Goal: Communication & Community: Answer question/provide support

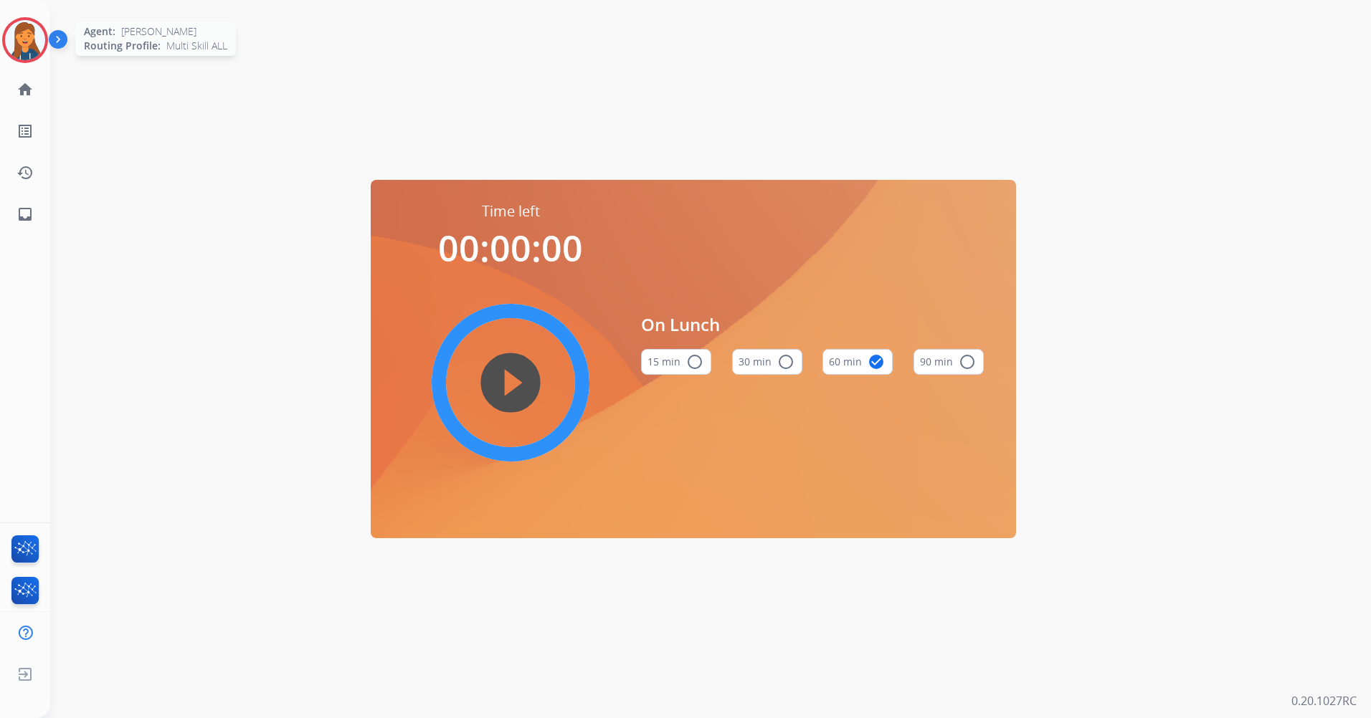
drag, startPoint x: 24, startPoint y: 42, endPoint x: 33, endPoint y: 42, distance: 9.3
click at [24, 42] on img at bounding box center [25, 40] width 40 height 40
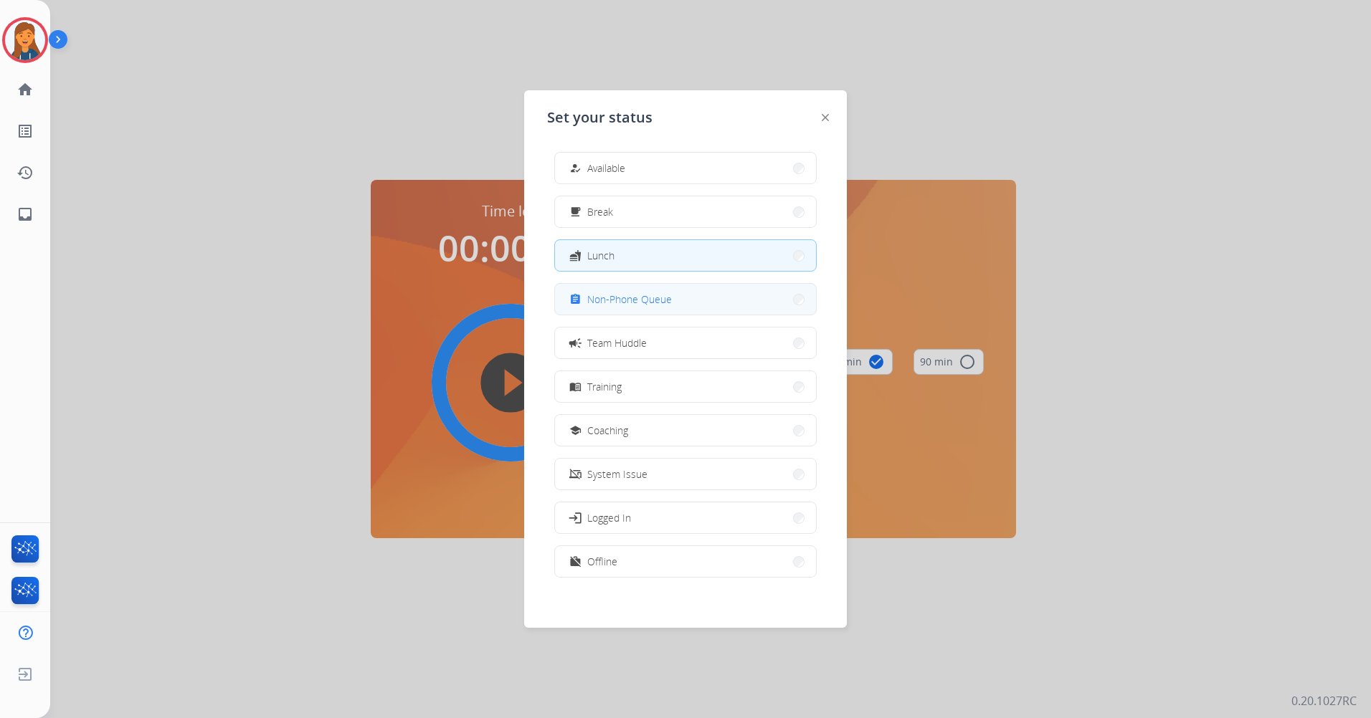
click at [600, 313] on button "assignment Non-Phone Queue" at bounding box center [685, 299] width 261 height 31
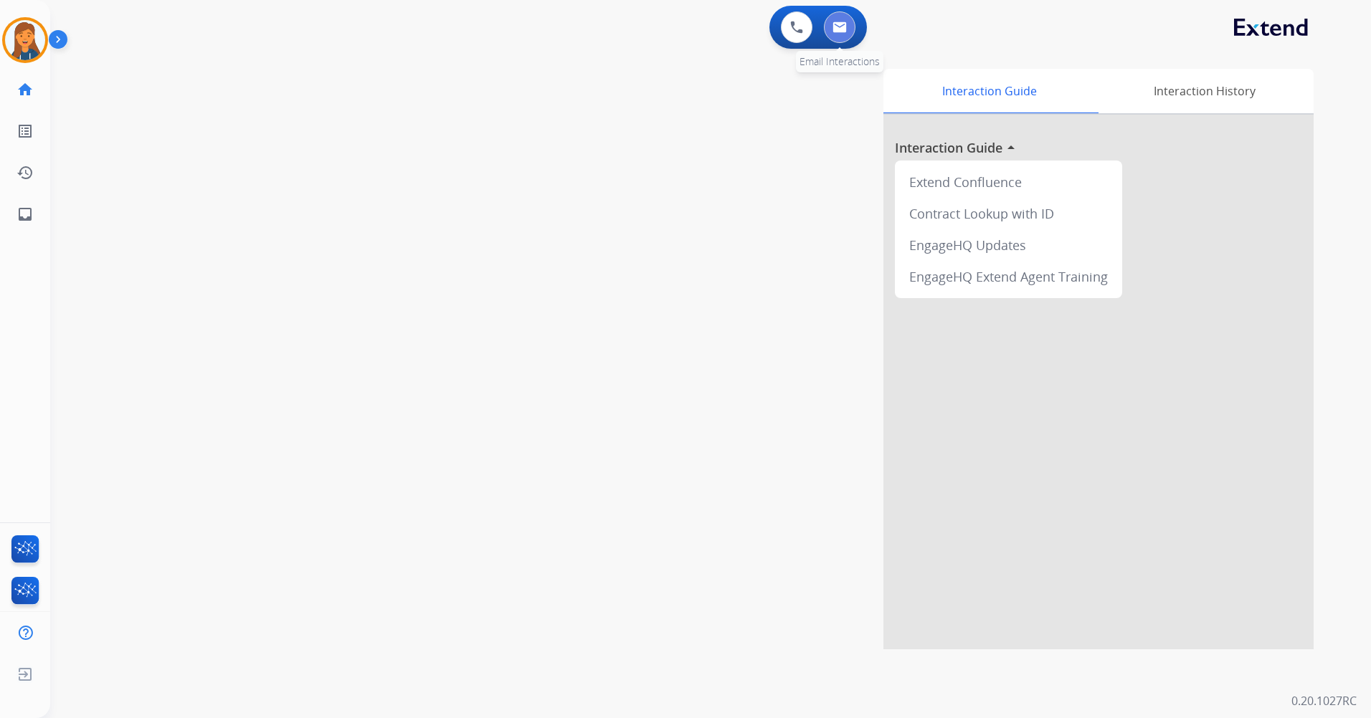
click at [847, 26] on button at bounding box center [840, 27] width 32 height 32
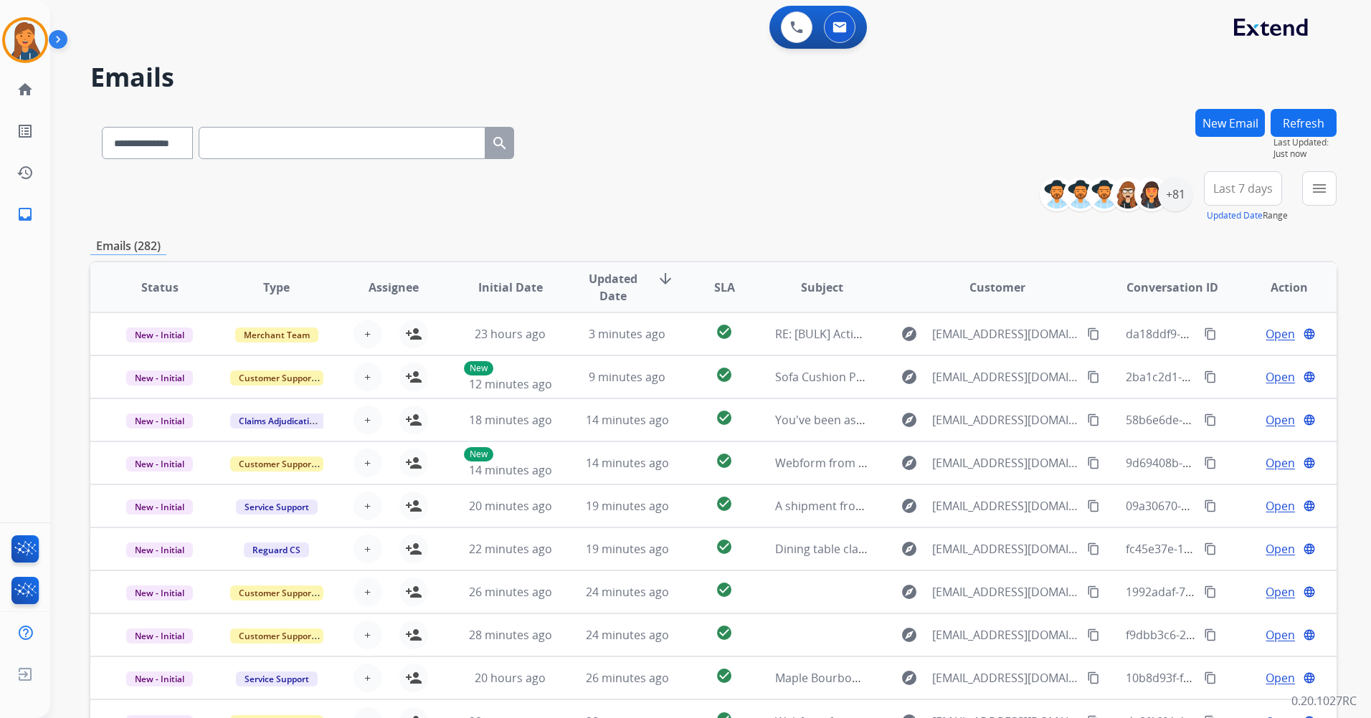
click at [1242, 188] on span "Last 7 days" at bounding box center [1242, 189] width 59 height 6
click at [1226, 363] on div "Last 90 days" at bounding box center [1238, 363] width 79 height 22
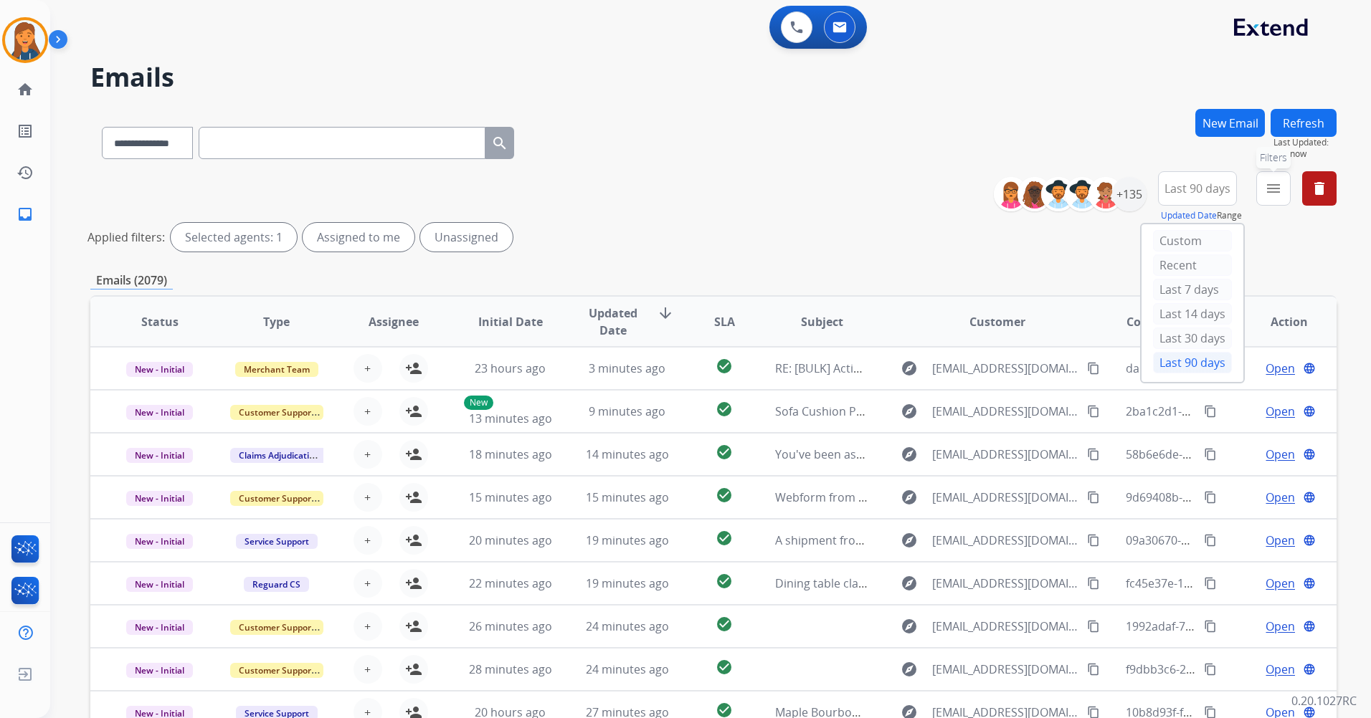
click at [1272, 191] on mat-icon "menu" at bounding box center [1272, 188] width 17 height 17
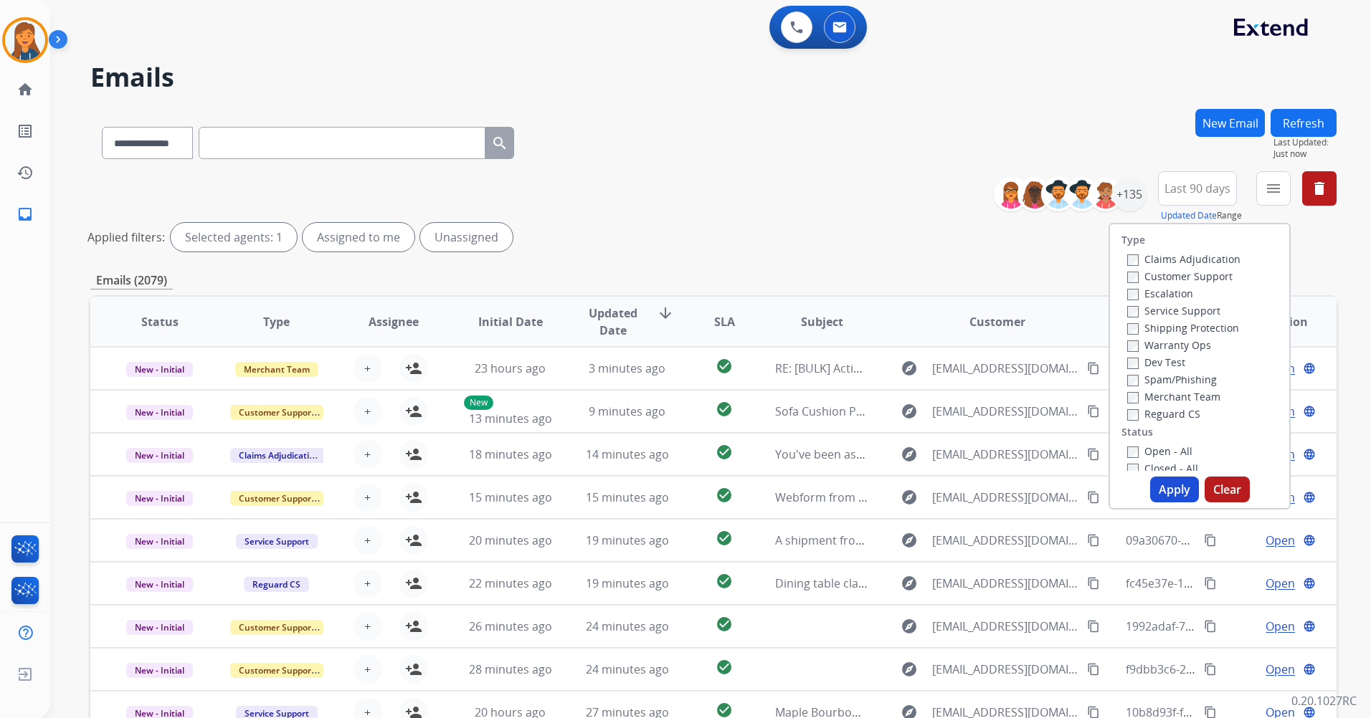
click at [1158, 280] on label "Customer Support" at bounding box center [1179, 277] width 105 height 14
click at [1173, 320] on div "Shipping Protection" at bounding box center [1183, 327] width 113 height 17
click at [1173, 326] on label "Shipping Protection" at bounding box center [1183, 328] width 112 height 14
click at [1150, 415] on label "Reguard CS" at bounding box center [1163, 414] width 73 height 14
click at [1137, 454] on label "Open - All" at bounding box center [1159, 451] width 65 height 14
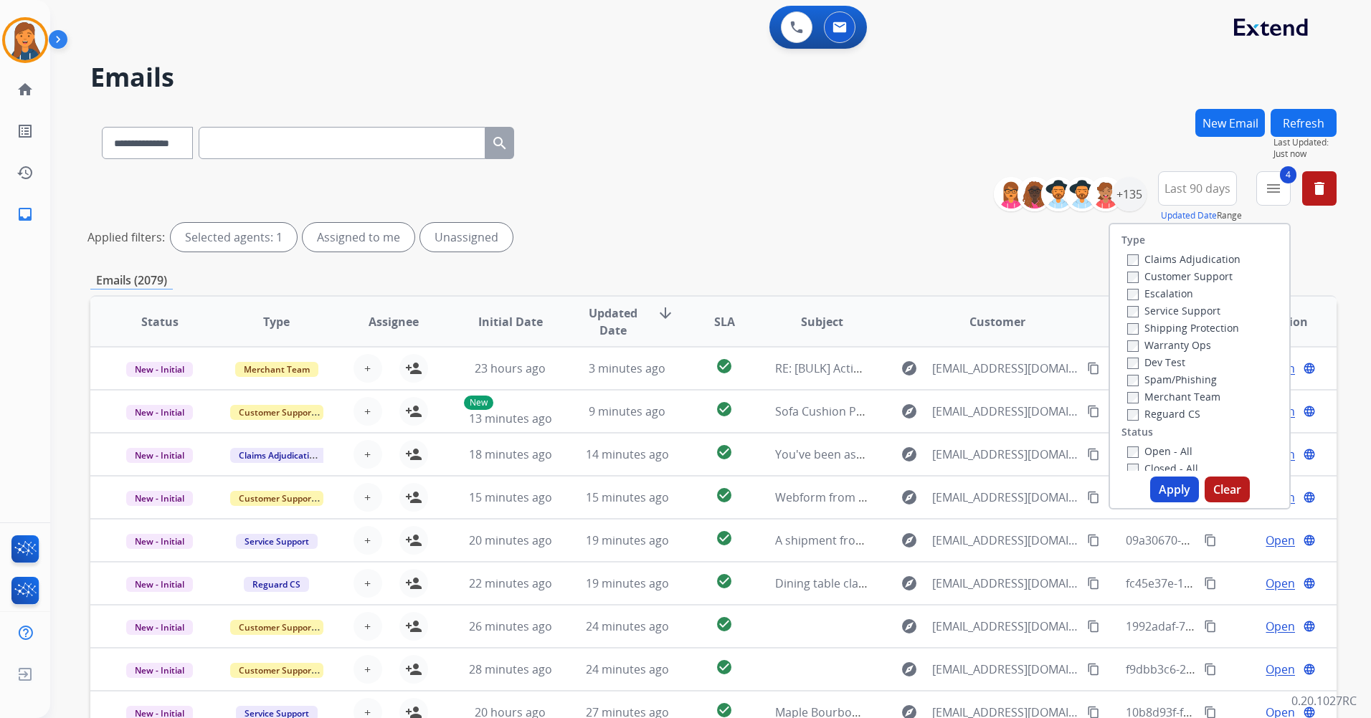
click at [1171, 497] on button "Apply" at bounding box center [1174, 490] width 49 height 26
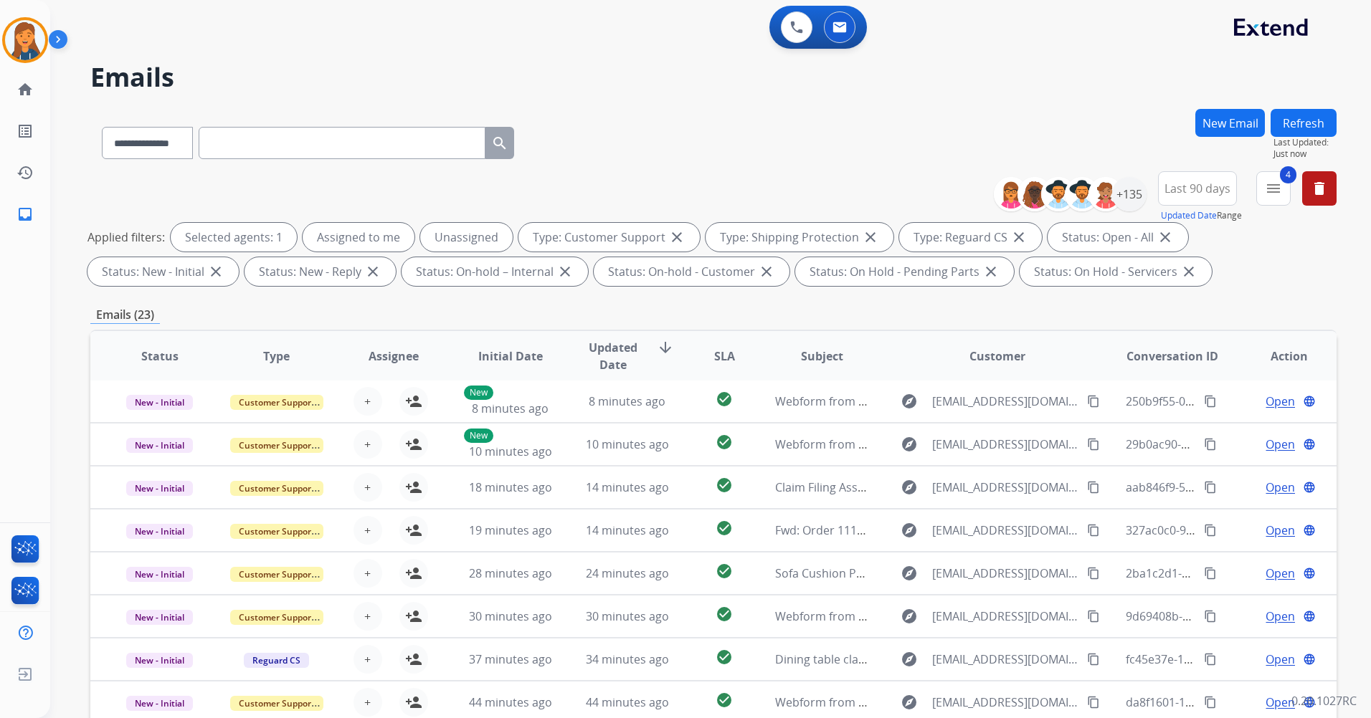
click at [1, 38] on div "Patricia Non-Phone Queue Edit Avatar Agent: Patricia Routing Profile: Multi Ski…" at bounding box center [25, 40] width 50 height 46
click at [24, 48] on img at bounding box center [25, 40] width 40 height 40
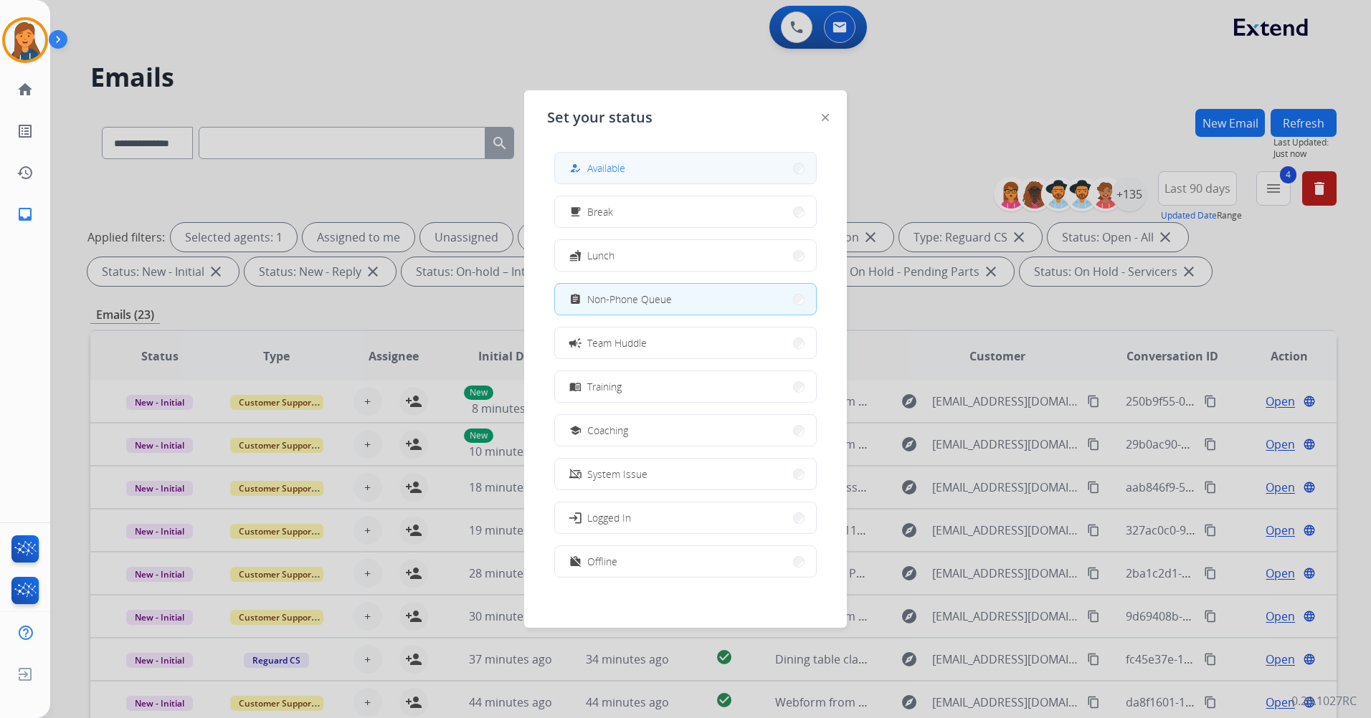
click at [753, 169] on button "how_to_reg Available" at bounding box center [685, 168] width 261 height 31
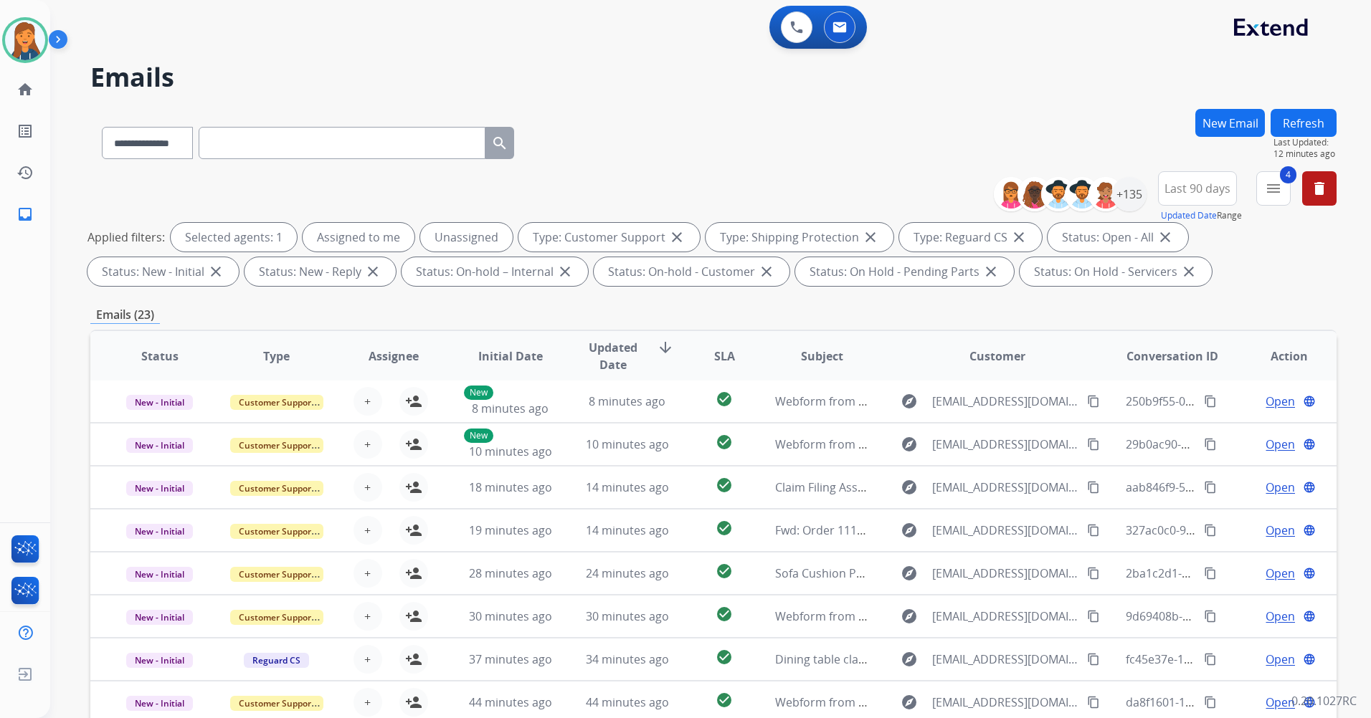
click at [1300, 122] on button "Refresh" at bounding box center [1303, 123] width 66 height 28
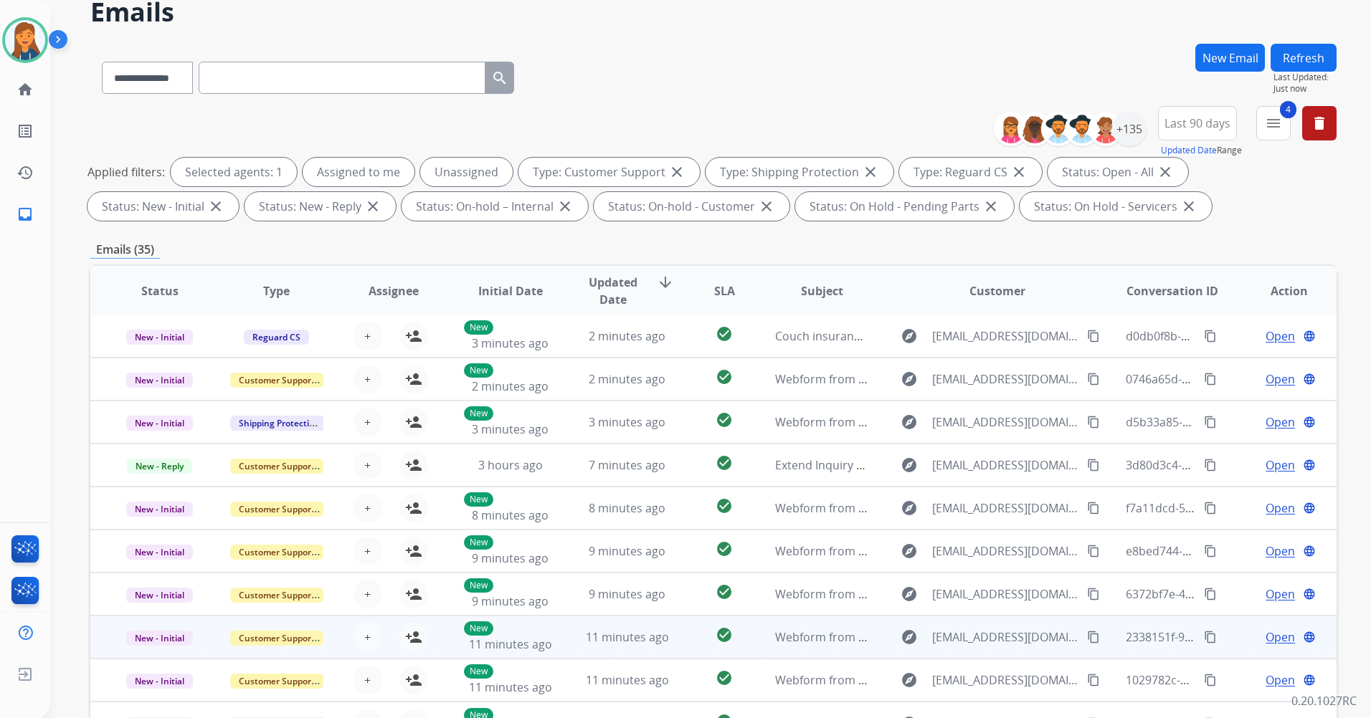
scroll to position [166, 0]
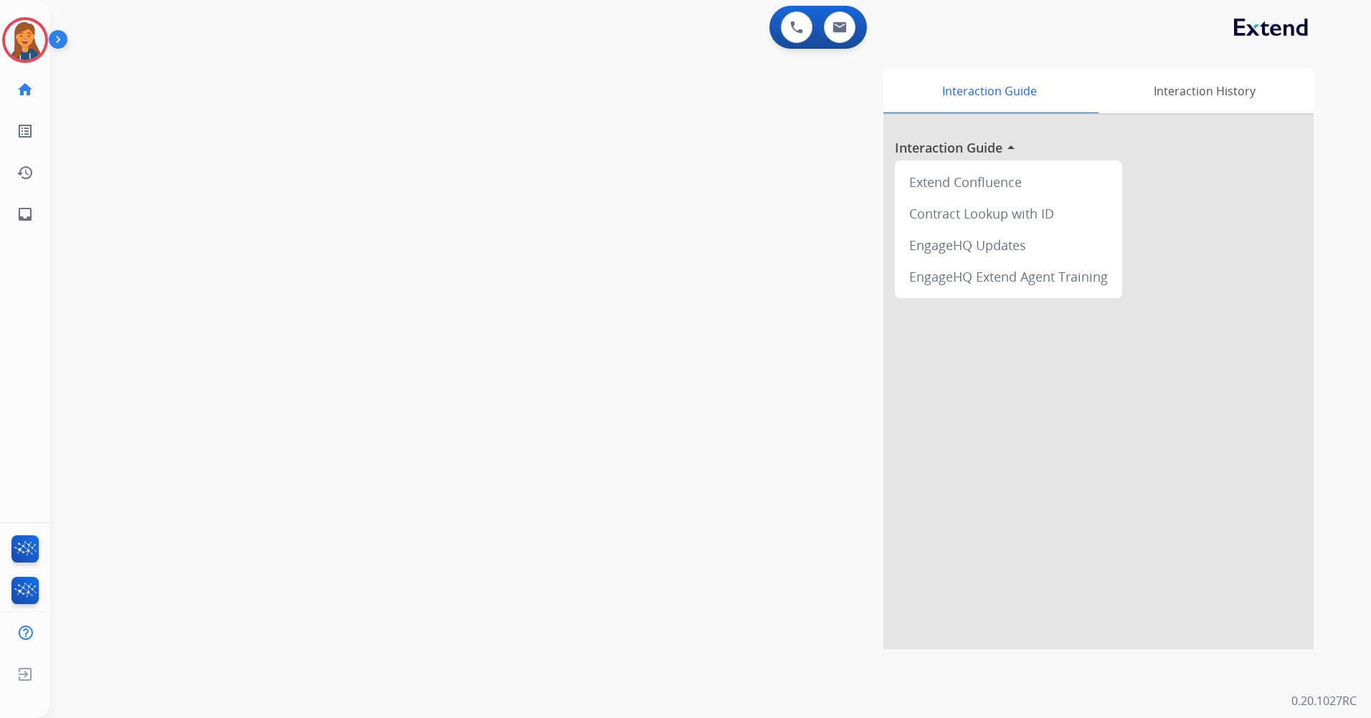
click at [34, 38] on img at bounding box center [25, 40] width 40 height 40
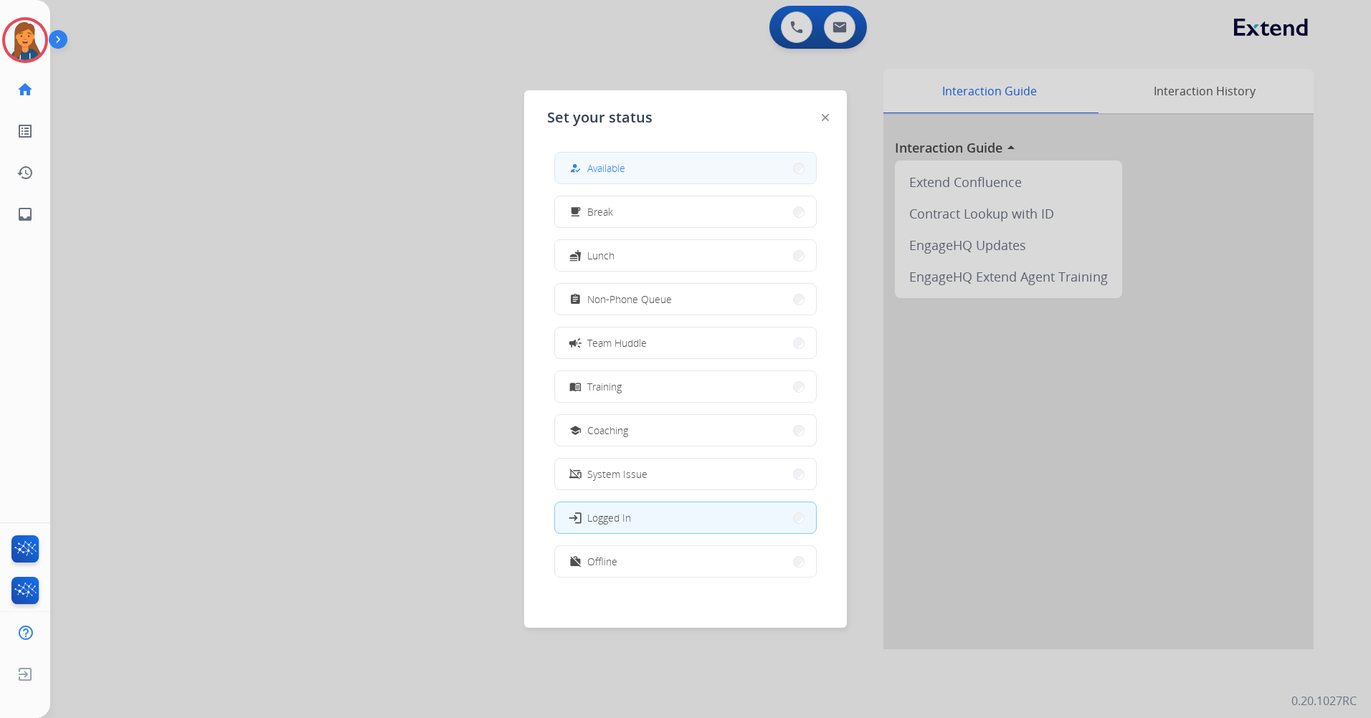
click at [691, 157] on button "how_to_reg Available" at bounding box center [685, 168] width 261 height 31
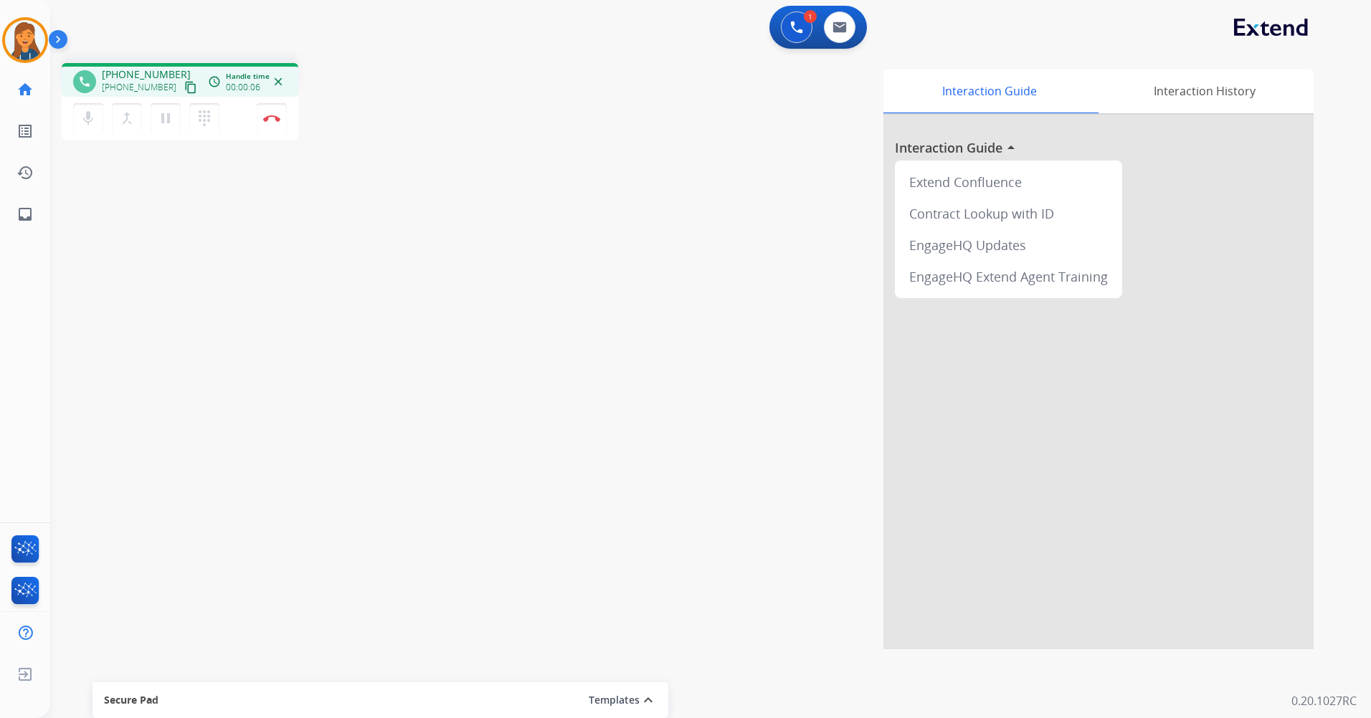
click at [184, 86] on mat-icon "content_copy" at bounding box center [190, 87] width 13 height 13
drag, startPoint x: 167, startPoint y: 125, endPoint x: 133, endPoint y: 123, distance: 33.7
click at [154, 125] on button "pause Hold" at bounding box center [166, 118] width 30 height 30
click at [201, 106] on button "dialpad Dialpad" at bounding box center [204, 118] width 30 height 30
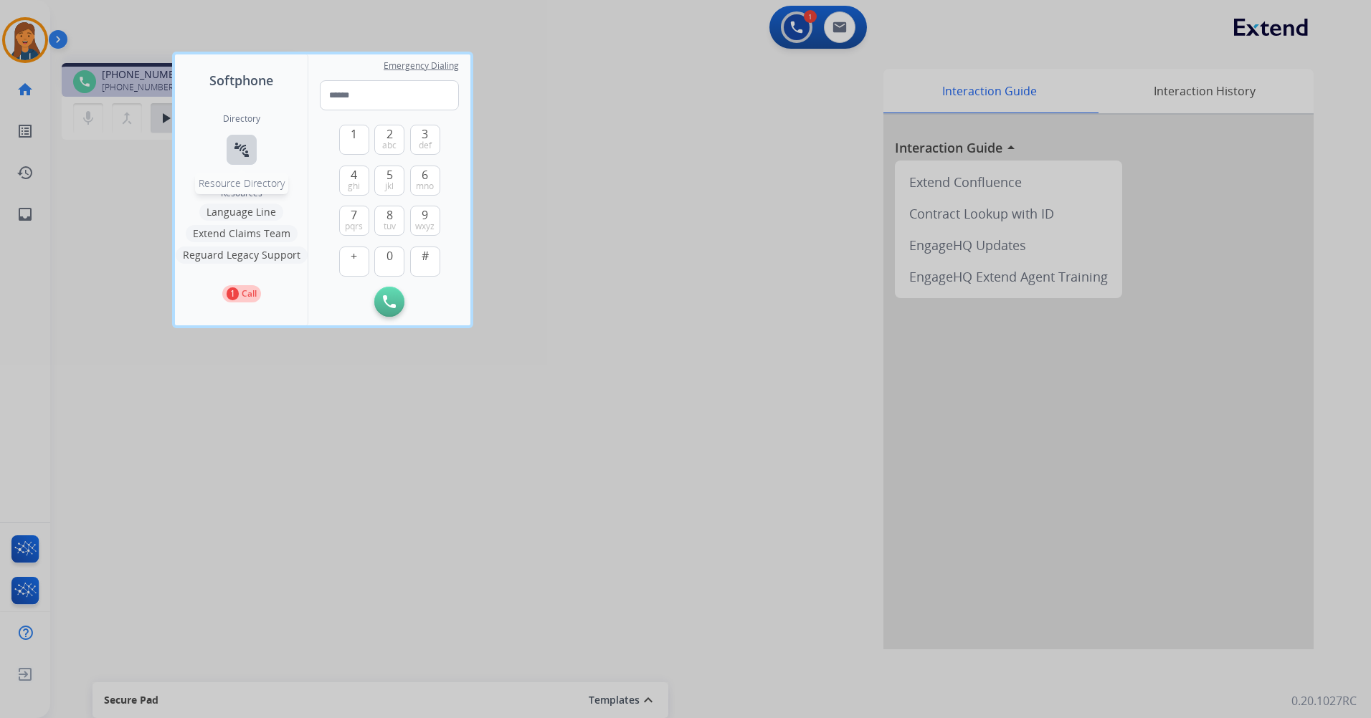
click at [239, 151] on mat-icon "connect_without_contact" at bounding box center [241, 149] width 17 height 17
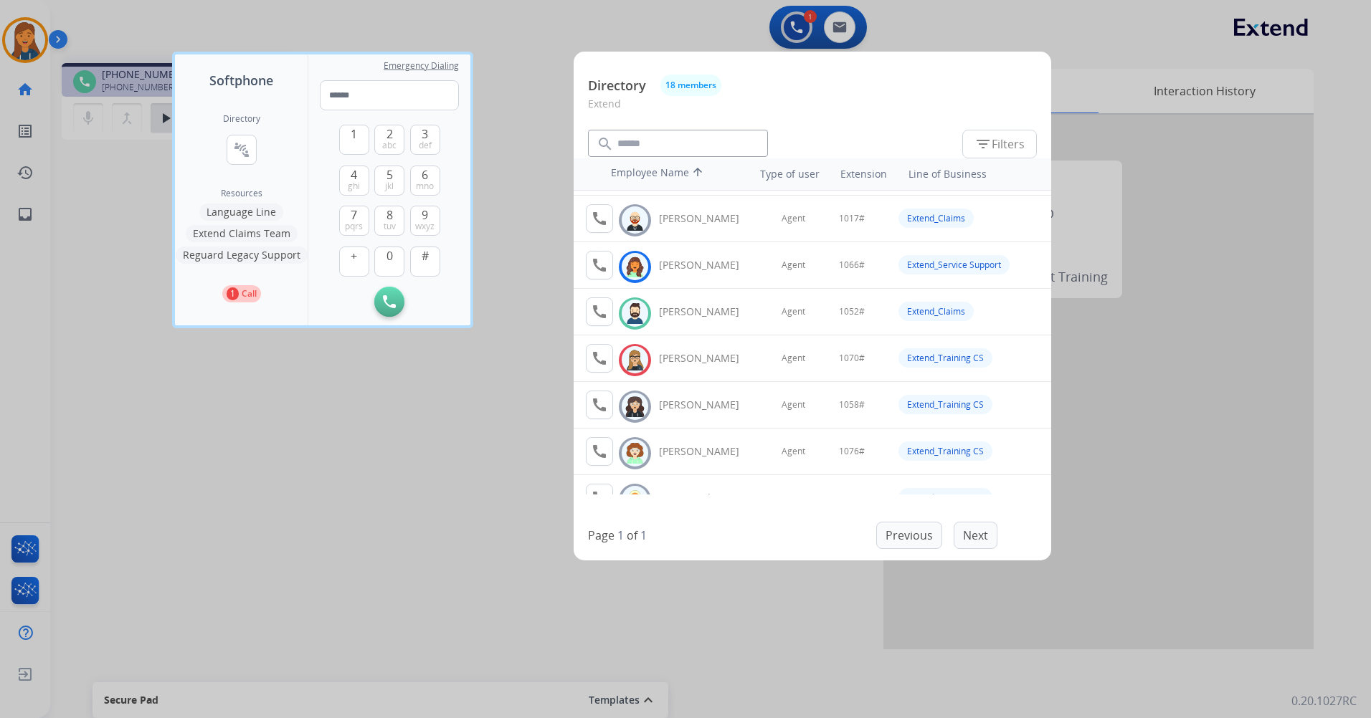
scroll to position [215, 0]
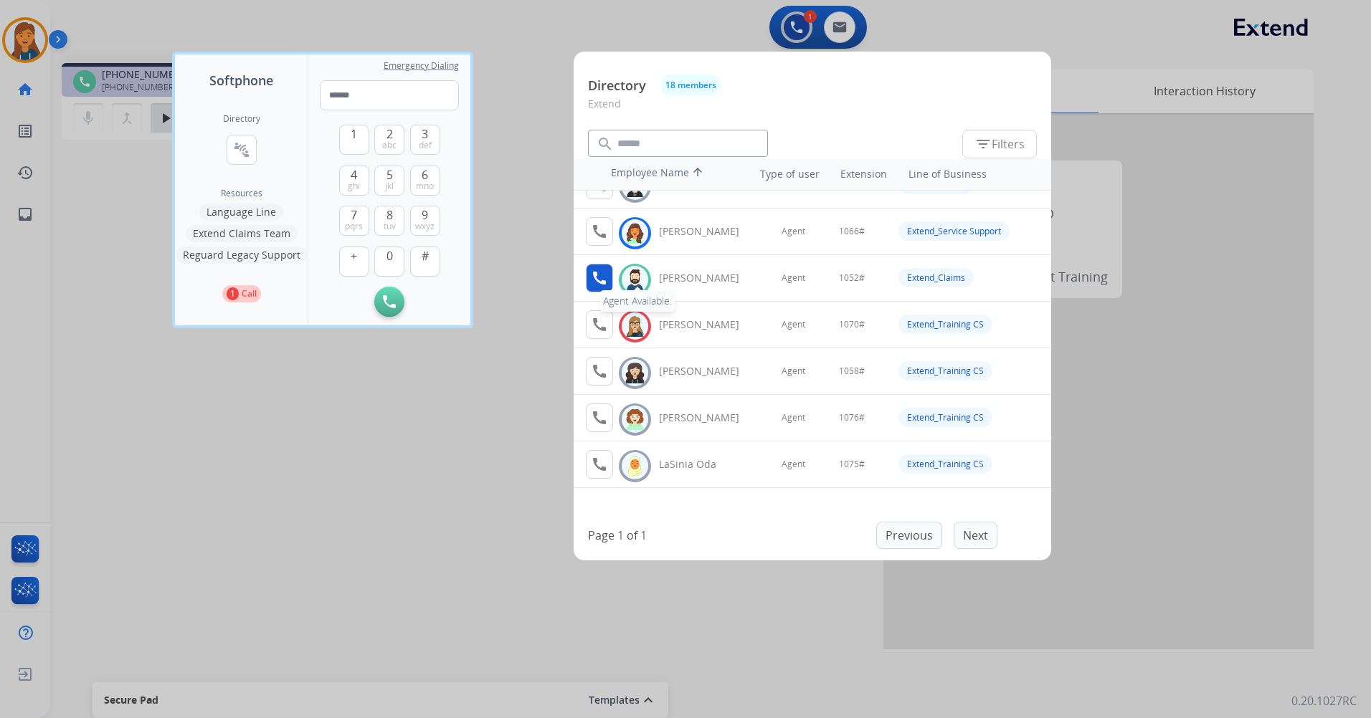
click at [604, 280] on mat-icon "call" at bounding box center [599, 278] width 17 height 17
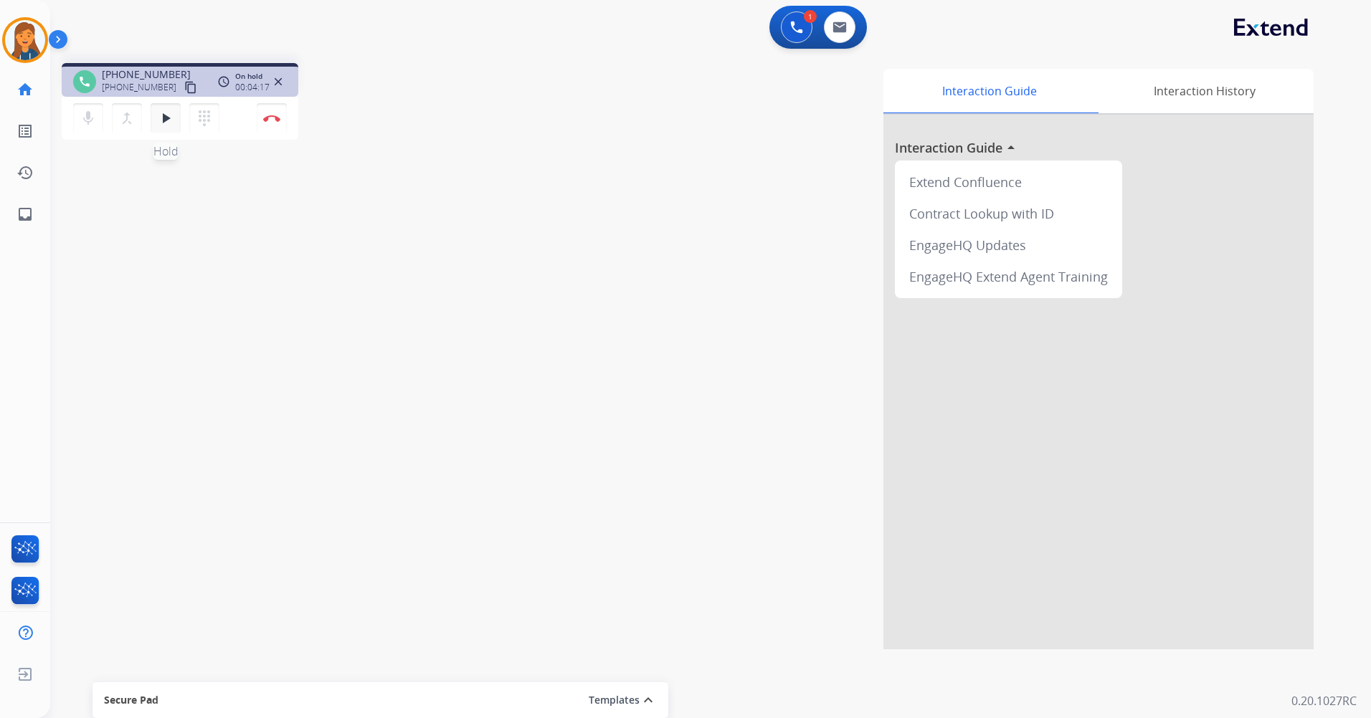
click at [154, 119] on button "play_arrow Hold" at bounding box center [166, 118] width 30 height 30
click at [271, 115] on img at bounding box center [271, 118] width 17 height 7
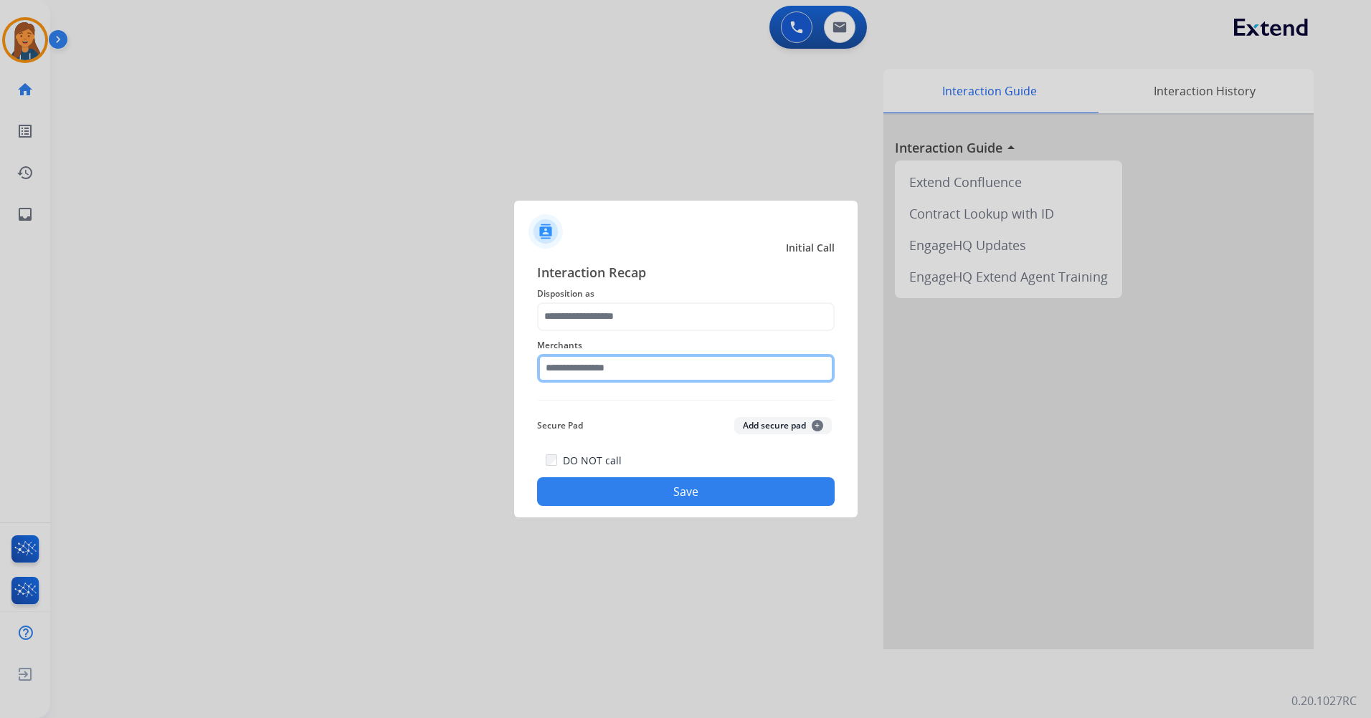
click at [596, 370] on input "text" at bounding box center [685, 368] width 297 height 29
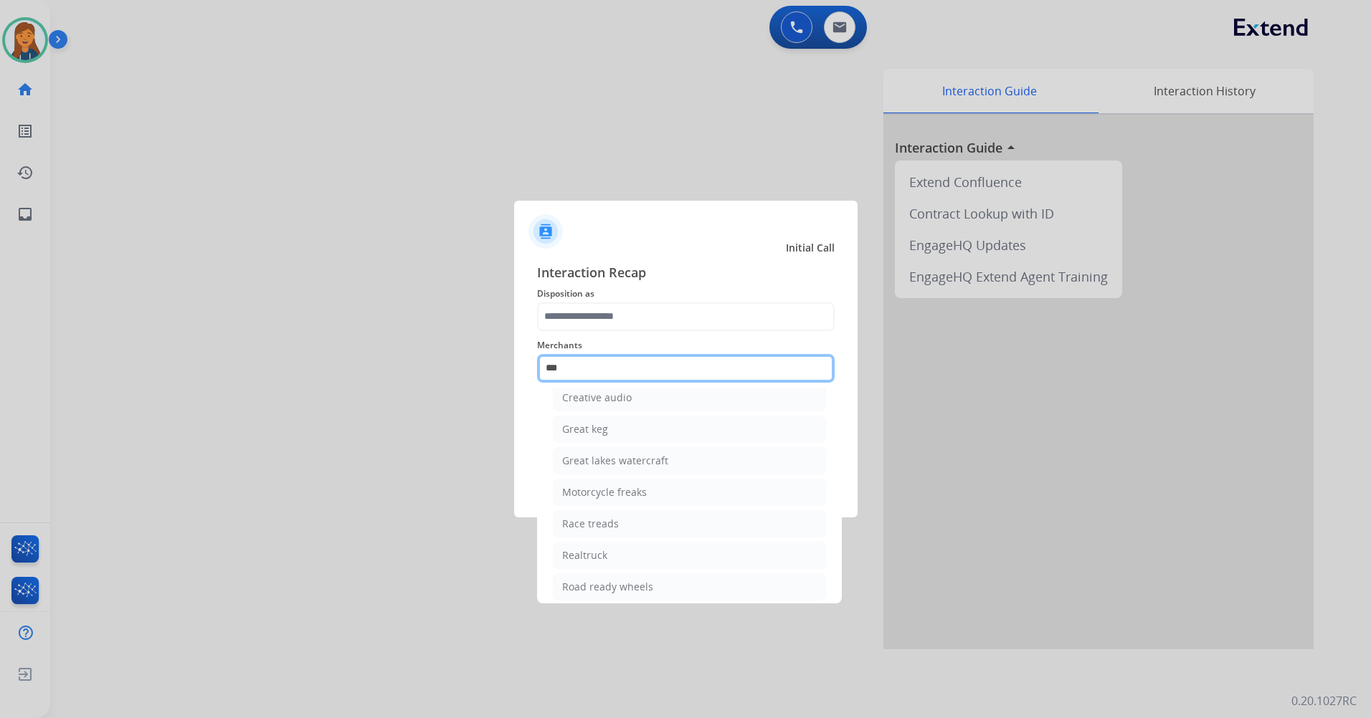
scroll to position [0, 0]
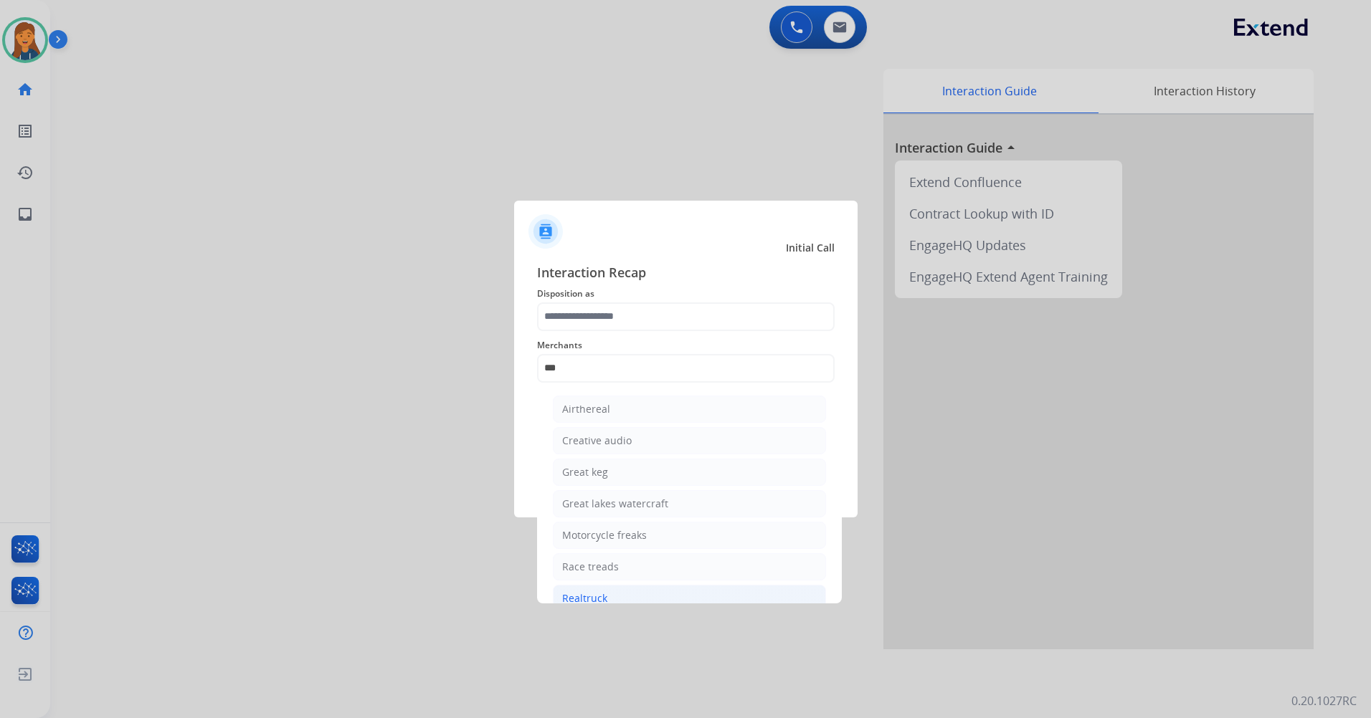
click at [598, 593] on div "Realtruck" at bounding box center [584, 598] width 45 height 14
type input "*********"
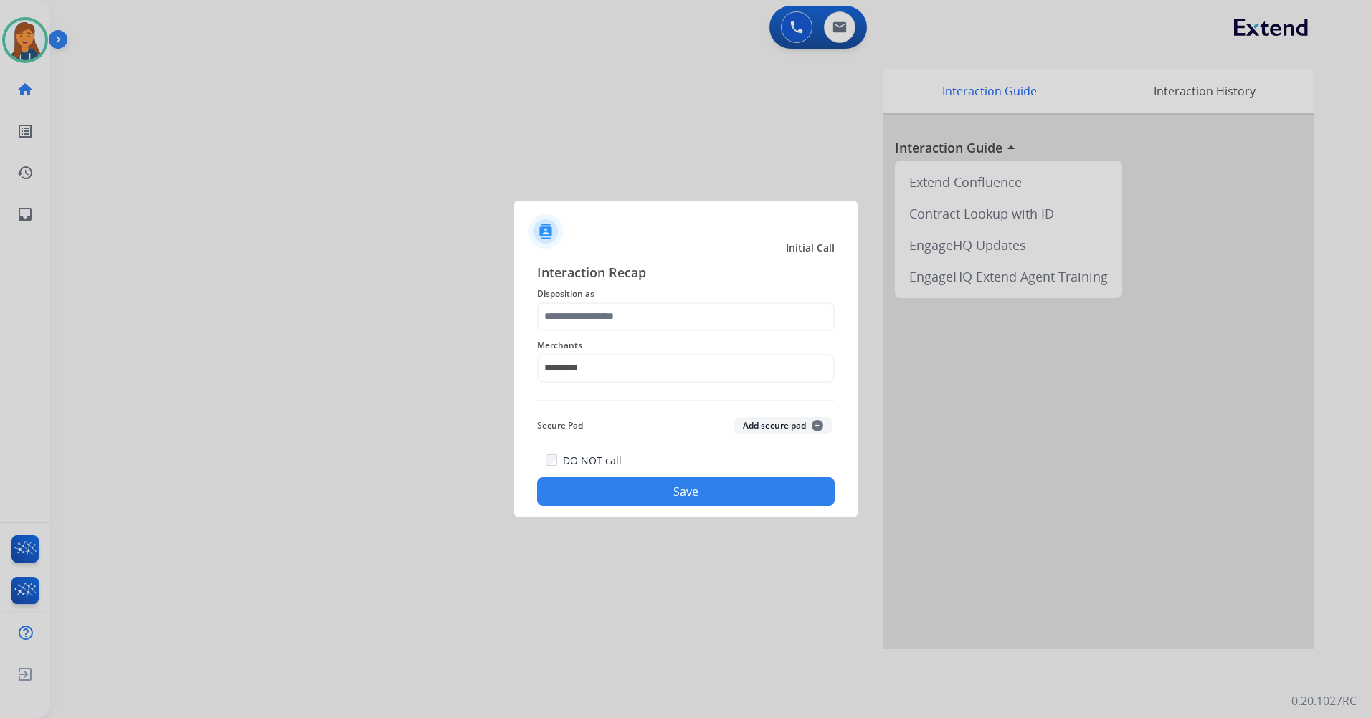
drag, startPoint x: 598, startPoint y: 335, endPoint x: 606, endPoint y: 323, distance: 14.3
click at [599, 333] on div "Merchants *********" at bounding box center [685, 359] width 297 height 57
click at [606, 323] on input "text" at bounding box center [685, 316] width 297 height 29
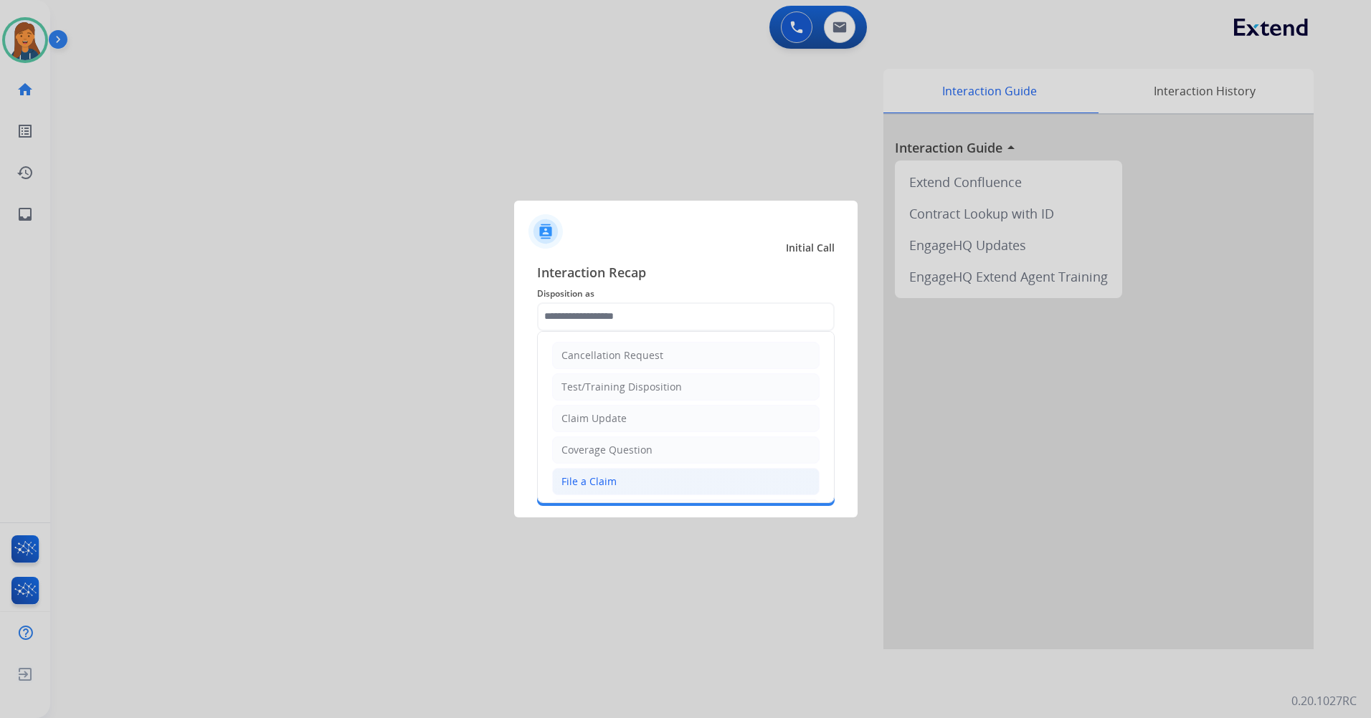
click at [624, 480] on li "File a Claim" at bounding box center [685, 481] width 267 height 27
type input "**********"
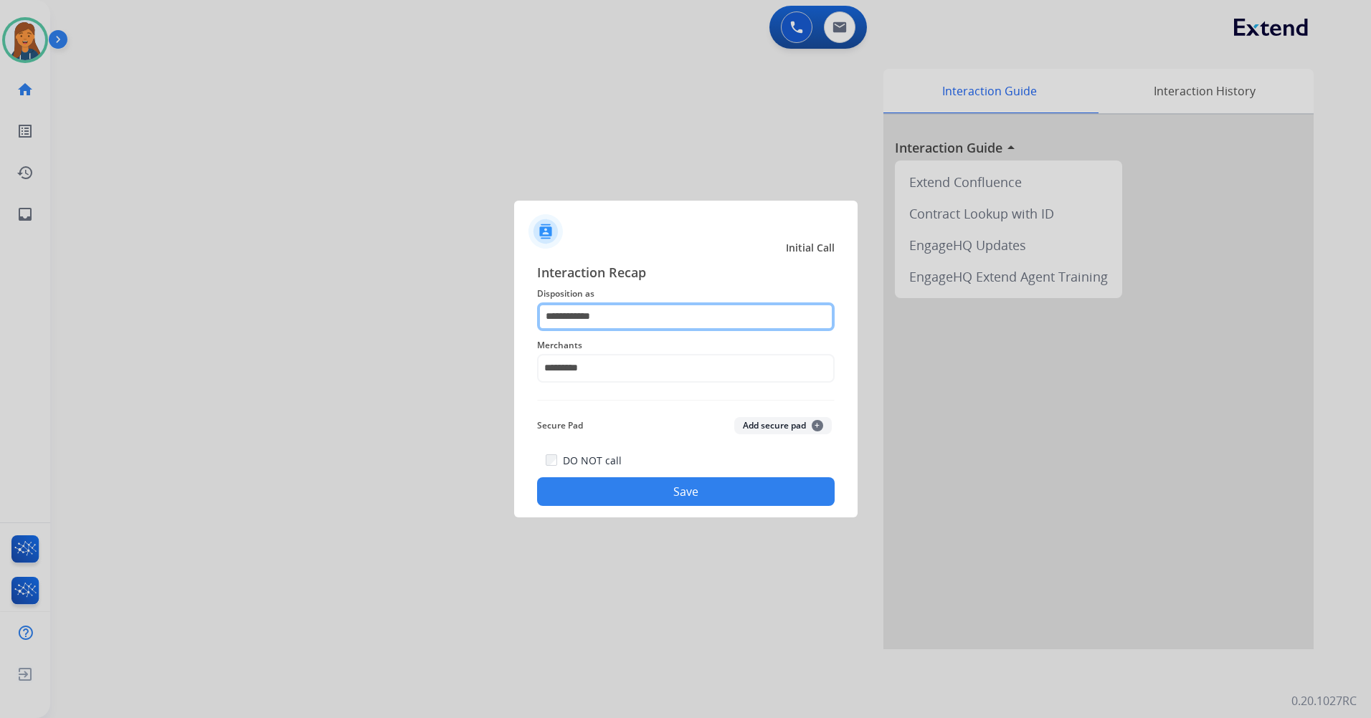
click at [611, 305] on input "**********" at bounding box center [685, 316] width 297 height 29
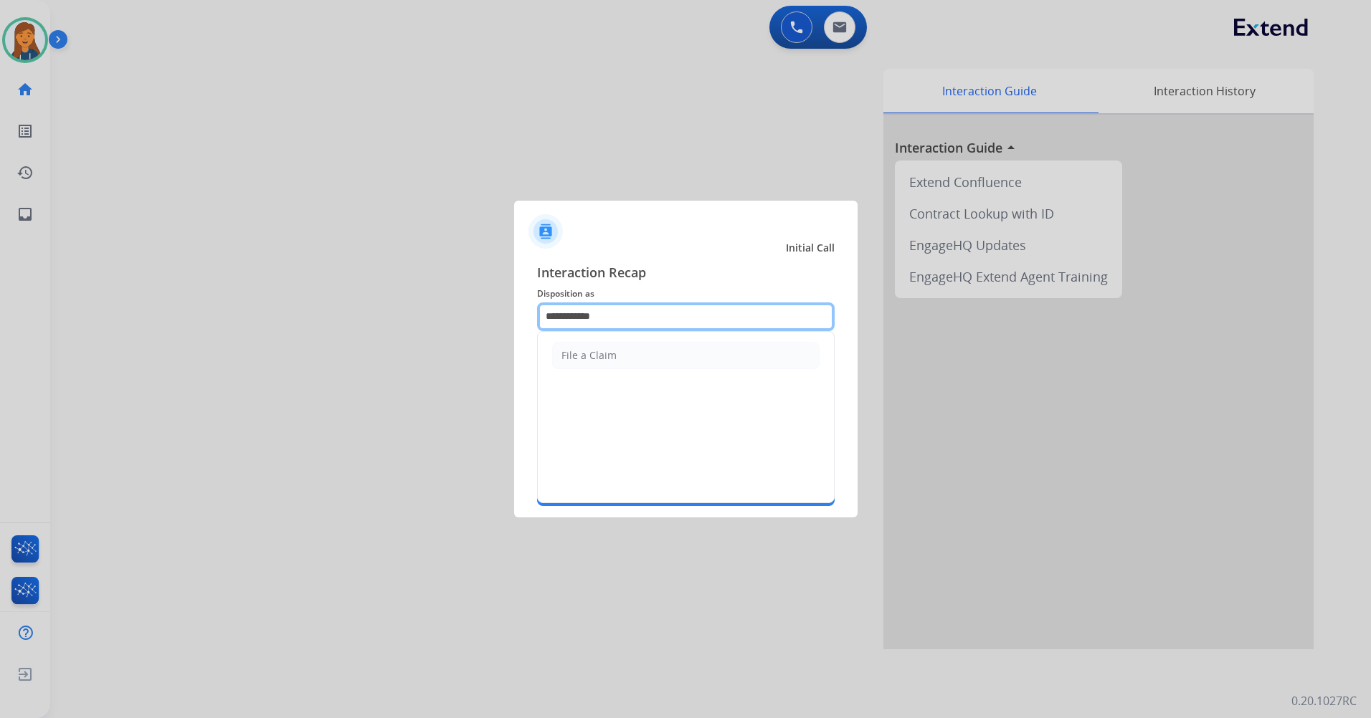
drag, startPoint x: 616, startPoint y: 318, endPoint x: 469, endPoint y: 302, distance: 147.9
click at [0, 302] on app-contact-recap-modal "**********" at bounding box center [0, 359] width 0 height 718
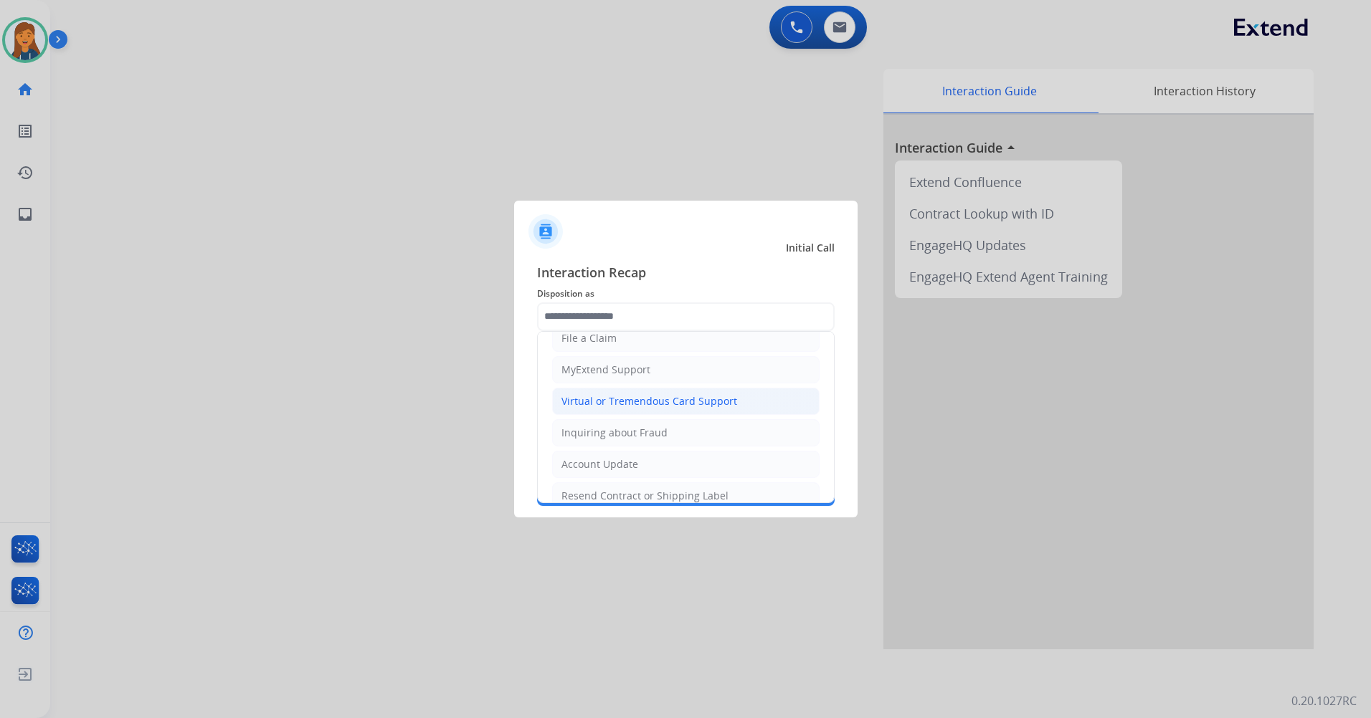
click at [608, 410] on li "Virtual or Tremendous Card Support" at bounding box center [685, 401] width 267 height 27
type input "**********"
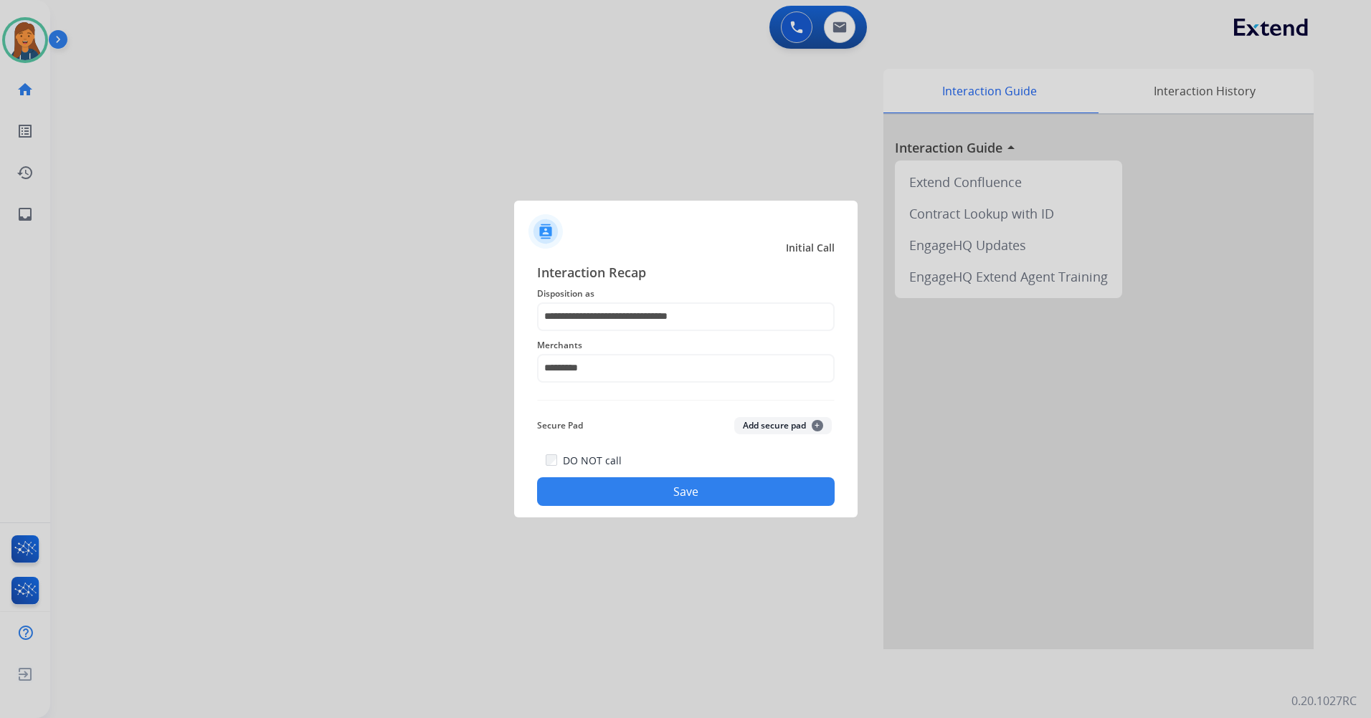
click at [699, 495] on button "Save" at bounding box center [685, 491] width 297 height 29
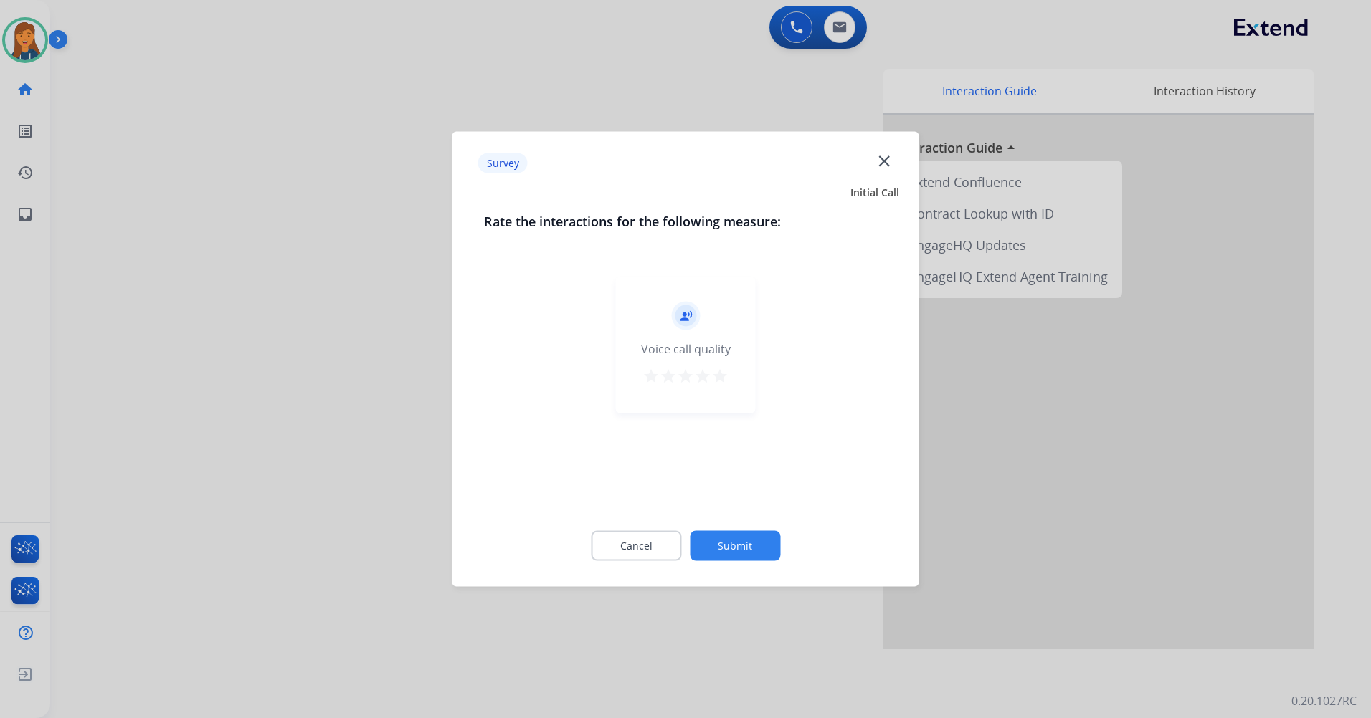
click at [726, 381] on mat-icon "star" at bounding box center [719, 376] width 17 height 17
drag, startPoint x: 750, startPoint y: 518, endPoint x: 748, endPoint y: 542, distance: 23.8
click at [748, 535] on div "Cancel Submit" at bounding box center [686, 546] width 404 height 65
drag, startPoint x: 748, startPoint y: 542, endPoint x: 746, endPoint y: 560, distance: 18.0
click at [746, 560] on button "Submit" at bounding box center [735, 546] width 90 height 30
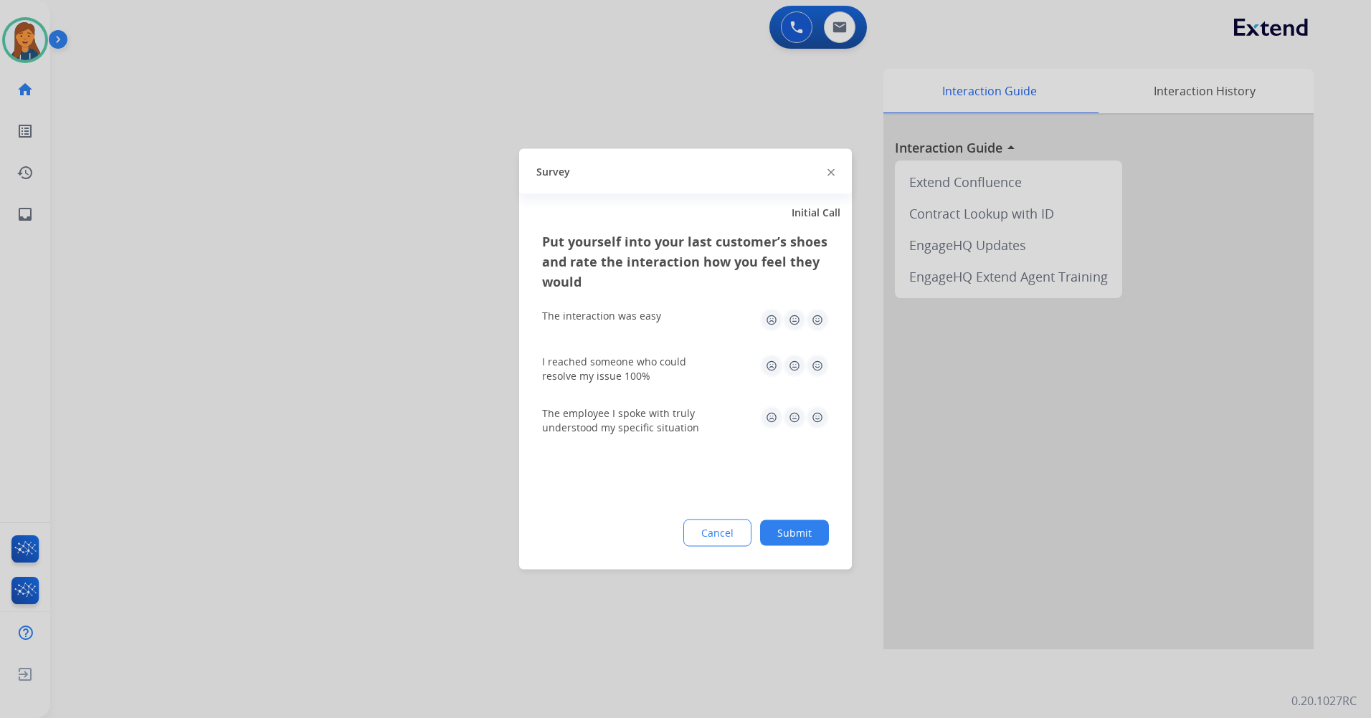
click at [819, 311] on img at bounding box center [817, 320] width 23 height 23
click at [819, 357] on img at bounding box center [817, 366] width 23 height 23
click at [819, 428] on img at bounding box center [817, 417] width 23 height 23
drag, startPoint x: 781, startPoint y: 536, endPoint x: 763, endPoint y: 517, distance: 26.9
click at [781, 537] on button "Submit" at bounding box center [794, 533] width 69 height 26
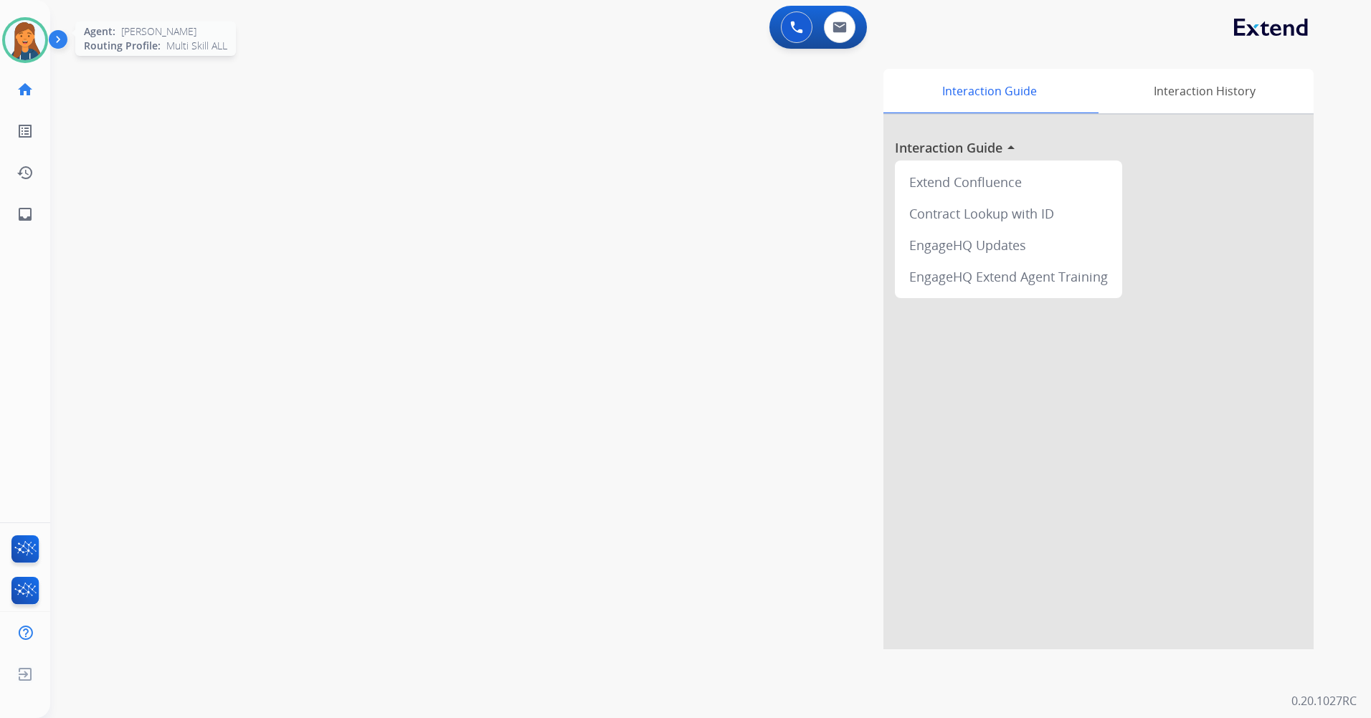
click at [40, 37] on img at bounding box center [25, 40] width 40 height 40
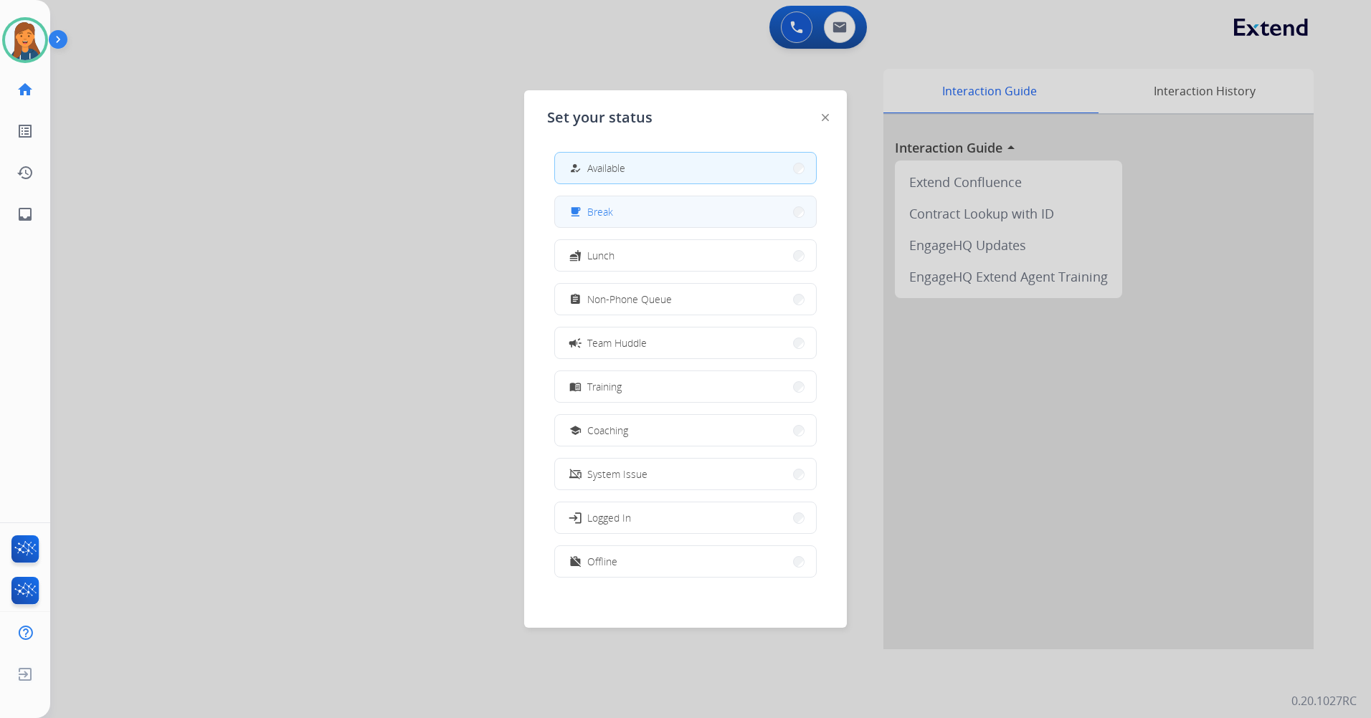
click at [608, 216] on span "Break" at bounding box center [600, 211] width 26 height 15
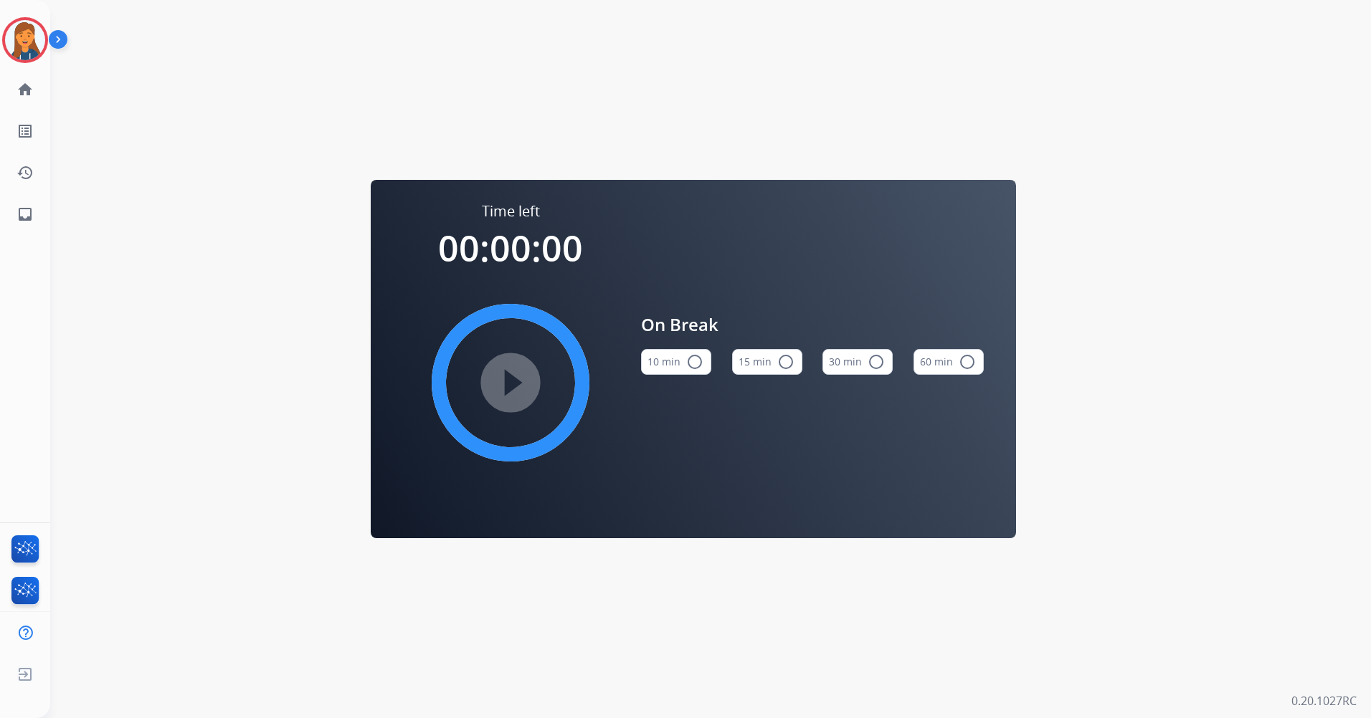
click at [783, 369] on mat-icon "radio_button_unchecked" at bounding box center [785, 361] width 17 height 17
click at [519, 374] on mat-icon "play_circle_filled" at bounding box center [510, 382] width 17 height 17
click at [18, 28] on img at bounding box center [25, 40] width 40 height 40
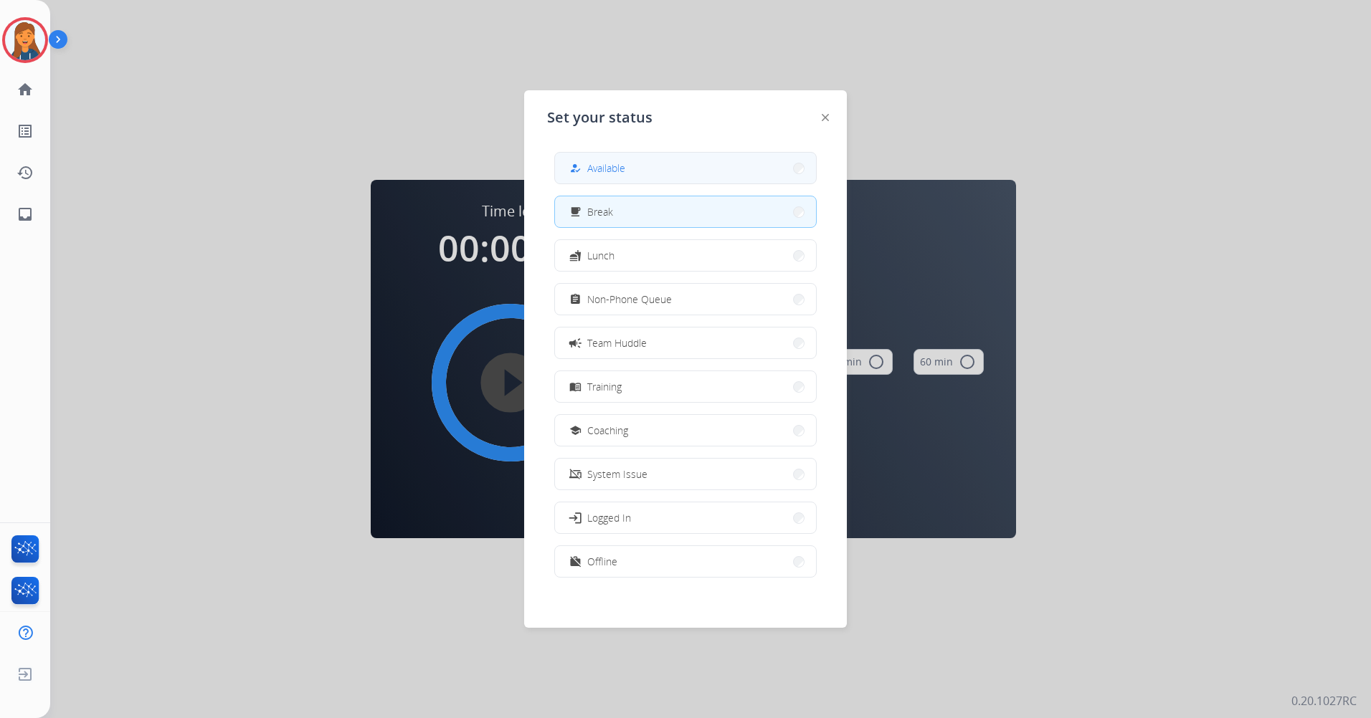
click at [626, 176] on button "how_to_reg Available" at bounding box center [685, 168] width 261 height 31
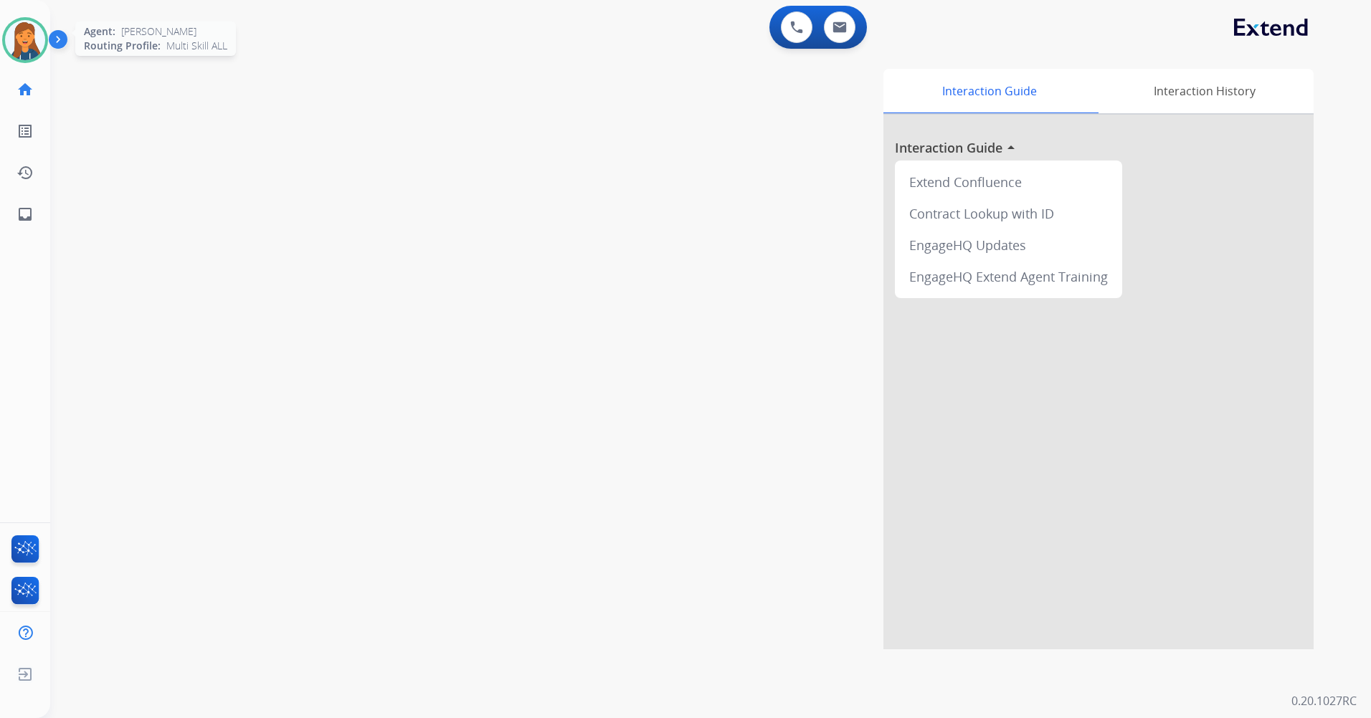
click at [29, 54] on img at bounding box center [25, 40] width 40 height 40
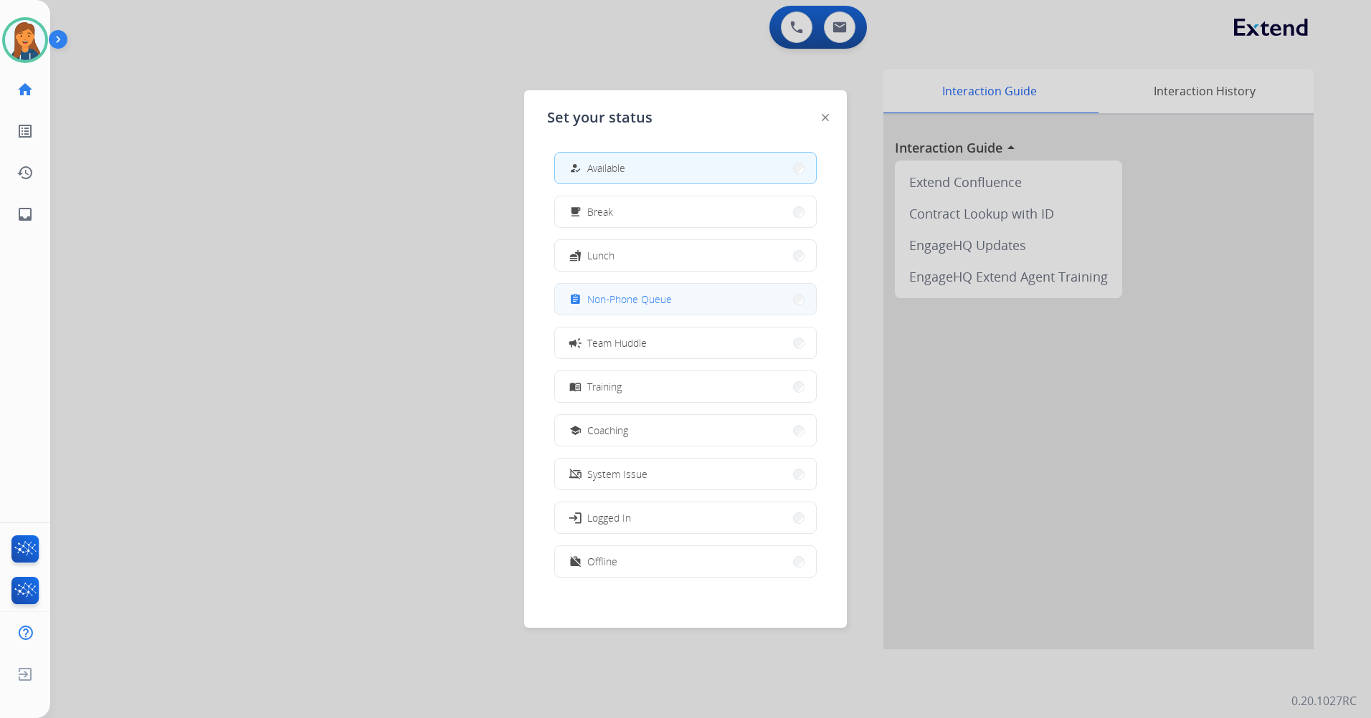
click at [728, 287] on button "assignment Non-Phone Queue" at bounding box center [685, 299] width 261 height 31
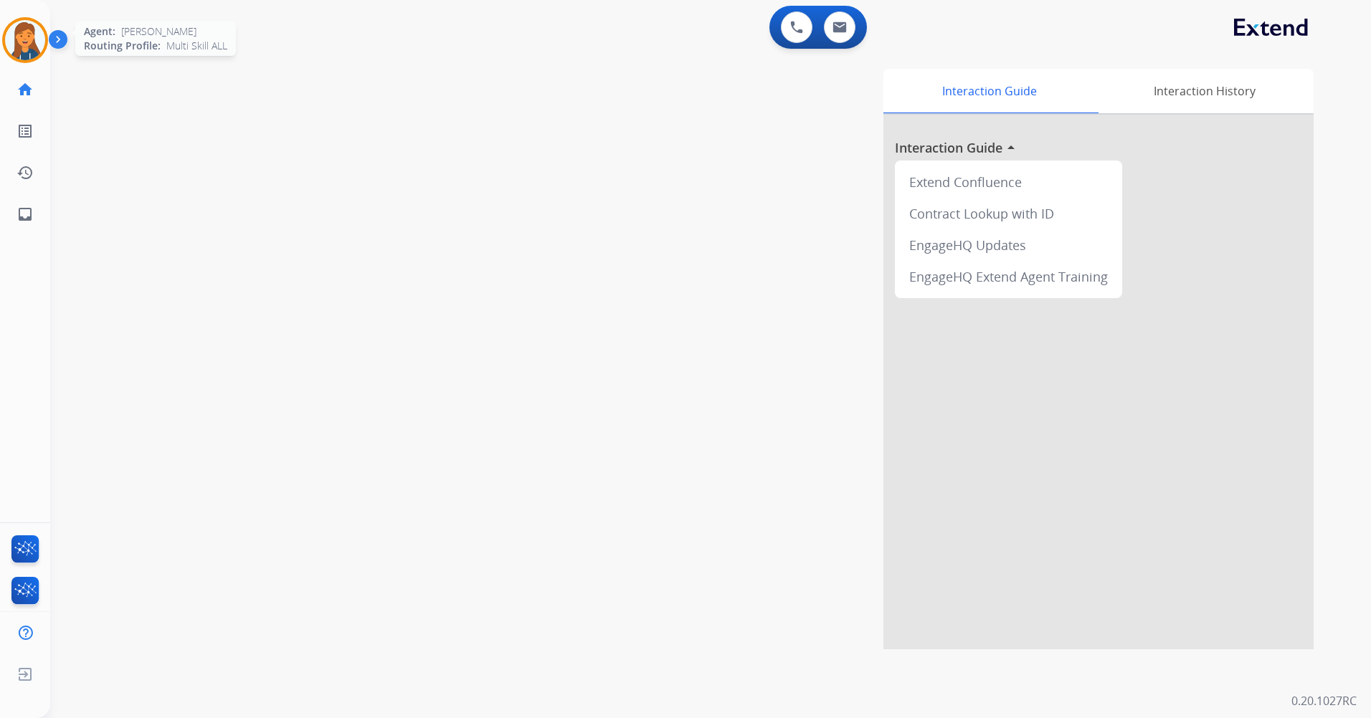
click at [24, 27] on img at bounding box center [25, 40] width 40 height 40
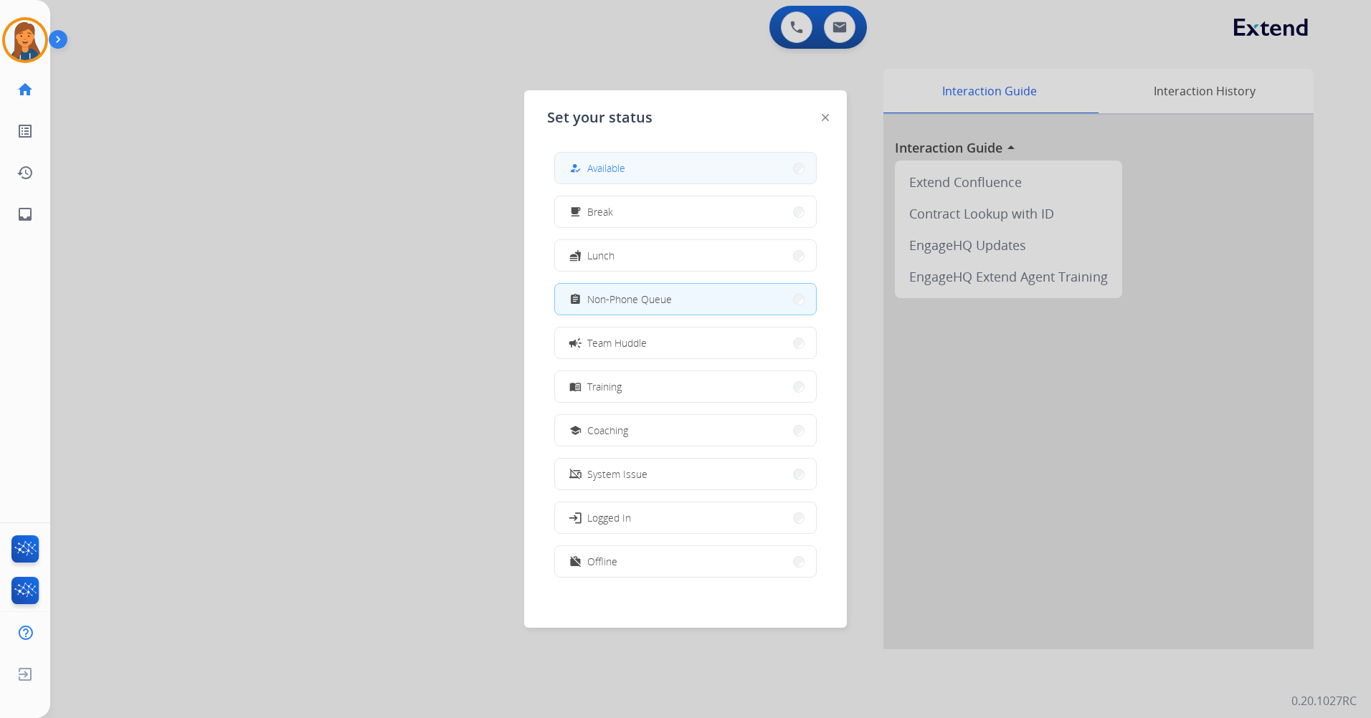
click at [597, 155] on button "how_to_reg Available" at bounding box center [685, 168] width 261 height 31
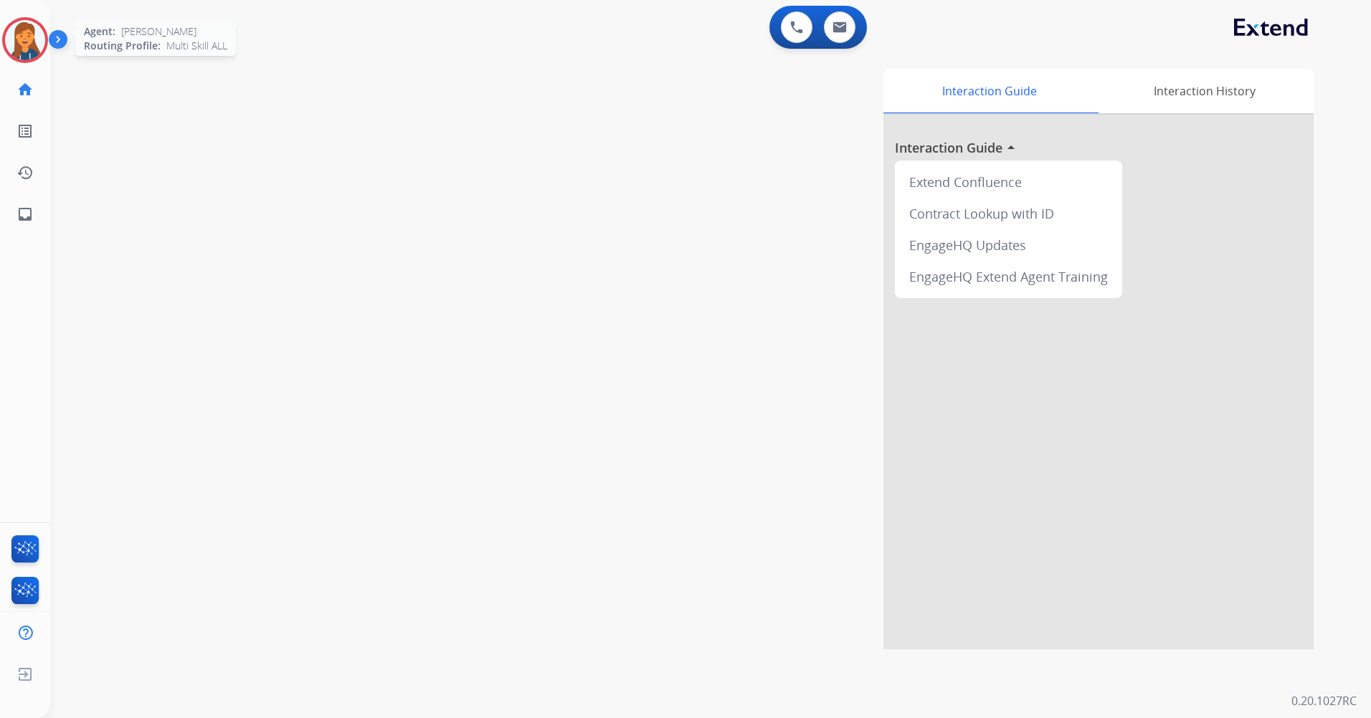
click at [30, 40] on img at bounding box center [25, 40] width 40 height 40
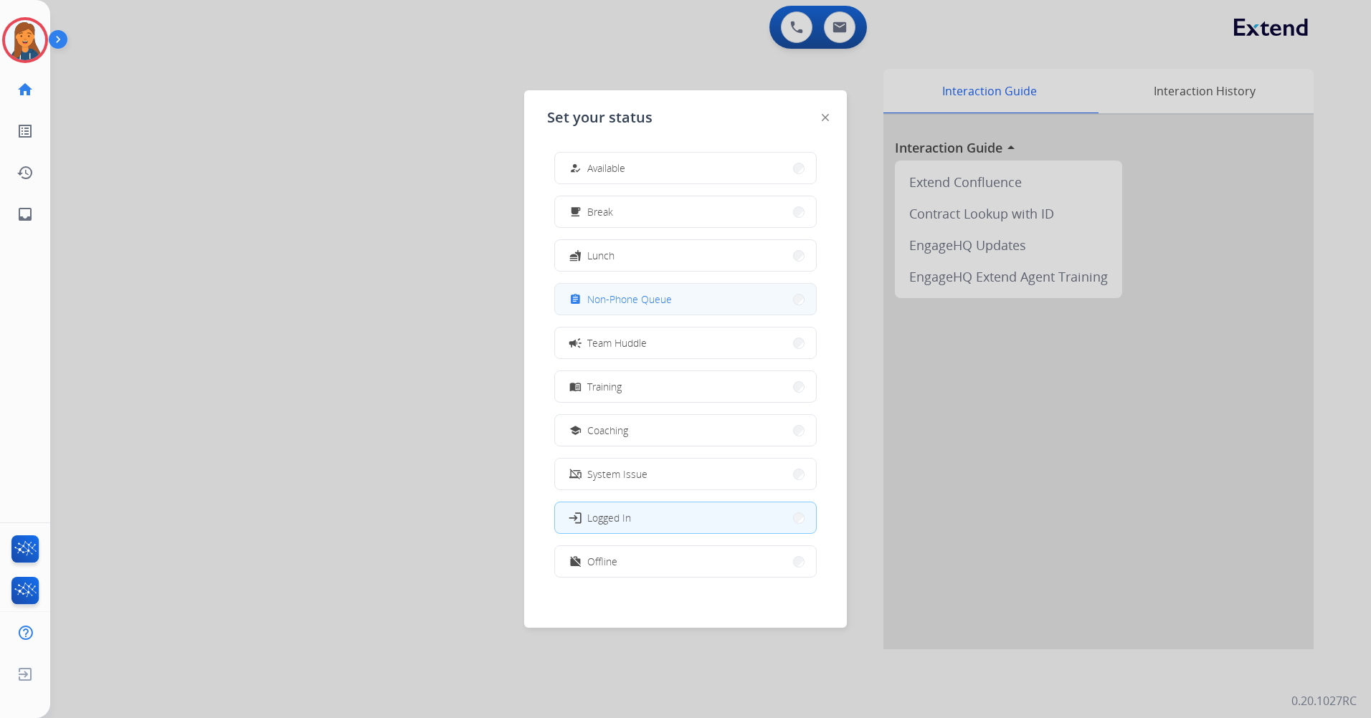
click at [613, 285] on button "assignment Non-Phone Queue" at bounding box center [685, 299] width 261 height 31
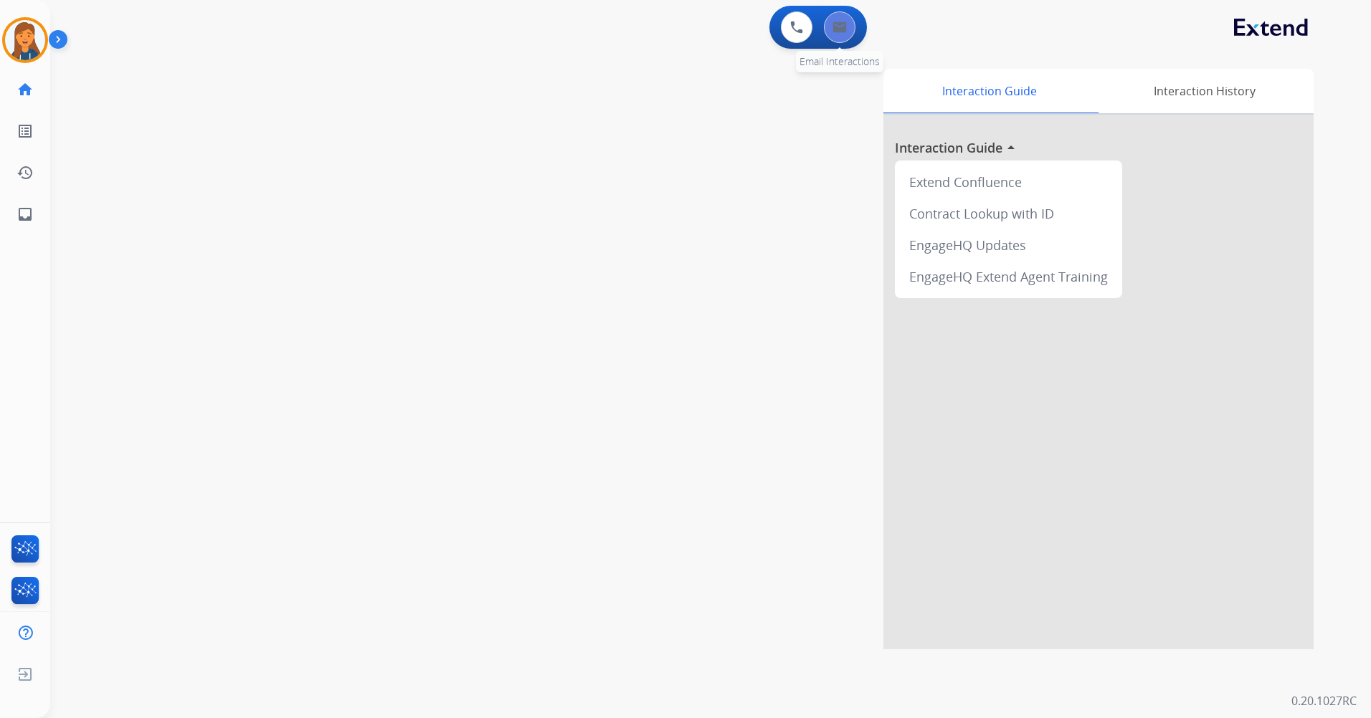
click at [843, 32] on img at bounding box center [839, 27] width 14 height 11
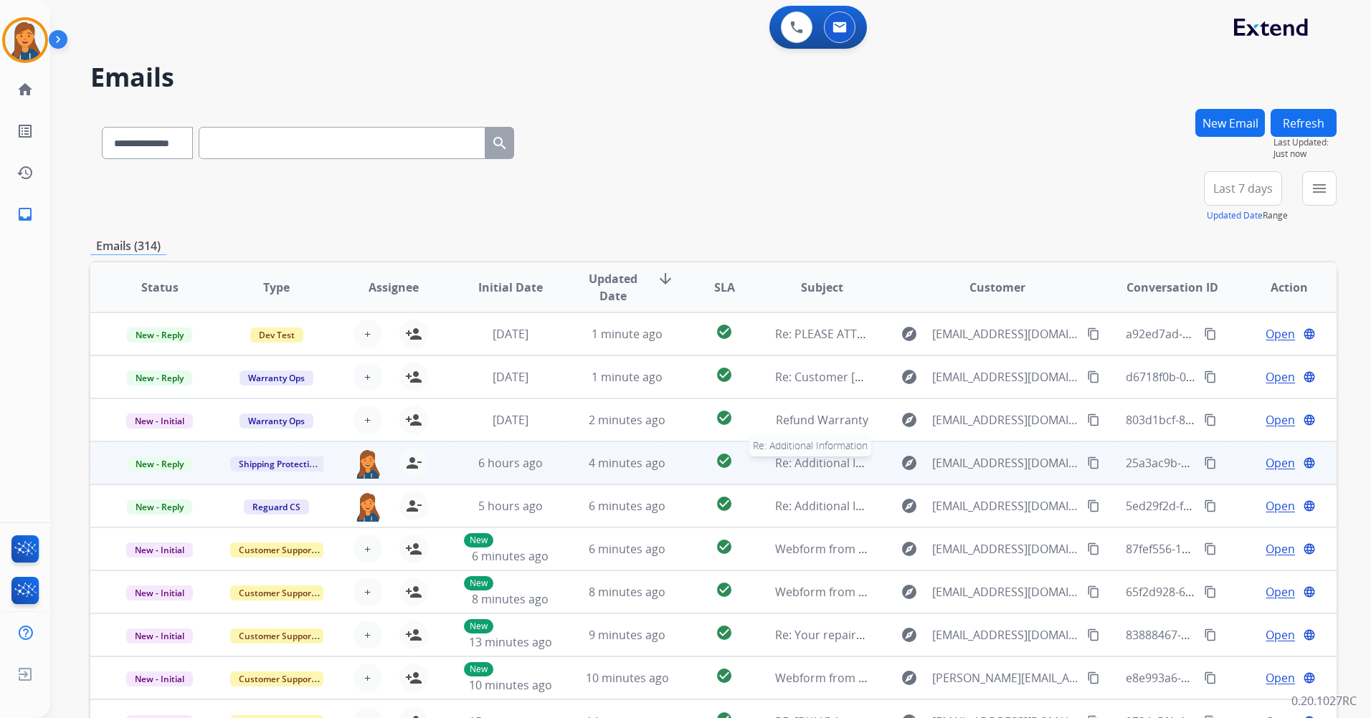
click at [818, 467] on span "Re: Additional Information" at bounding box center [846, 463] width 142 height 16
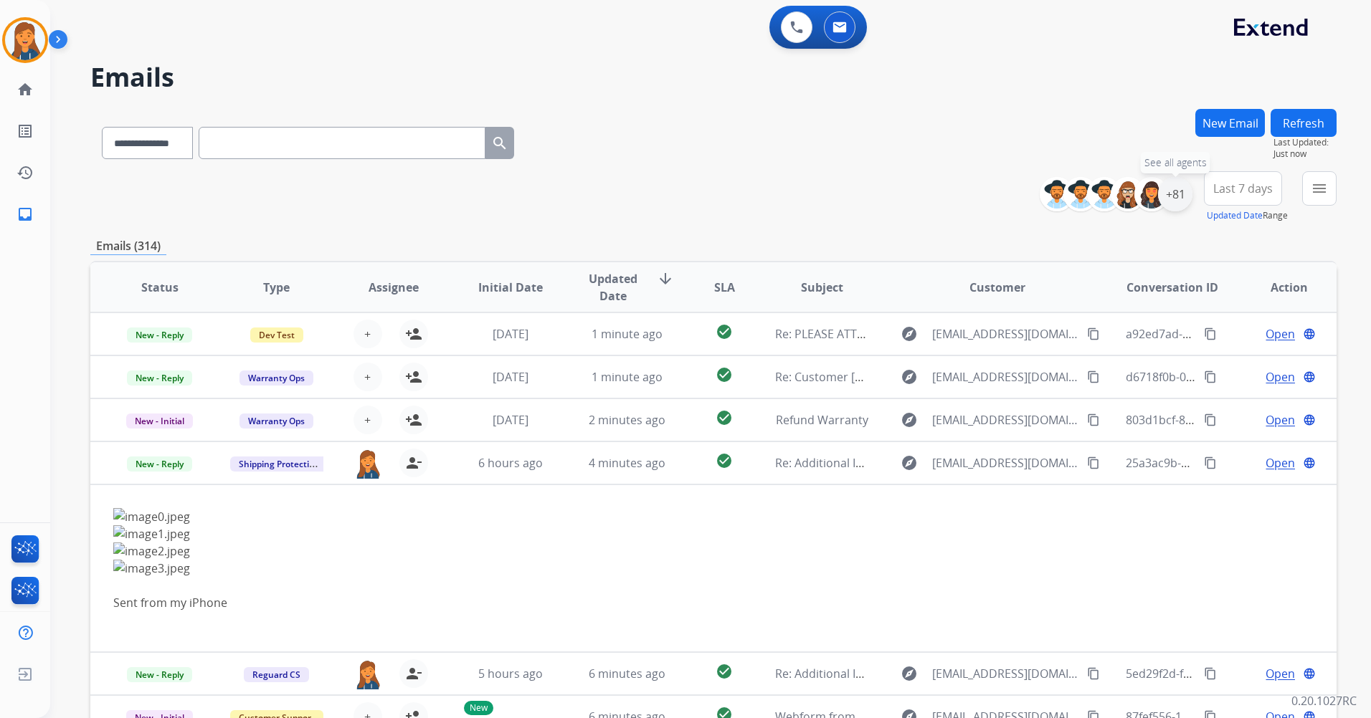
click at [1175, 193] on div "+81" at bounding box center [1175, 194] width 34 height 34
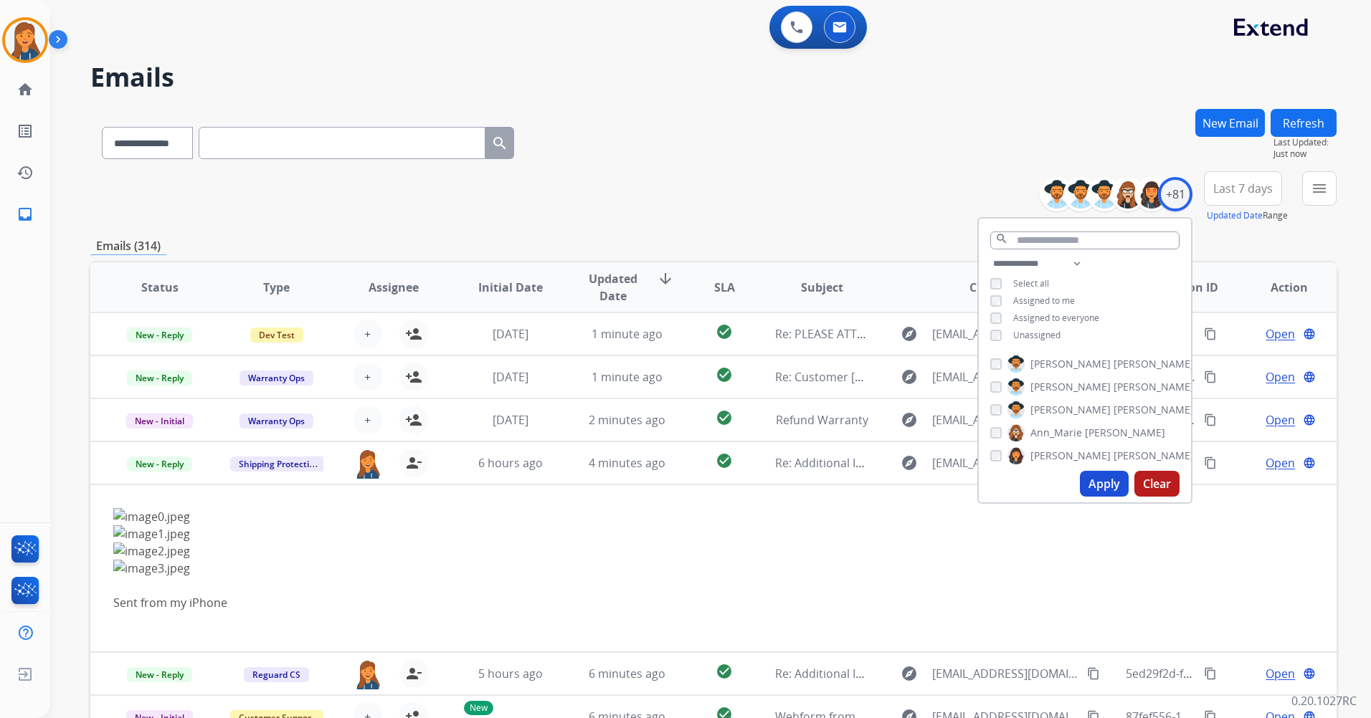
click at [1103, 482] on button "Apply" at bounding box center [1104, 484] width 49 height 26
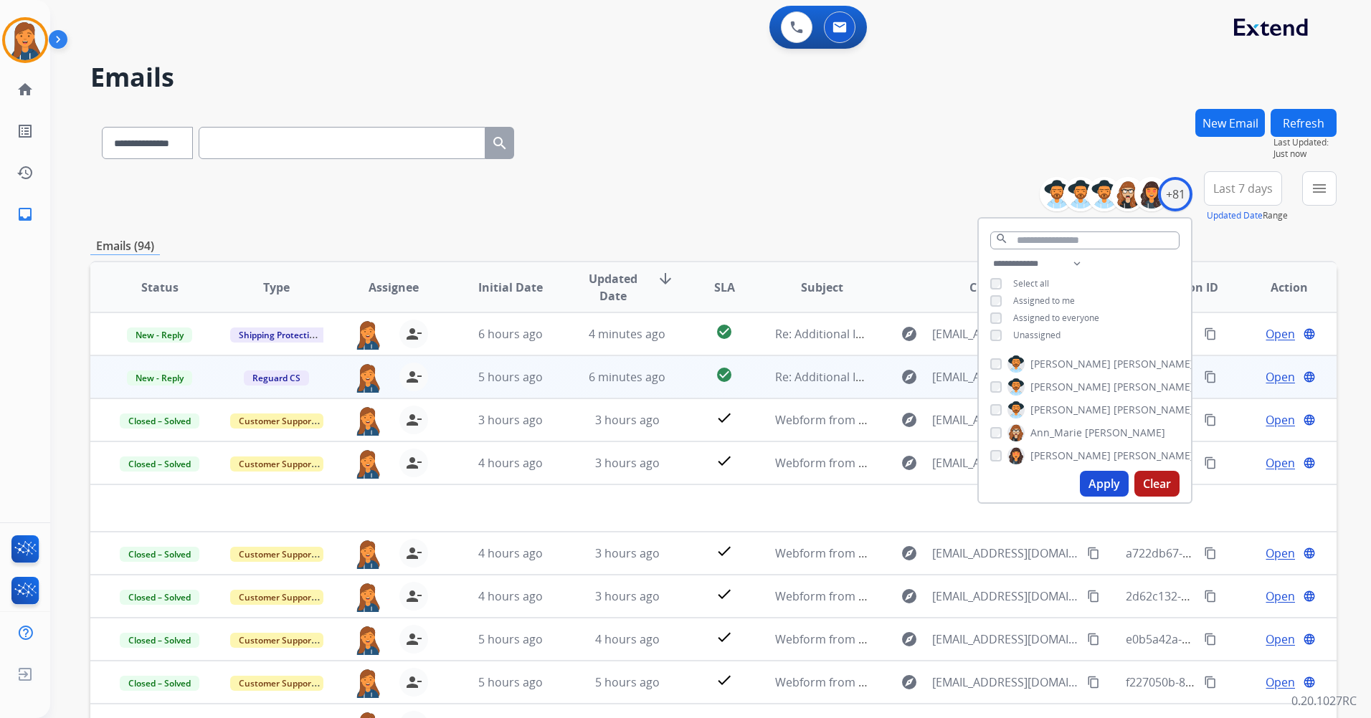
click at [806, 386] on td "Re: Additional Information Needed" at bounding box center [810, 377] width 117 height 43
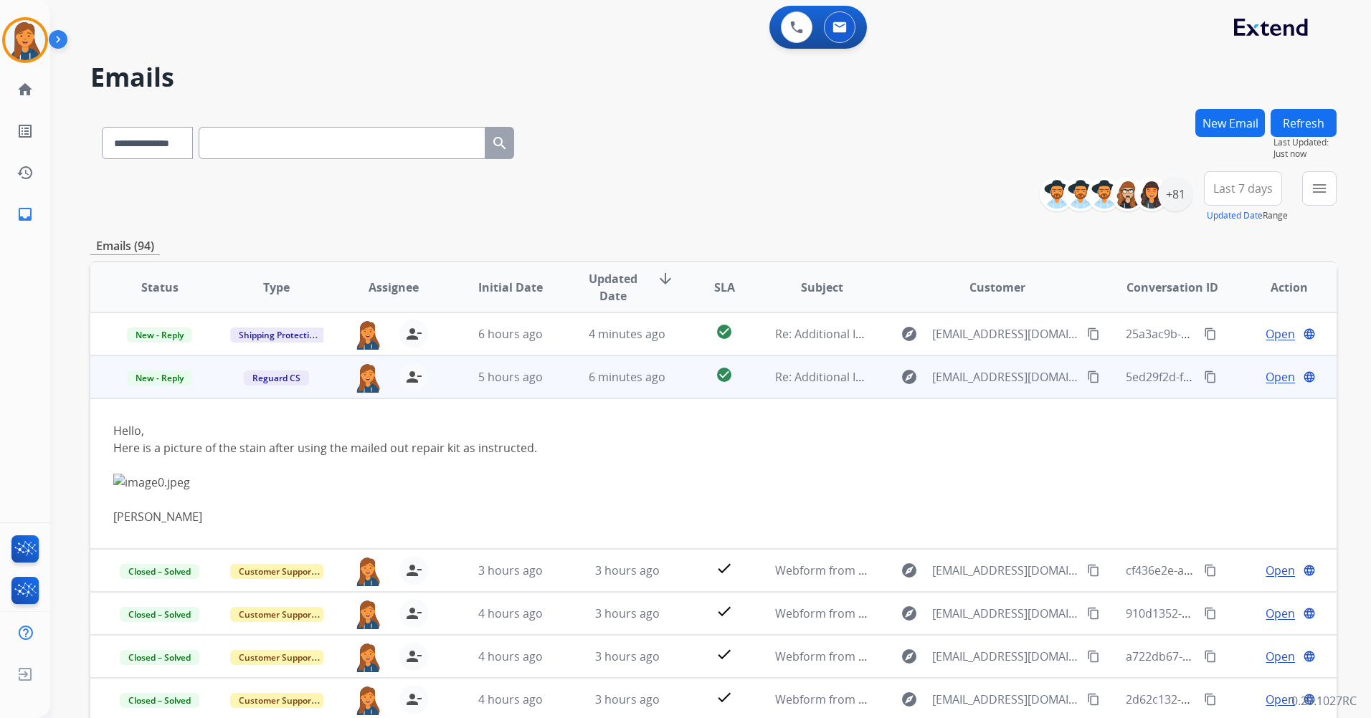
click at [1272, 377] on span "Open" at bounding box center [1279, 376] width 29 height 17
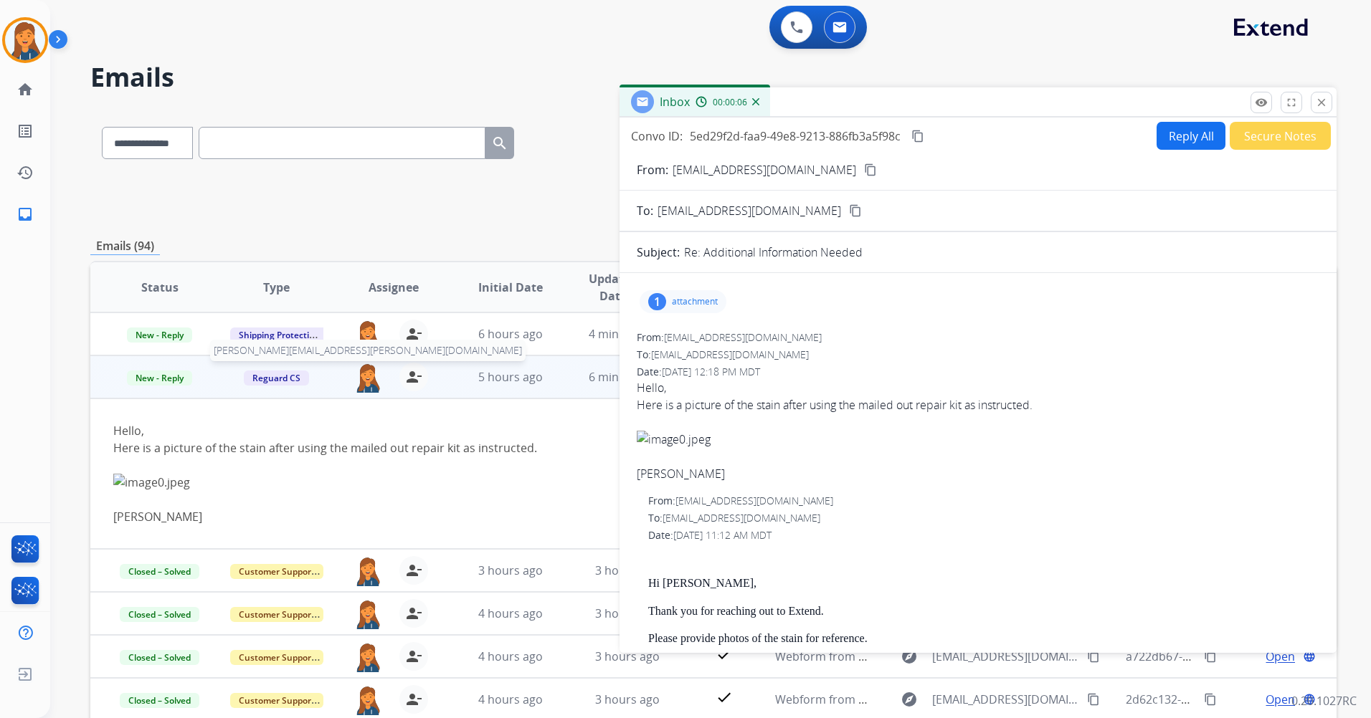
click at [363, 386] on img at bounding box center [367, 378] width 29 height 30
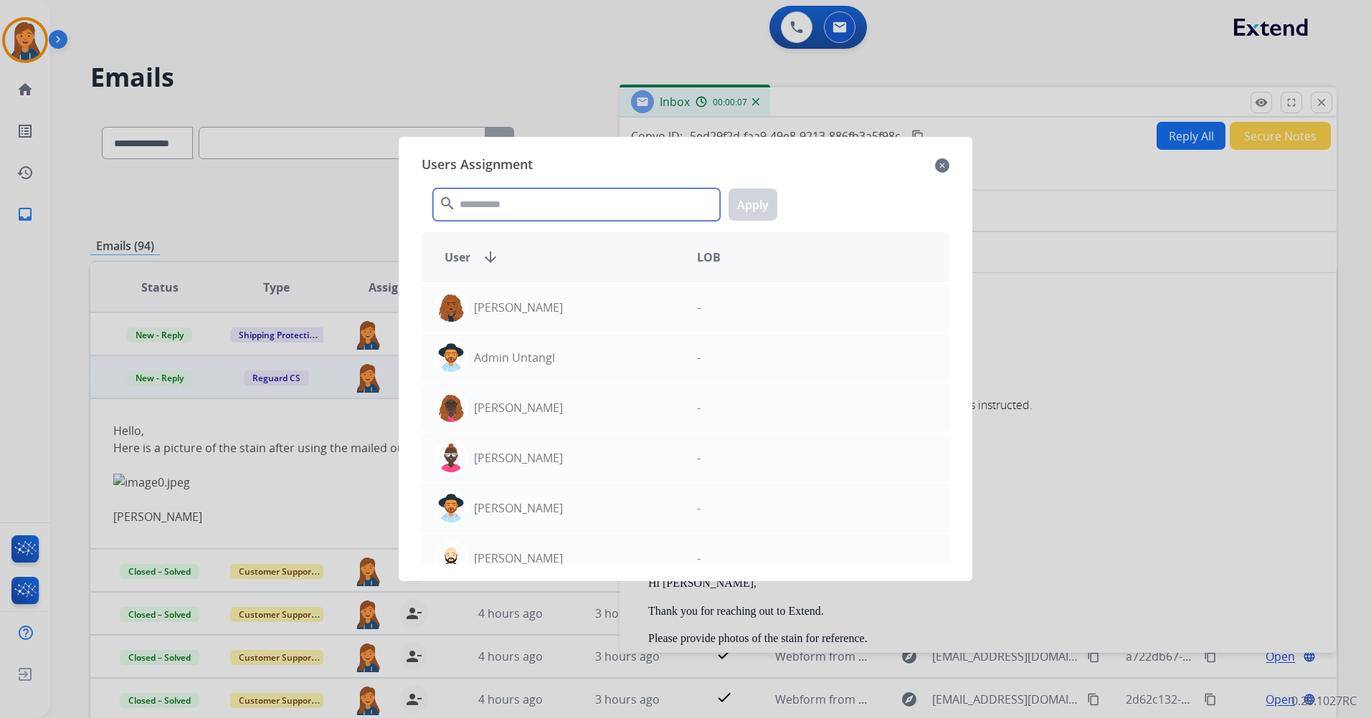
click at [533, 206] on input "text" at bounding box center [576, 205] width 287 height 32
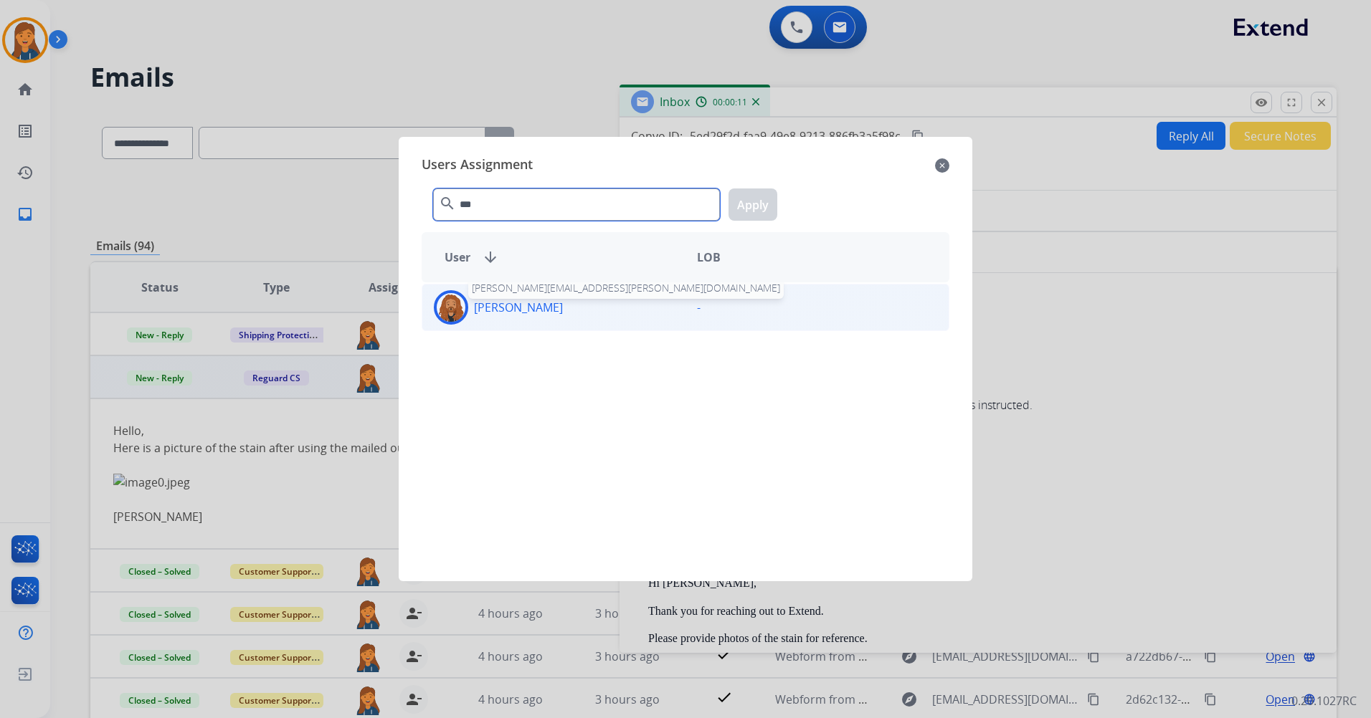
type input "***"
click at [521, 315] on p "Dominique Collins" at bounding box center [518, 307] width 89 height 17
click at [741, 202] on button "Apply" at bounding box center [752, 205] width 49 height 32
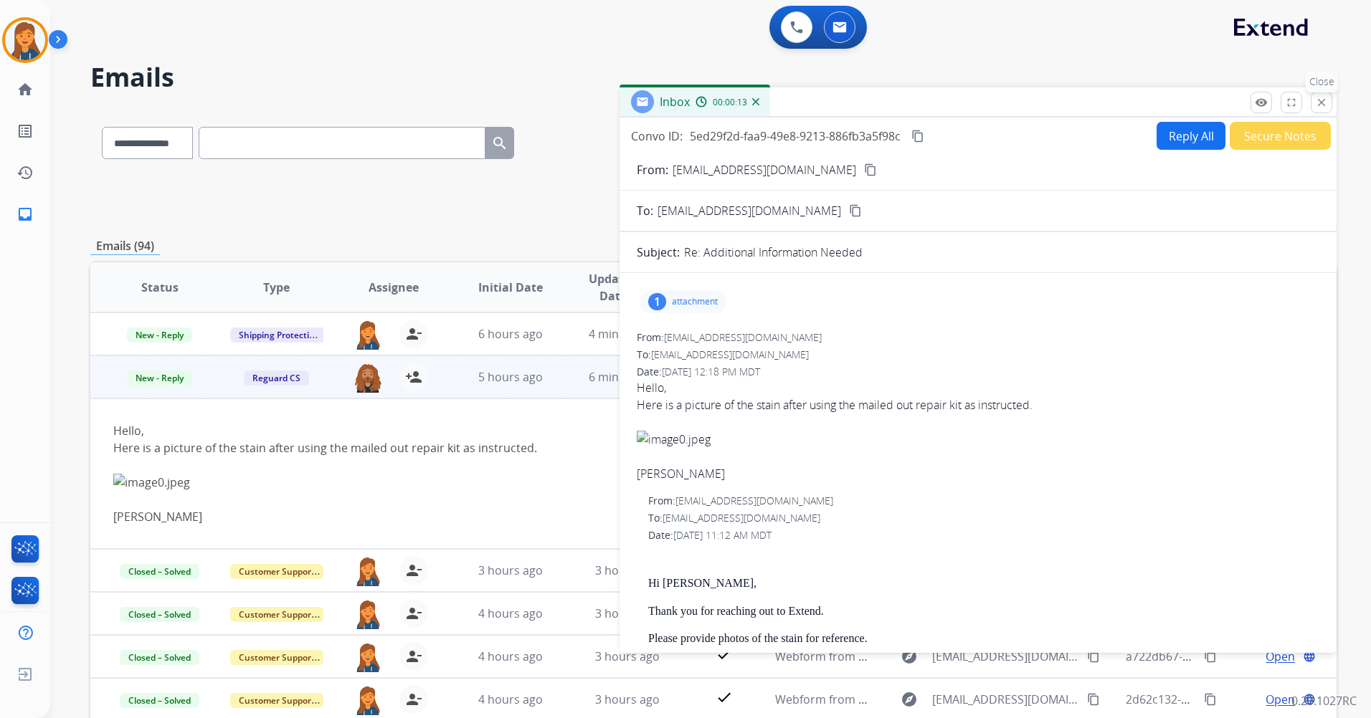
click at [1330, 111] on div "Inbox 00:00:13 Convo ID: 5ed29f2d-faa9-49e8-9213-886fb3a5f98c content_copy Repl…" at bounding box center [977, 370] width 717 height 566
click at [1323, 105] on mat-icon "close" at bounding box center [1321, 102] width 13 height 13
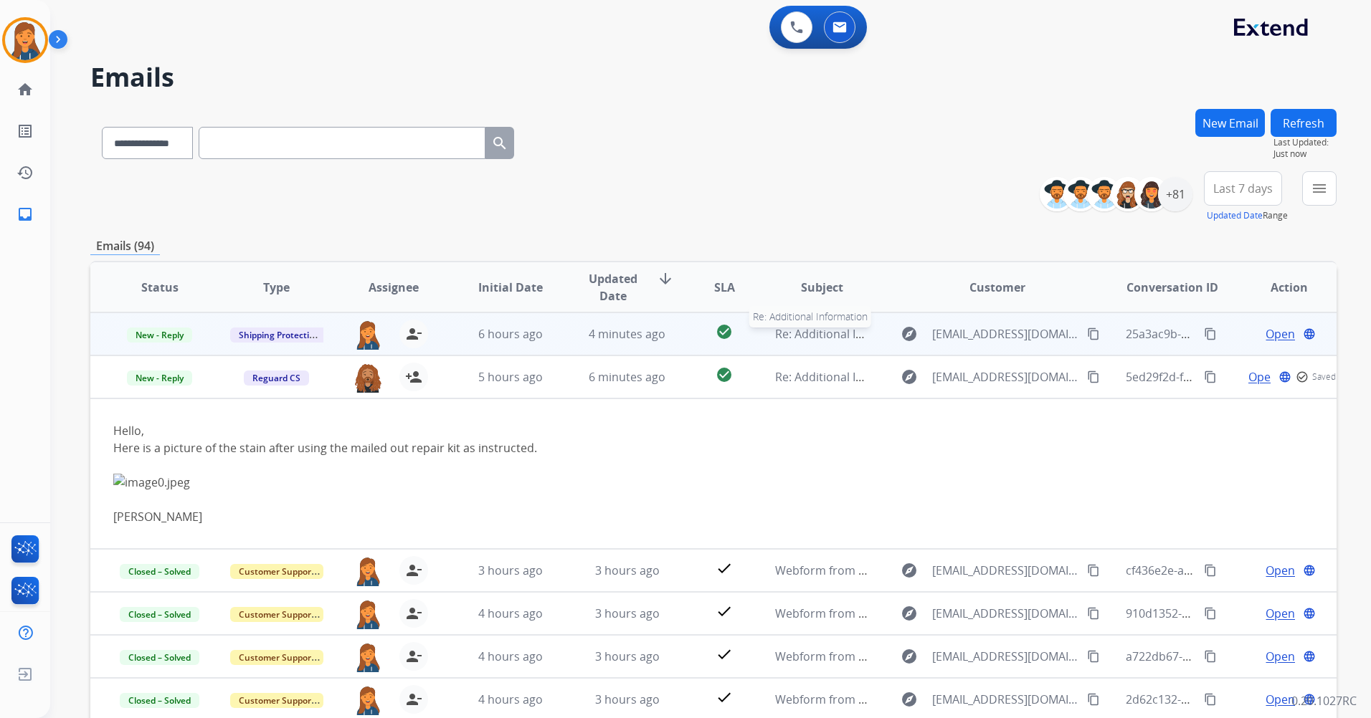
click at [829, 332] on span "Re: Additional Information" at bounding box center [846, 334] width 142 height 16
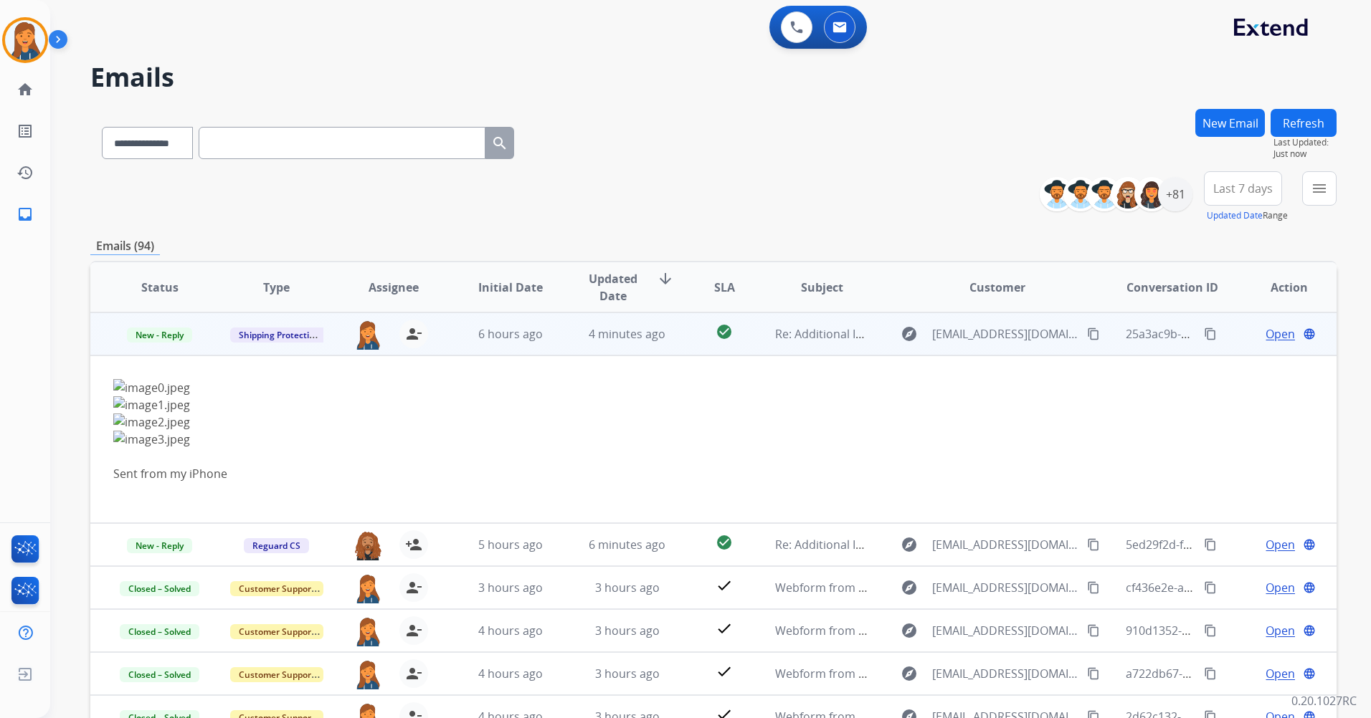
click at [1269, 329] on span "Open" at bounding box center [1279, 333] width 29 height 17
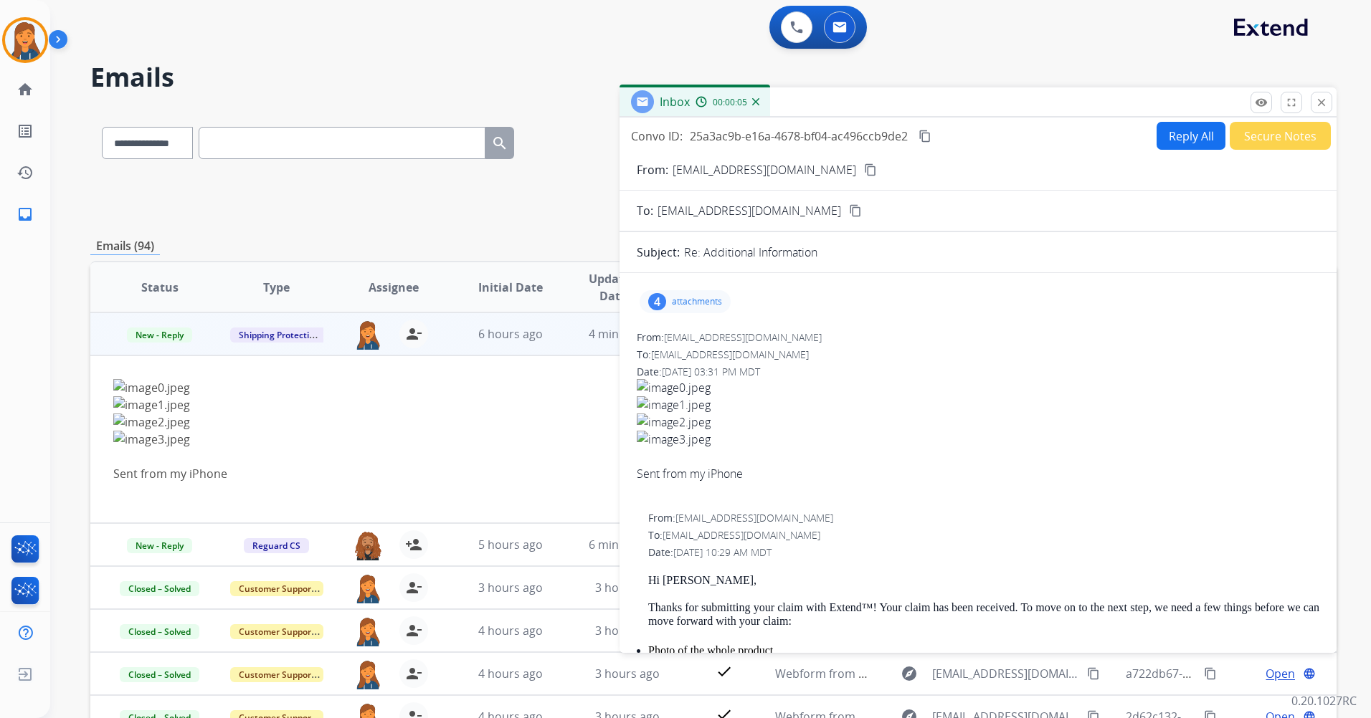
click at [693, 300] on p "attachments" at bounding box center [697, 301] width 50 height 11
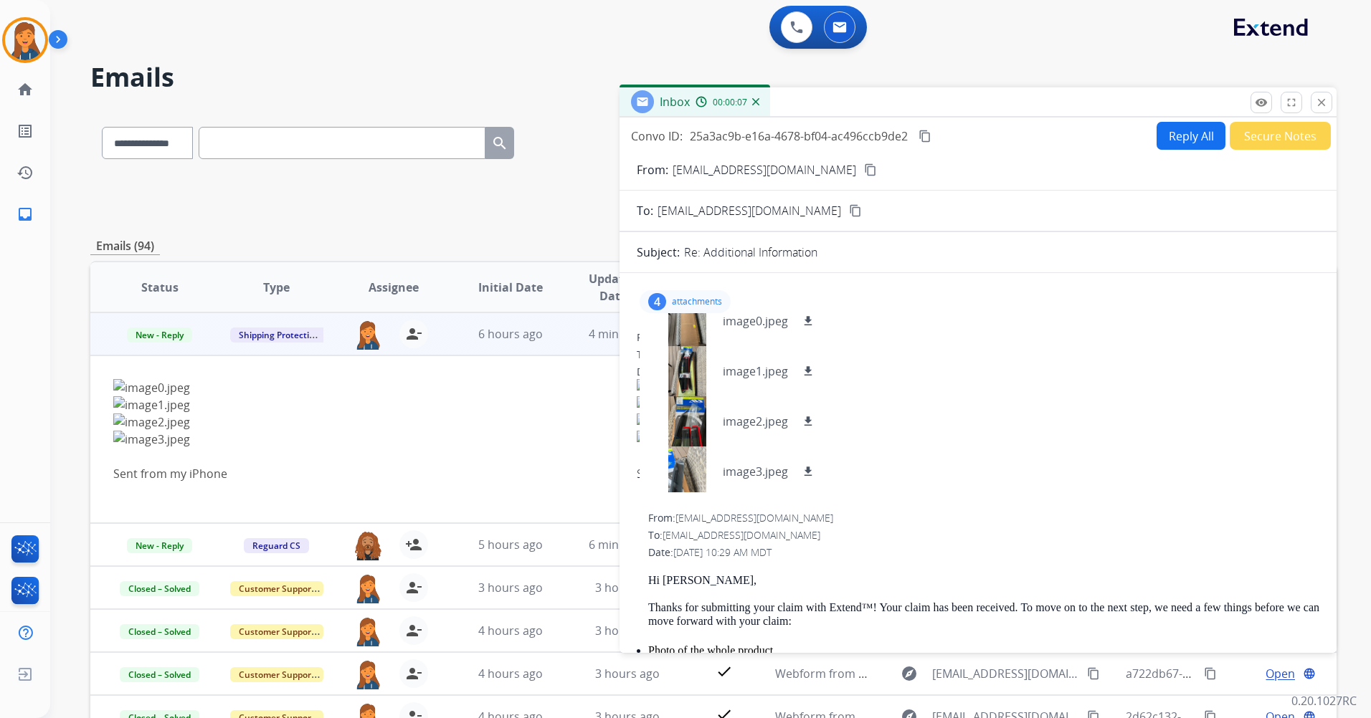
scroll to position [22, 0]
click at [864, 166] on mat-icon "content_copy" at bounding box center [870, 169] width 13 height 13
click at [697, 330] on div at bounding box center [687, 317] width 72 height 50
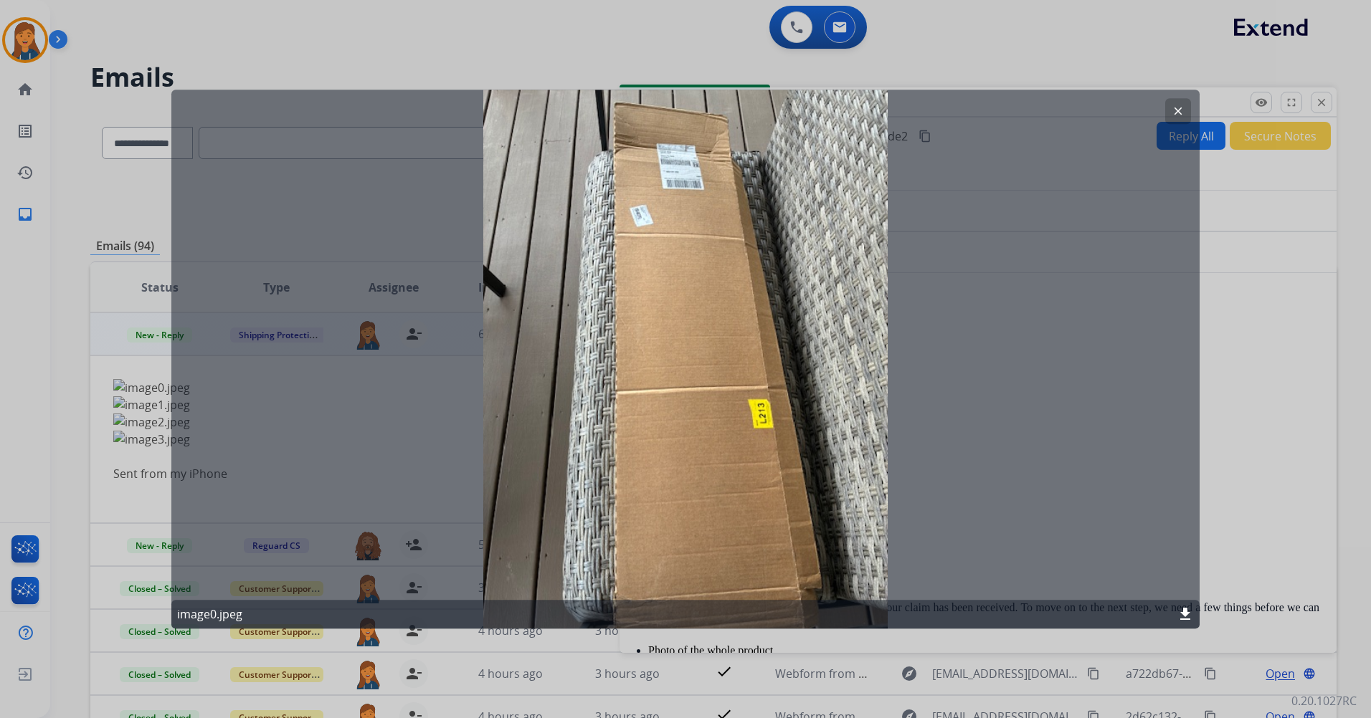
click at [1182, 102] on button "clear" at bounding box center [1178, 111] width 26 height 26
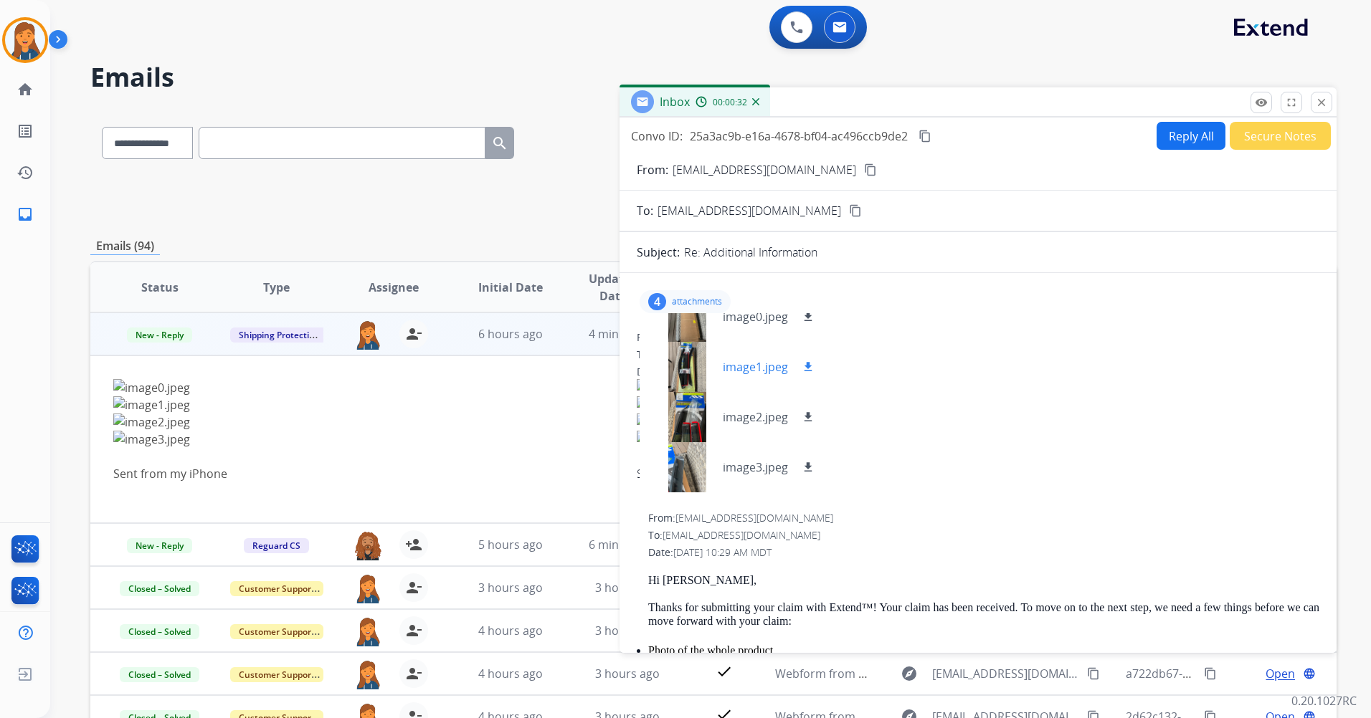
click at [696, 376] on div at bounding box center [687, 367] width 72 height 50
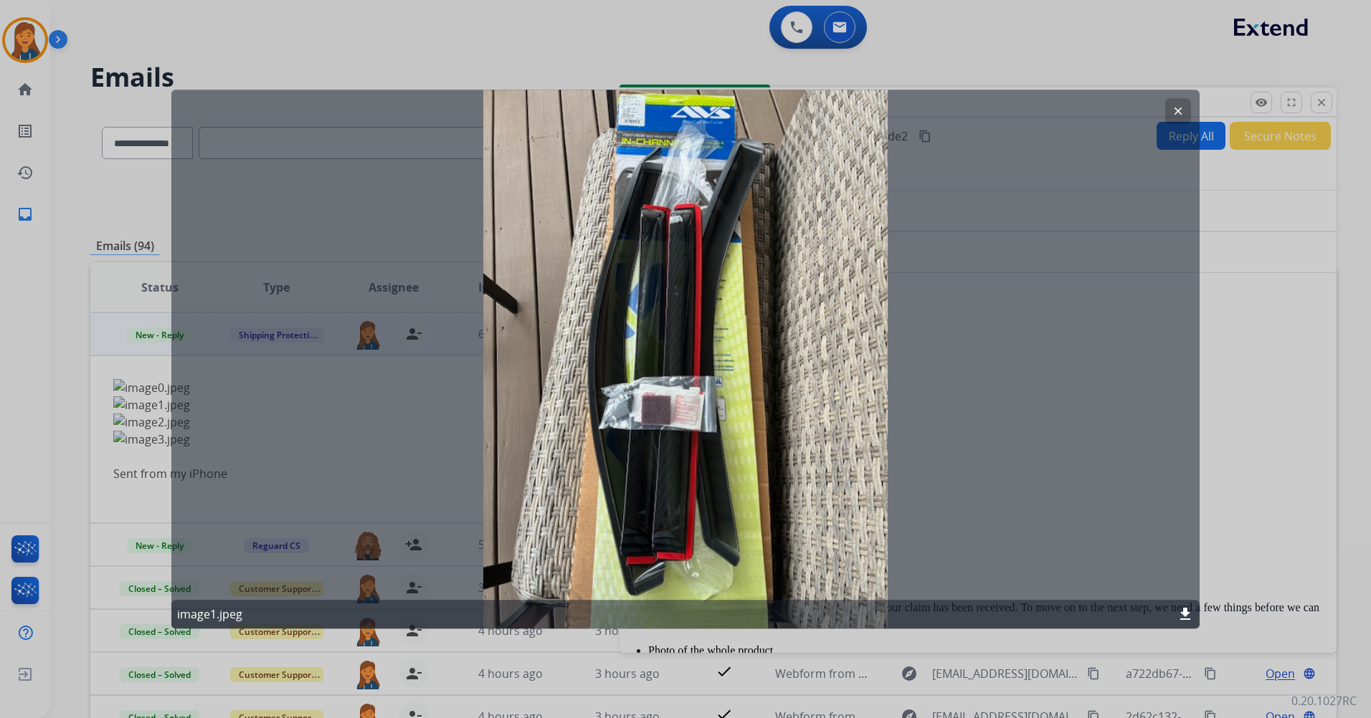
click at [1176, 110] on mat-icon "clear" at bounding box center [1177, 111] width 13 height 13
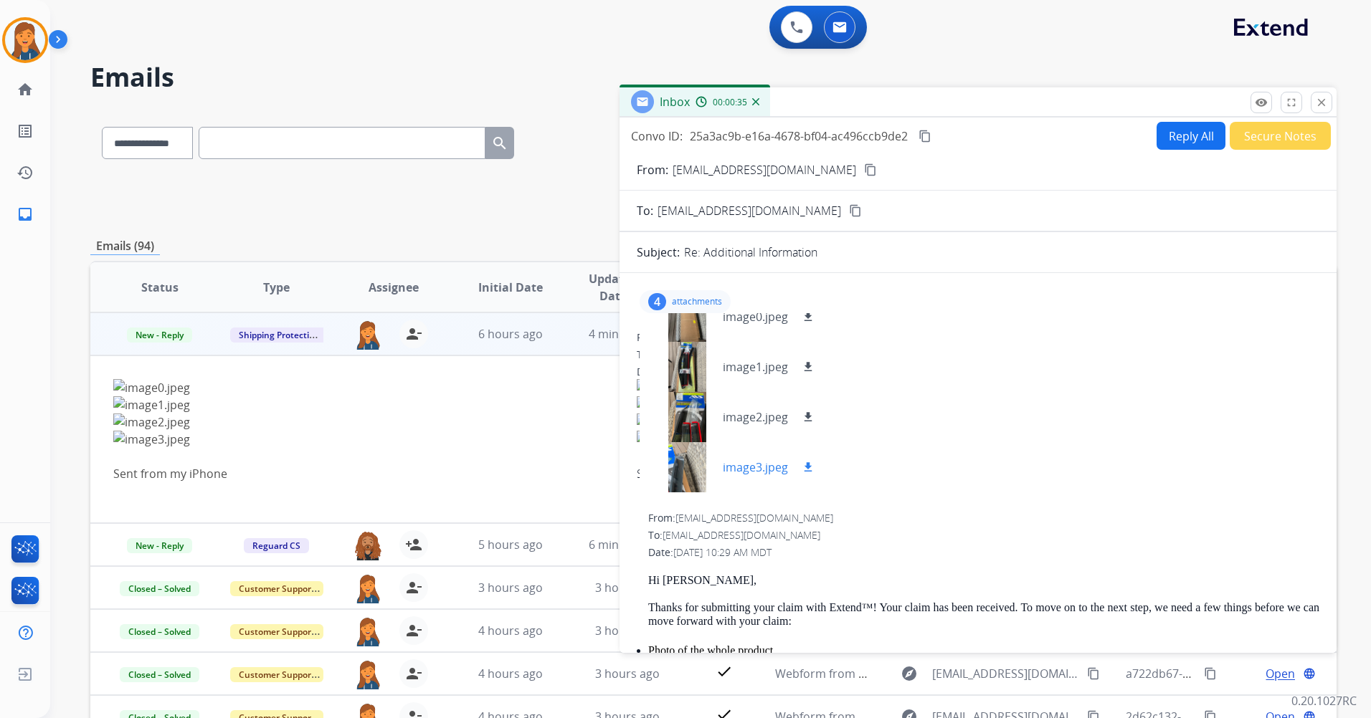
click at [681, 463] on div at bounding box center [687, 467] width 72 height 50
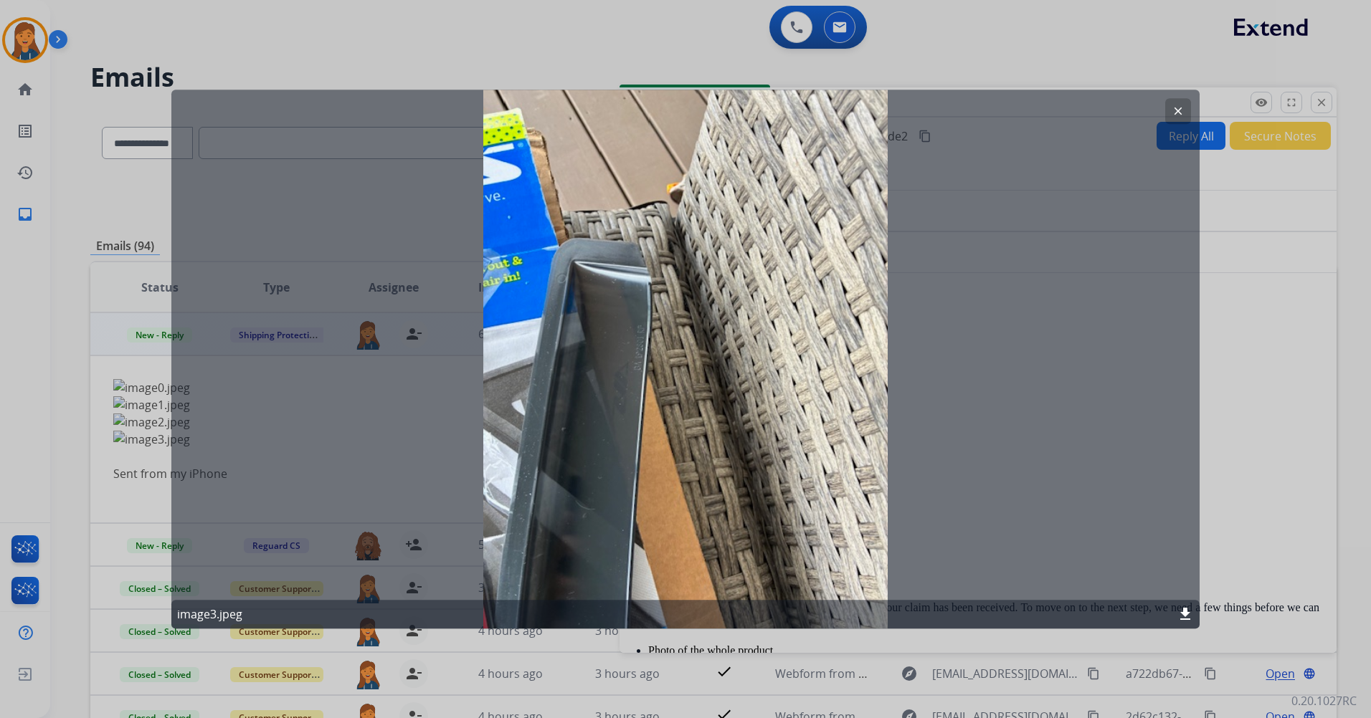
click at [1181, 106] on mat-icon "clear" at bounding box center [1177, 111] width 13 height 13
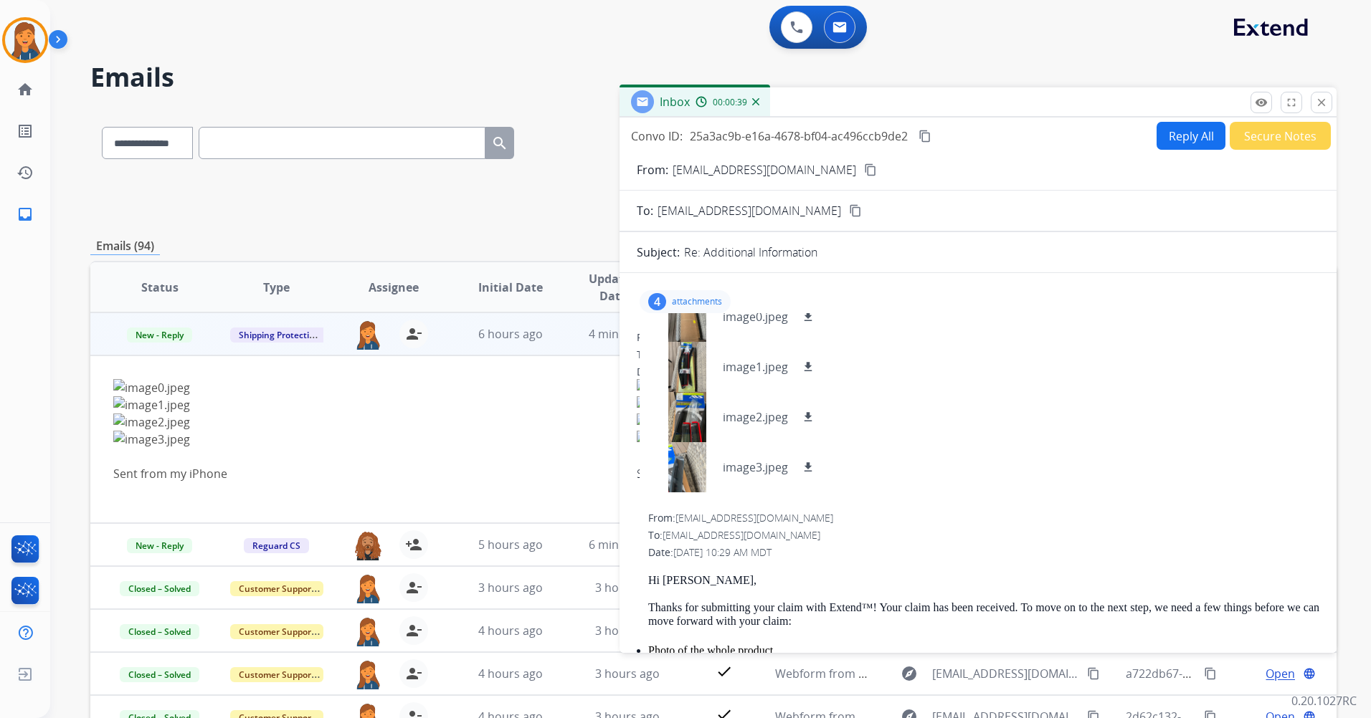
drag, startPoint x: 685, startPoint y: 318, endPoint x: 725, endPoint y: 298, distance: 44.9
click at [725, 298] on div "4 attachments image0.jpeg download image1.jpeg download image2.jpeg download im…" at bounding box center [684, 301] width 91 height 23
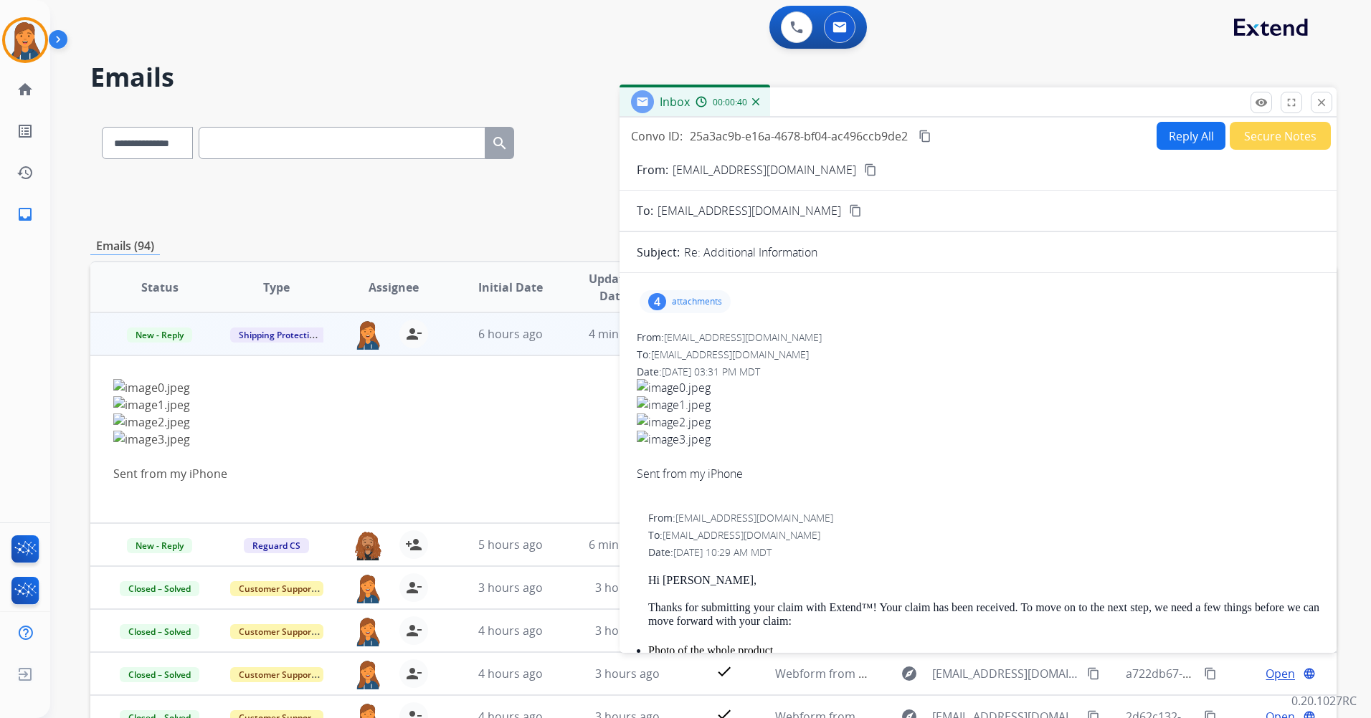
click at [697, 302] on p "attachments" at bounding box center [697, 301] width 50 height 11
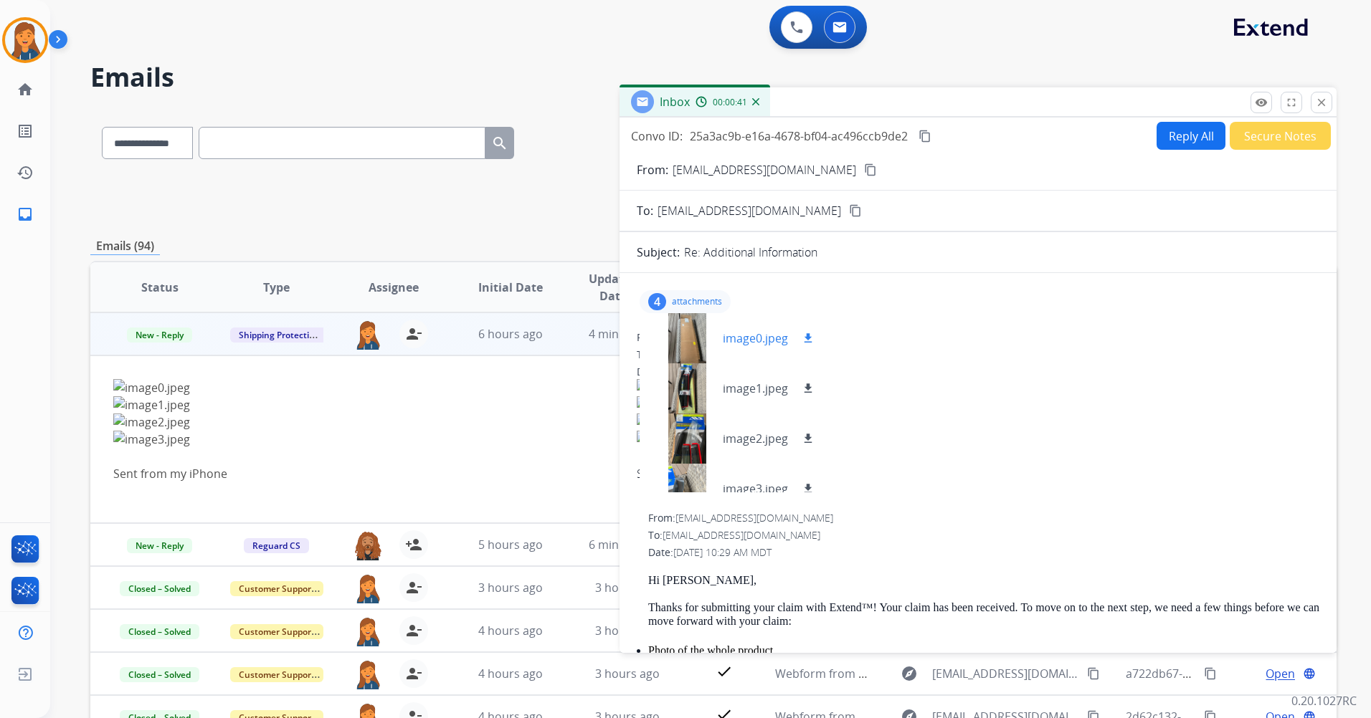
click at [806, 340] on mat-icon "download" at bounding box center [807, 338] width 13 height 13
click at [687, 381] on div at bounding box center [687, 388] width 72 height 50
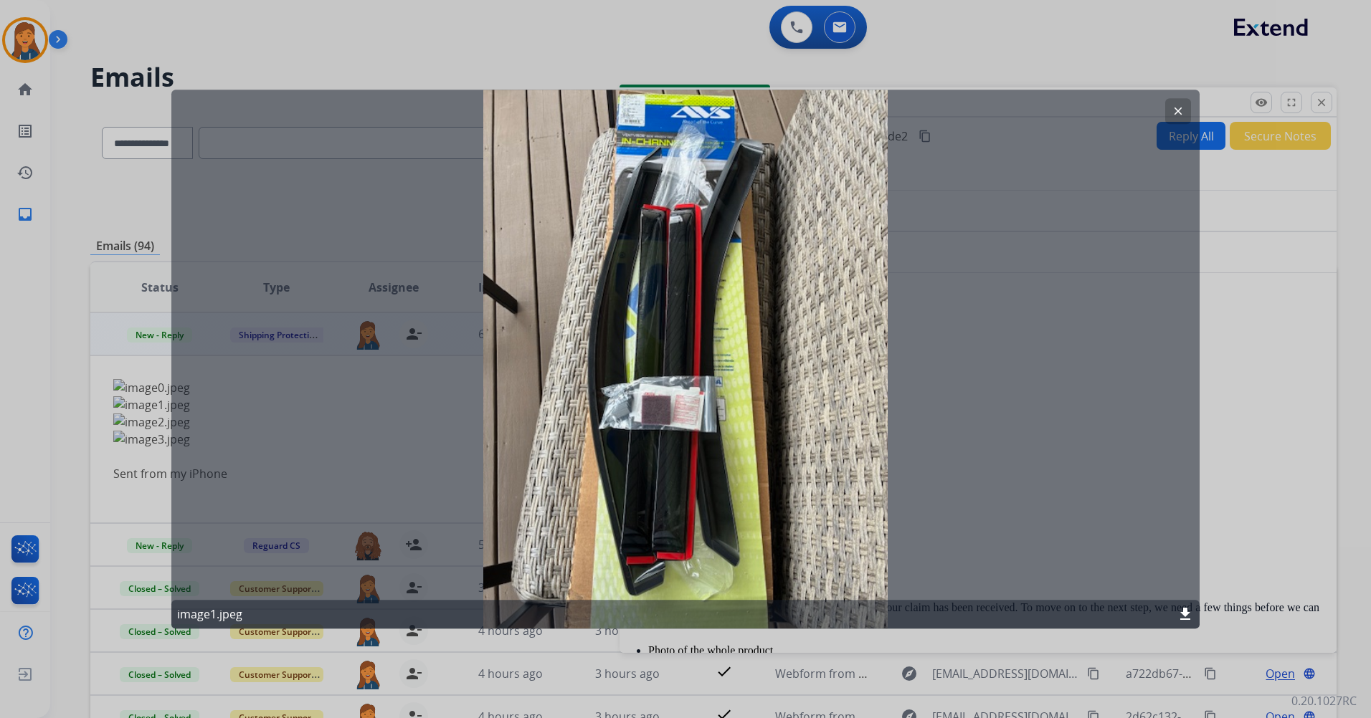
click at [1183, 103] on button "clear" at bounding box center [1178, 111] width 26 height 26
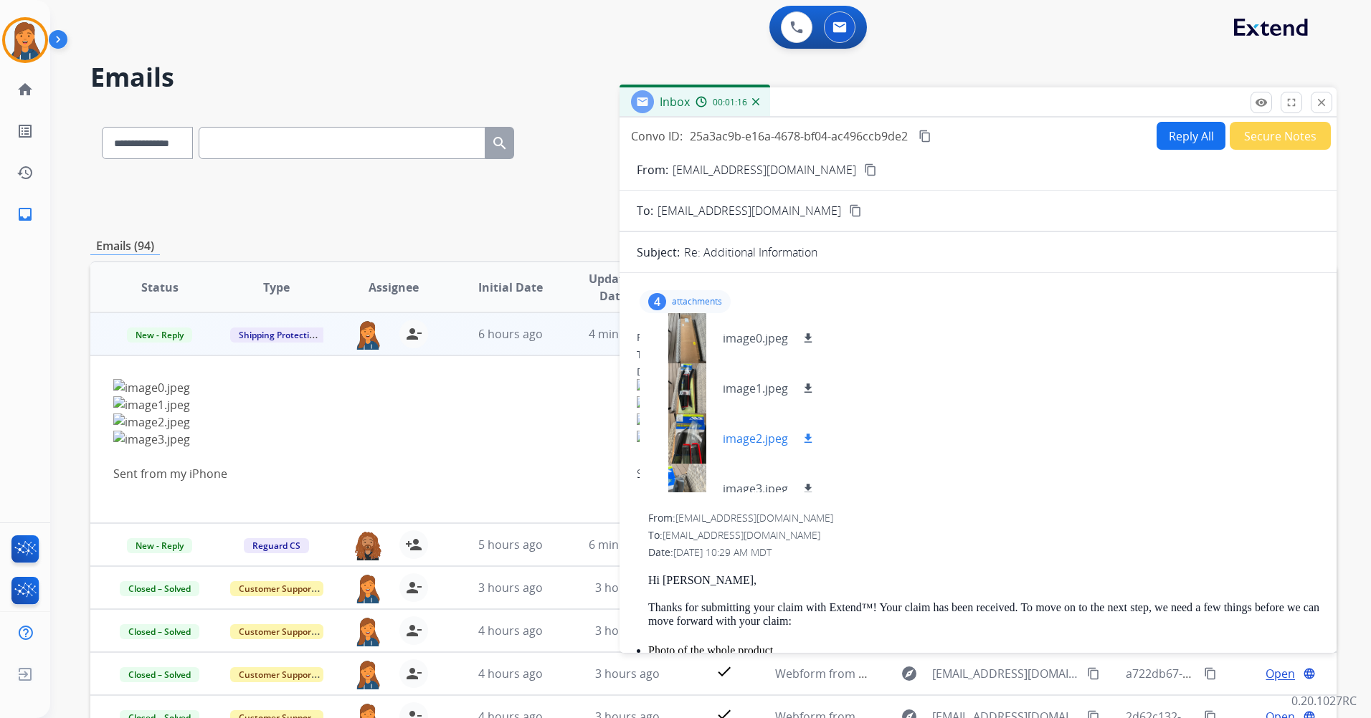
click at [677, 449] on div at bounding box center [687, 439] width 72 height 50
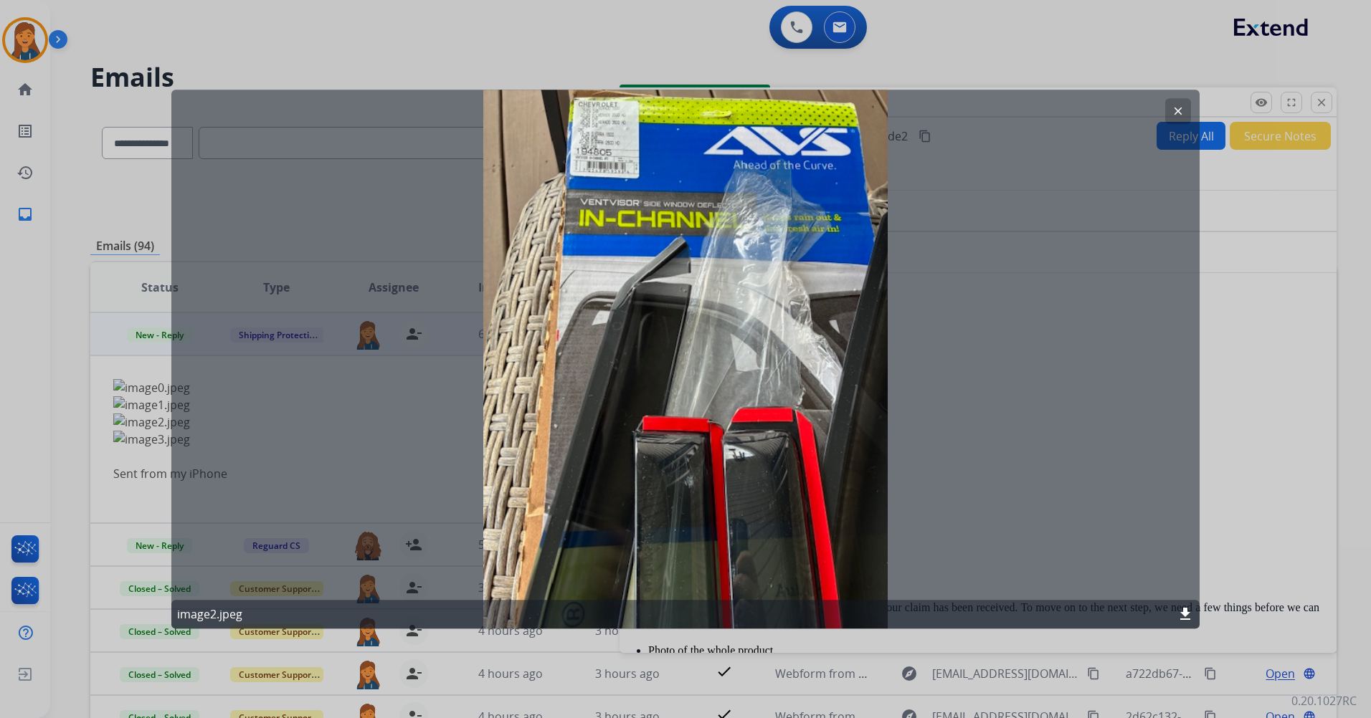
click at [1173, 119] on button "clear" at bounding box center [1178, 111] width 26 height 26
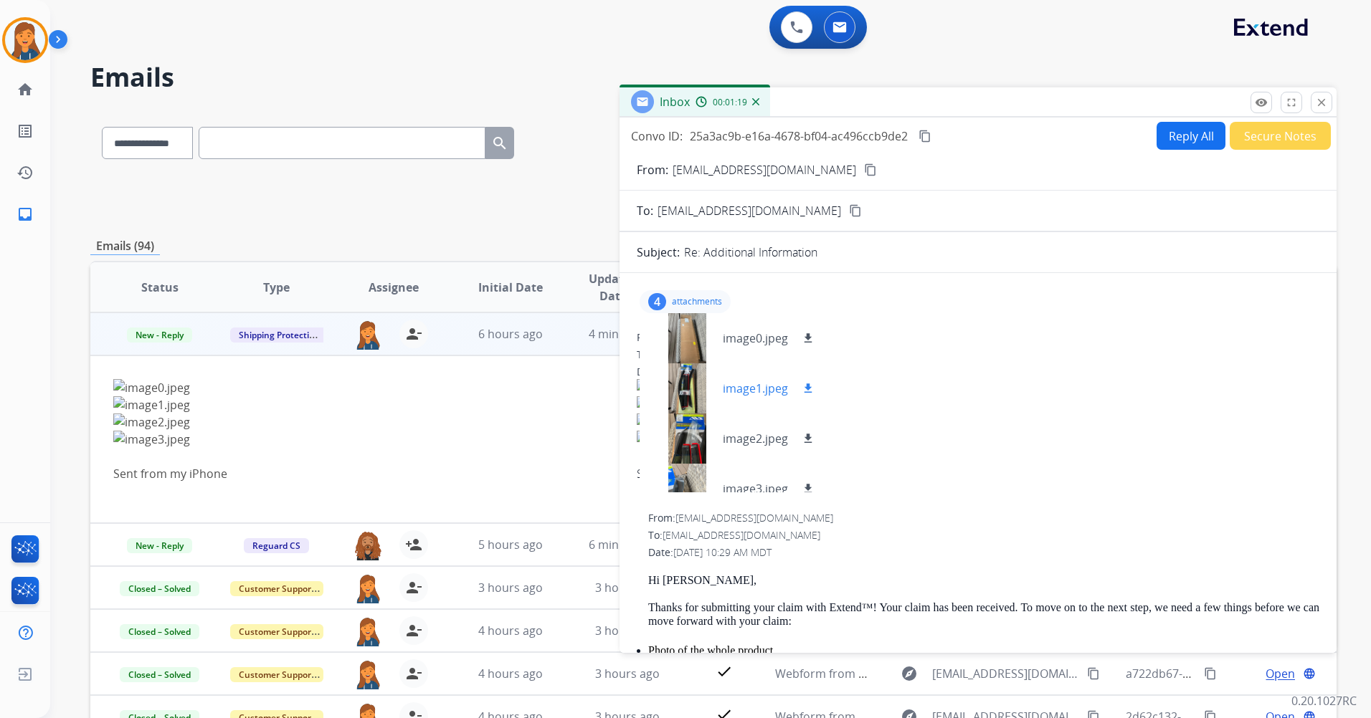
click at [680, 399] on div at bounding box center [687, 388] width 72 height 50
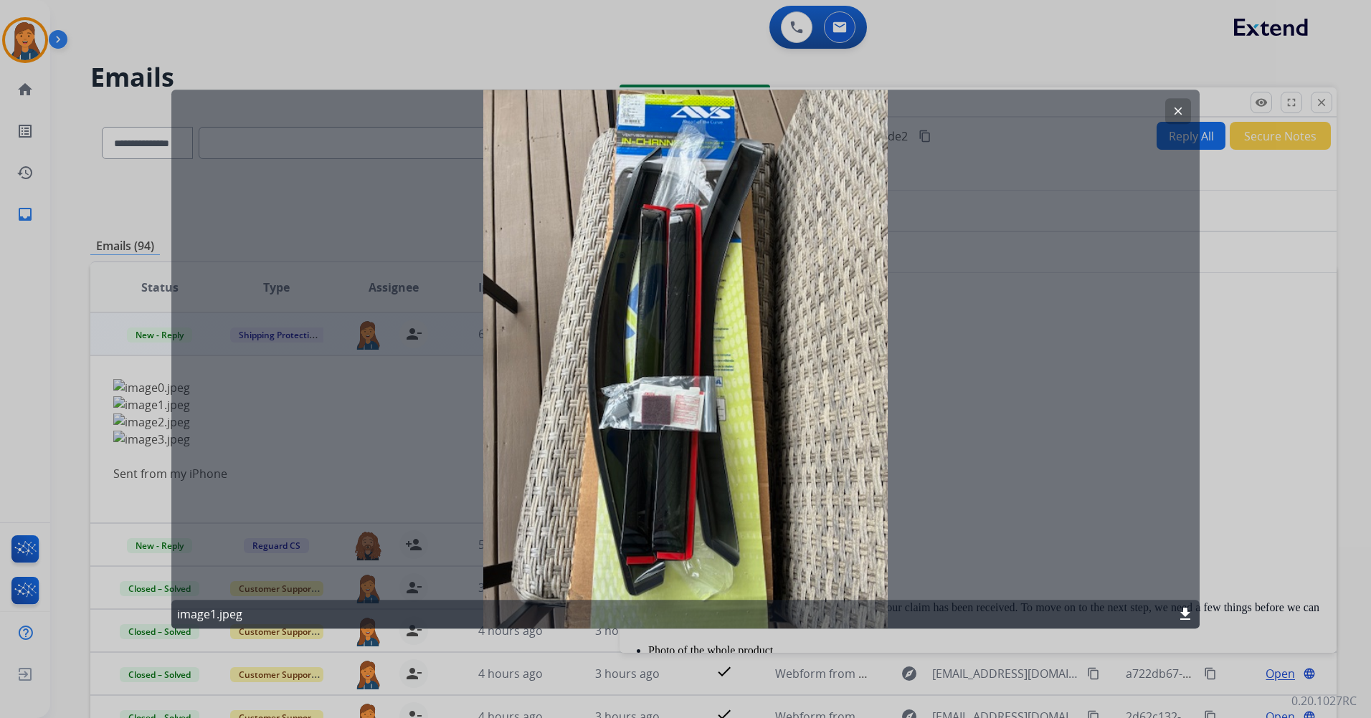
click at [1183, 108] on mat-icon "clear" at bounding box center [1177, 111] width 13 height 13
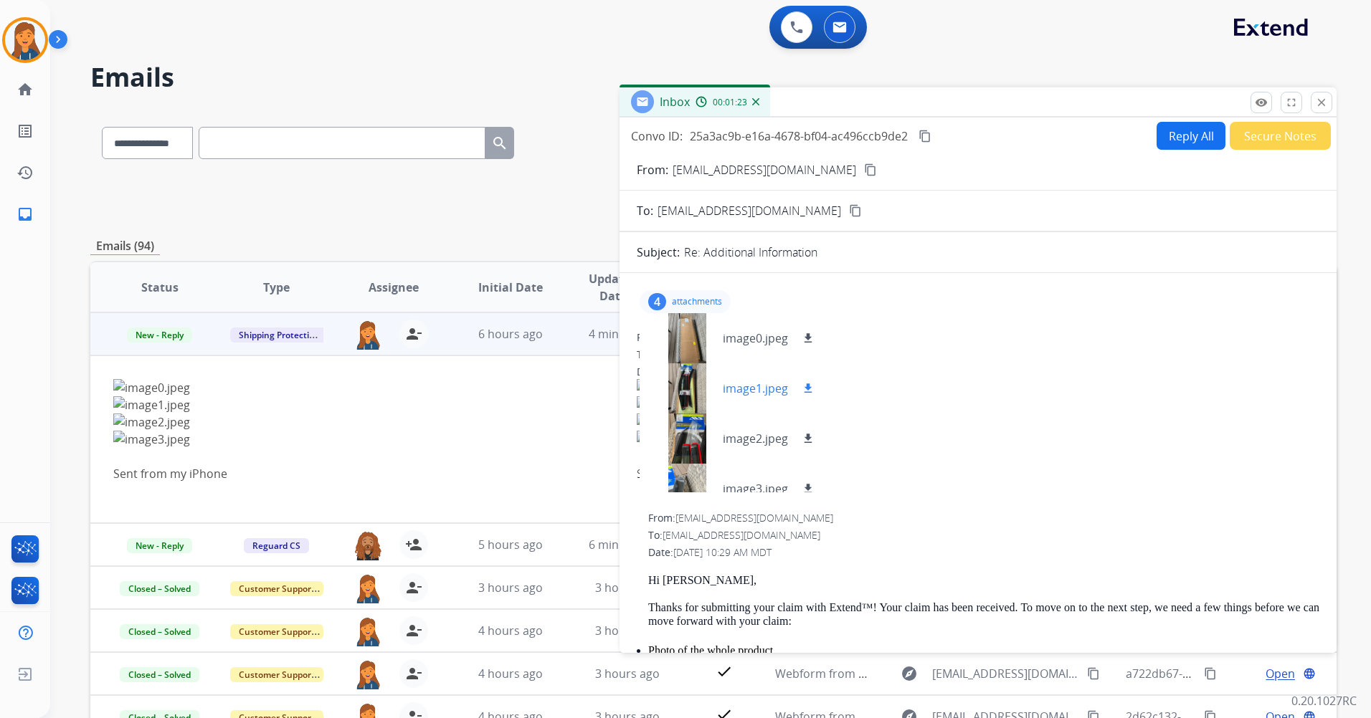
click at [811, 389] on mat-icon "download" at bounding box center [807, 388] width 13 height 13
click at [923, 138] on mat-icon "content_copy" at bounding box center [924, 136] width 13 height 13
click at [1156, 123] on button "Reply All" at bounding box center [1190, 136] width 69 height 28
select select "**********"
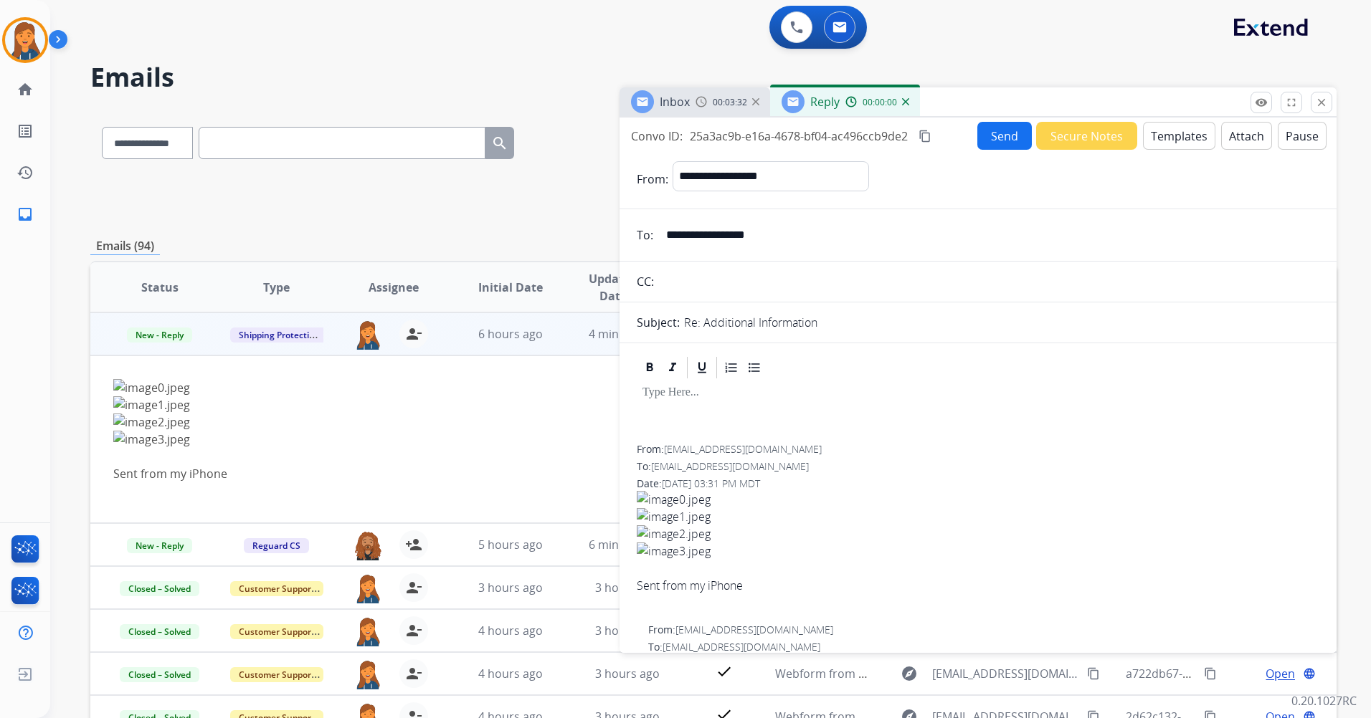
click at [1145, 137] on button "Templates" at bounding box center [1179, 136] width 72 height 28
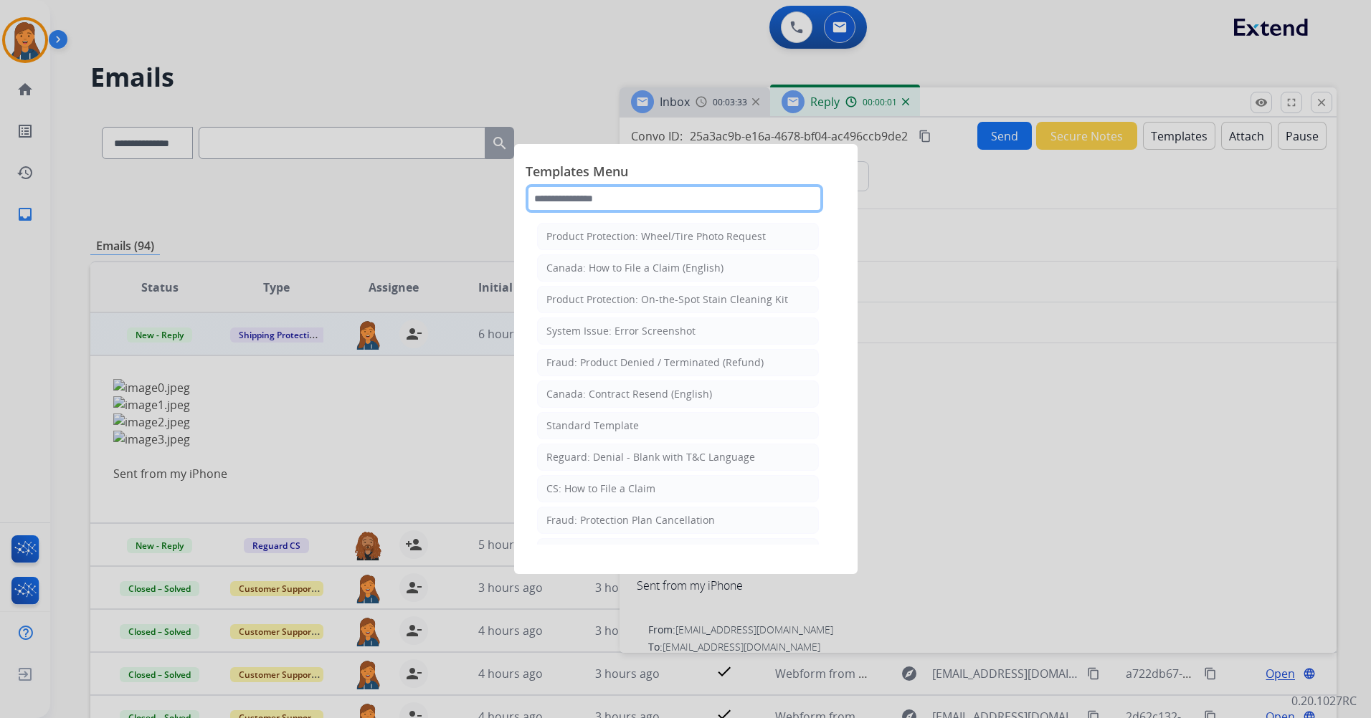
click at [748, 192] on input "text" at bounding box center [673, 198] width 297 height 29
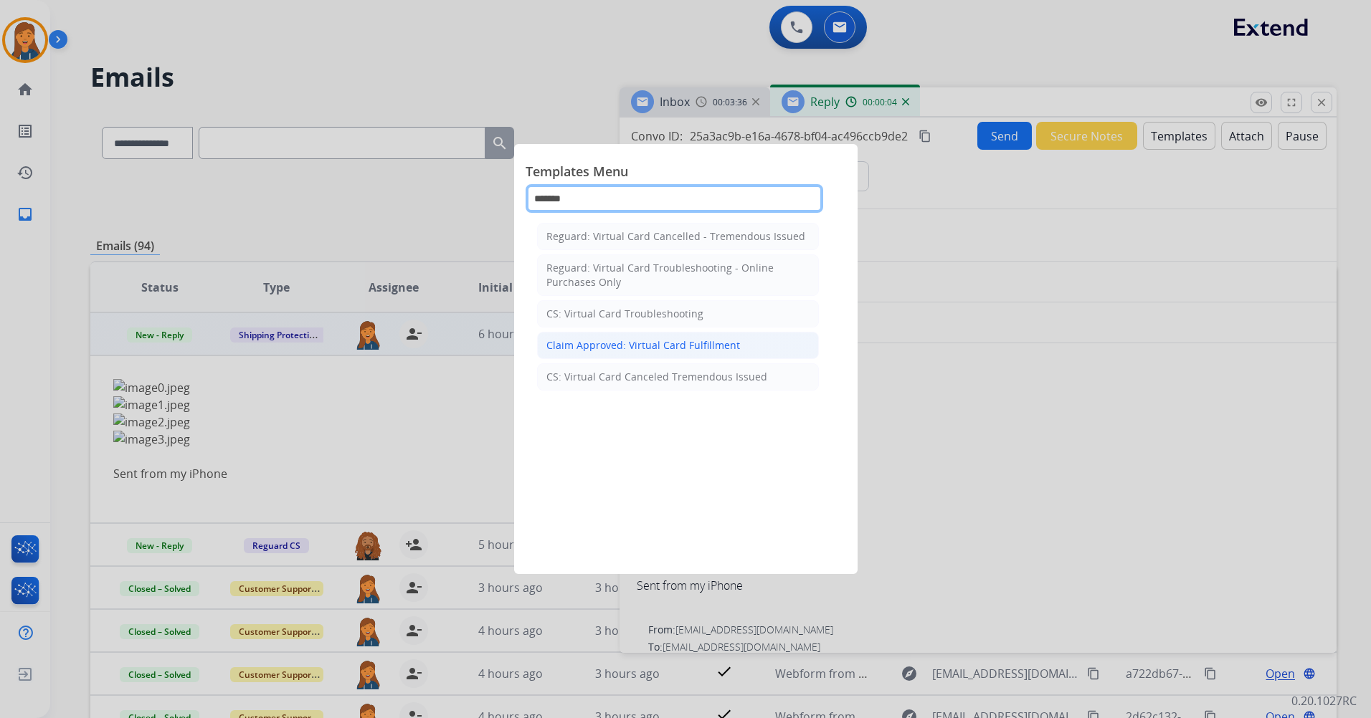
type input "*******"
click at [682, 350] on div "Claim Approved: Virtual Card Fulfillment" at bounding box center [643, 345] width 194 height 14
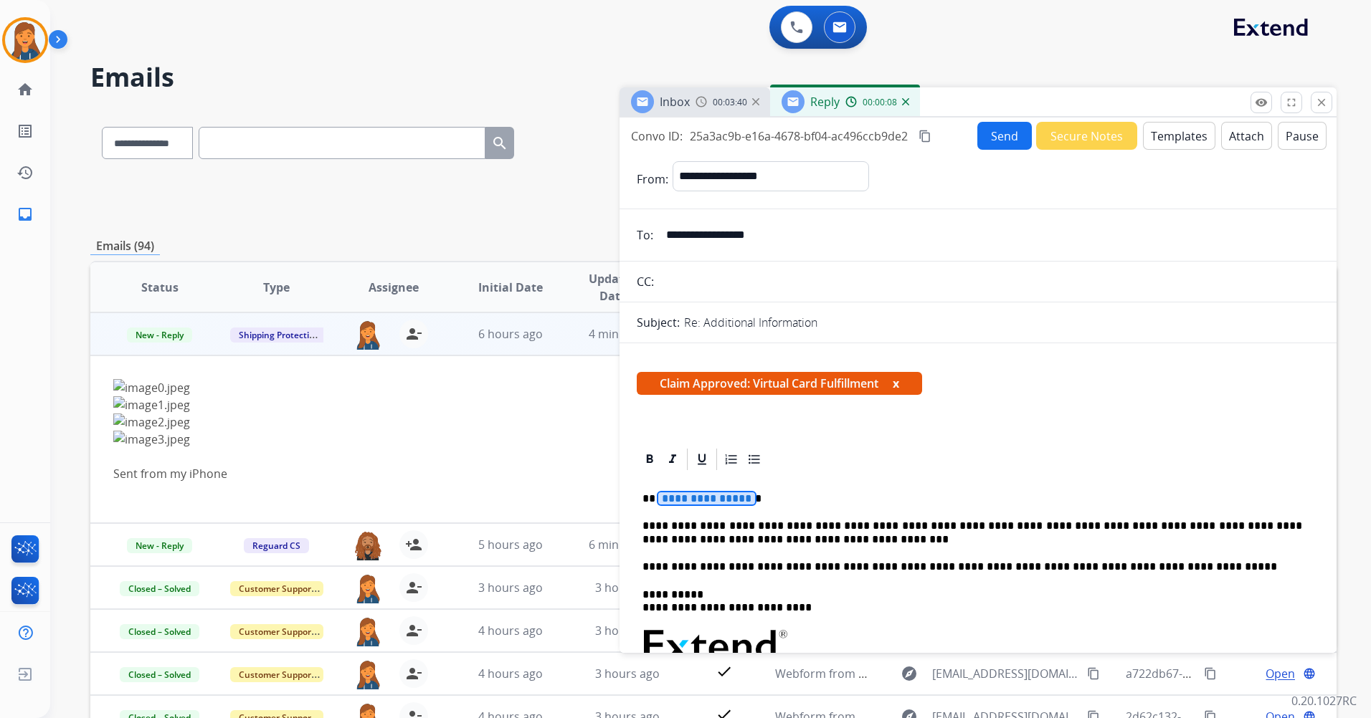
click at [683, 491] on div "**********" at bounding box center [978, 679] width 682 height 415
click at [1003, 123] on button "Send" at bounding box center [1004, 136] width 54 height 28
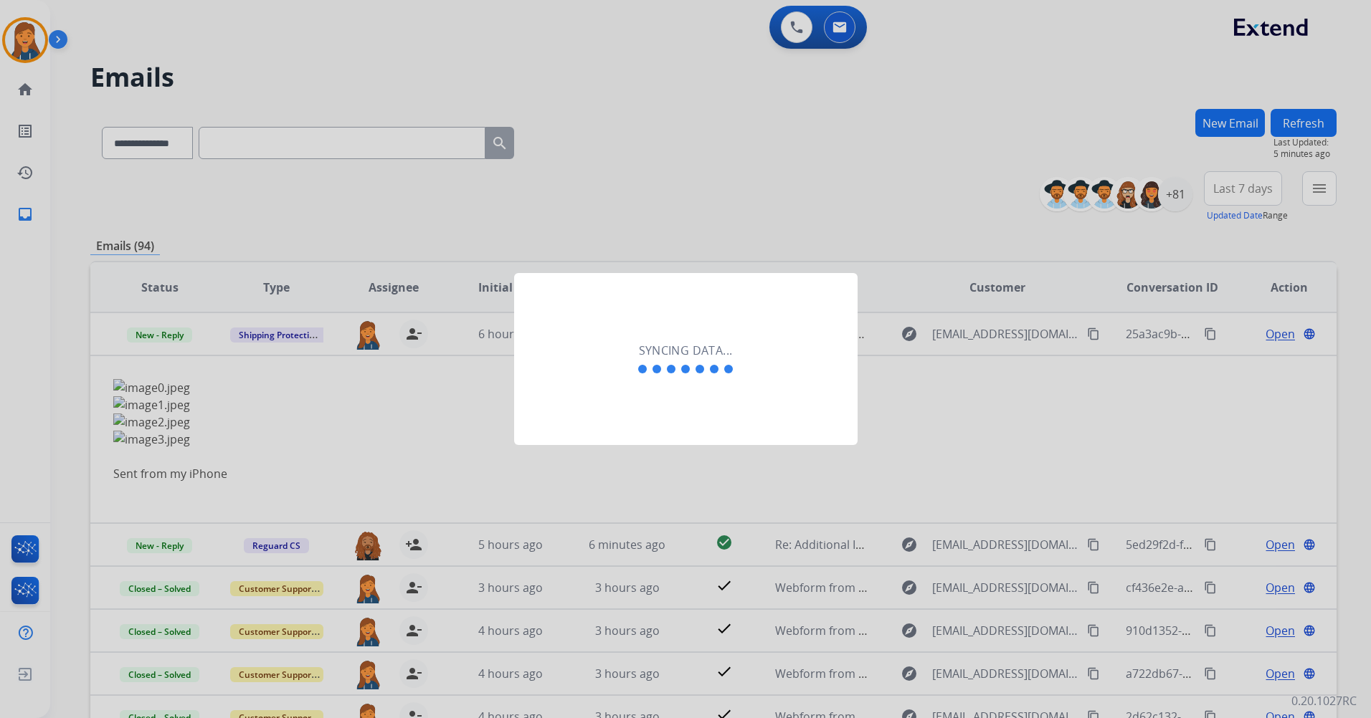
click at [747, 378] on div "Syncing data..." at bounding box center [685, 359] width 343 height 172
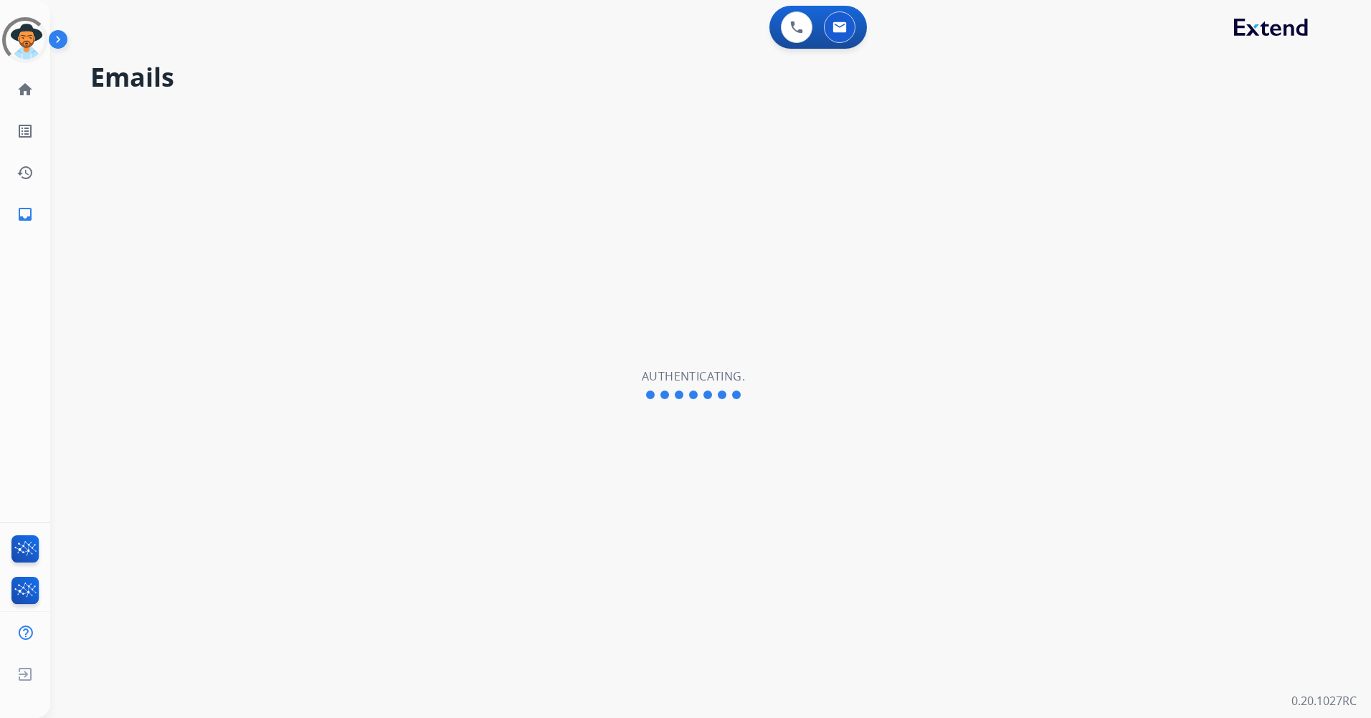
select select "**********"
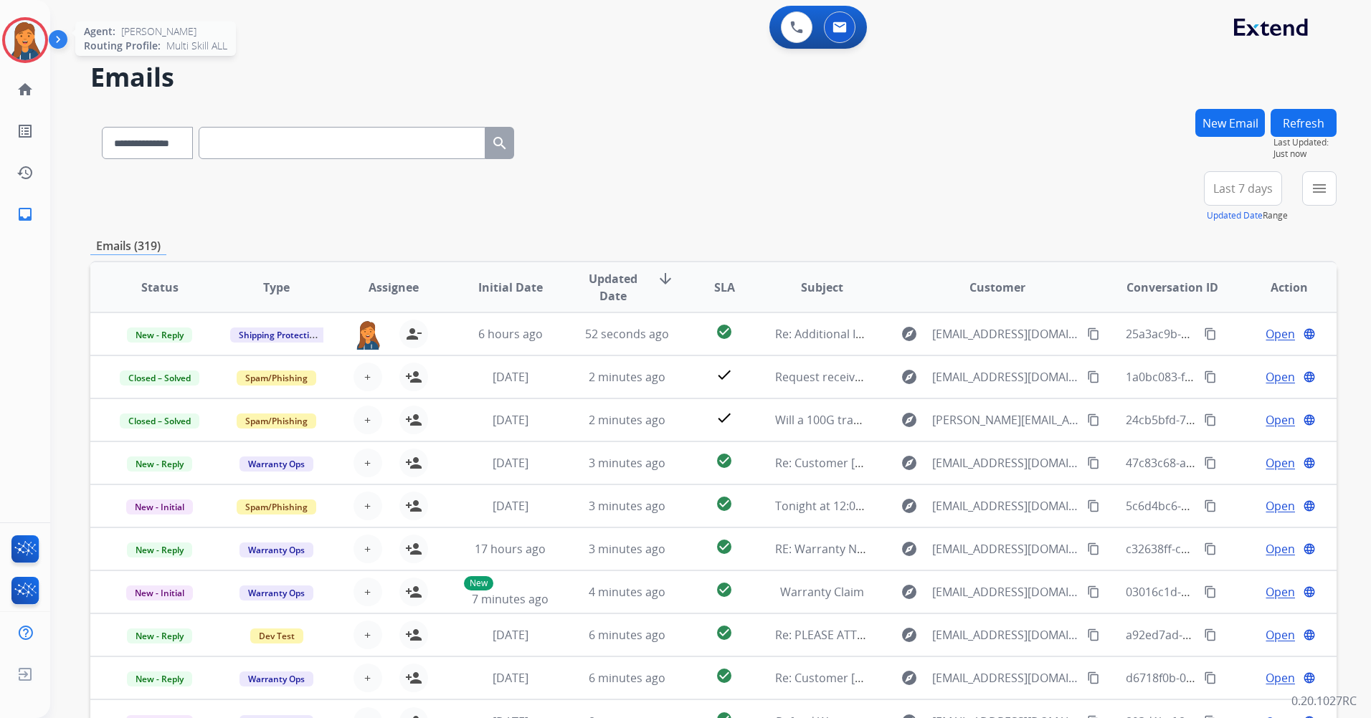
click at [32, 35] on img at bounding box center [25, 40] width 40 height 40
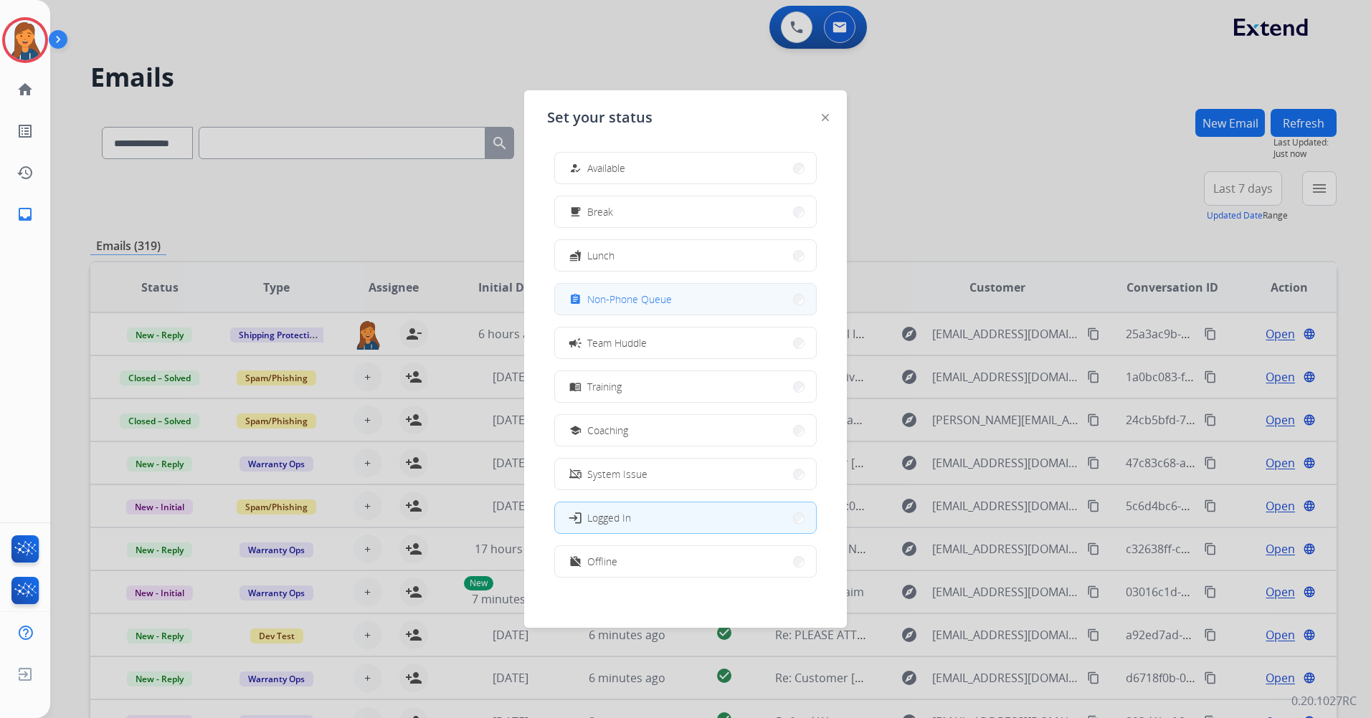
click at [636, 300] on span "Non-Phone Queue" at bounding box center [629, 299] width 85 height 15
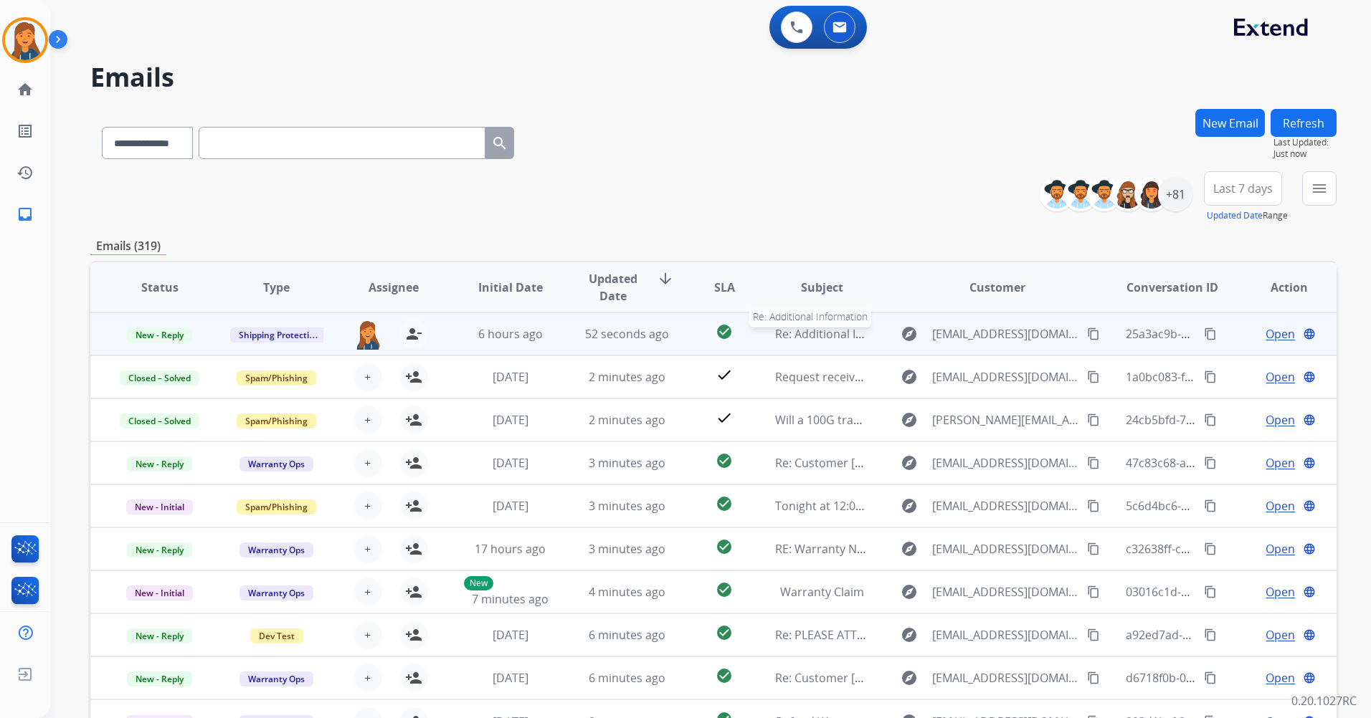
click at [811, 330] on span "Re: Additional Information" at bounding box center [846, 334] width 142 height 16
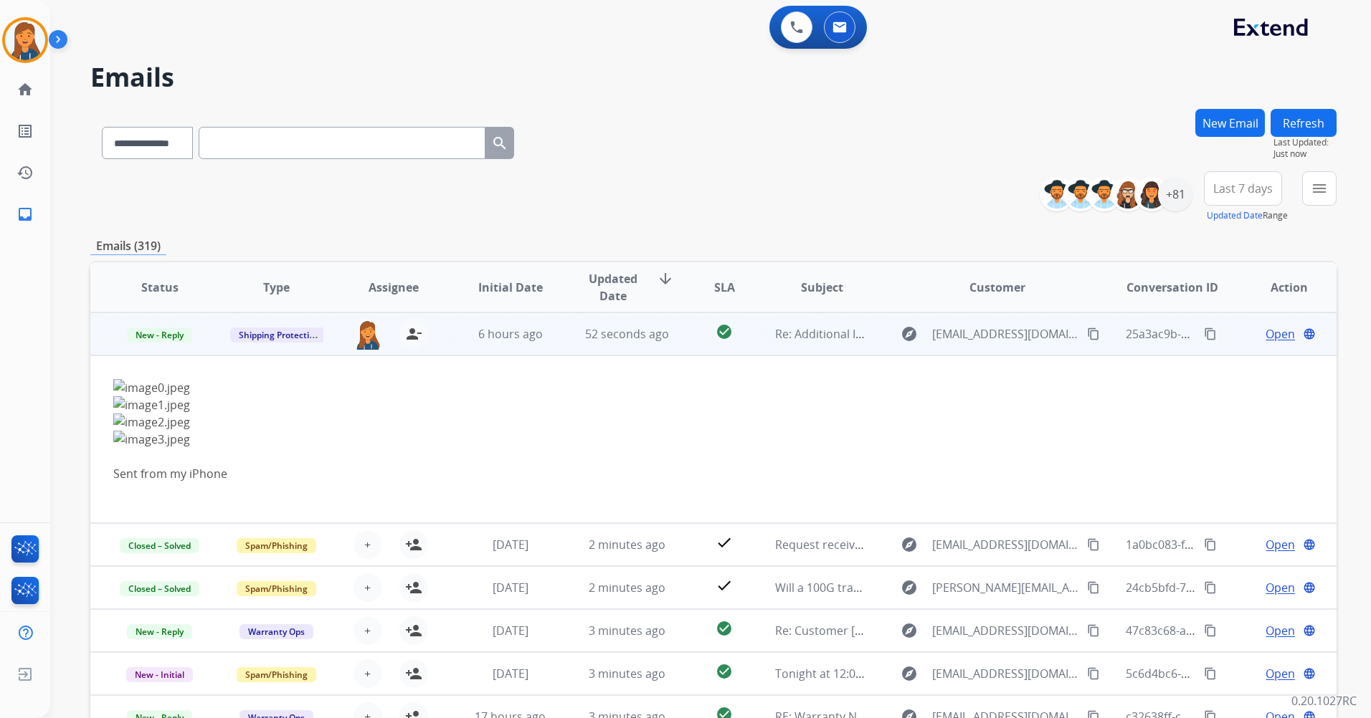
click at [1265, 331] on span "Open" at bounding box center [1279, 333] width 29 height 17
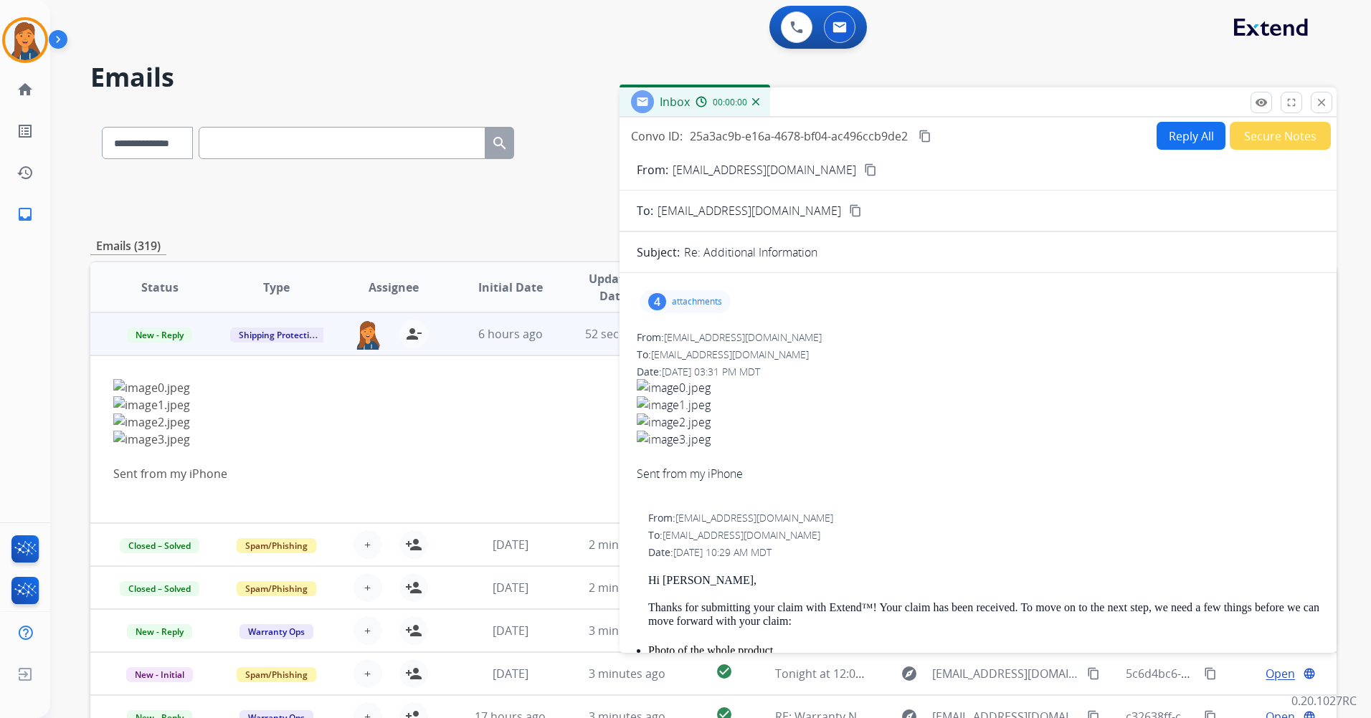
click at [1191, 156] on form "From: twebb@movalley.org content_copy To: shipping@extend.com content_copy Subj…" at bounding box center [977, 614] width 717 height 928
click at [1190, 143] on button "Reply All" at bounding box center [1190, 136] width 69 height 28
select select "**********"
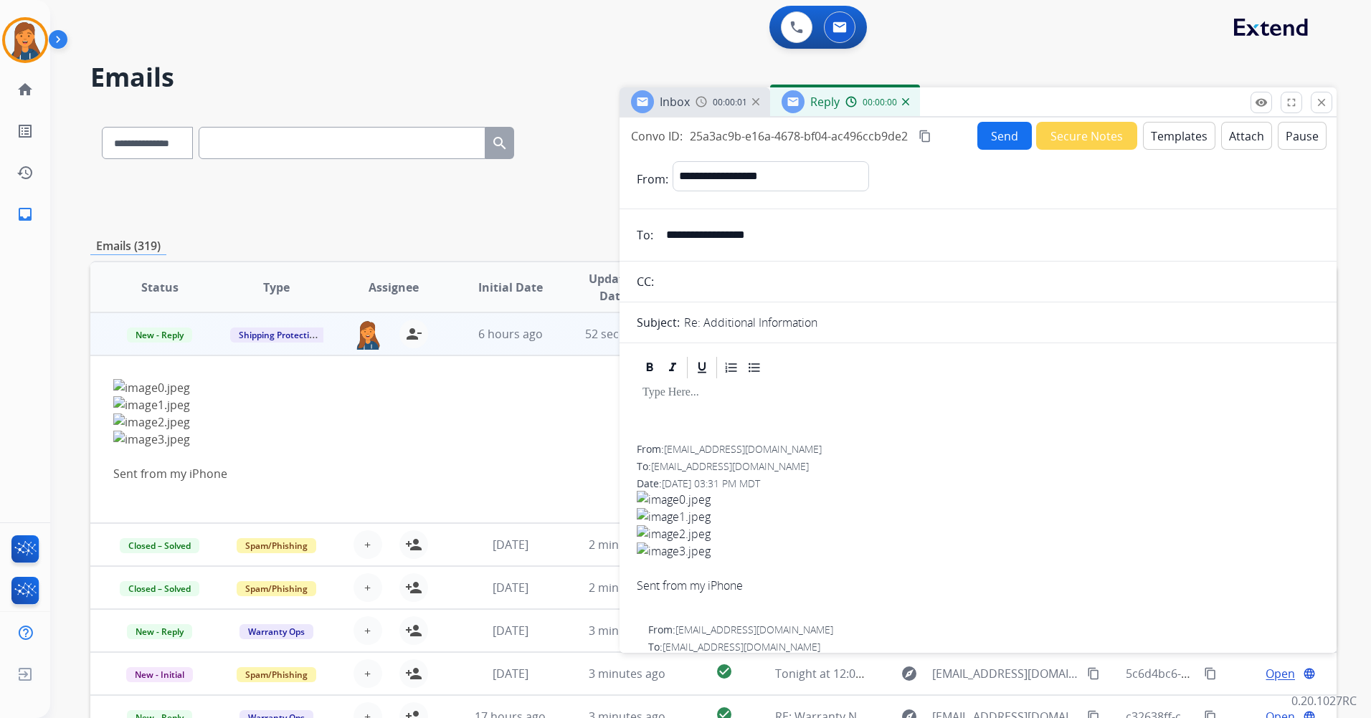
click at [1177, 135] on button "Templates" at bounding box center [1179, 136] width 72 height 28
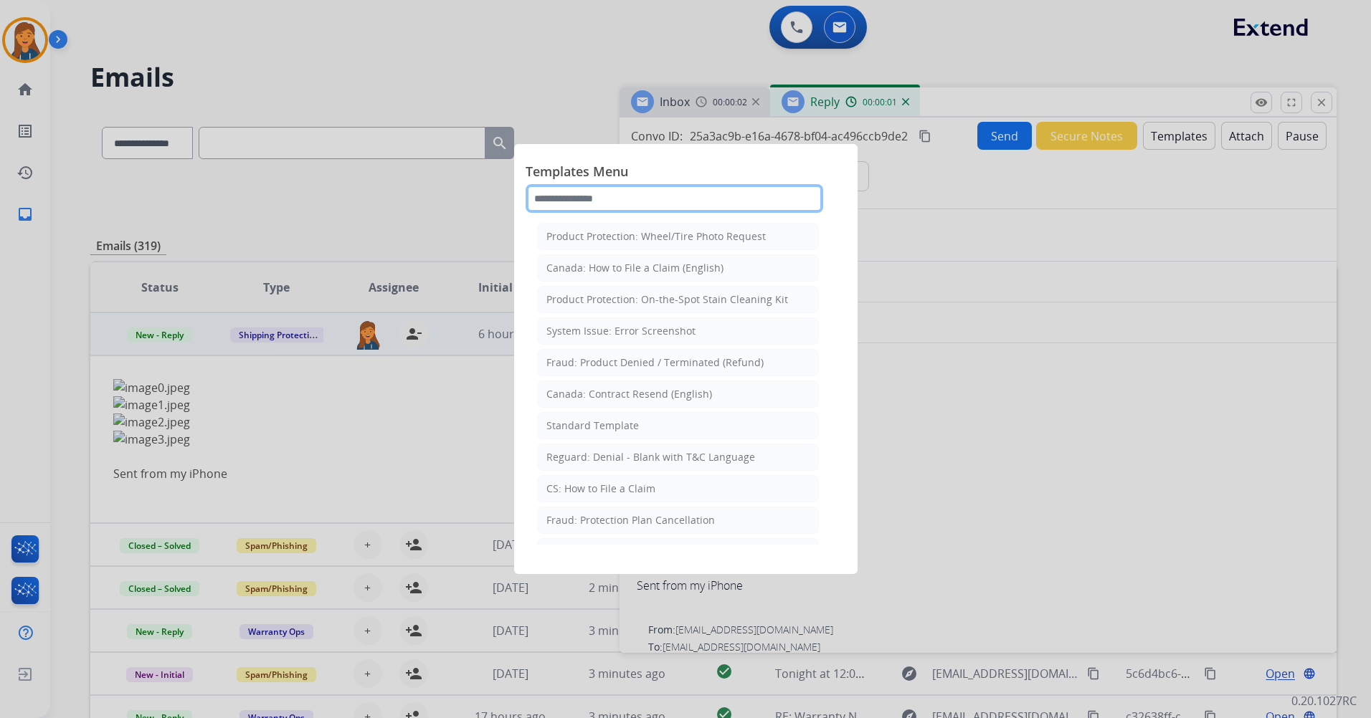
click at [700, 202] on input "text" at bounding box center [673, 198] width 297 height 29
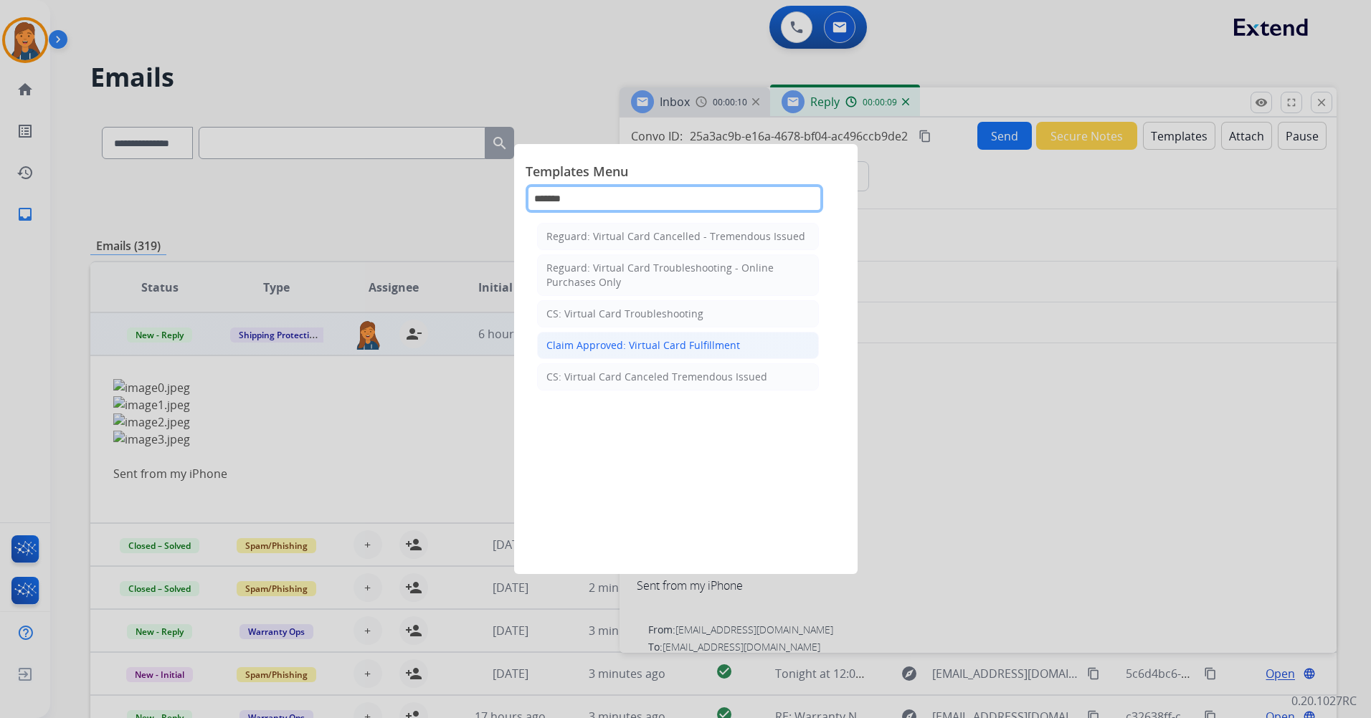
type input "*******"
click at [649, 348] on div "Claim Approved: Virtual Card Fulfillment" at bounding box center [643, 345] width 194 height 14
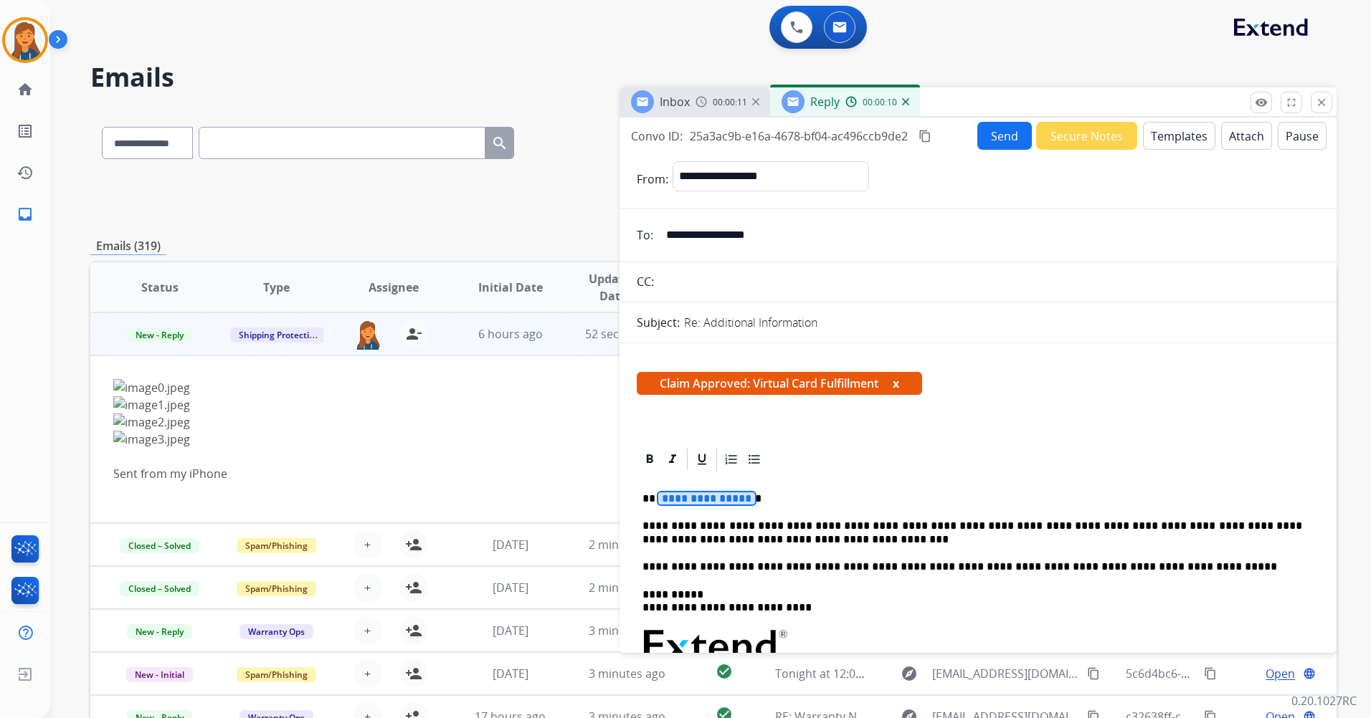
click at [666, 496] on span "**********" at bounding box center [706, 498] width 97 height 12
click at [1003, 145] on button "Send" at bounding box center [1004, 136] width 54 height 28
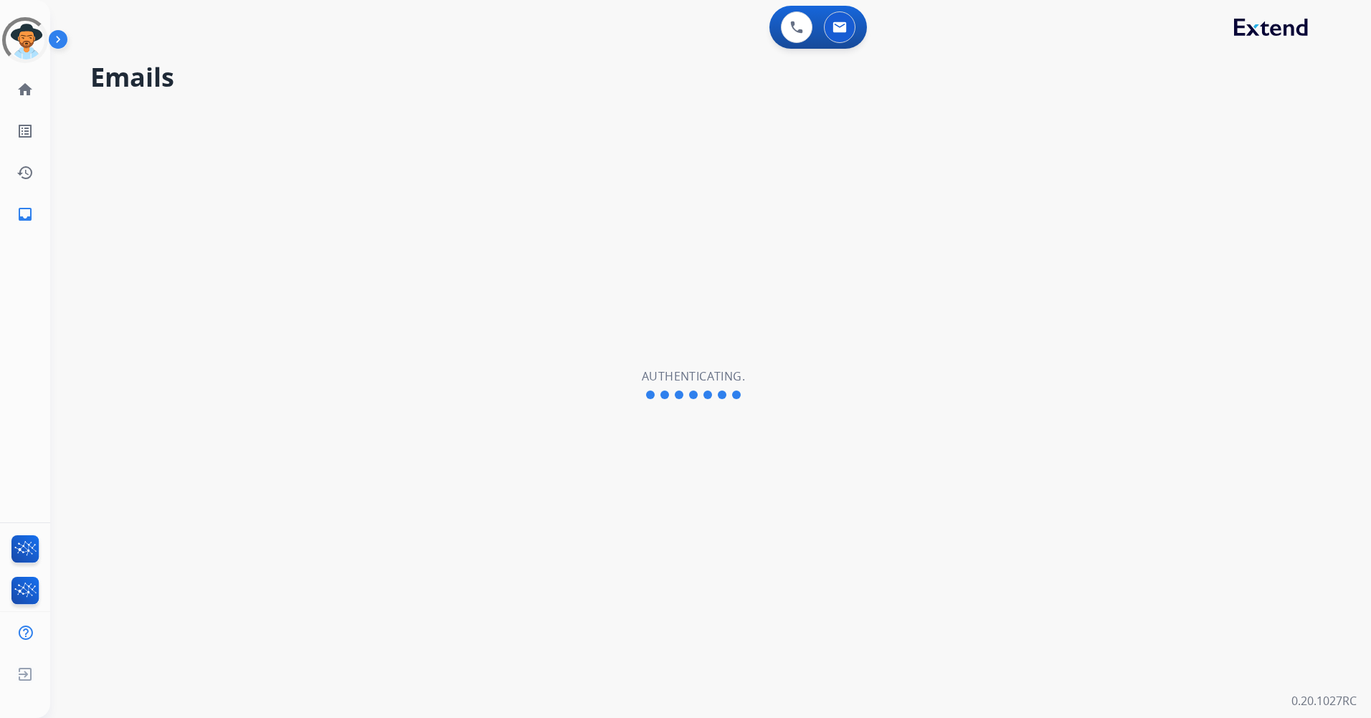
select select "**********"
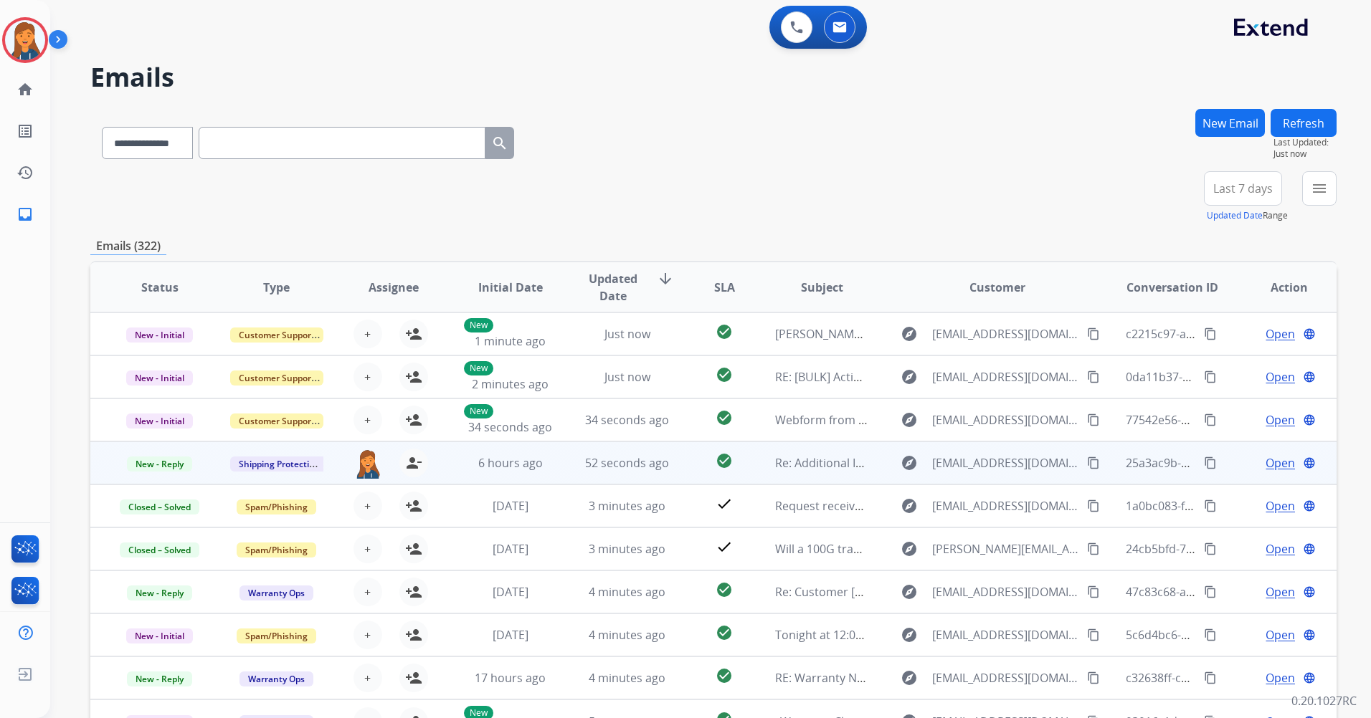
click at [1087, 462] on mat-icon "content_copy" at bounding box center [1093, 463] width 13 height 13
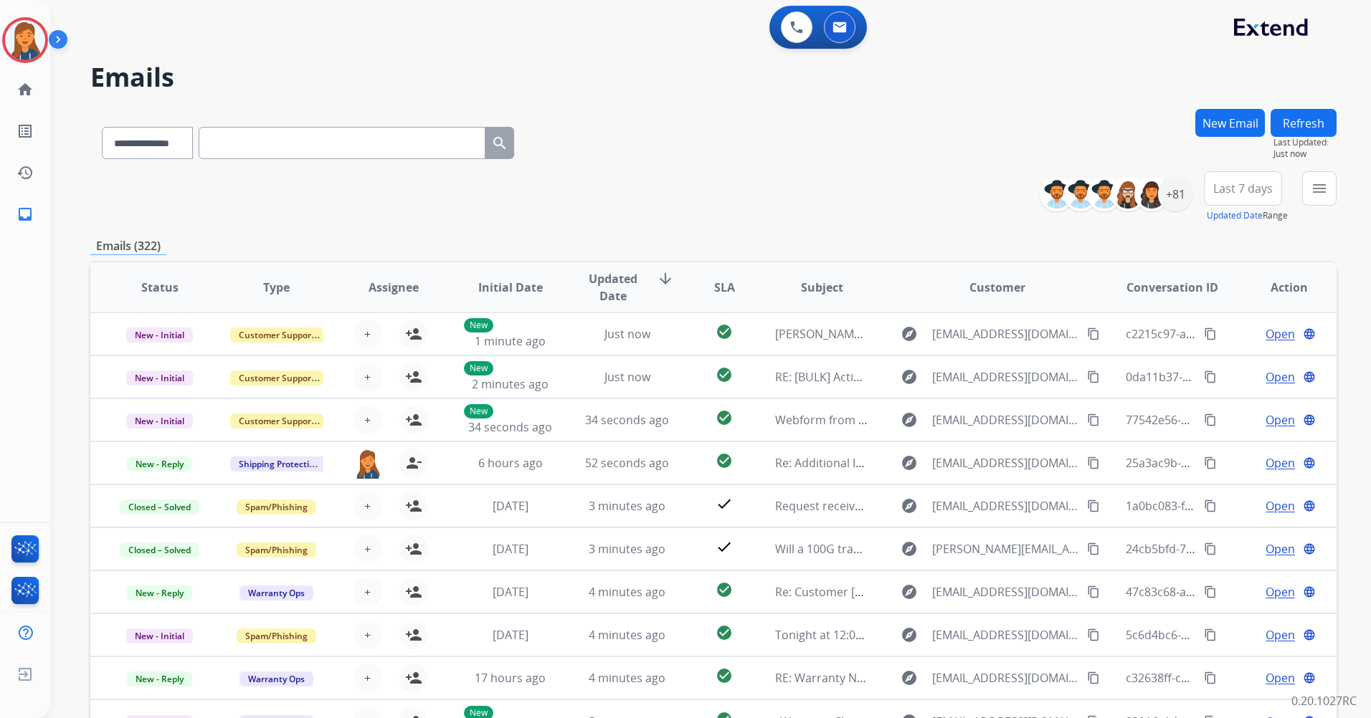
click at [1302, 133] on button "Refresh" at bounding box center [1303, 123] width 66 height 28
click at [1292, 128] on button "Refresh" at bounding box center [1303, 123] width 66 height 28
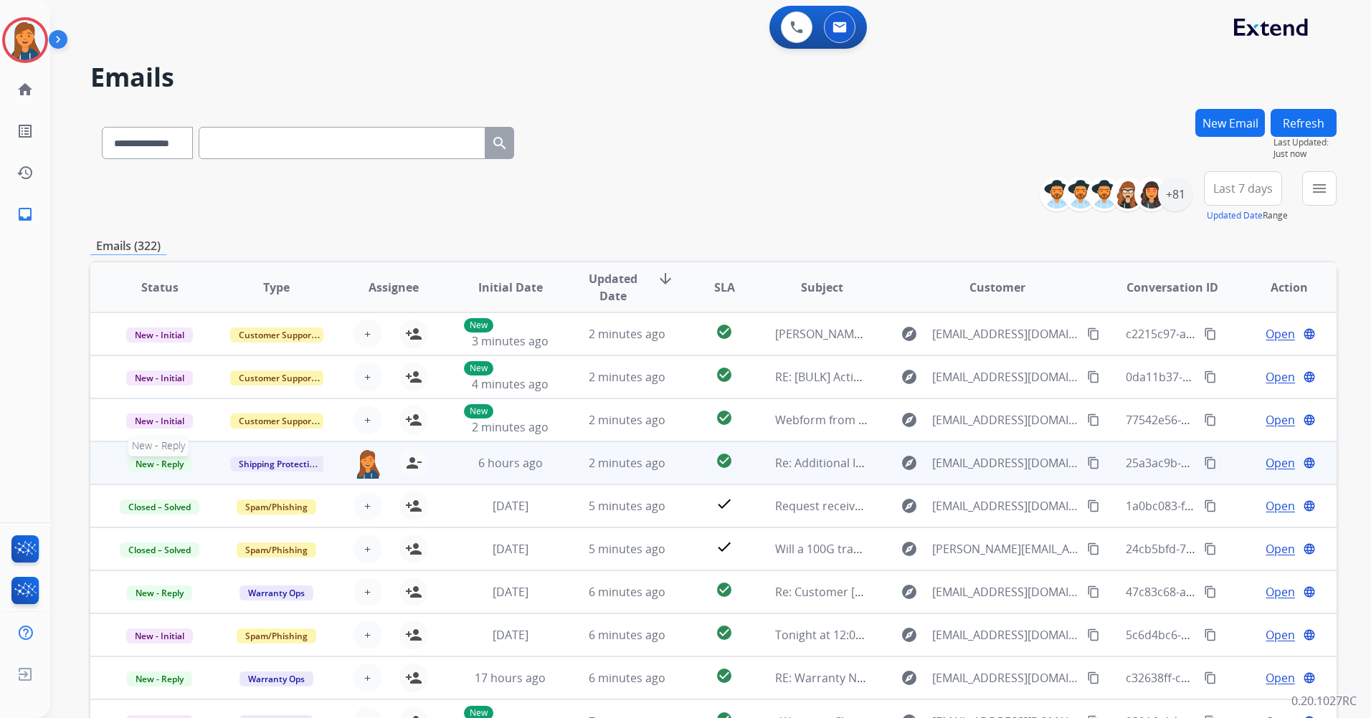
click at [151, 469] on span "New - Reply" at bounding box center [159, 464] width 65 height 15
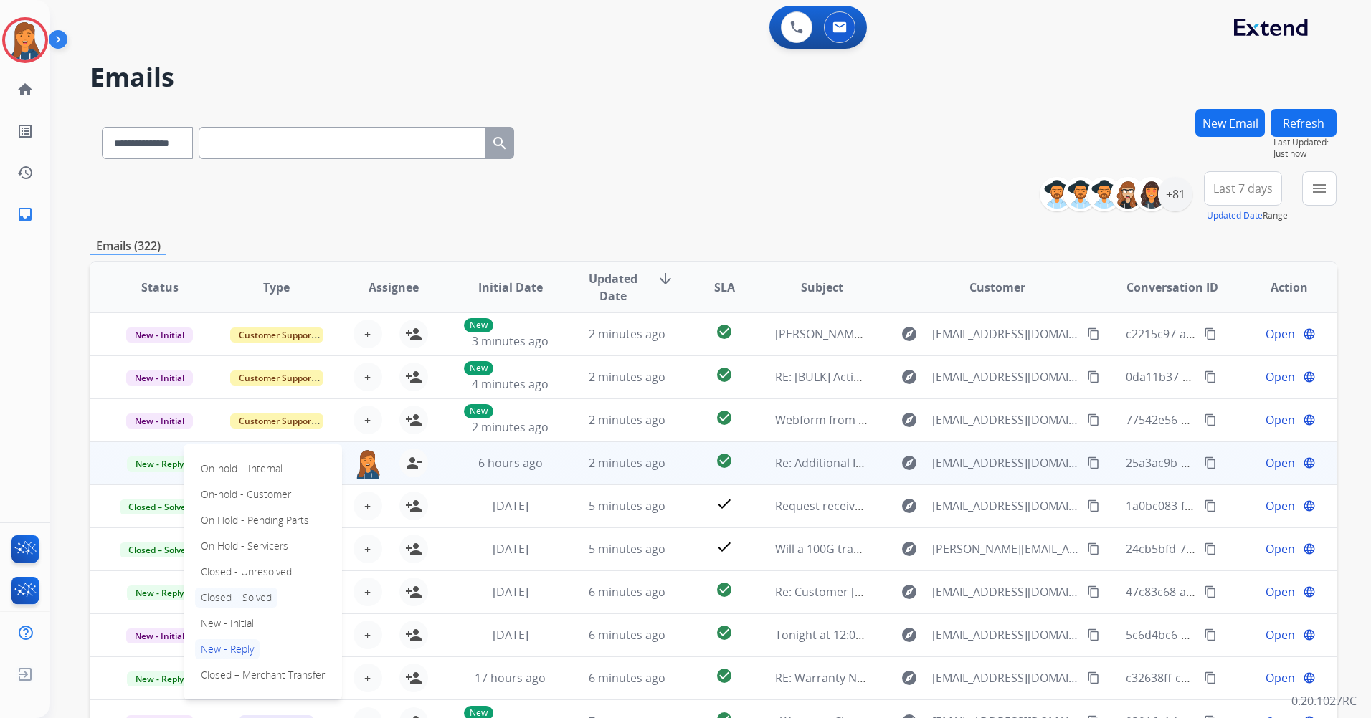
click at [227, 600] on p "Closed – Solved" at bounding box center [236, 598] width 82 height 20
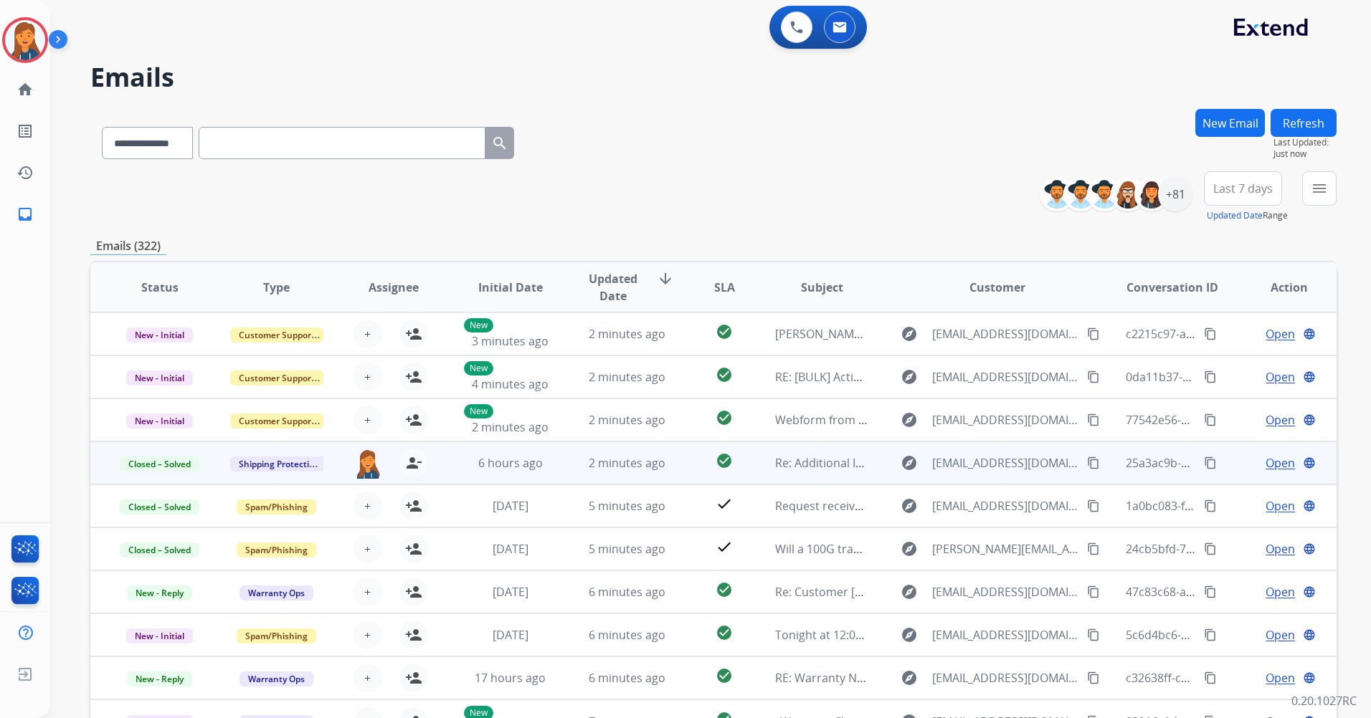
click at [1269, 463] on span "Open" at bounding box center [1279, 462] width 29 height 17
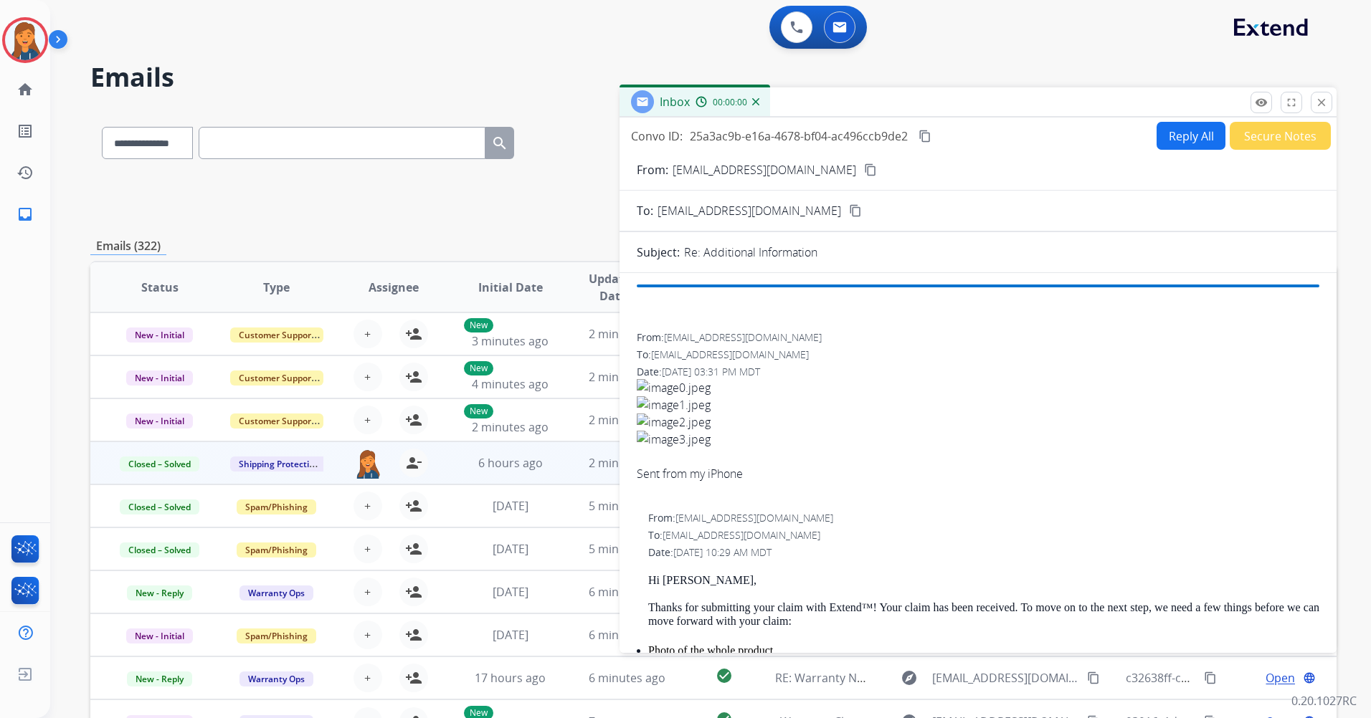
click at [1229, 138] on button "Secure Notes" at bounding box center [1279, 136] width 101 height 28
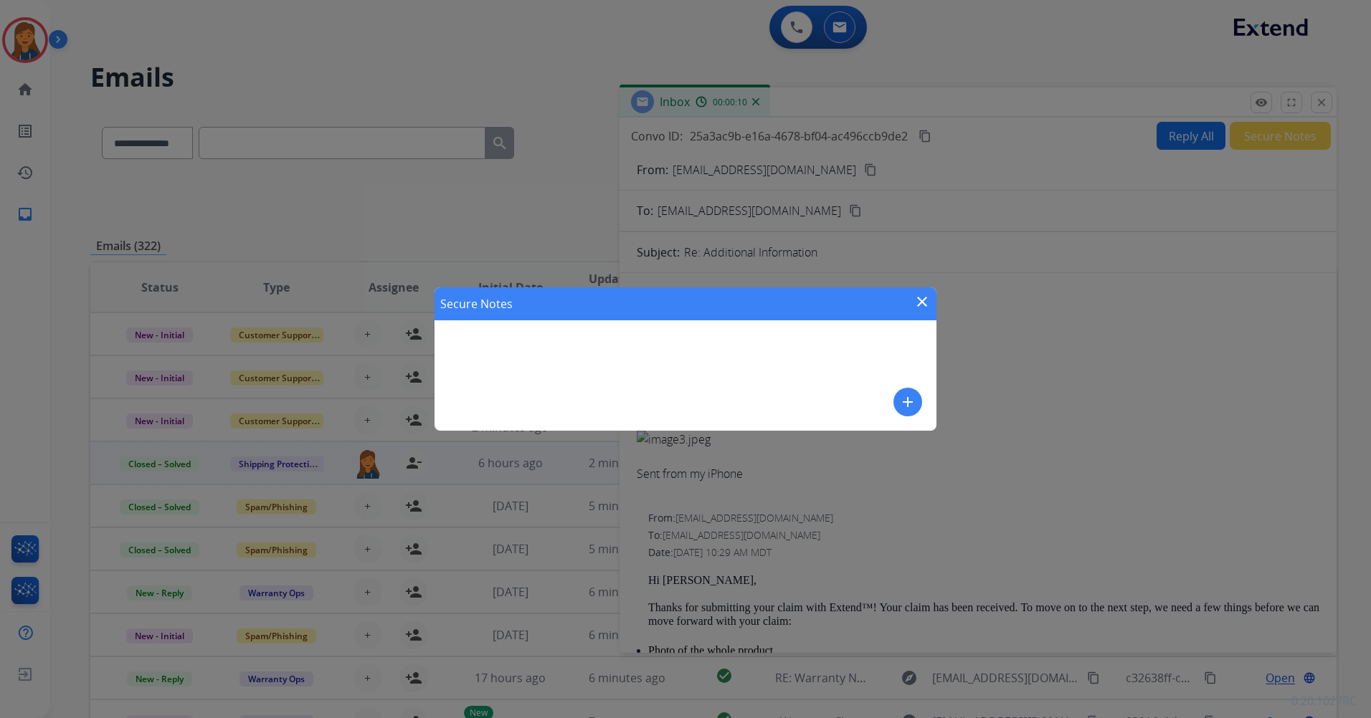
click at [903, 406] on mat-icon "add" at bounding box center [907, 402] width 17 height 17
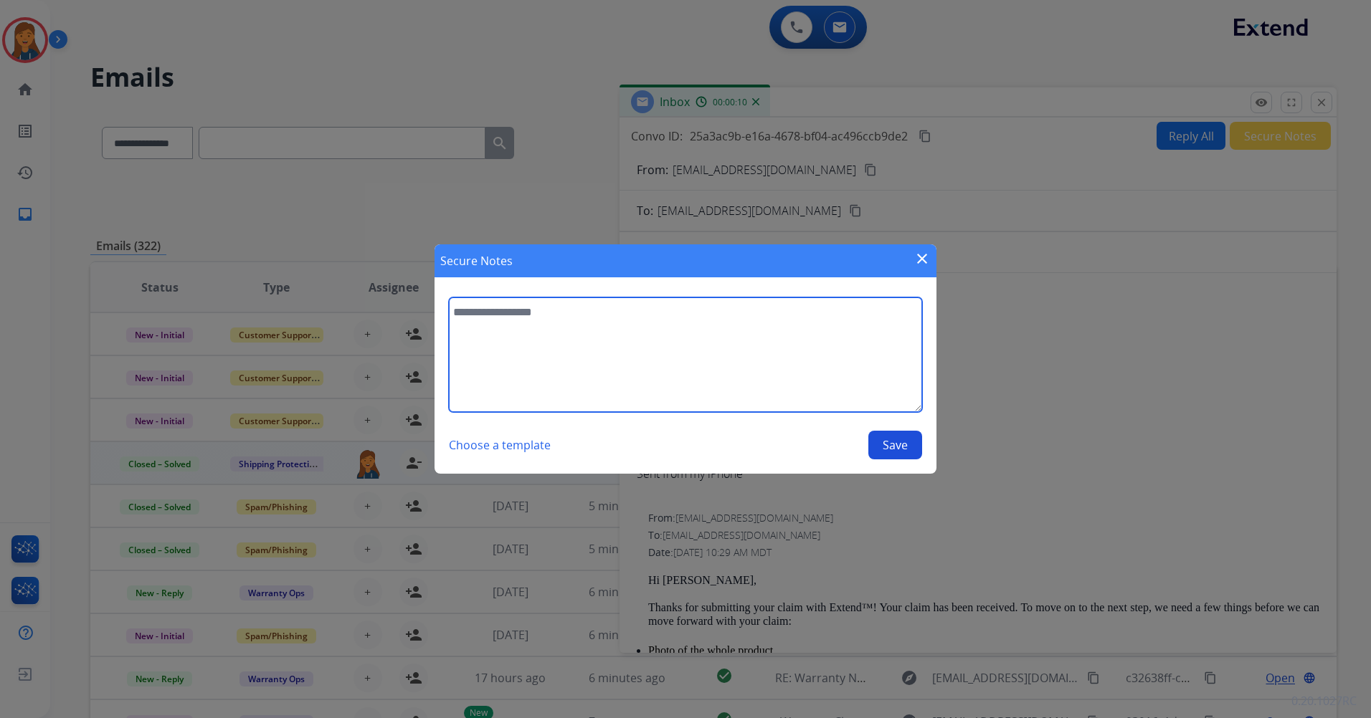
click at [679, 357] on textarea at bounding box center [685, 354] width 473 height 115
paste textarea "**********"
type textarea "**********"
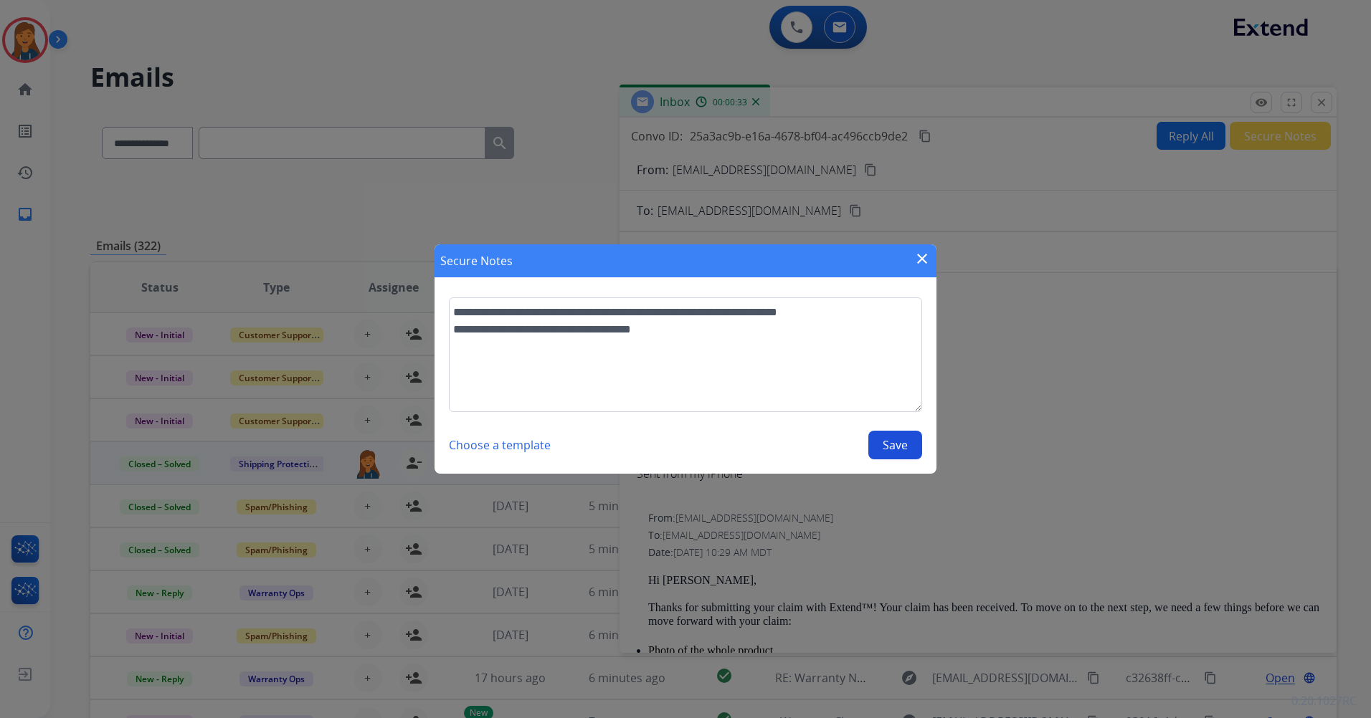
click at [898, 439] on button "Save" at bounding box center [895, 445] width 54 height 29
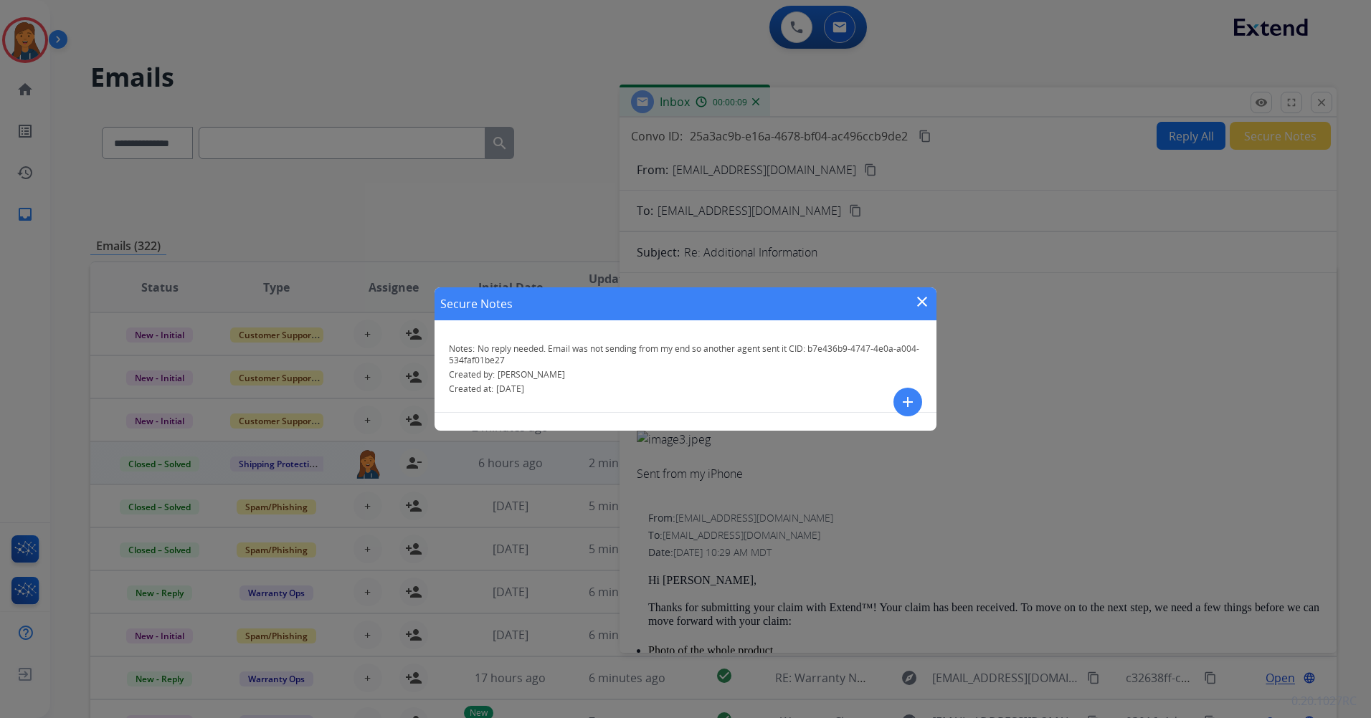
click at [920, 295] on mat-icon "close" at bounding box center [921, 301] width 17 height 17
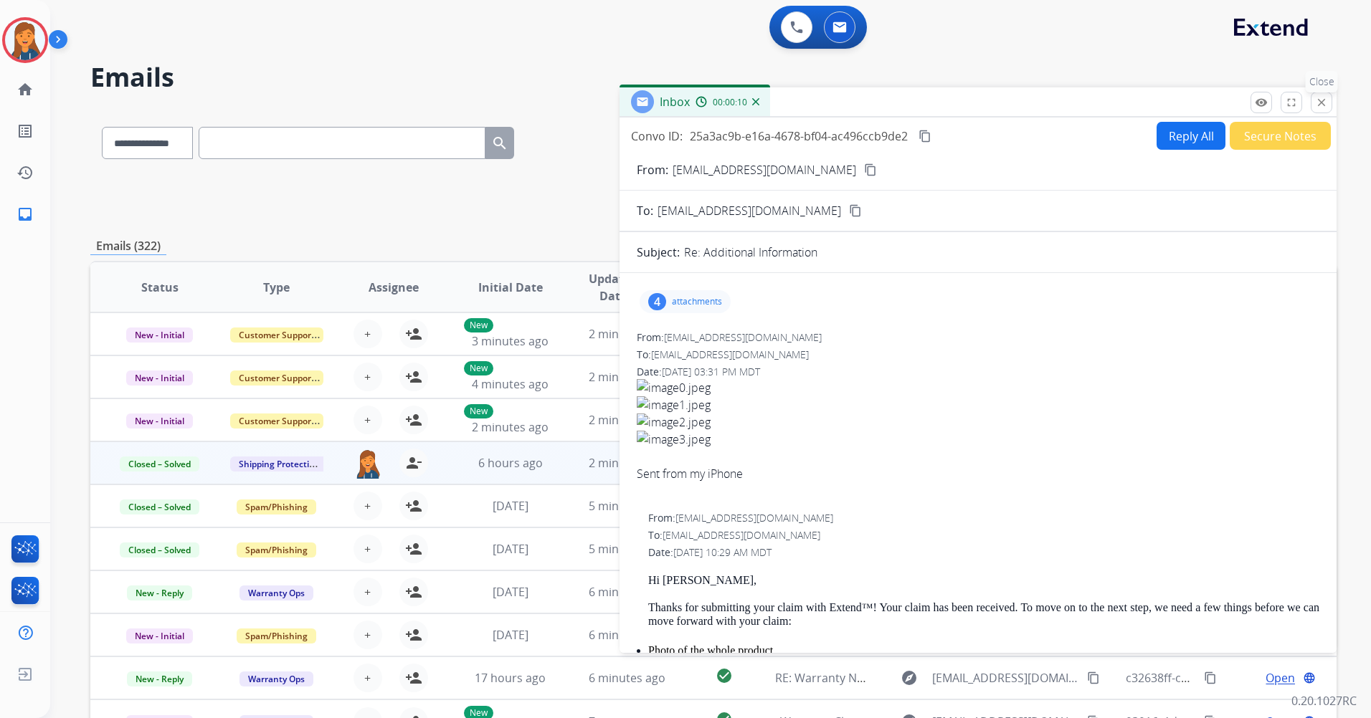
click at [1328, 100] on button "close Close" at bounding box center [1321, 103] width 22 height 22
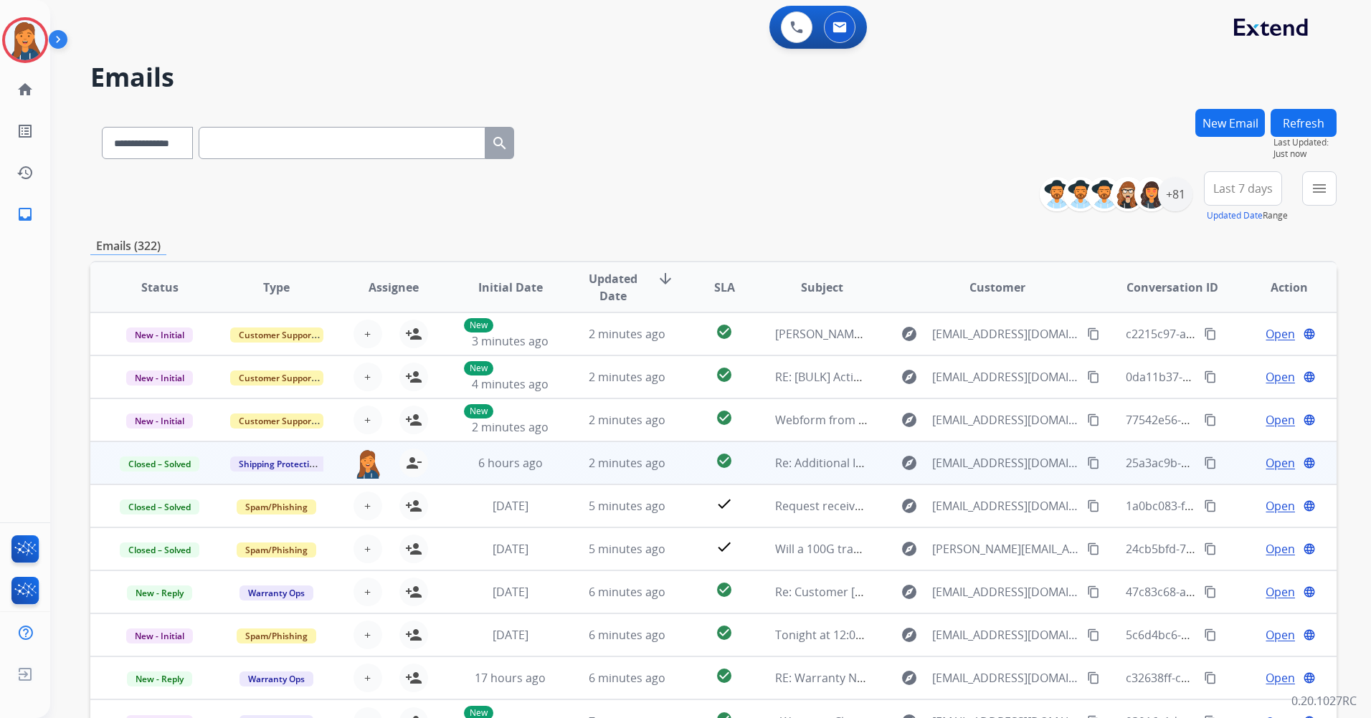
click at [1294, 119] on button "Refresh" at bounding box center [1303, 123] width 66 height 28
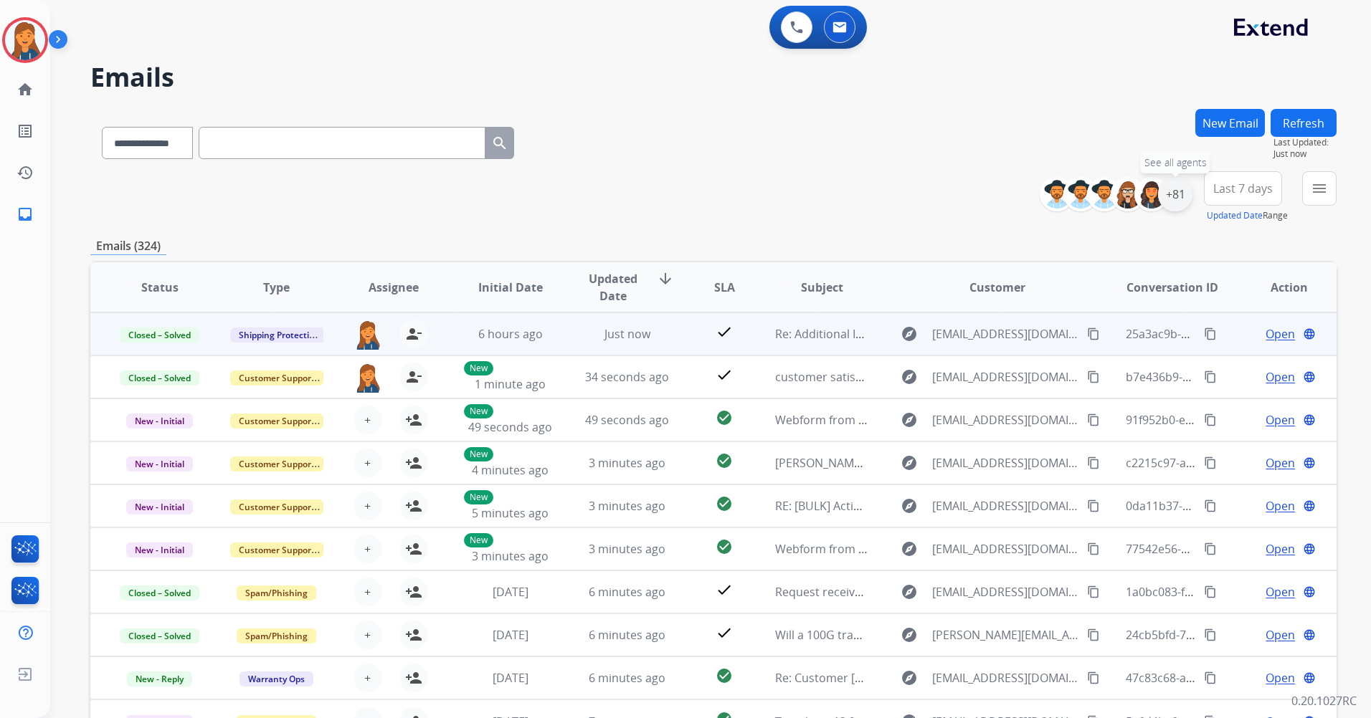
click at [1168, 189] on div "+81" at bounding box center [1175, 194] width 34 height 34
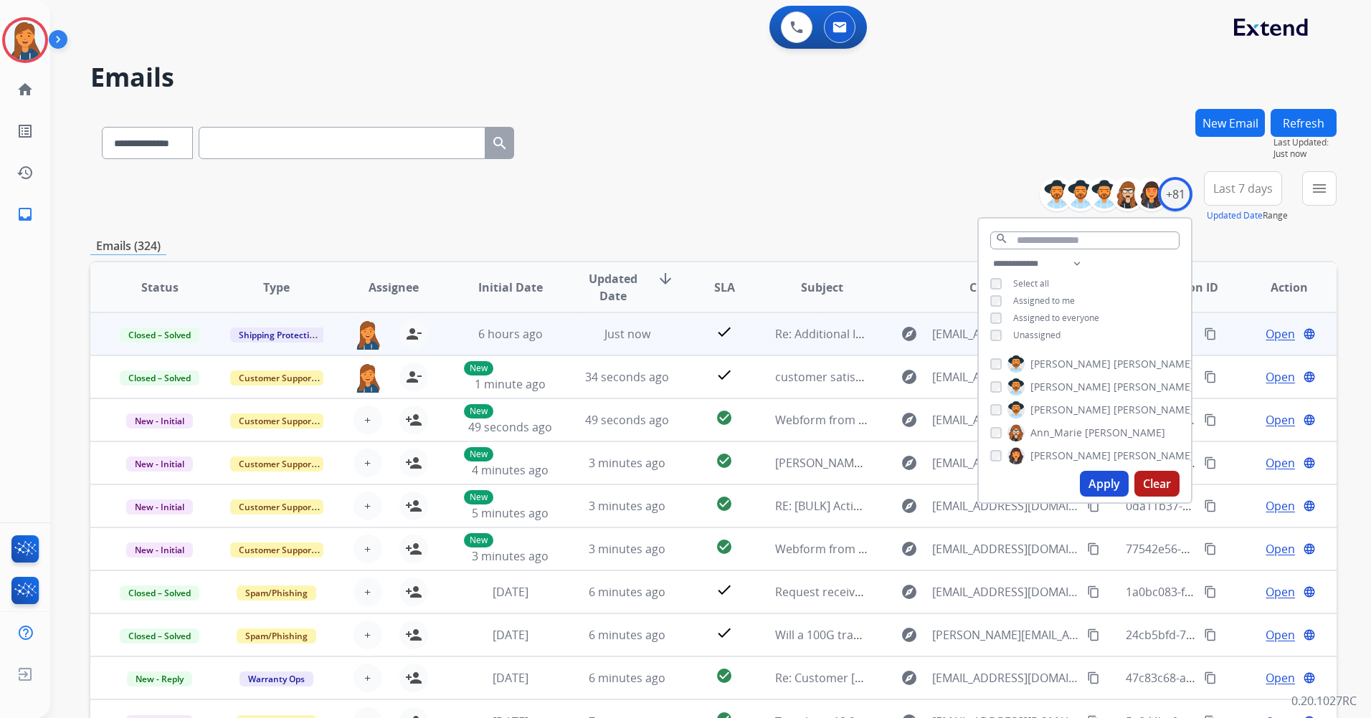
click at [1229, 191] on span "Last 7 days" at bounding box center [1242, 189] width 59 height 6
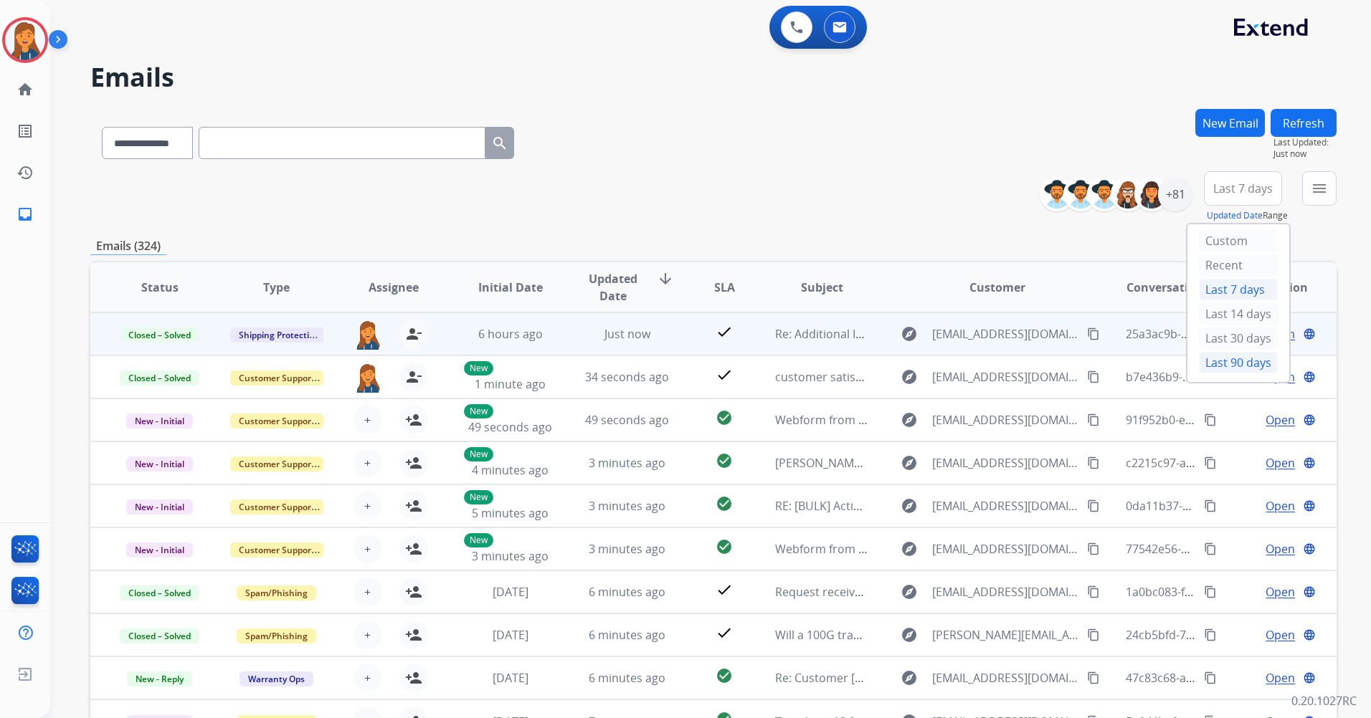
click at [1208, 364] on div "Last 90 days" at bounding box center [1238, 363] width 79 height 22
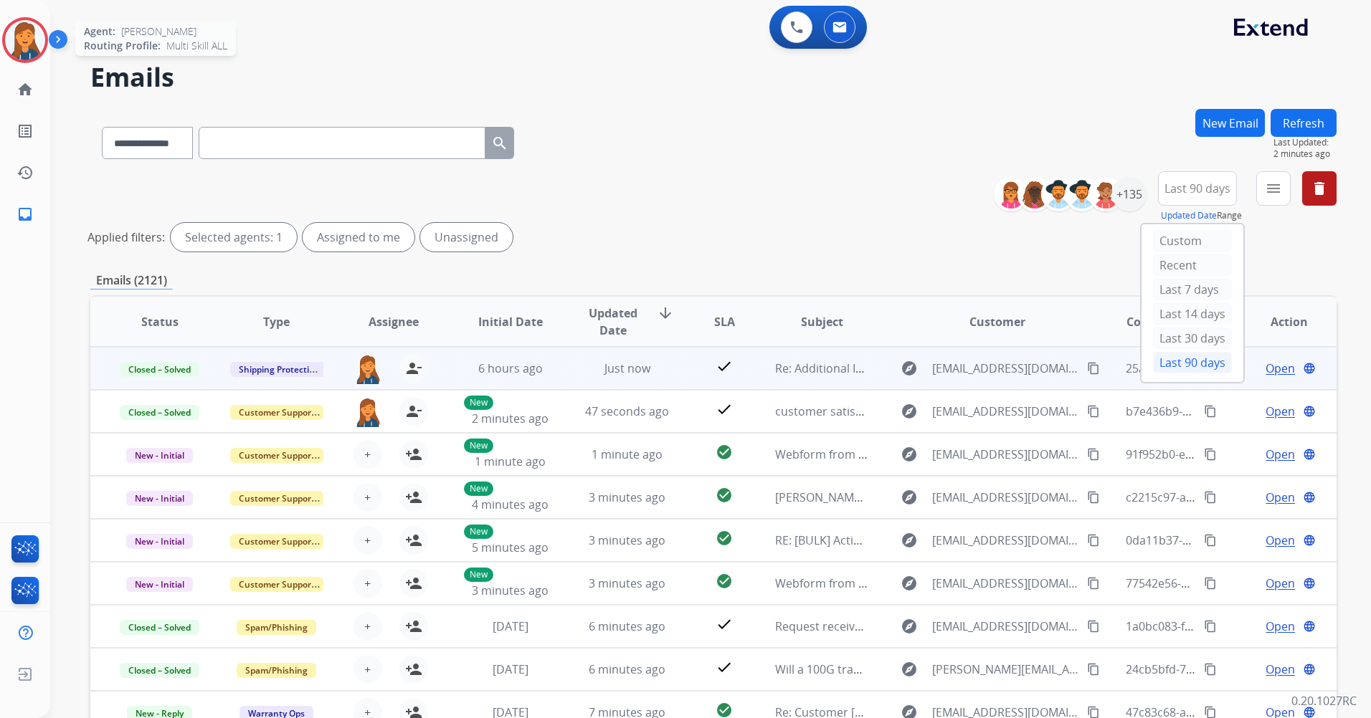
click at [19, 52] on img at bounding box center [25, 40] width 40 height 40
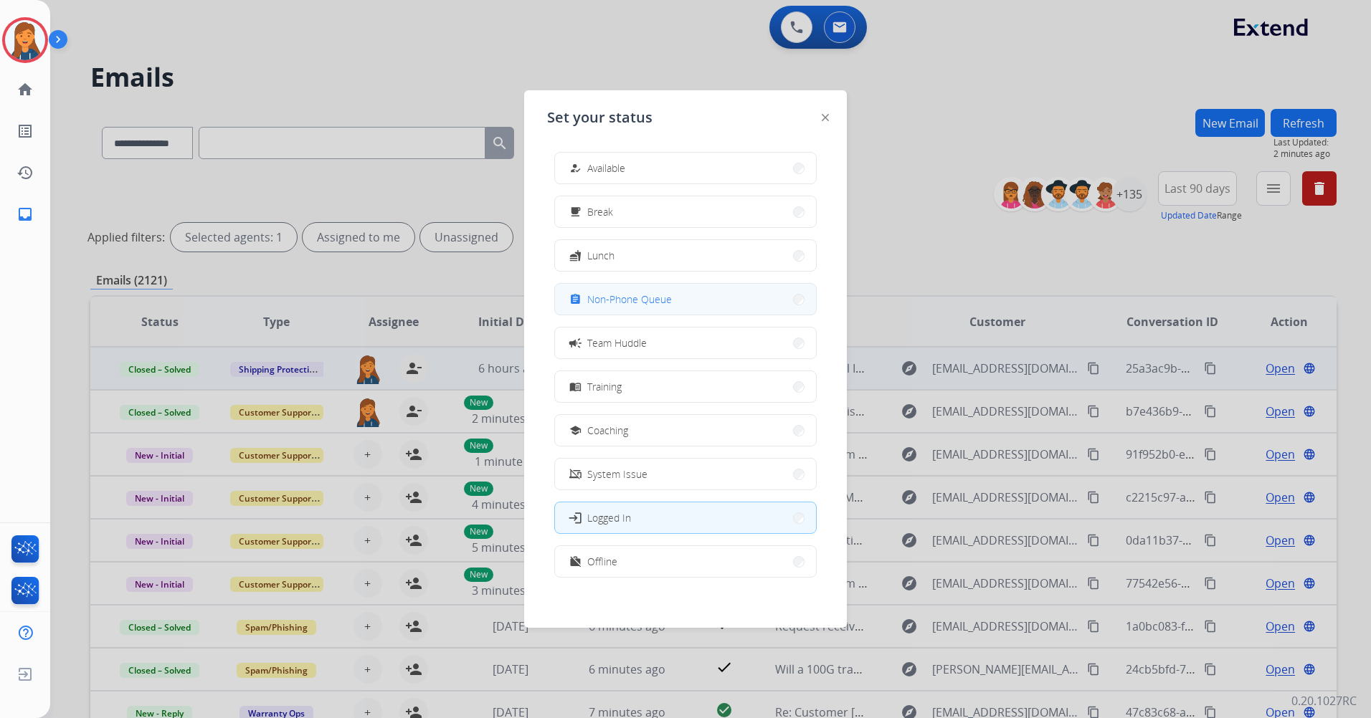
click at [644, 297] on span "Non-Phone Queue" at bounding box center [629, 299] width 85 height 15
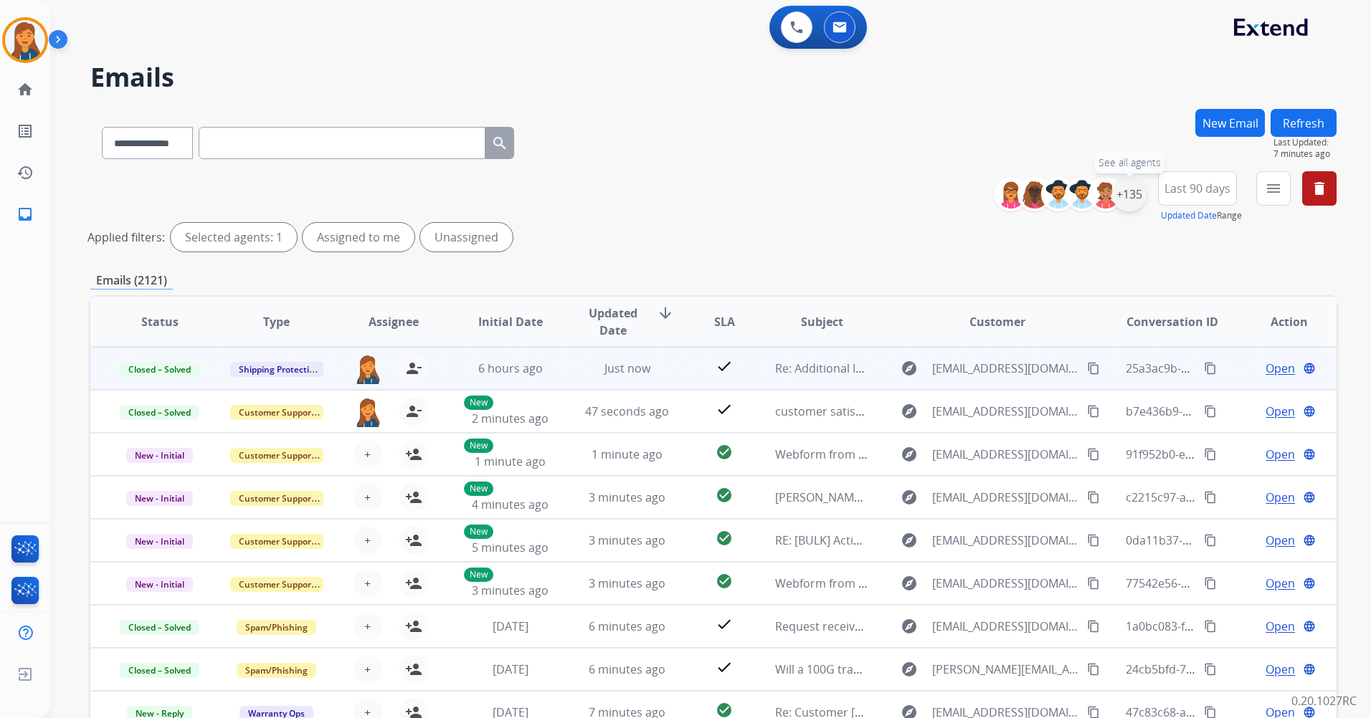
click at [1132, 193] on div "+135" at bounding box center [1129, 194] width 34 height 34
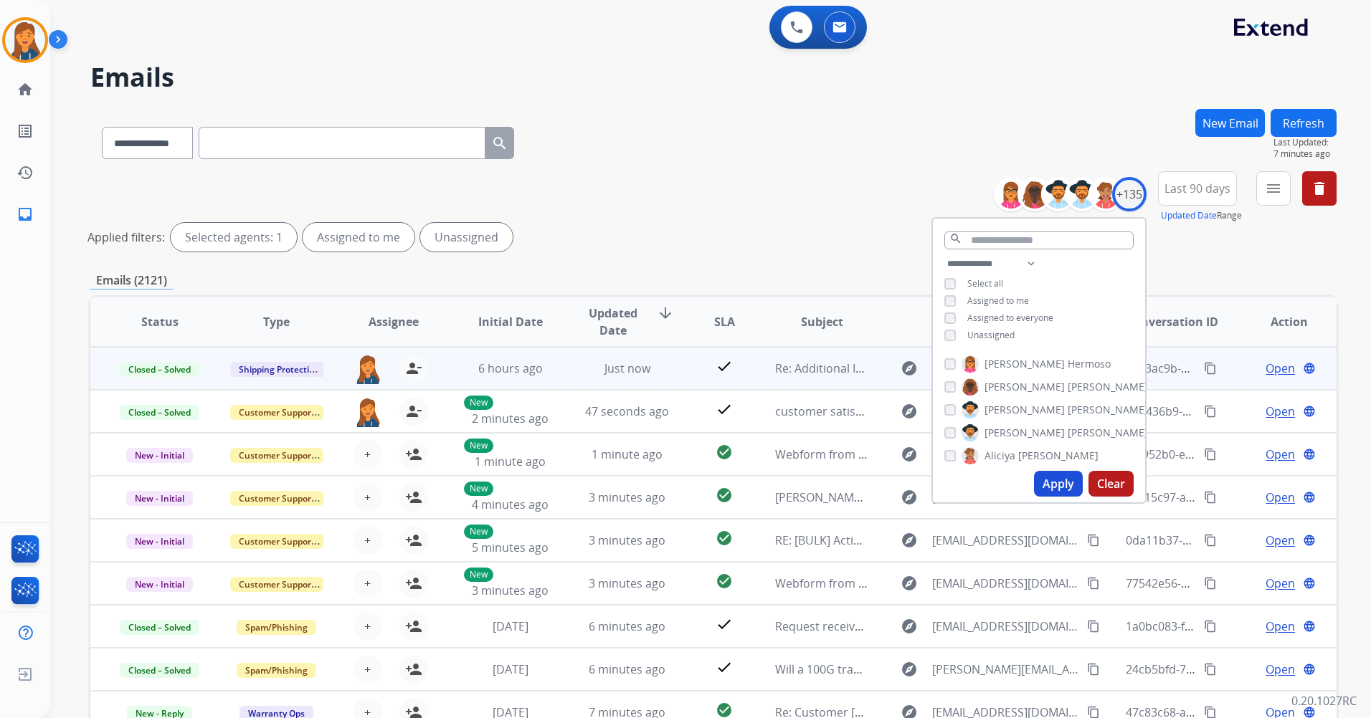
click at [1173, 189] on span "Last 90 days" at bounding box center [1197, 189] width 66 height 6
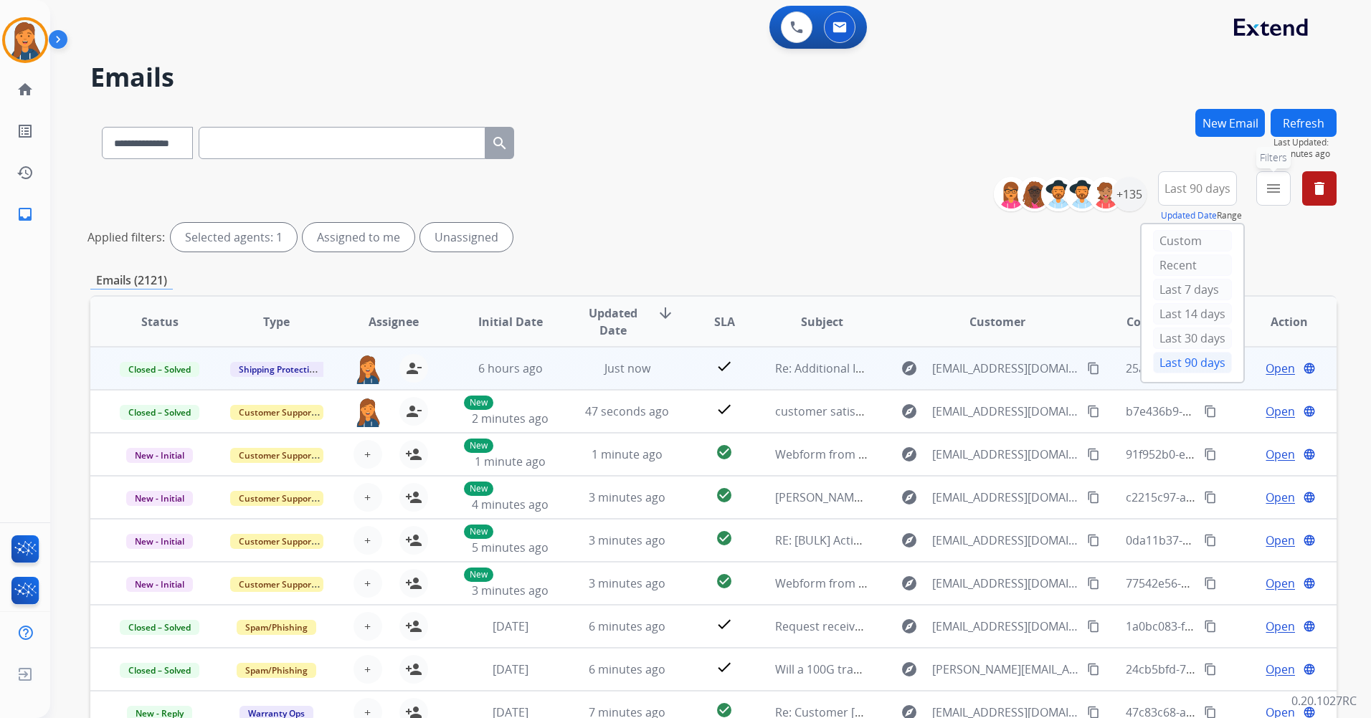
click at [1269, 199] on button "menu Filters" at bounding box center [1273, 188] width 34 height 34
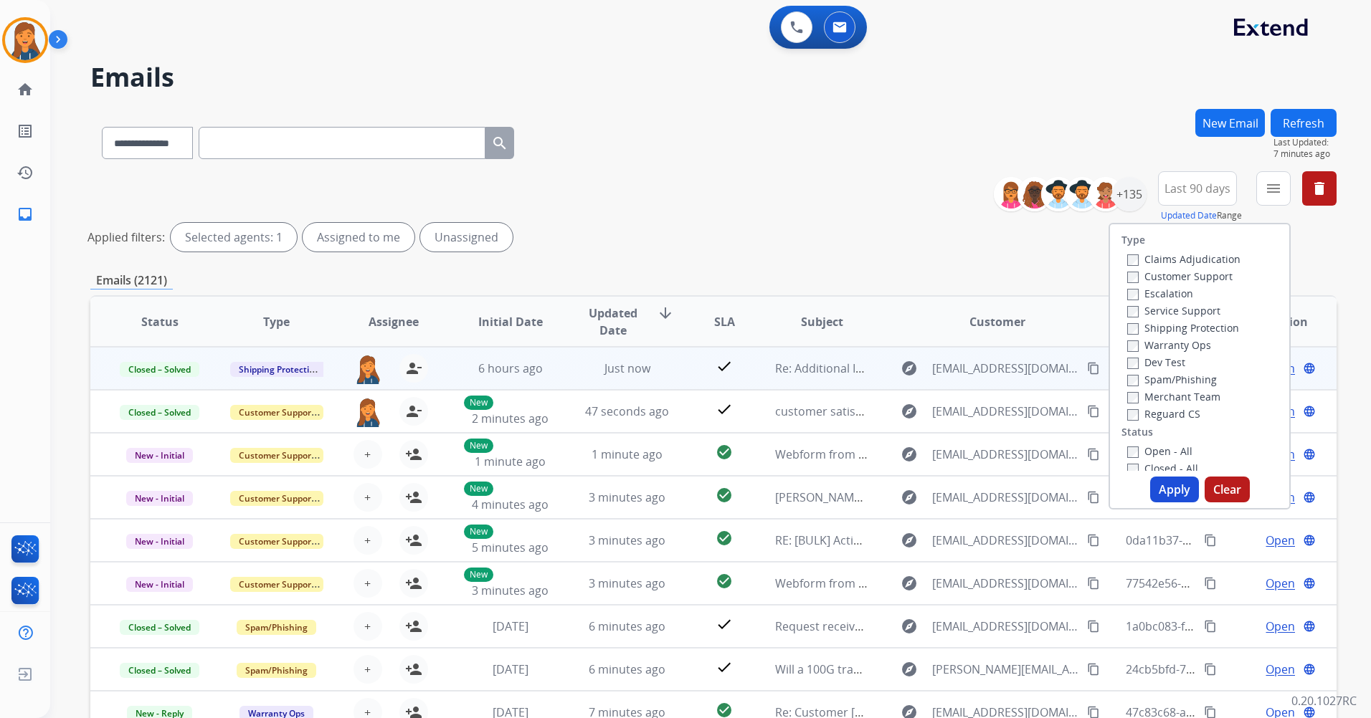
click at [1173, 279] on label "Customer Support" at bounding box center [1179, 277] width 105 height 14
click at [1160, 324] on label "Shipping Protection" at bounding box center [1183, 328] width 112 height 14
click at [1153, 411] on label "Reguard CS" at bounding box center [1163, 414] width 73 height 14
click at [1156, 453] on label "Open - All" at bounding box center [1159, 451] width 65 height 14
click at [1173, 496] on button "Apply" at bounding box center [1174, 490] width 49 height 26
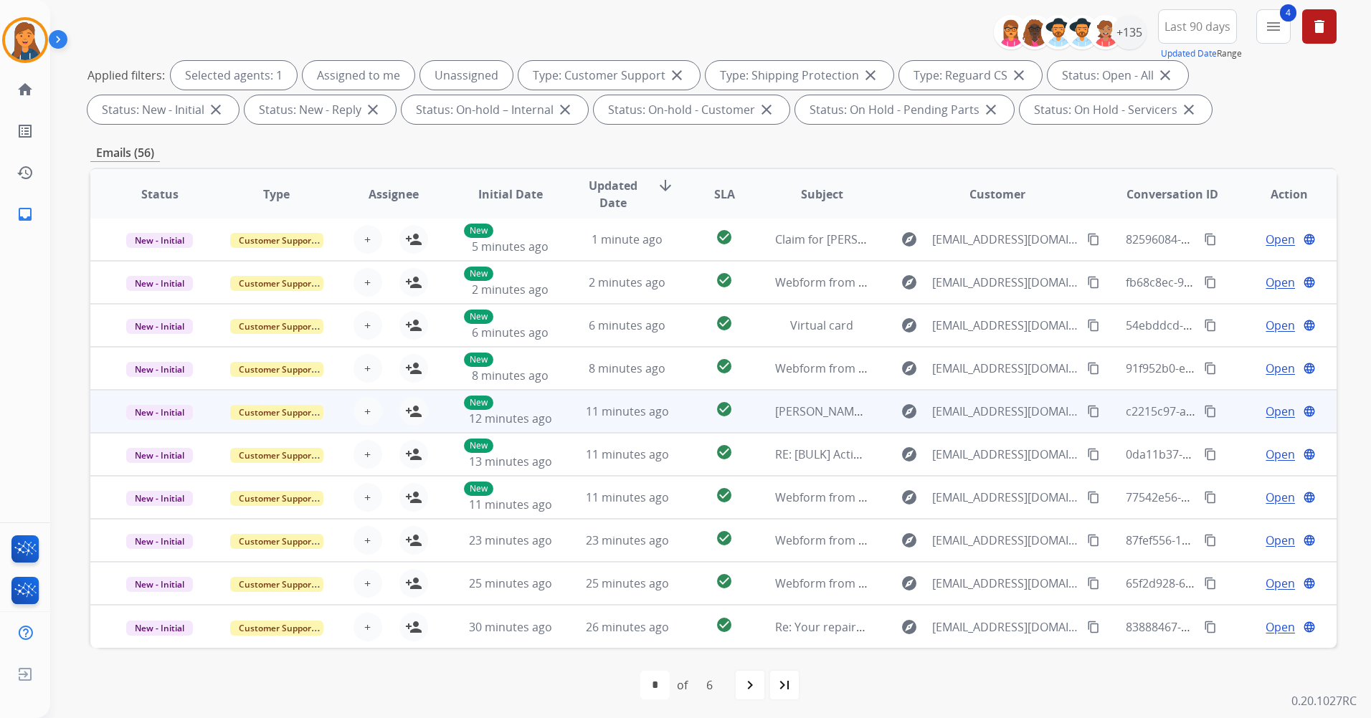
scroll to position [166, 0]
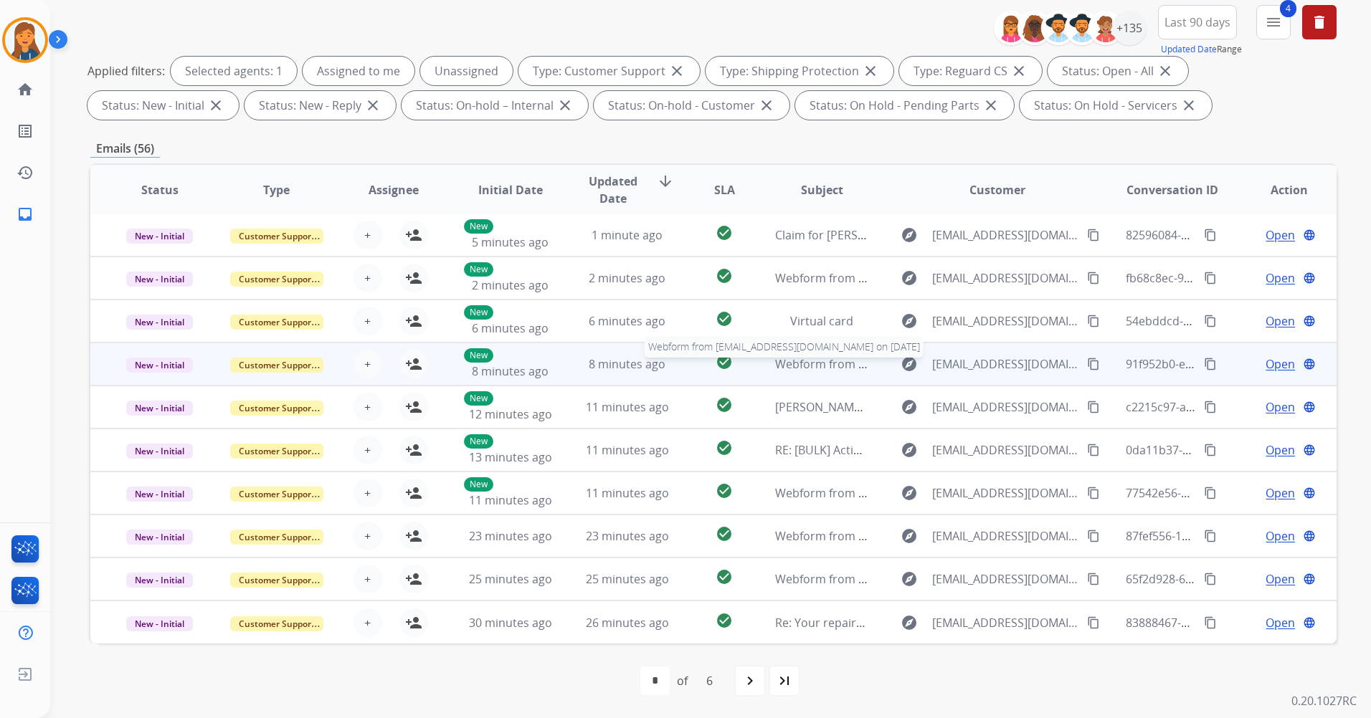
click at [807, 363] on span "Webform from [EMAIL_ADDRESS][DOMAIN_NAME] on [DATE]" at bounding box center [937, 364] width 325 height 16
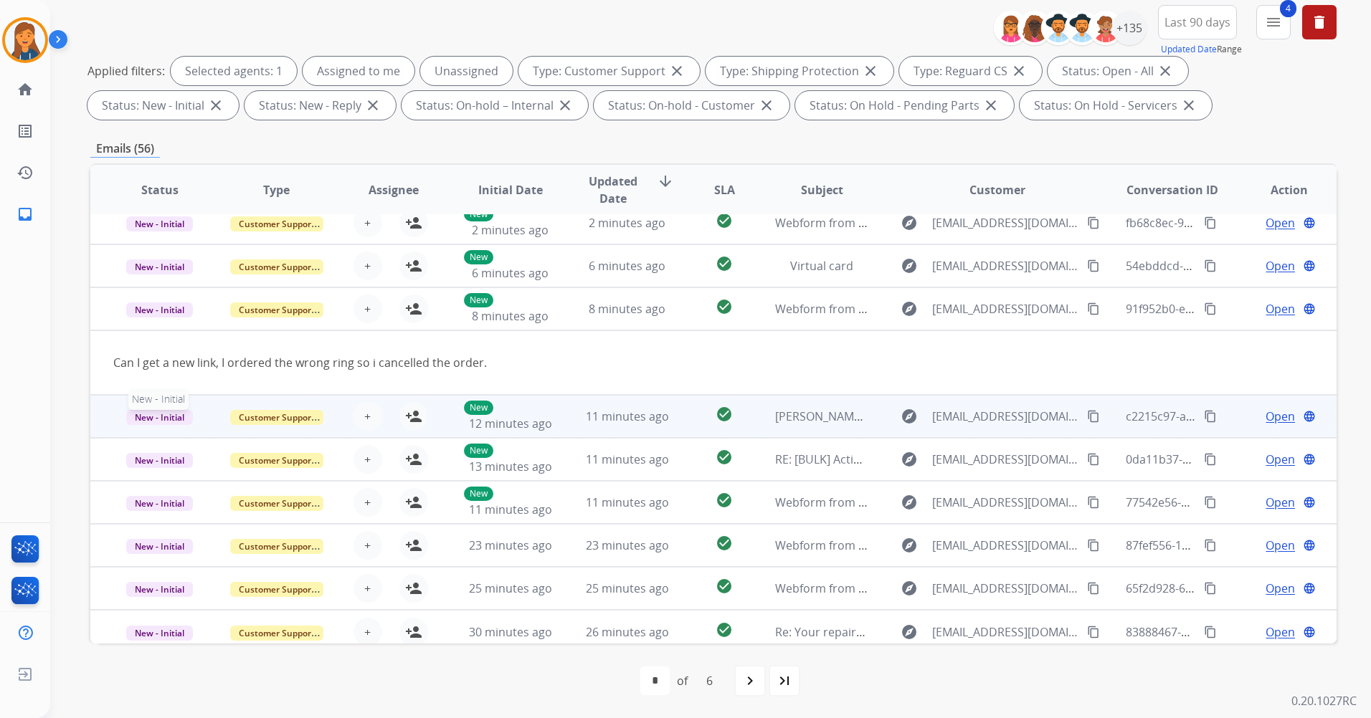
scroll to position [66, 0]
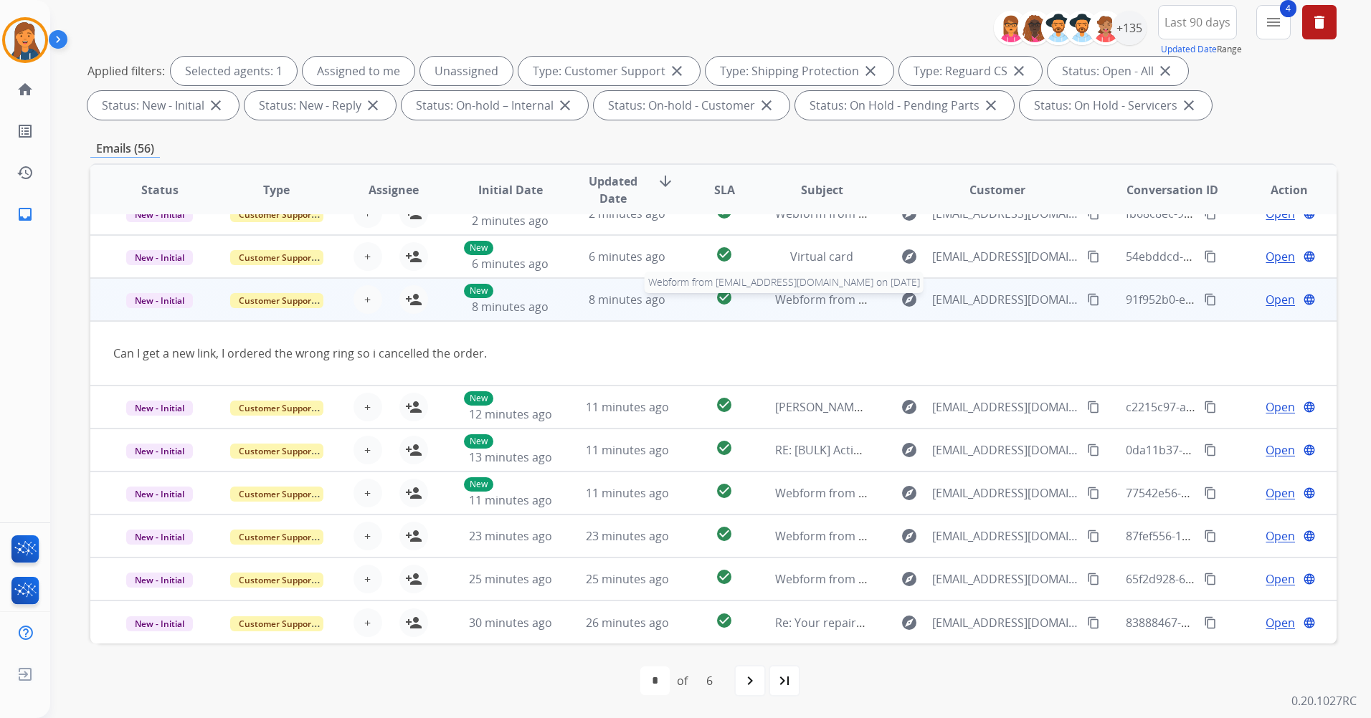
click at [796, 303] on span "Webform from [EMAIL_ADDRESS][DOMAIN_NAME] on [DATE]" at bounding box center [937, 300] width 325 height 16
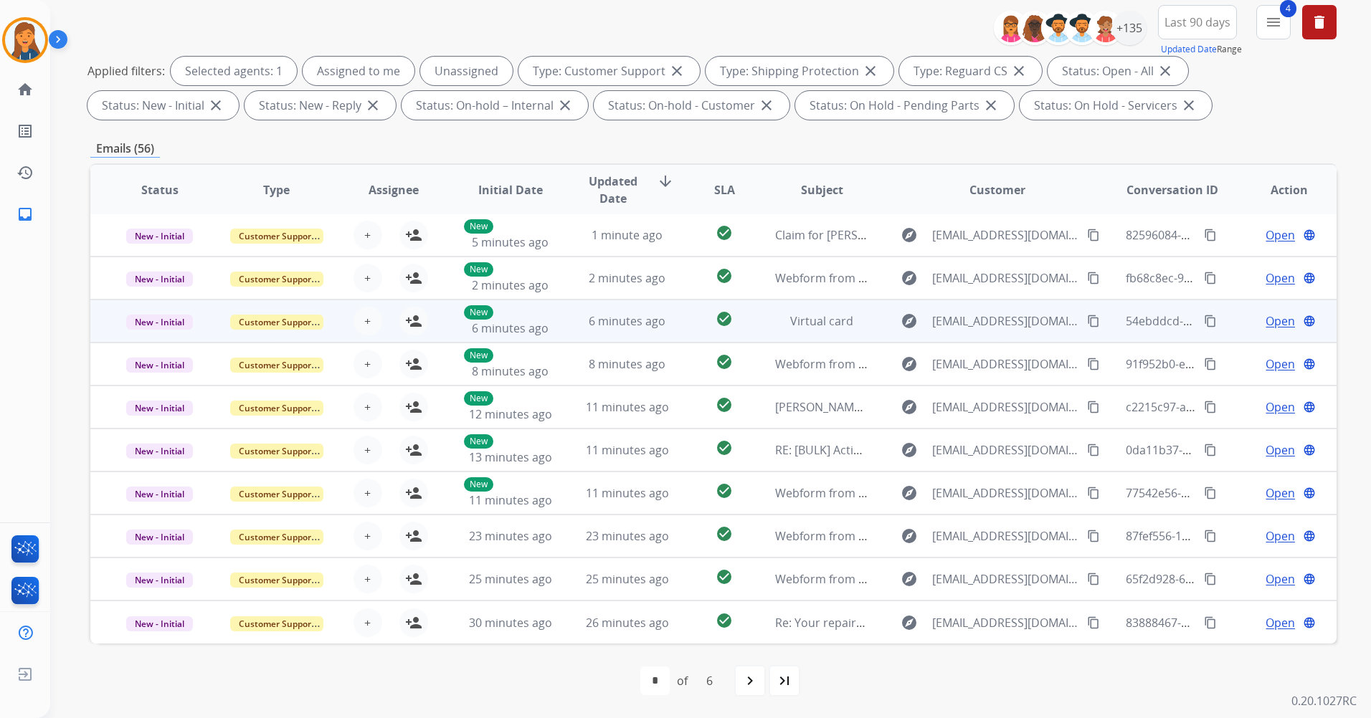
scroll to position [0, 0]
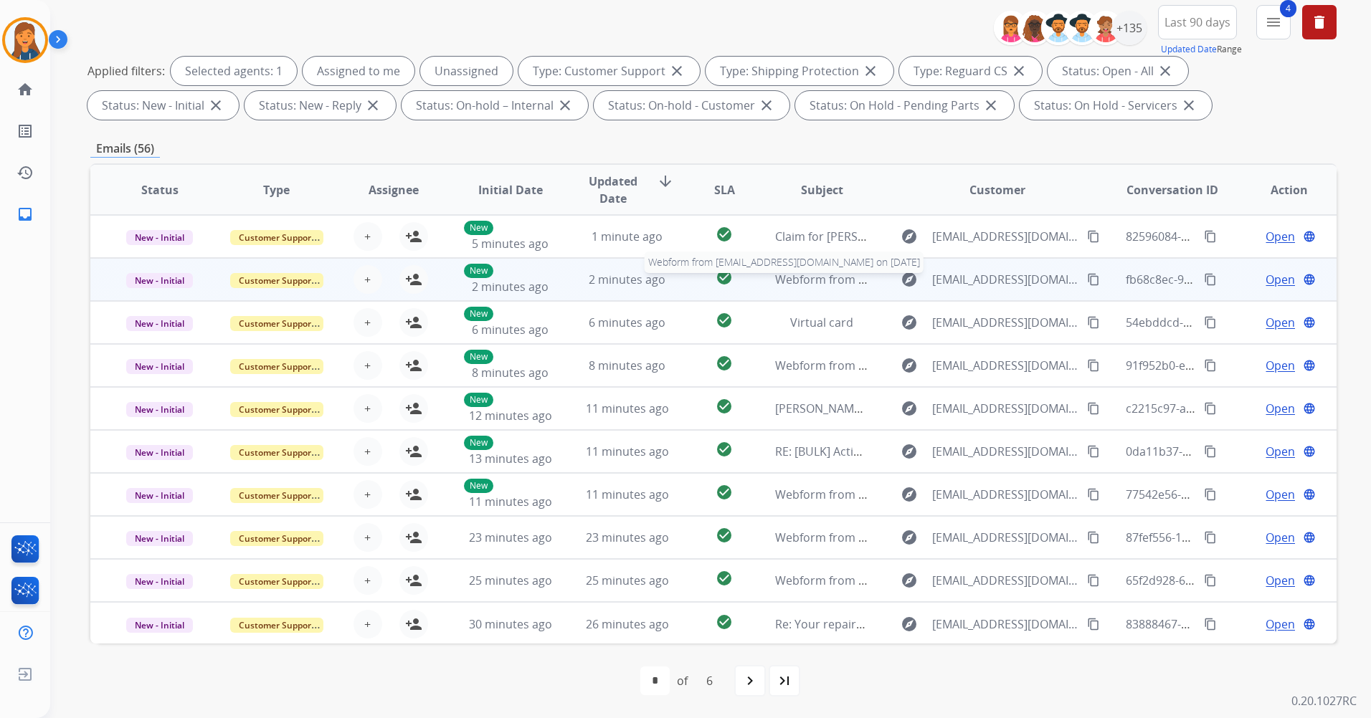
click at [807, 274] on span "Webform from [EMAIL_ADDRESS][DOMAIN_NAME] on [DATE]" at bounding box center [937, 280] width 325 height 16
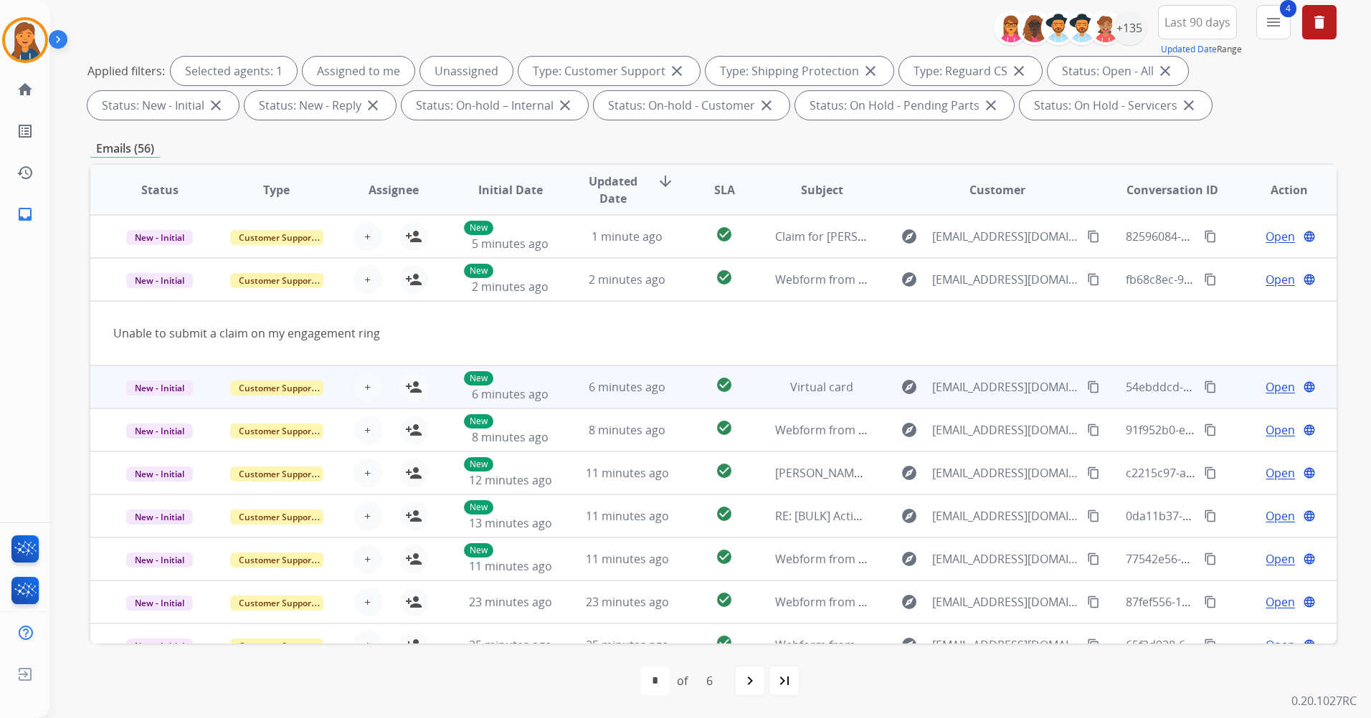
scroll to position [43, 0]
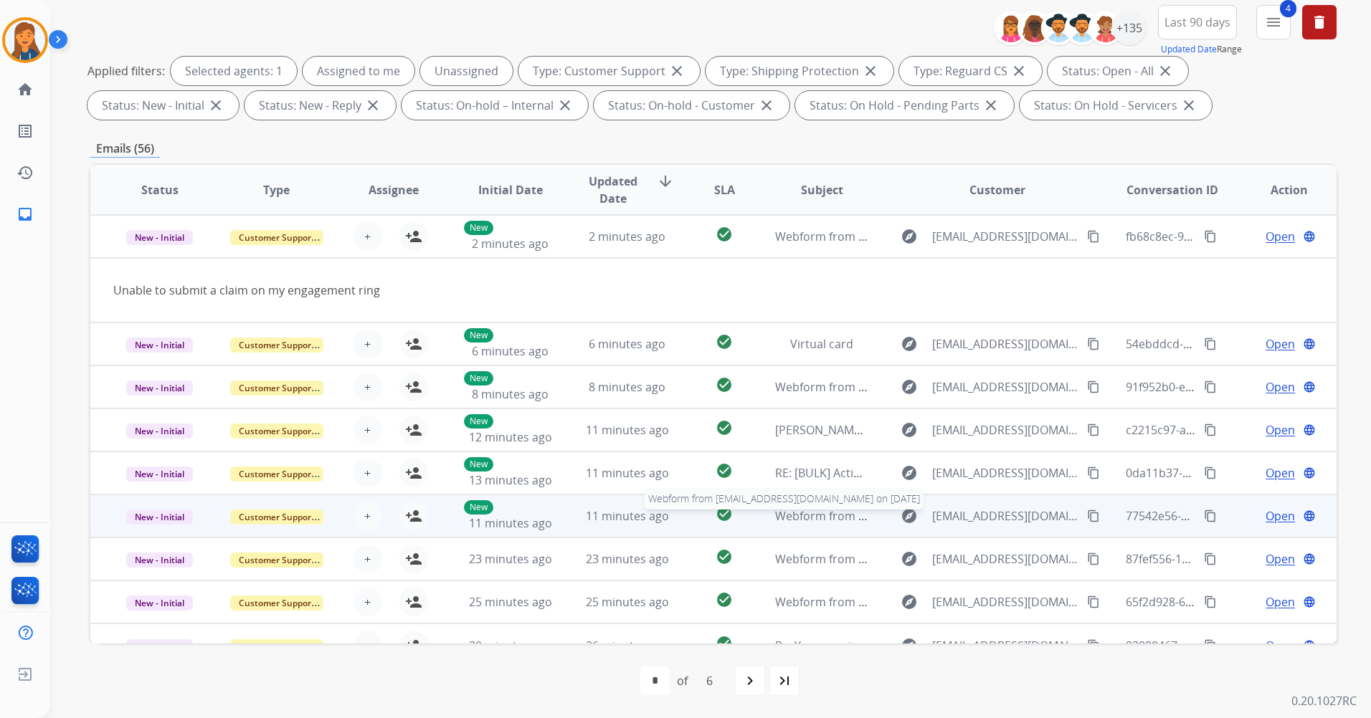
click at [796, 516] on span "Webform from [EMAIL_ADDRESS][DOMAIN_NAME] on [DATE]" at bounding box center [937, 516] width 325 height 16
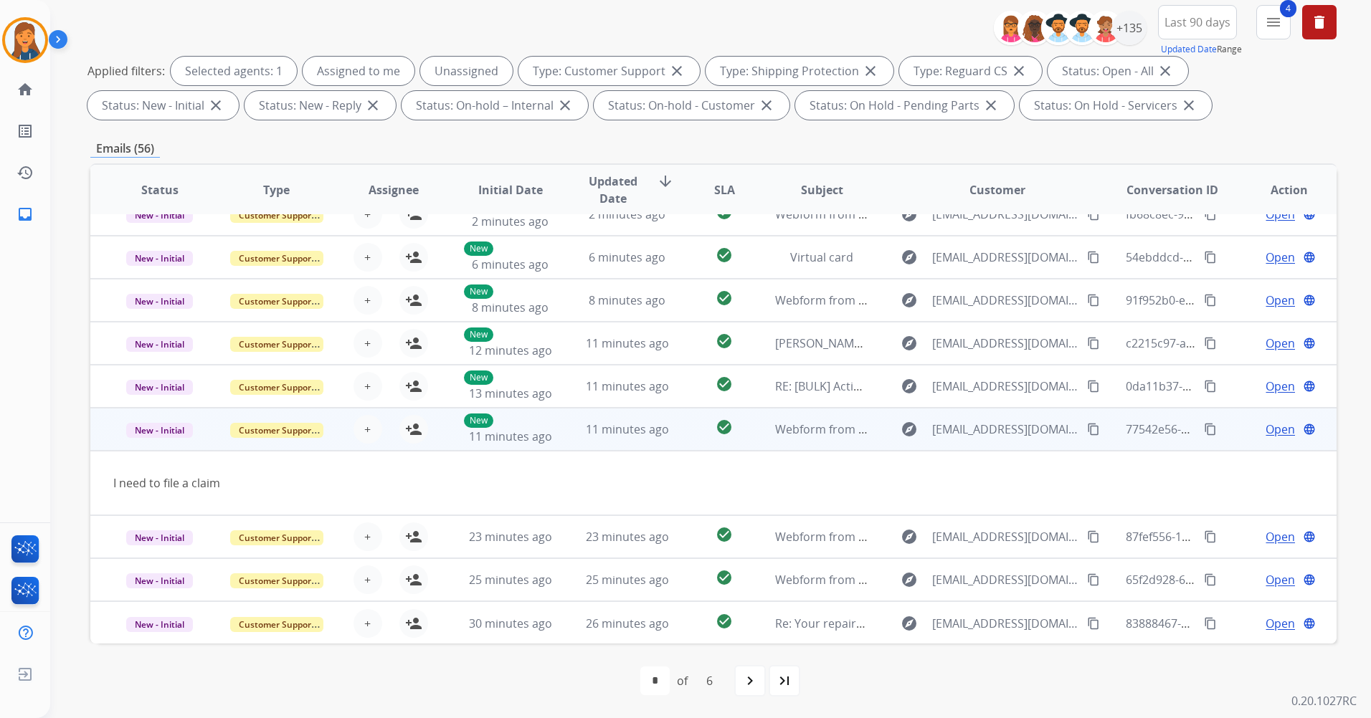
scroll to position [66, 0]
click at [1087, 431] on mat-icon "content_copy" at bounding box center [1093, 428] width 13 height 13
click at [409, 424] on mat-icon "person_add" at bounding box center [413, 428] width 17 height 17
click at [1265, 432] on span "Open" at bounding box center [1279, 428] width 29 height 17
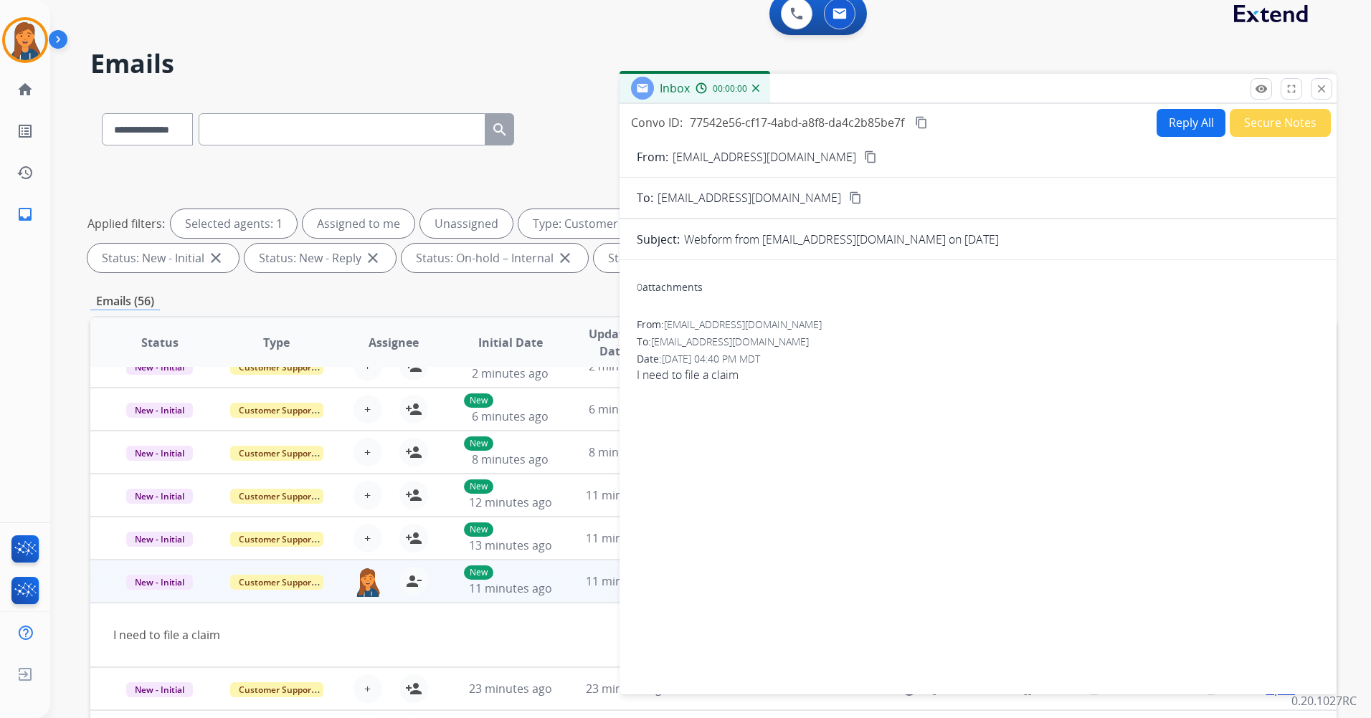
scroll to position [0, 0]
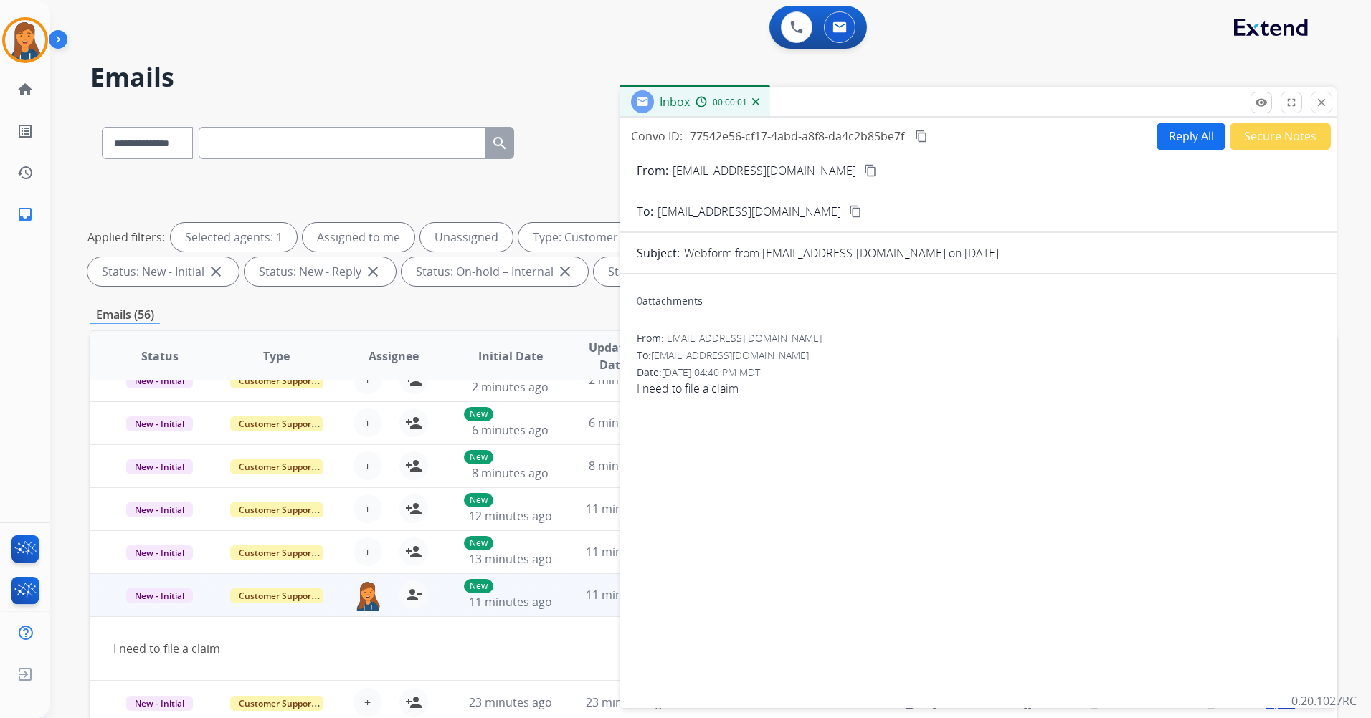
click at [1161, 140] on button "Reply All" at bounding box center [1190, 137] width 69 height 28
select select "**********"
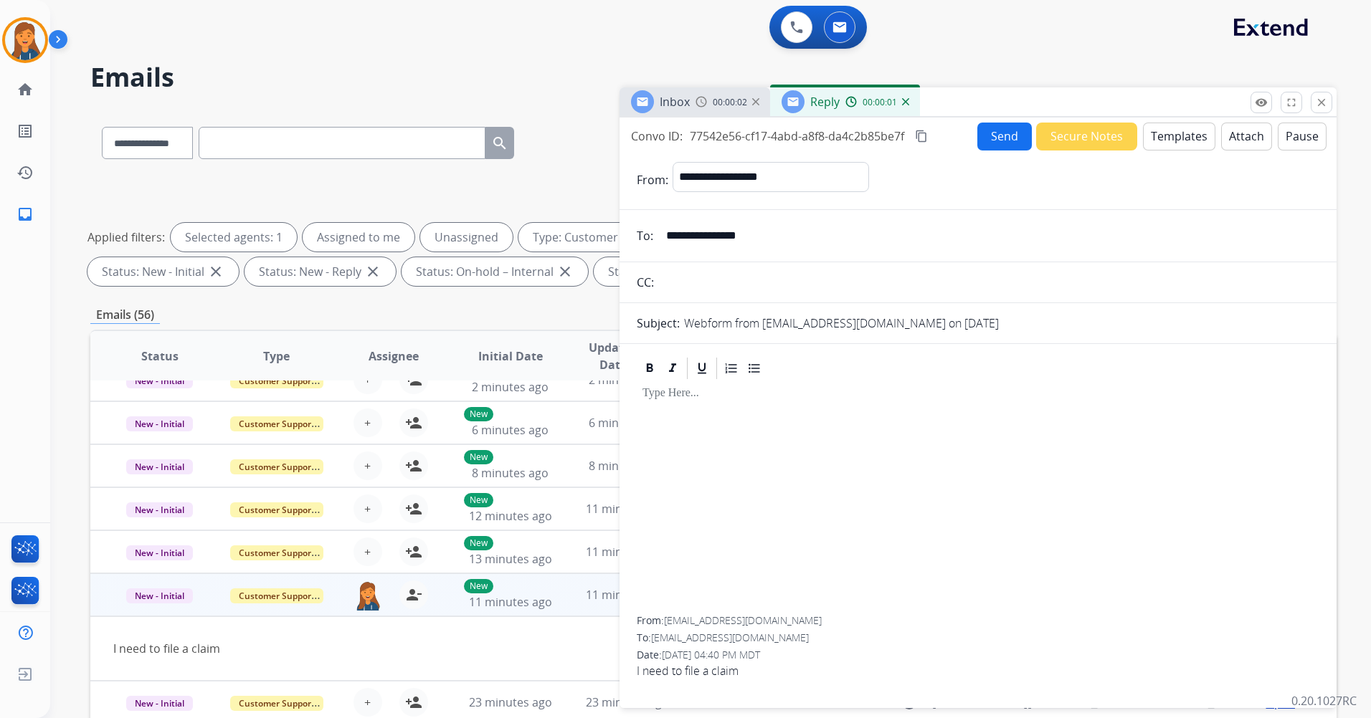
click at [1191, 125] on button "Templates" at bounding box center [1179, 137] width 72 height 28
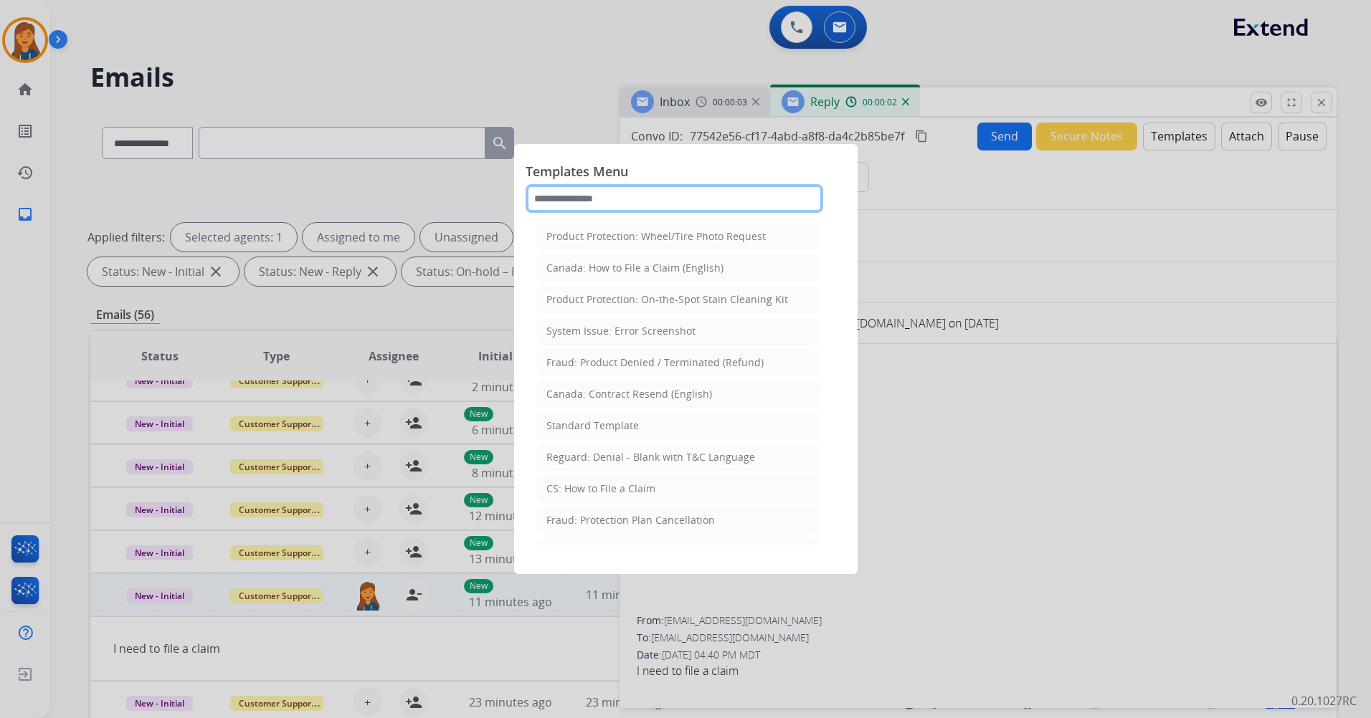
click at [651, 196] on input "text" at bounding box center [673, 198] width 297 height 29
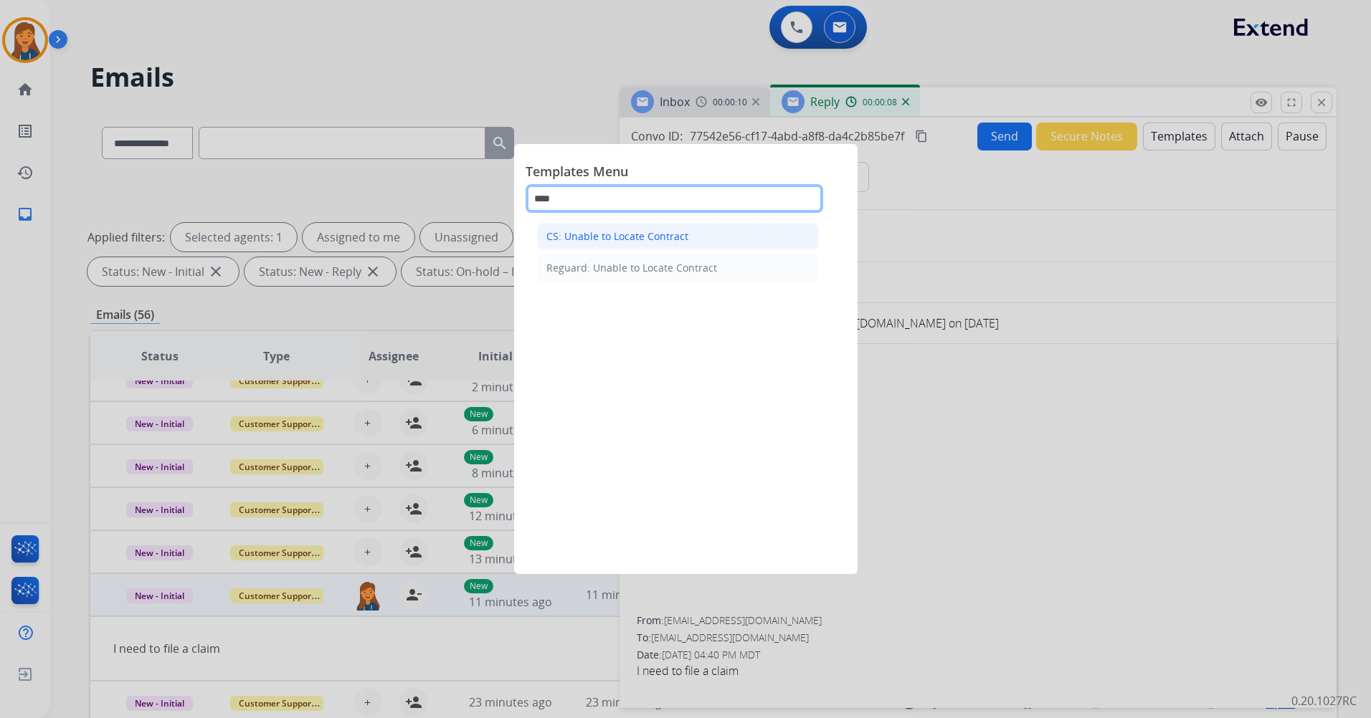
type input "****"
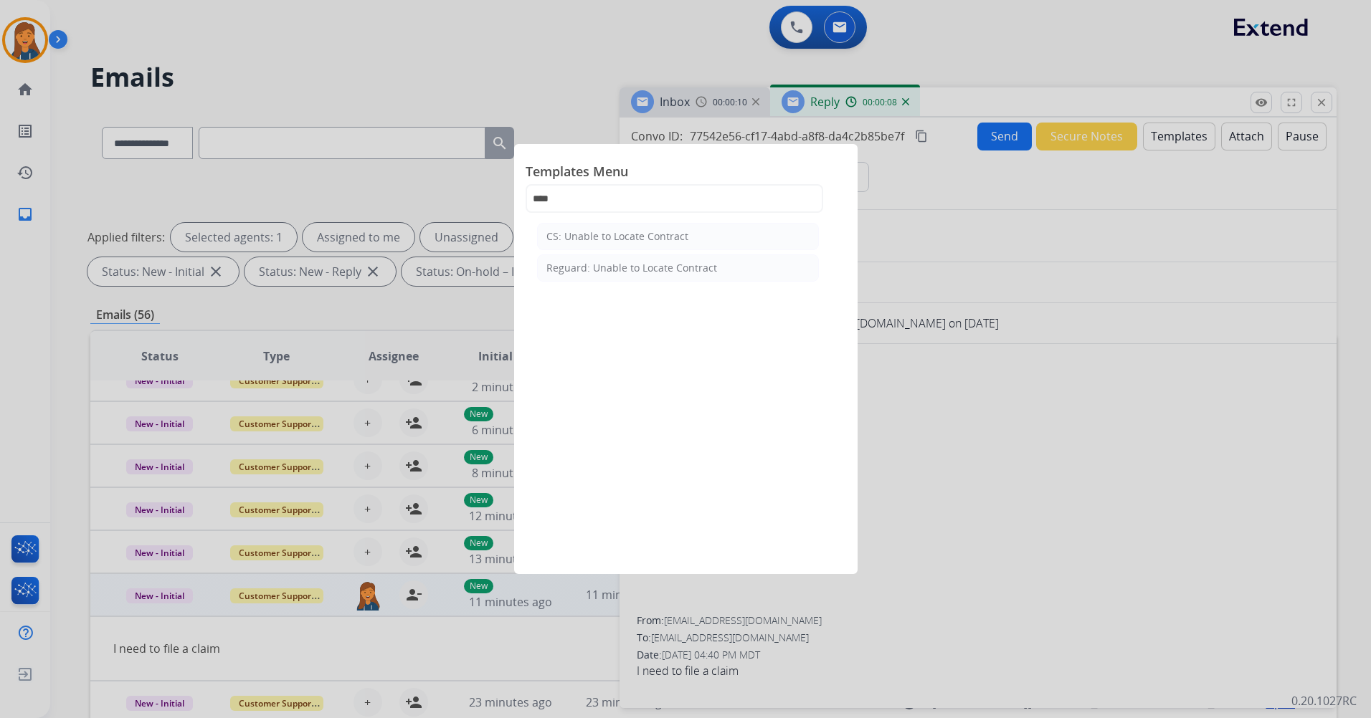
click at [639, 235] on div "CS: Unable to Locate Contract" at bounding box center [617, 236] width 142 height 14
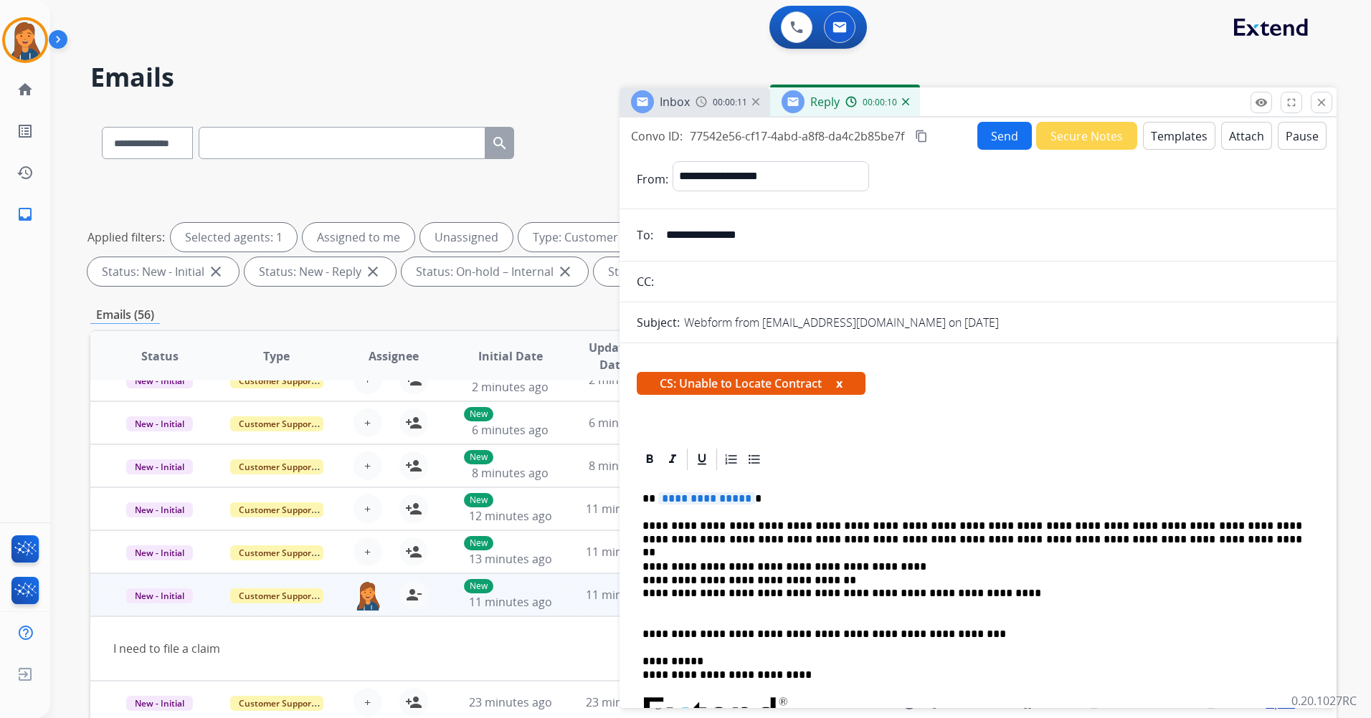
click at [703, 502] on span "**********" at bounding box center [706, 498] width 97 height 12
click at [993, 136] on button "Send" at bounding box center [1004, 136] width 54 height 28
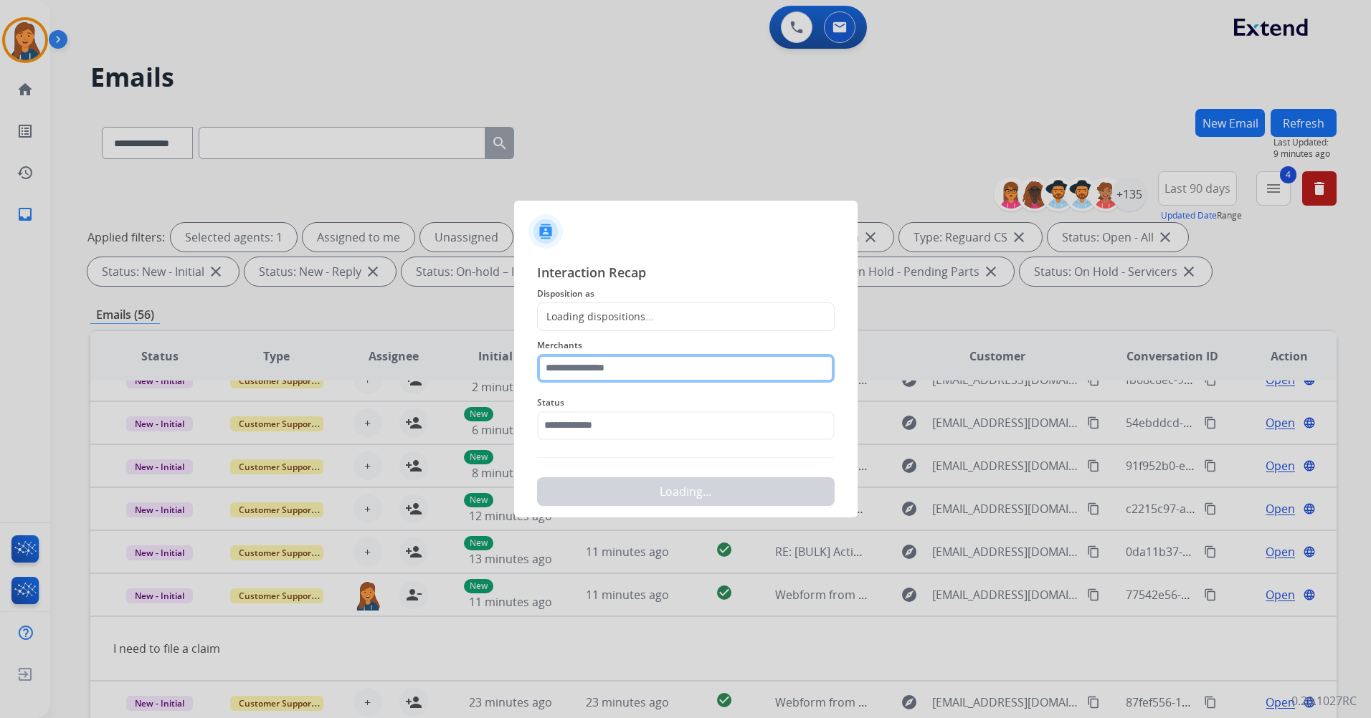
click at [636, 382] on input "text" at bounding box center [685, 368] width 297 height 29
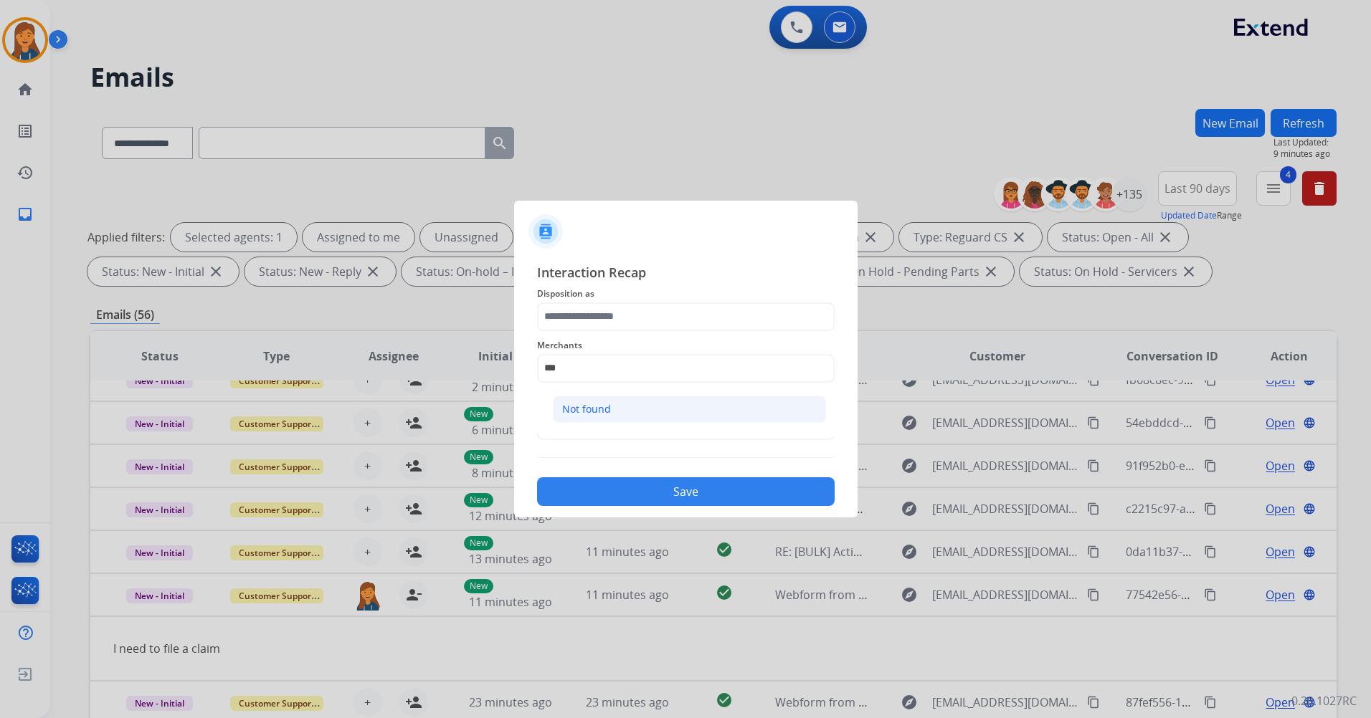
click at [618, 413] on li "Not found" at bounding box center [689, 409] width 273 height 27
type input "*********"
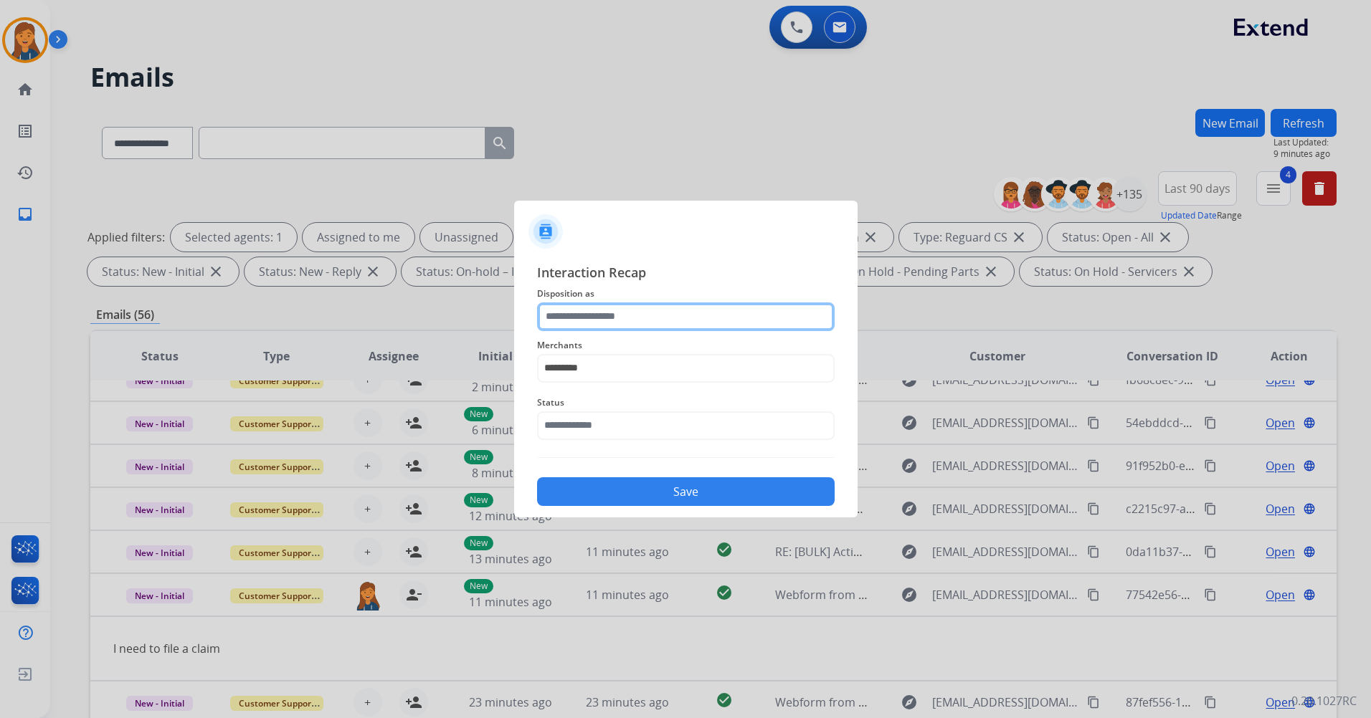
click at [580, 318] on input "text" at bounding box center [685, 316] width 297 height 29
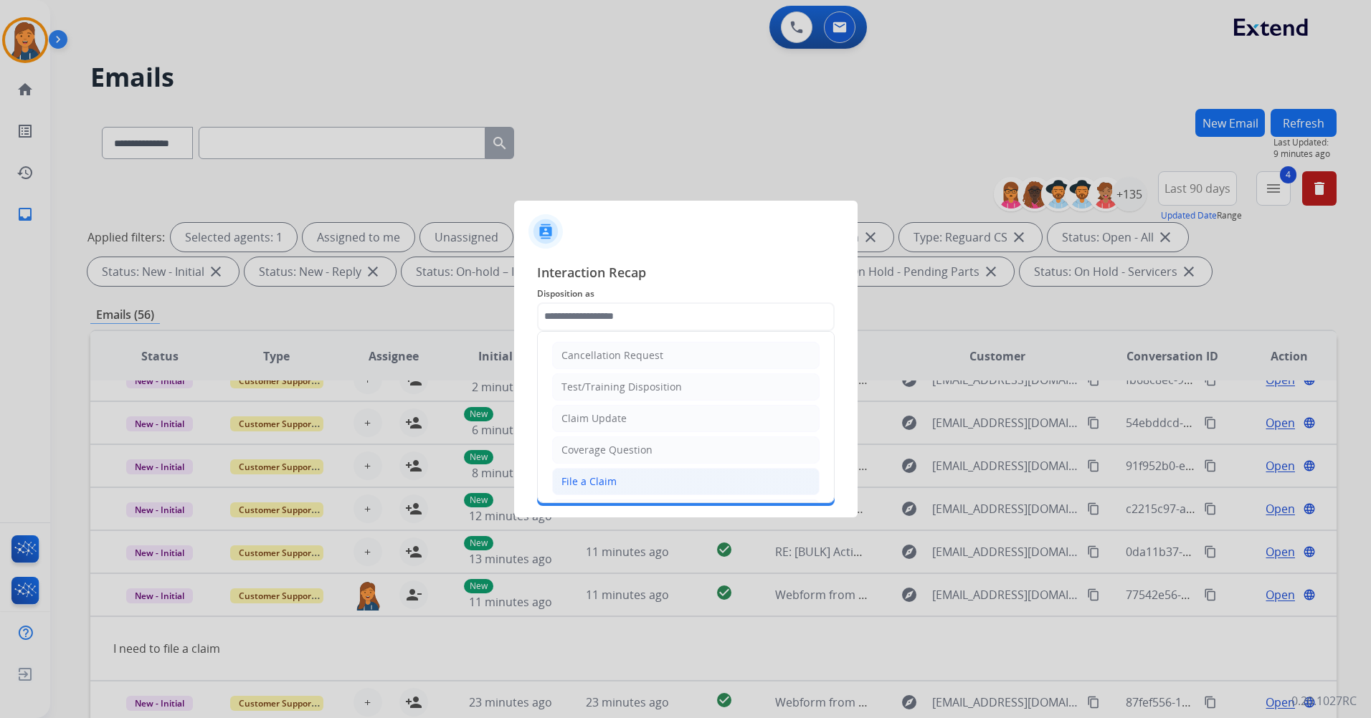
click at [583, 471] on li "File a Claim" at bounding box center [685, 481] width 267 height 27
type input "**********"
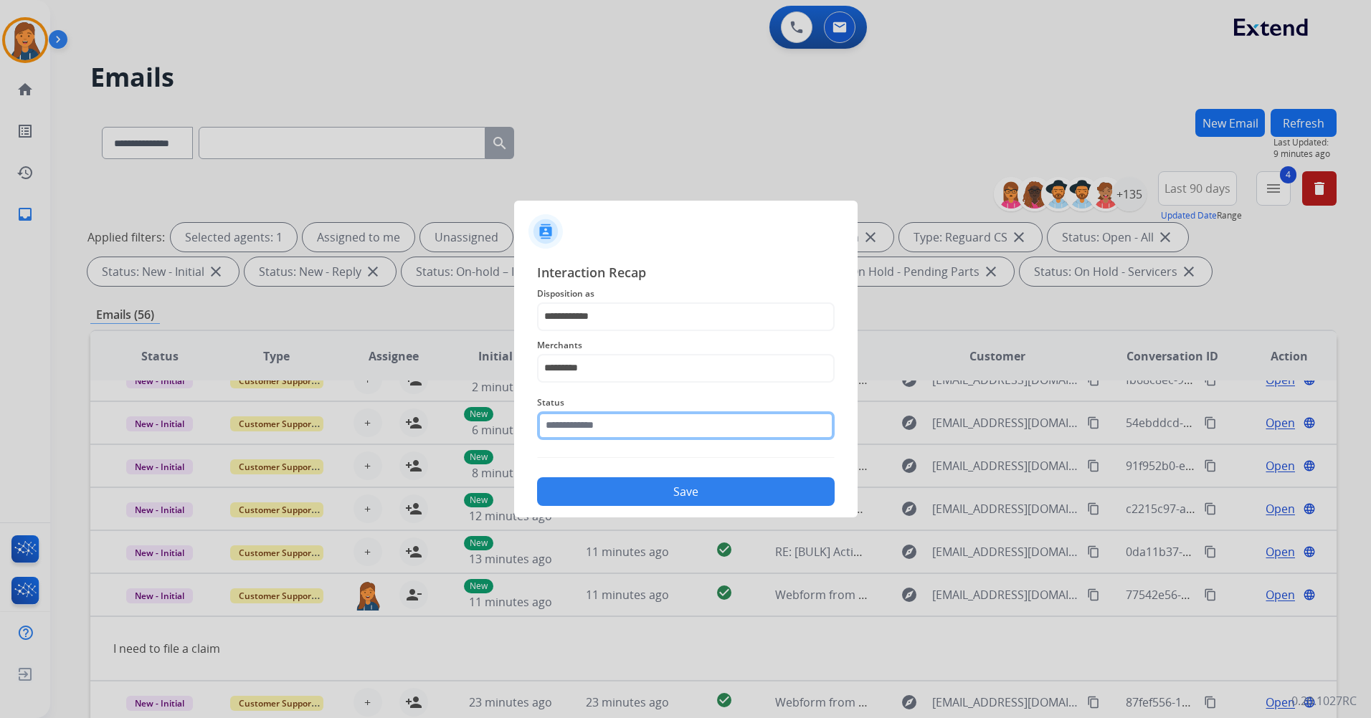
click at [583, 439] on input "text" at bounding box center [685, 425] width 297 height 29
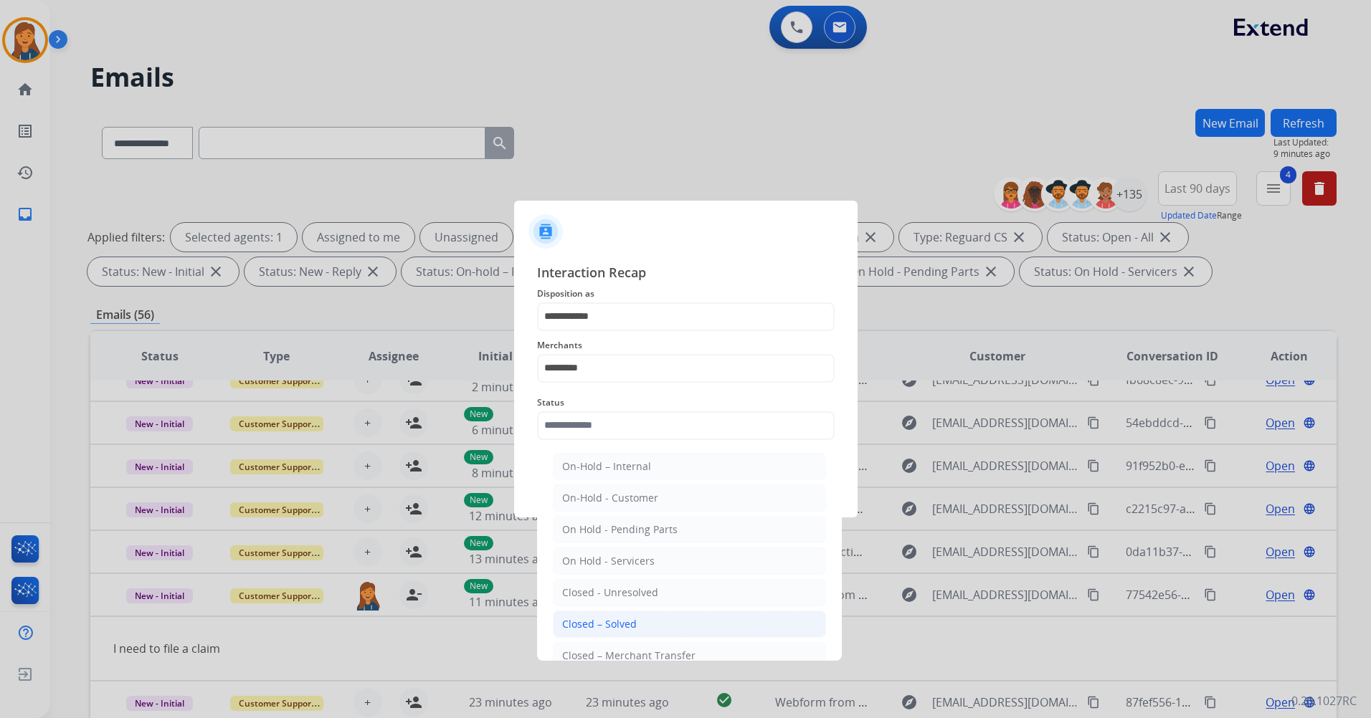
click at [601, 626] on div "Closed – Solved" at bounding box center [599, 624] width 75 height 14
type input "**********"
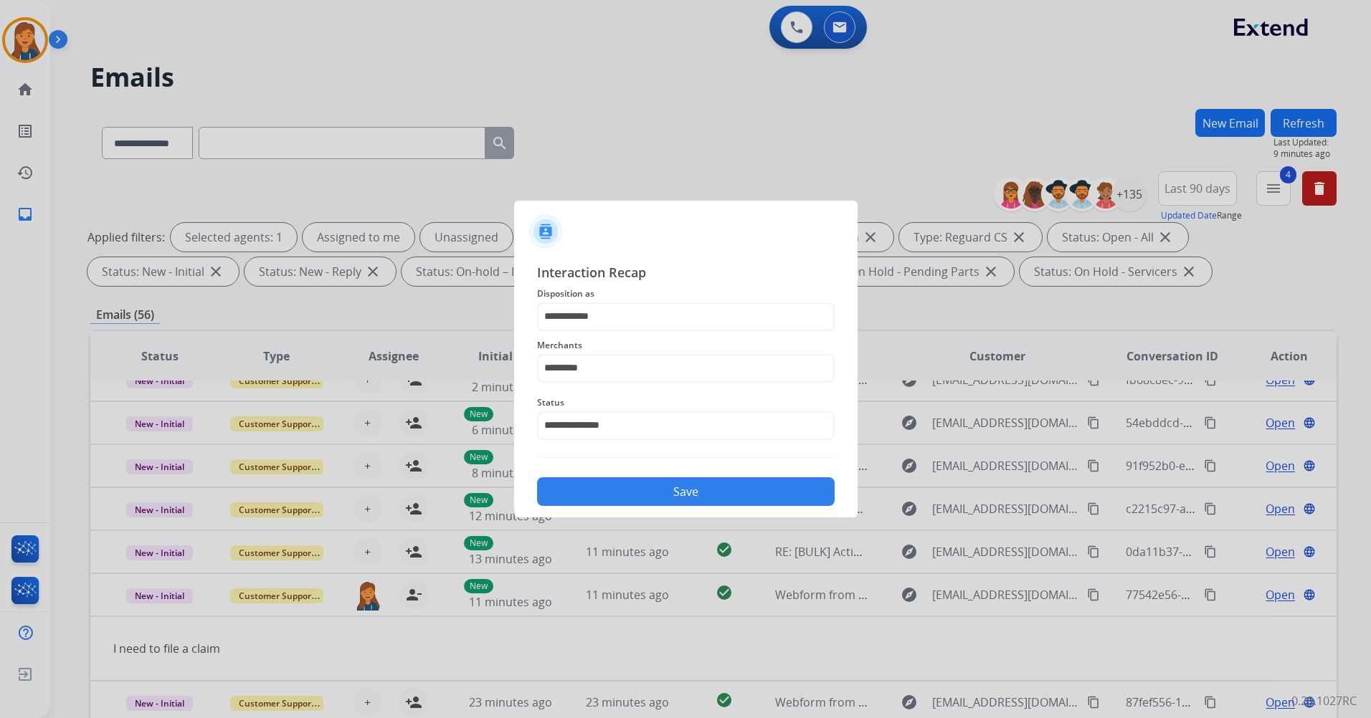
click at [603, 515] on div "**********" at bounding box center [685, 384] width 343 height 267
click at [604, 492] on button "Save" at bounding box center [685, 491] width 297 height 29
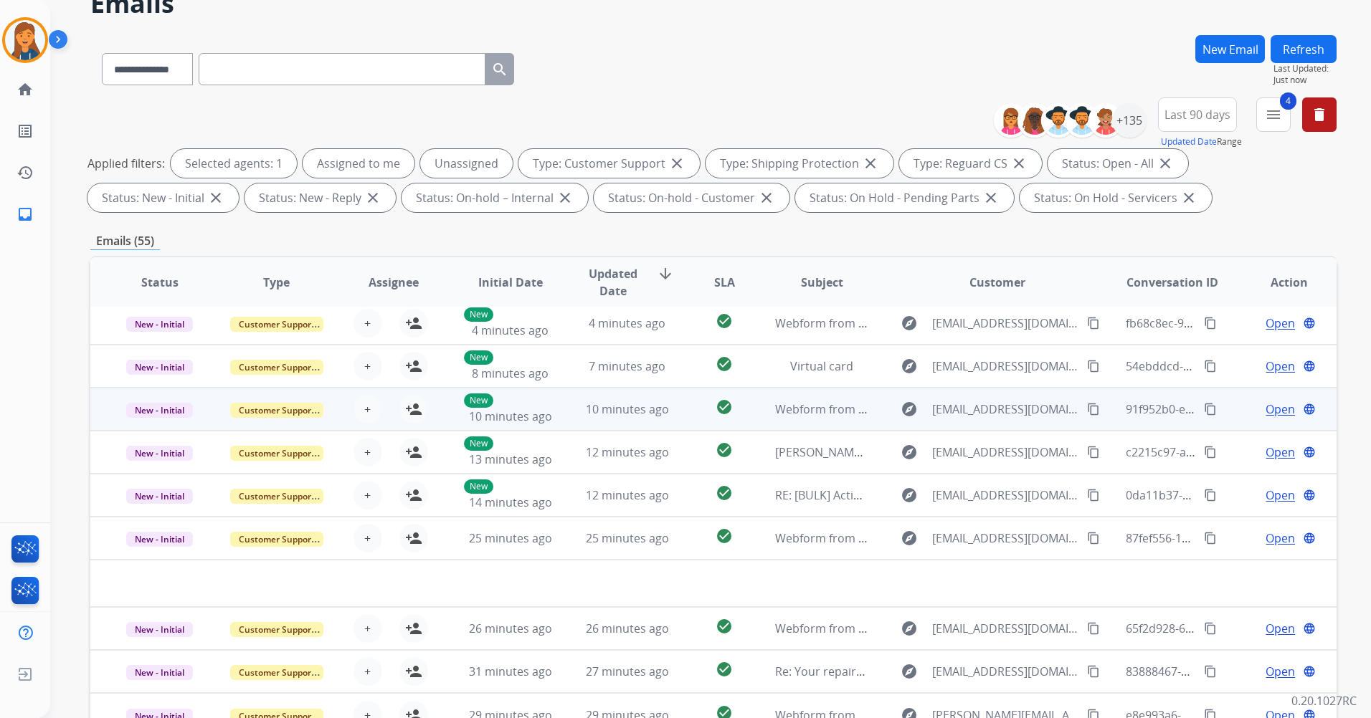
scroll to position [166, 0]
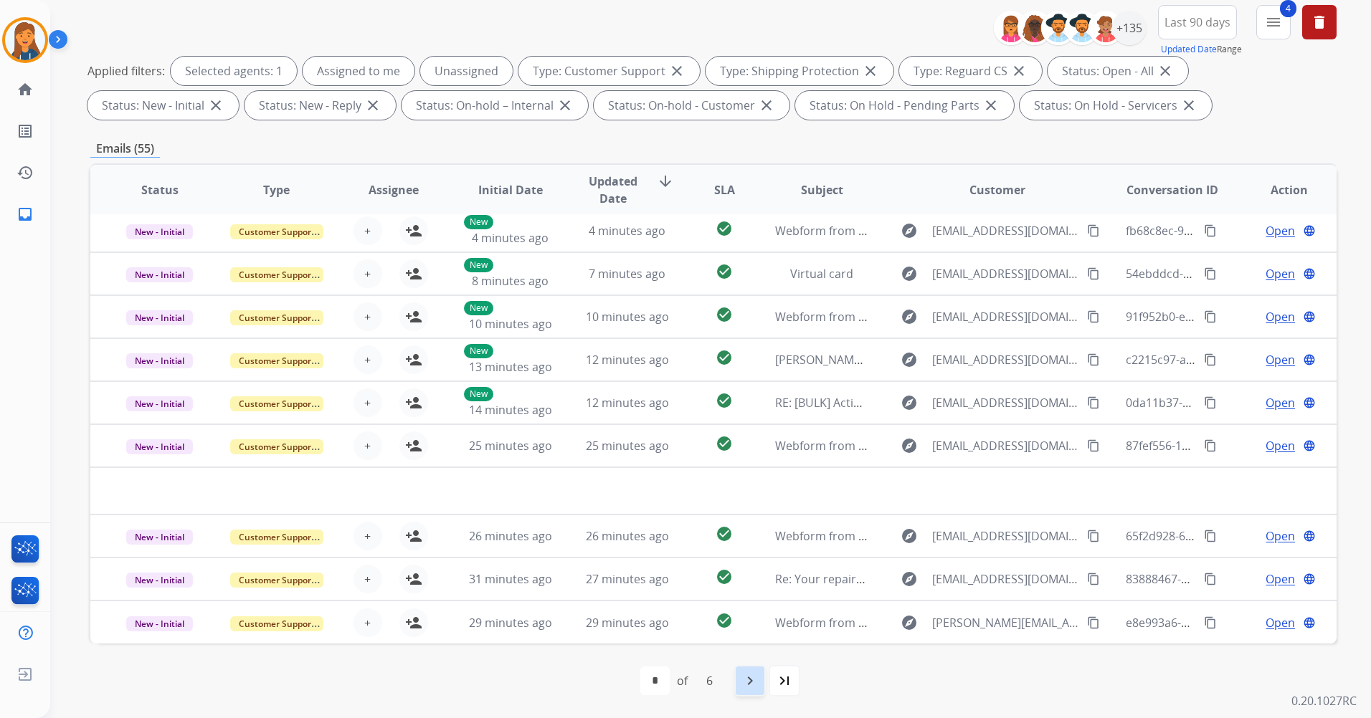
click at [752, 669] on div "navigate_next" at bounding box center [750, 681] width 32 height 32
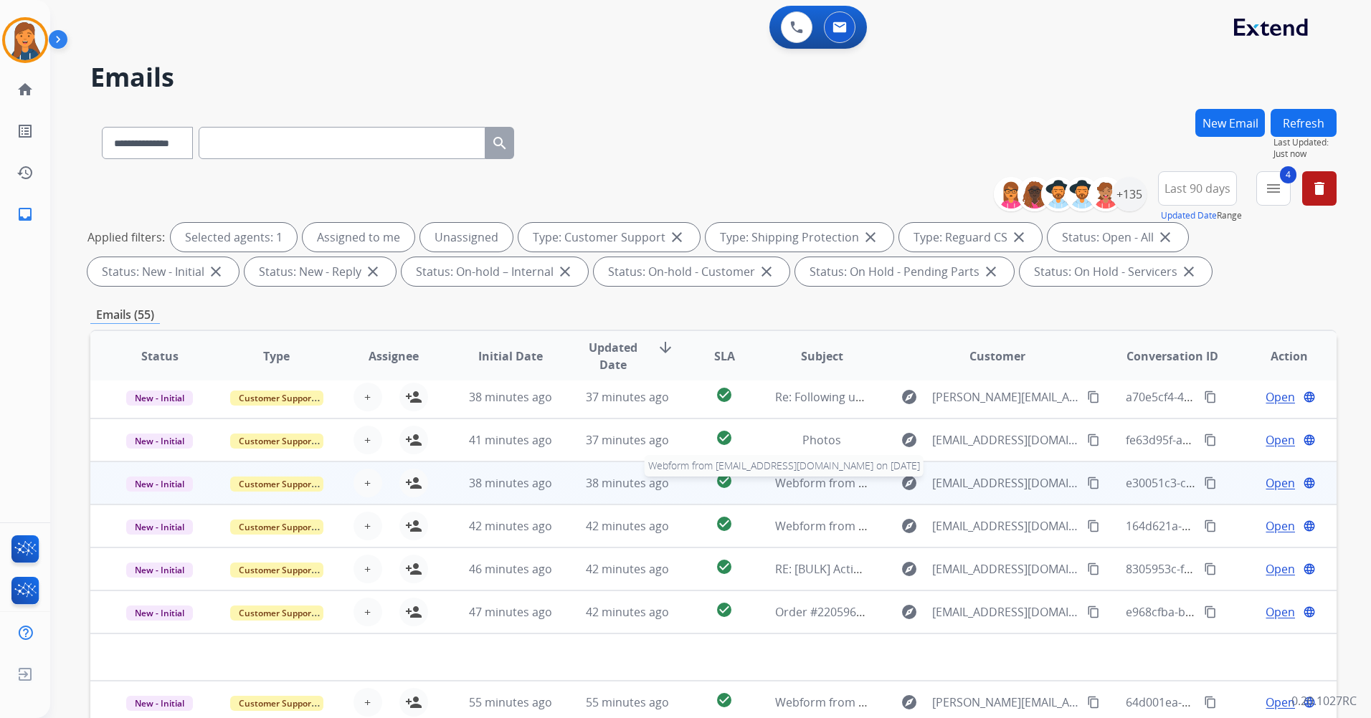
click at [818, 478] on span "Webform from [EMAIL_ADDRESS][DOMAIN_NAME] on [DATE]" at bounding box center [937, 483] width 325 height 16
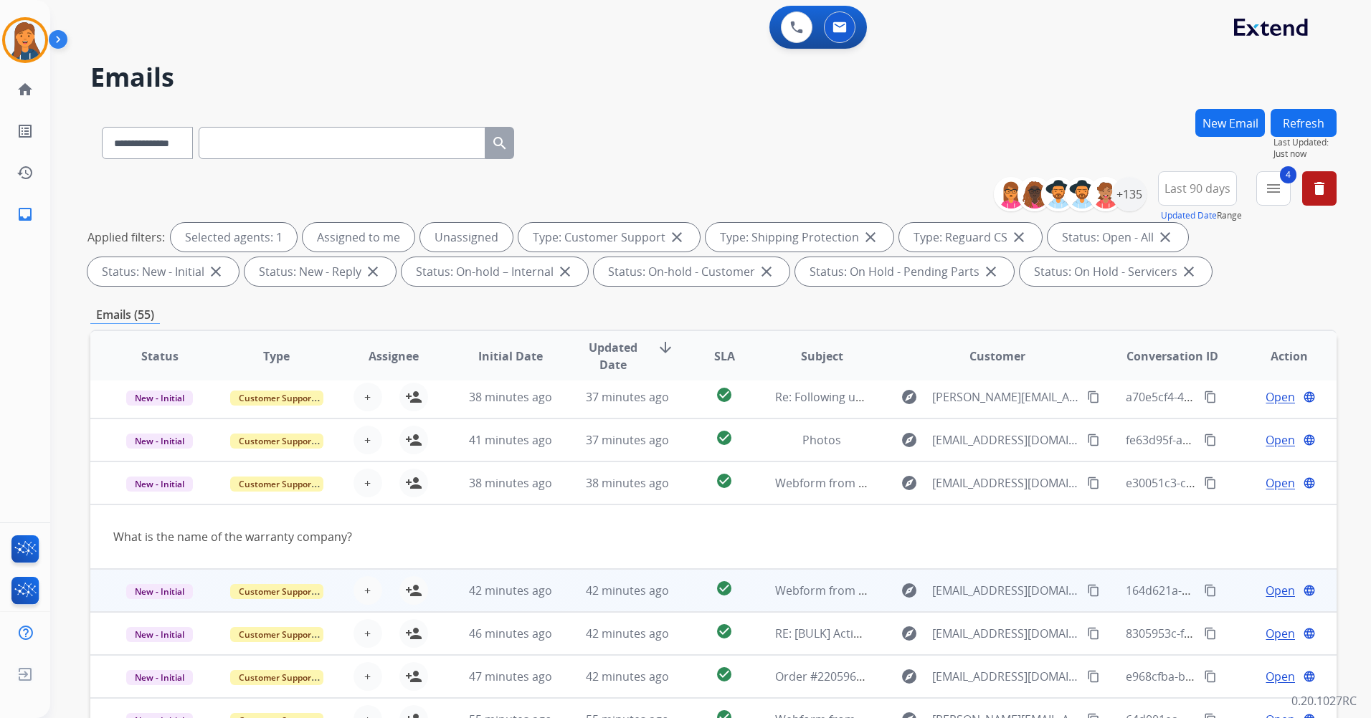
scroll to position [66, 0]
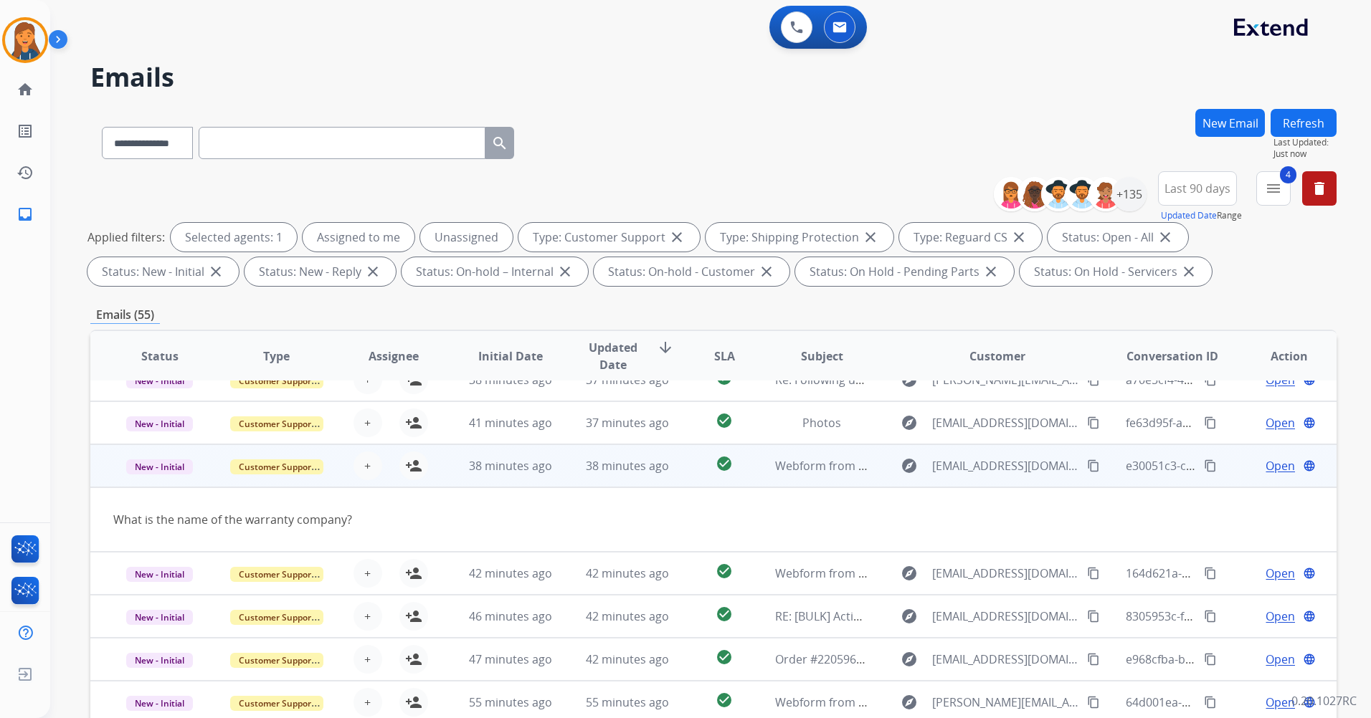
click at [1085, 472] on button "content_copy" at bounding box center [1093, 465] width 17 height 17
click at [421, 464] on button "person_add Assign to Me" at bounding box center [413, 466] width 29 height 29
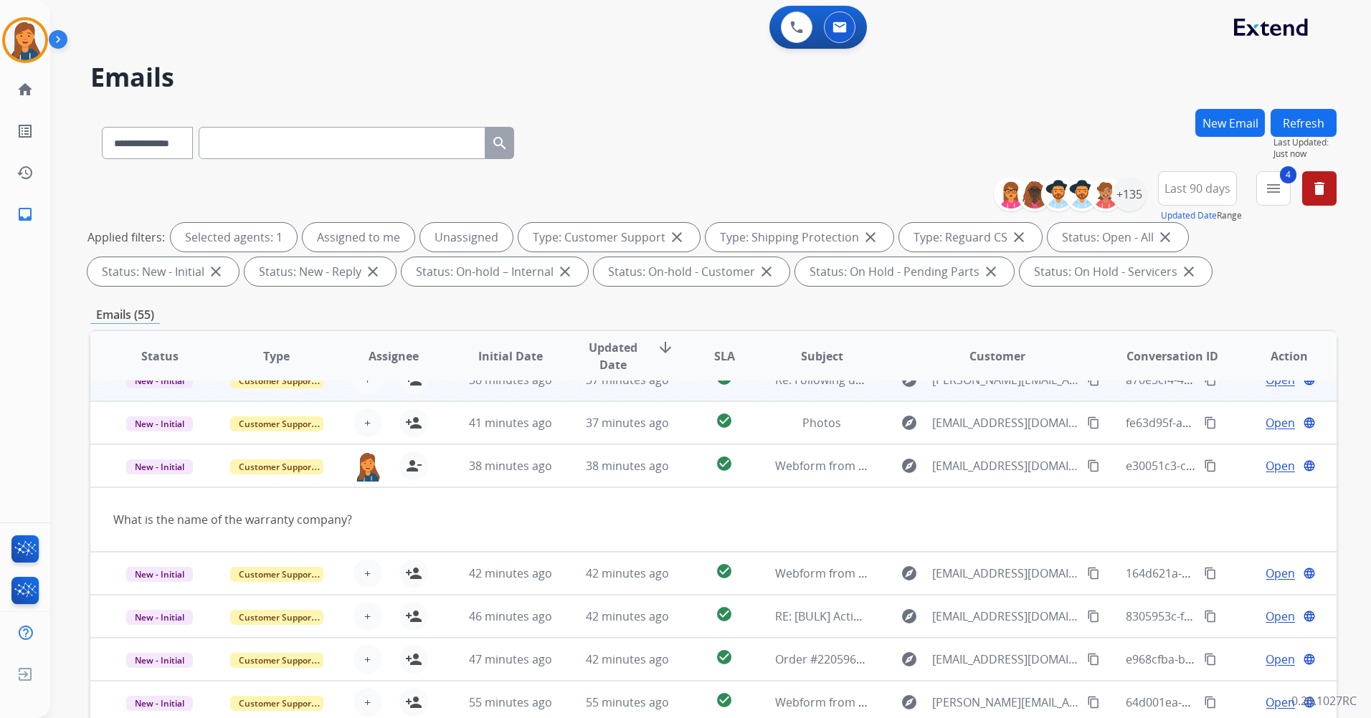
click at [1268, 458] on td "Open language" at bounding box center [1277, 465] width 117 height 43
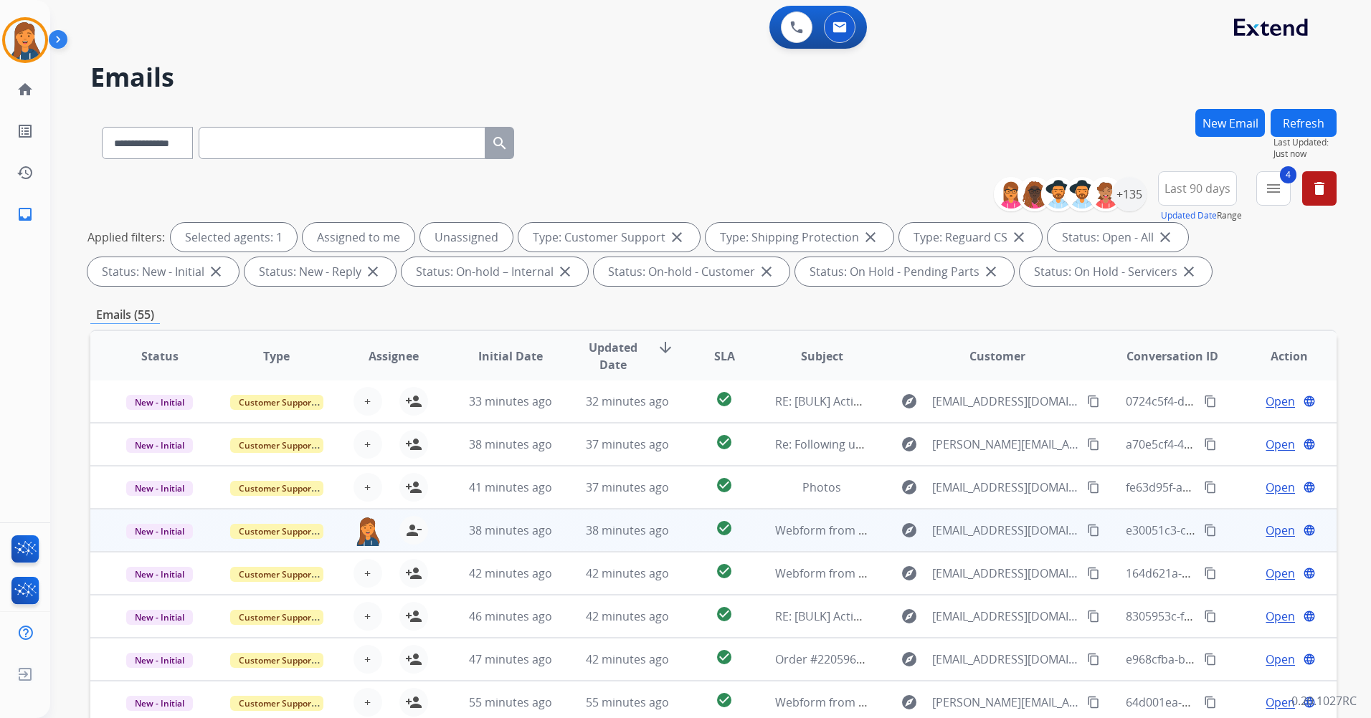
click at [1279, 526] on span "Open" at bounding box center [1279, 530] width 29 height 17
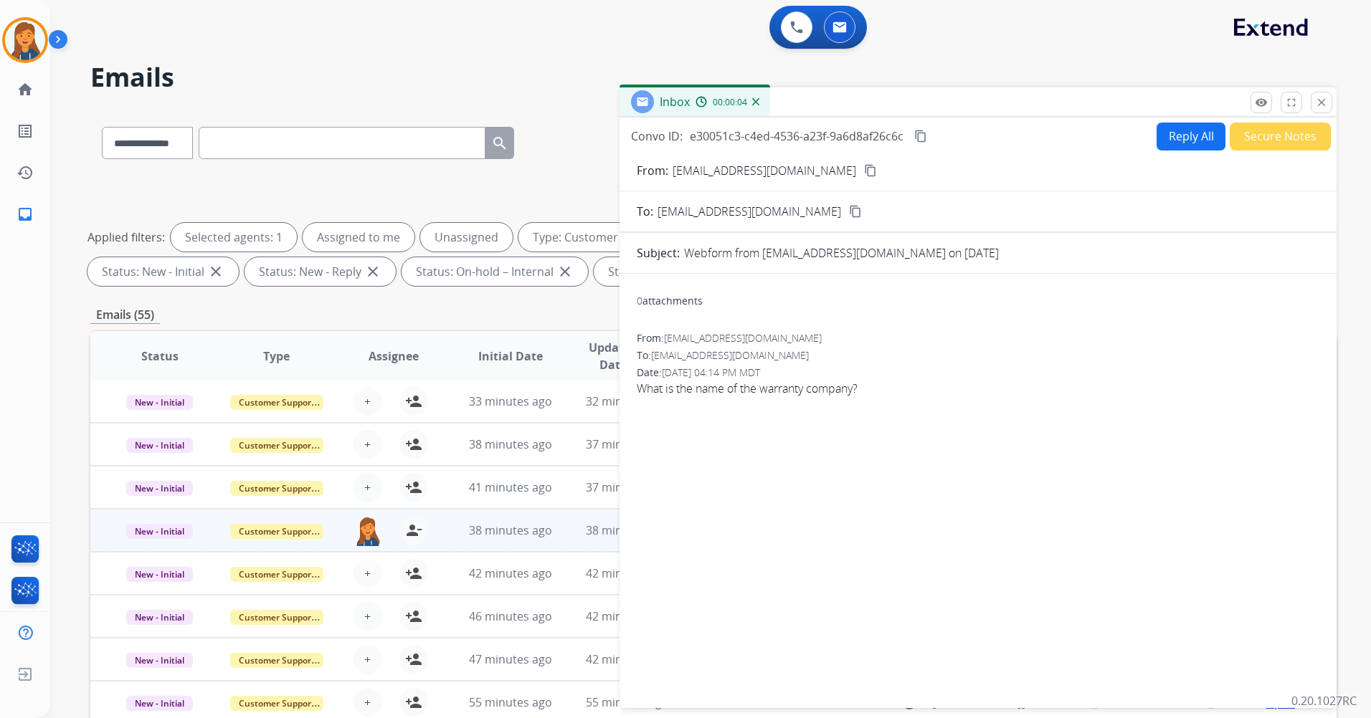
click at [1188, 129] on button "Reply All" at bounding box center [1190, 137] width 69 height 28
select select "**********"
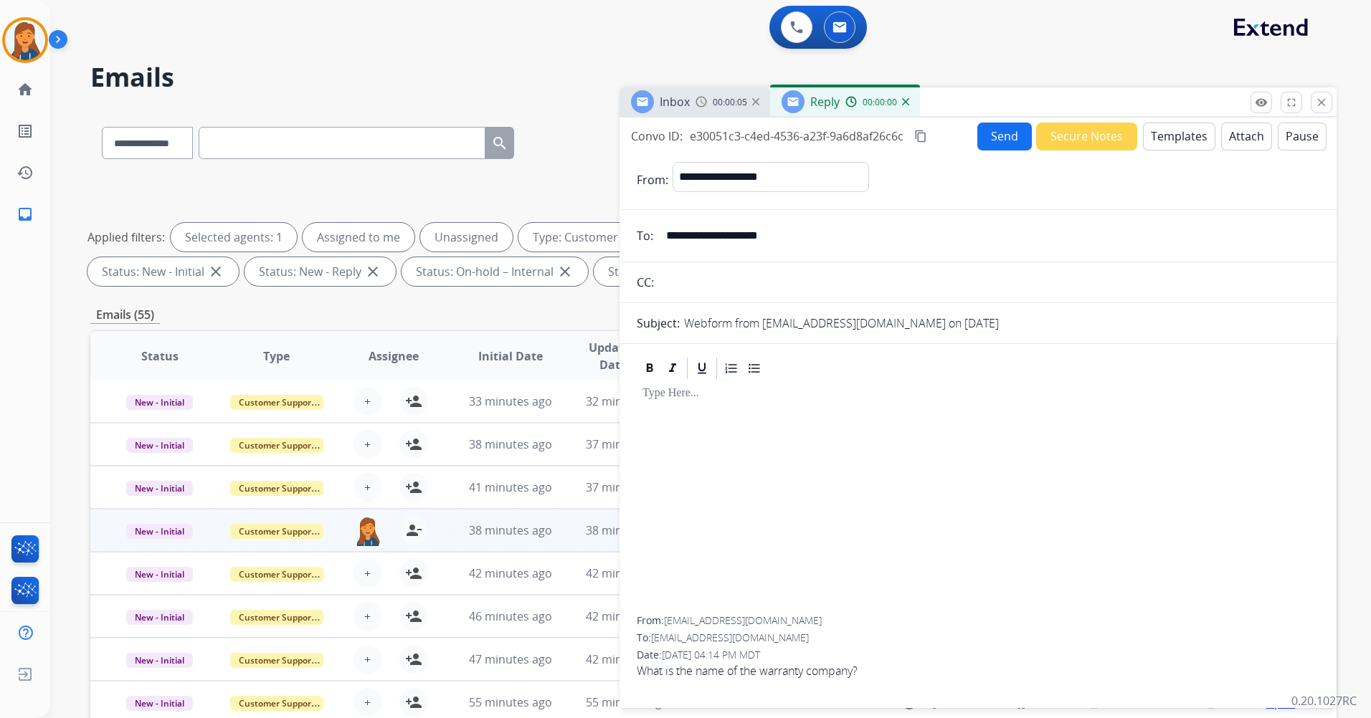
click at [1163, 142] on button "Templates" at bounding box center [1179, 137] width 72 height 28
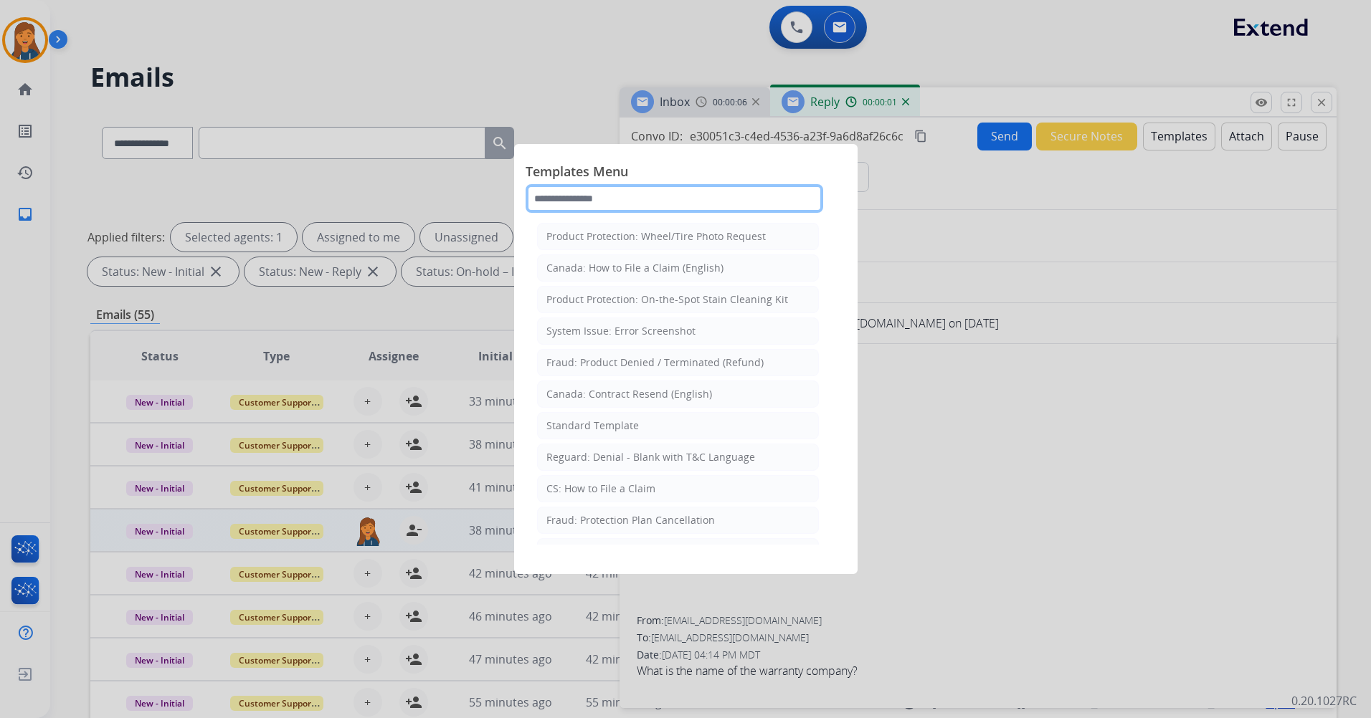
click at [691, 208] on input "text" at bounding box center [673, 198] width 297 height 29
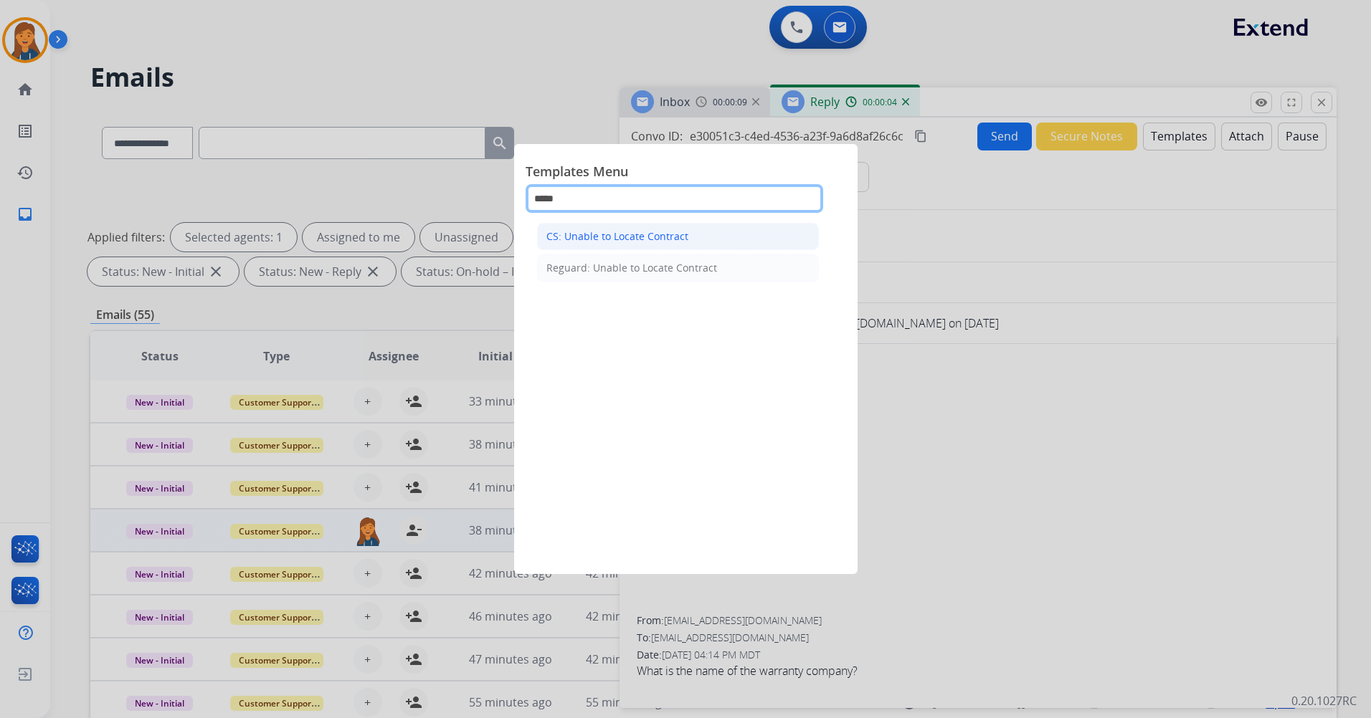
type input "*****"
click at [682, 228] on li "CS: Unable to Locate Contract" at bounding box center [678, 236] width 282 height 27
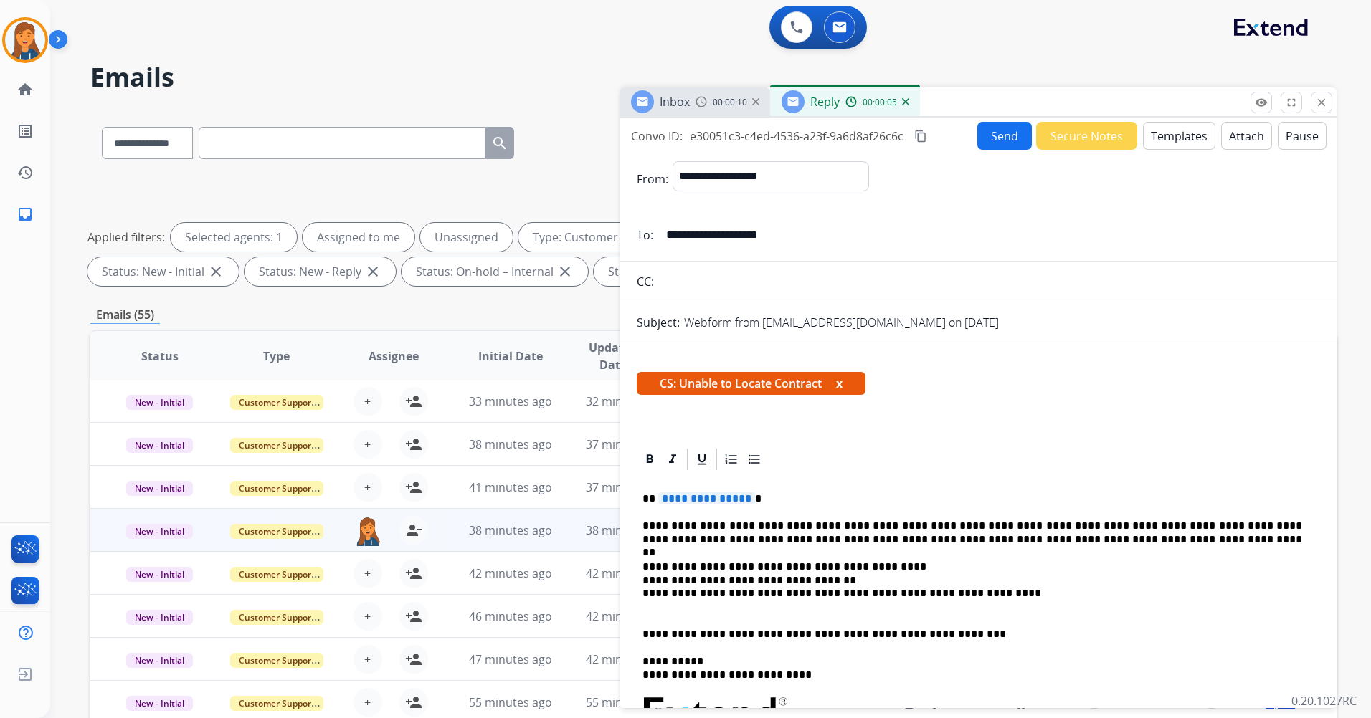
click at [699, 492] on span "**********" at bounding box center [706, 498] width 97 height 12
click at [1000, 121] on div "**********" at bounding box center [977, 410] width 717 height 585
click at [998, 130] on button "Send" at bounding box center [1004, 136] width 54 height 28
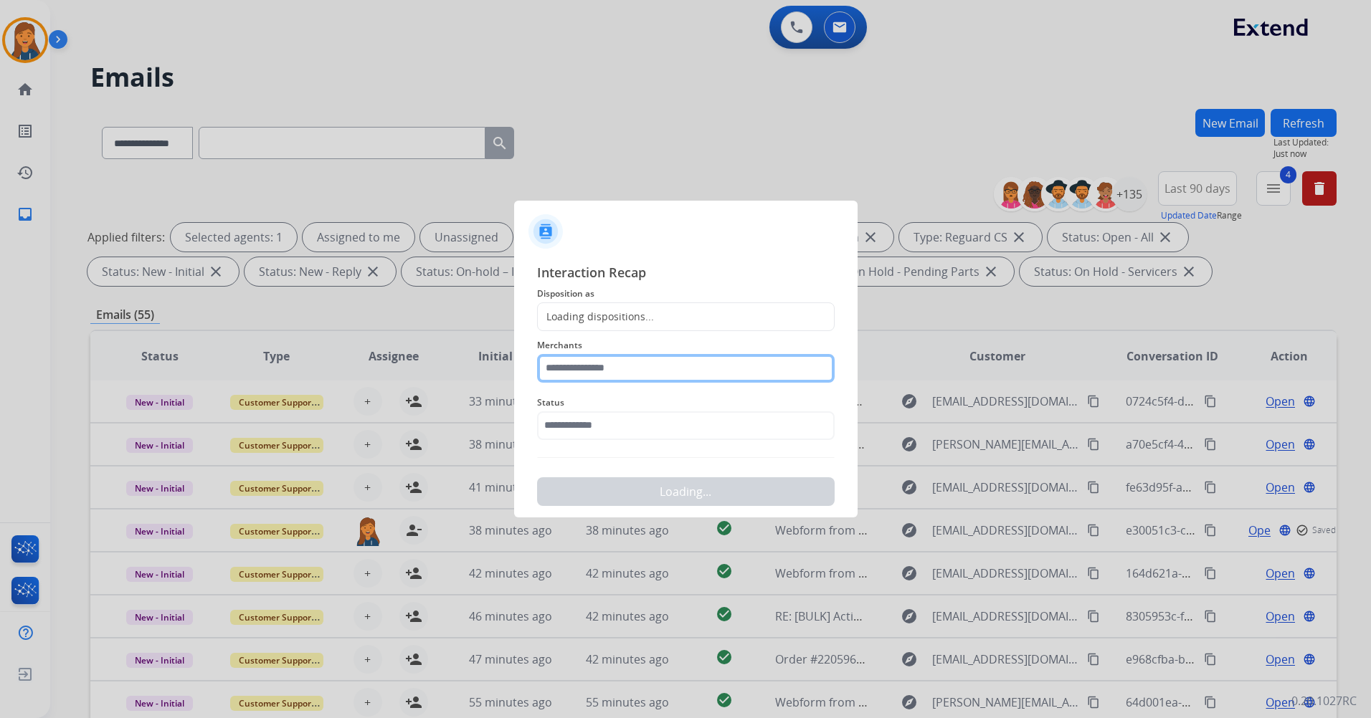
click at [610, 366] on input "text" at bounding box center [685, 368] width 297 height 29
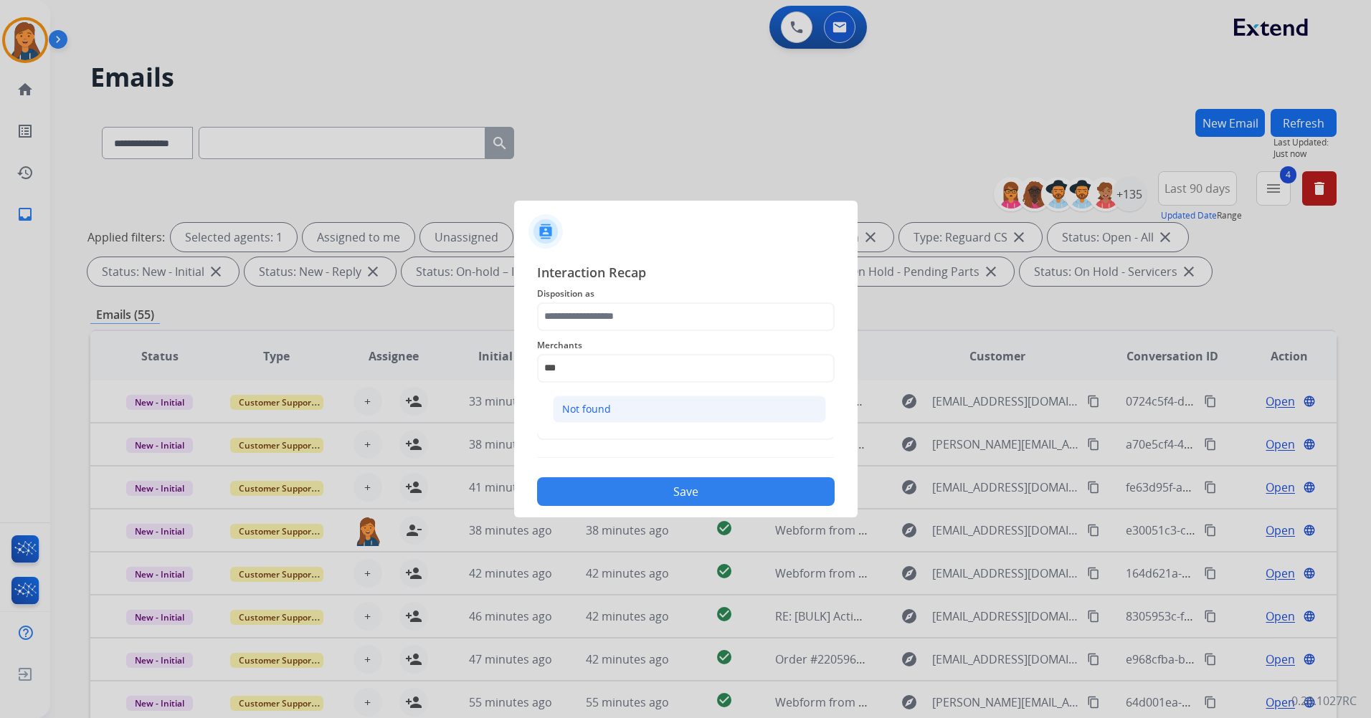
click at [576, 413] on div "Not found" at bounding box center [586, 409] width 49 height 14
type input "*********"
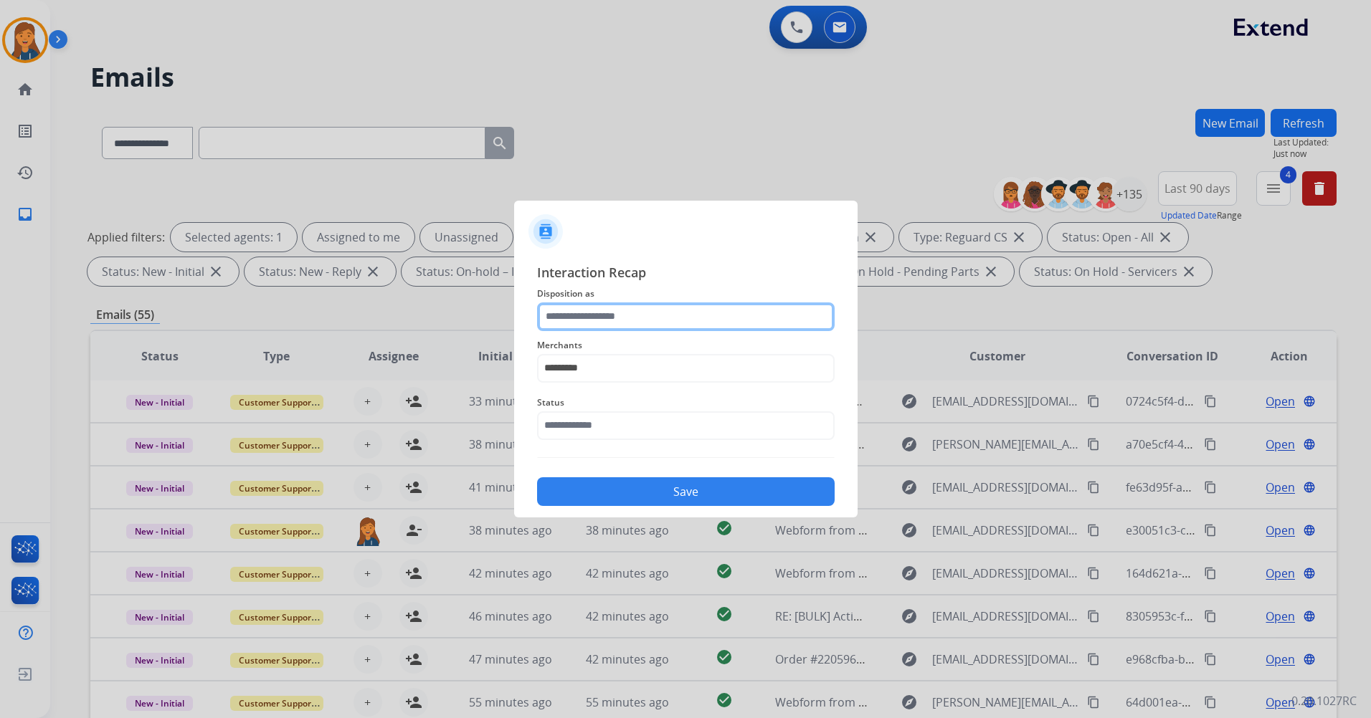
click at [568, 328] on input "text" at bounding box center [685, 316] width 297 height 29
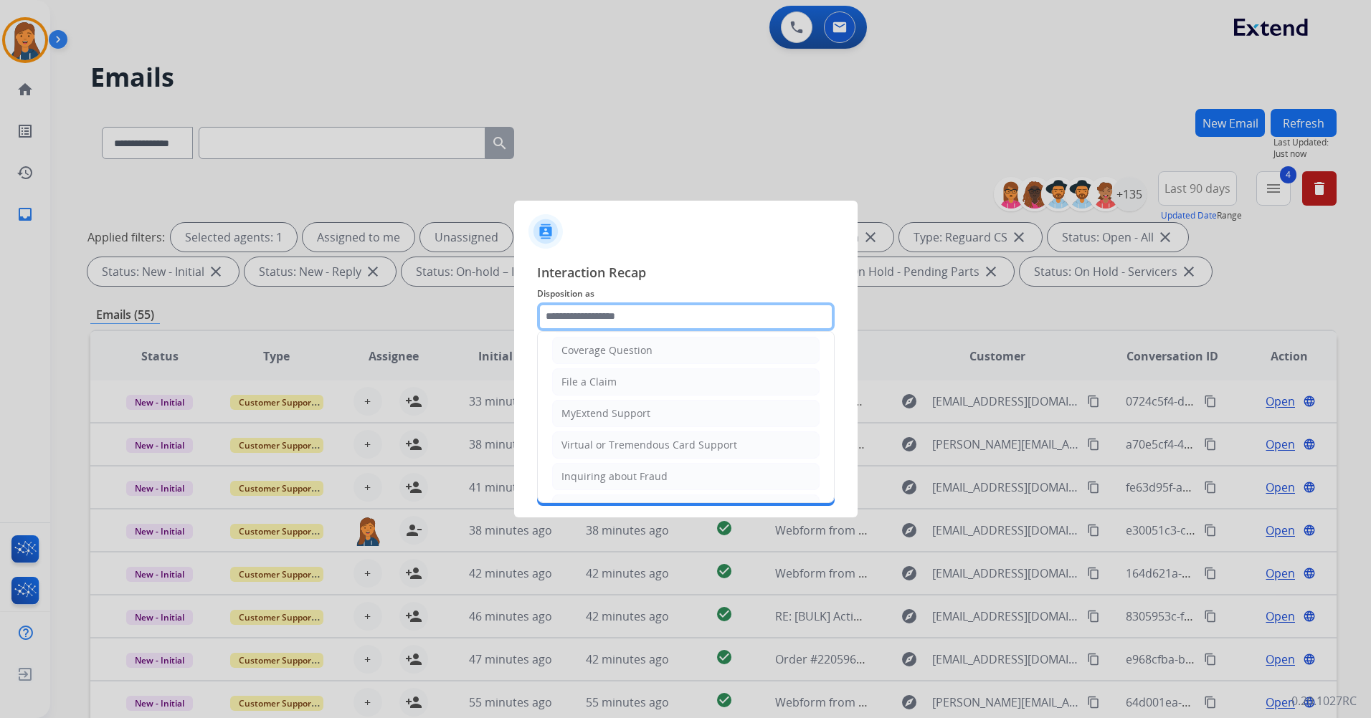
scroll to position [224, 0]
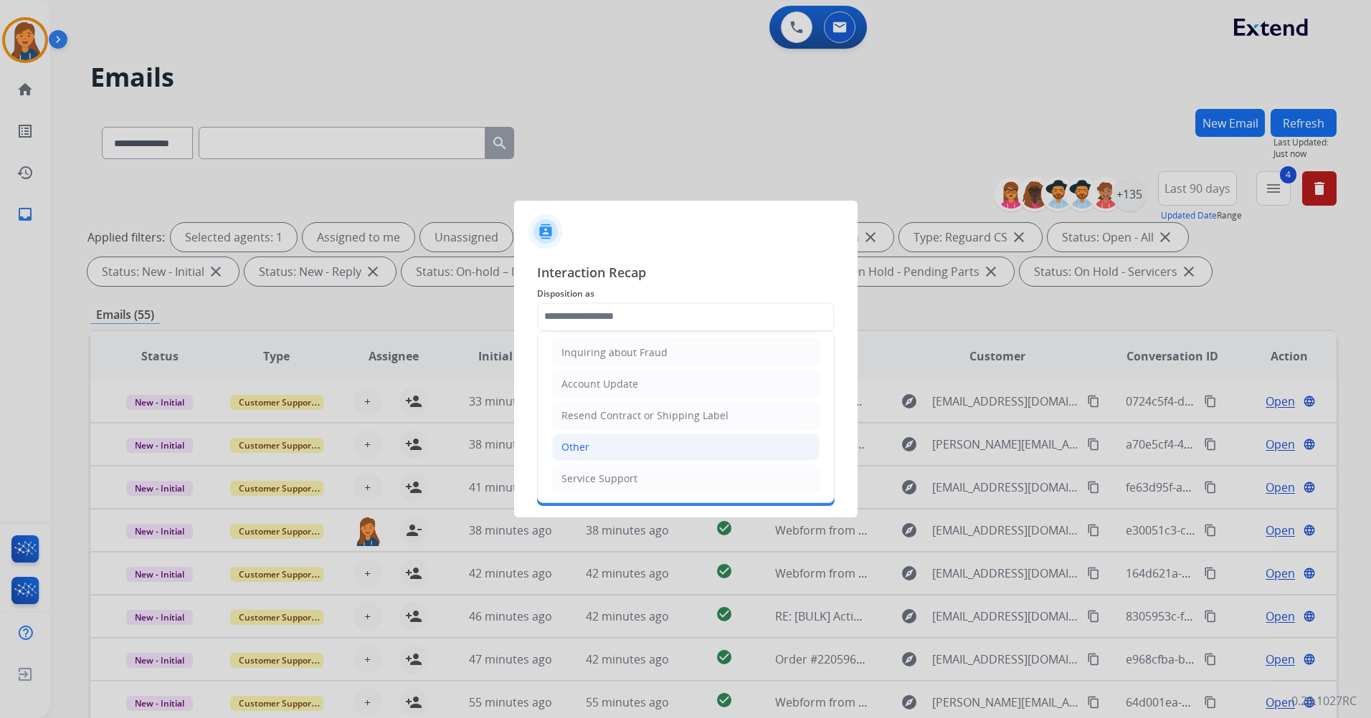
click at [586, 453] on div "Other" at bounding box center [575, 447] width 28 height 14
type input "*****"
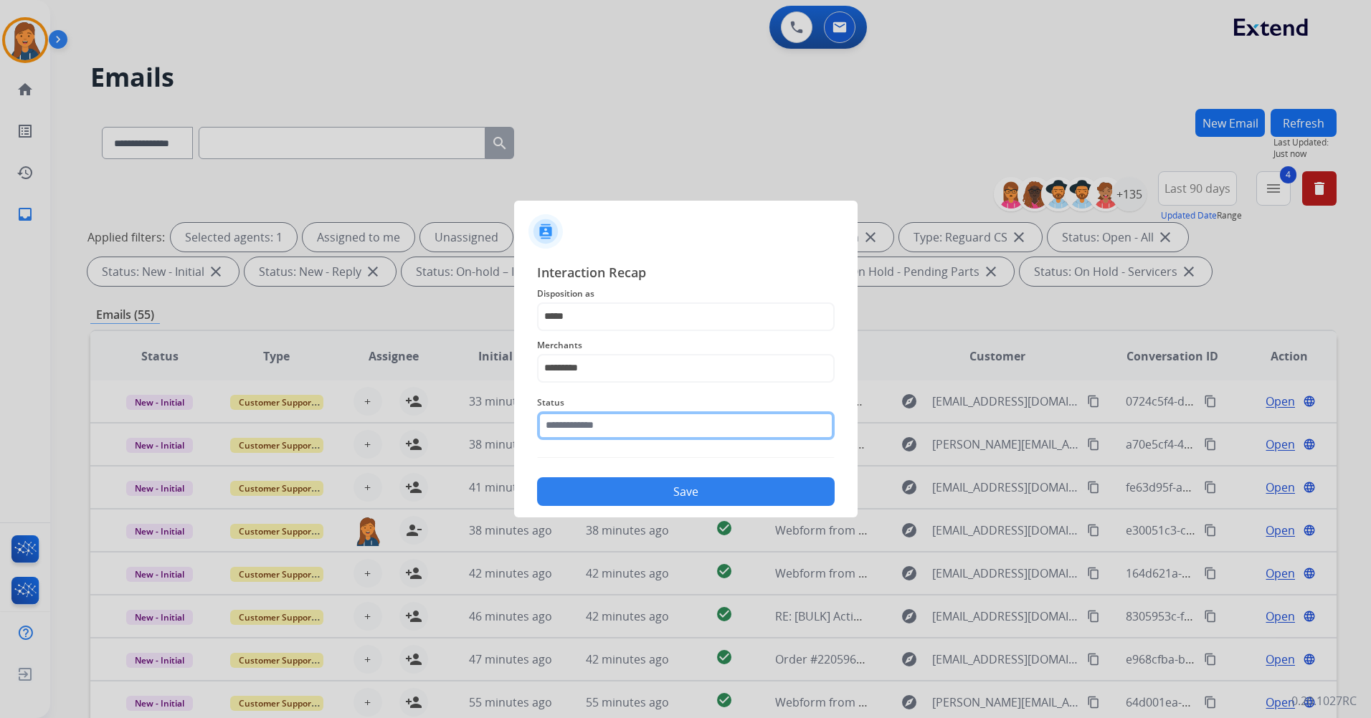
click at [585, 432] on input "text" at bounding box center [685, 425] width 297 height 29
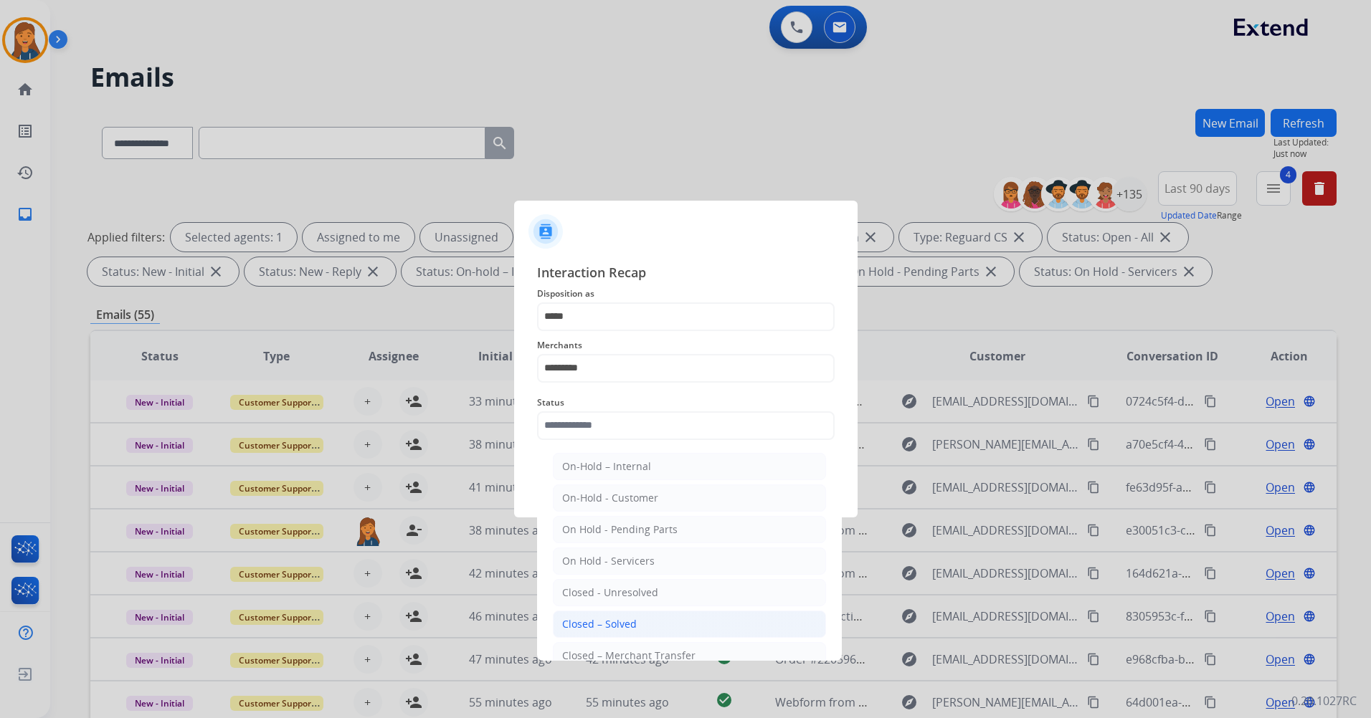
click at [594, 627] on div "Closed – Solved" at bounding box center [599, 624] width 75 height 14
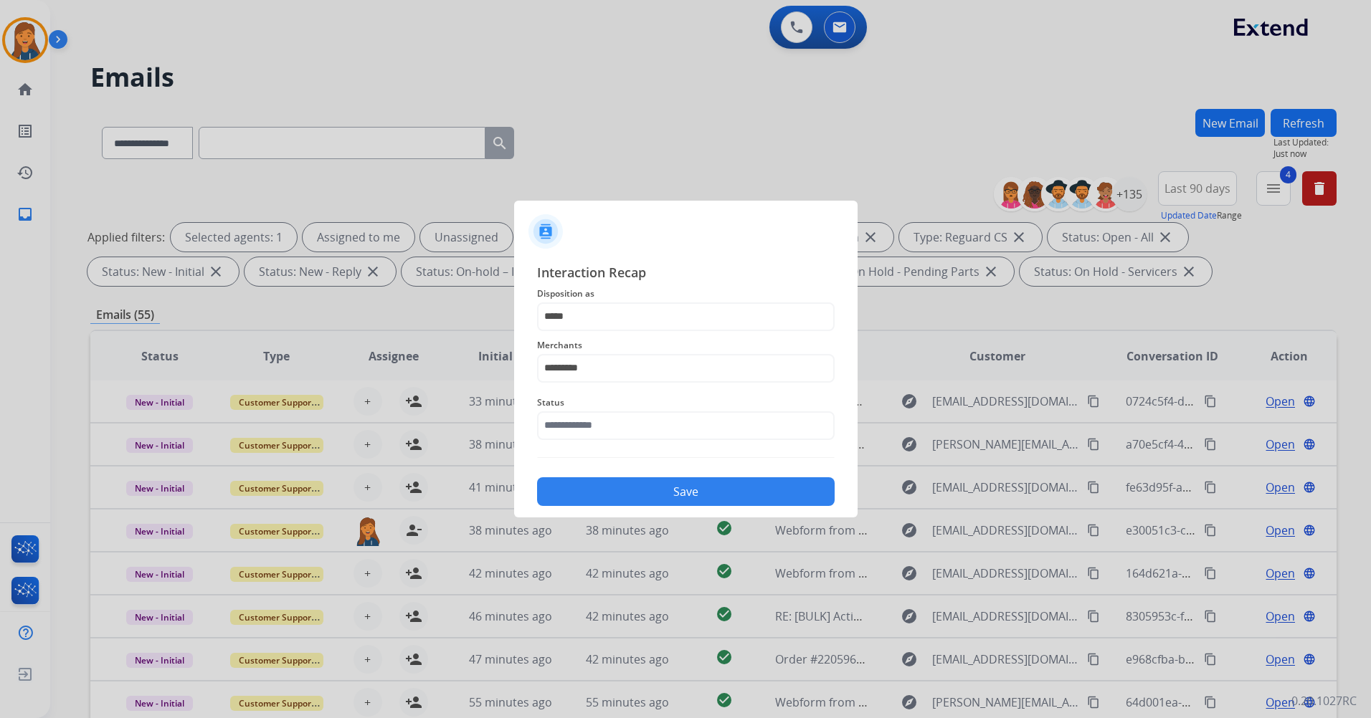
type input "**********"
click at [579, 495] on button "Save" at bounding box center [685, 491] width 297 height 29
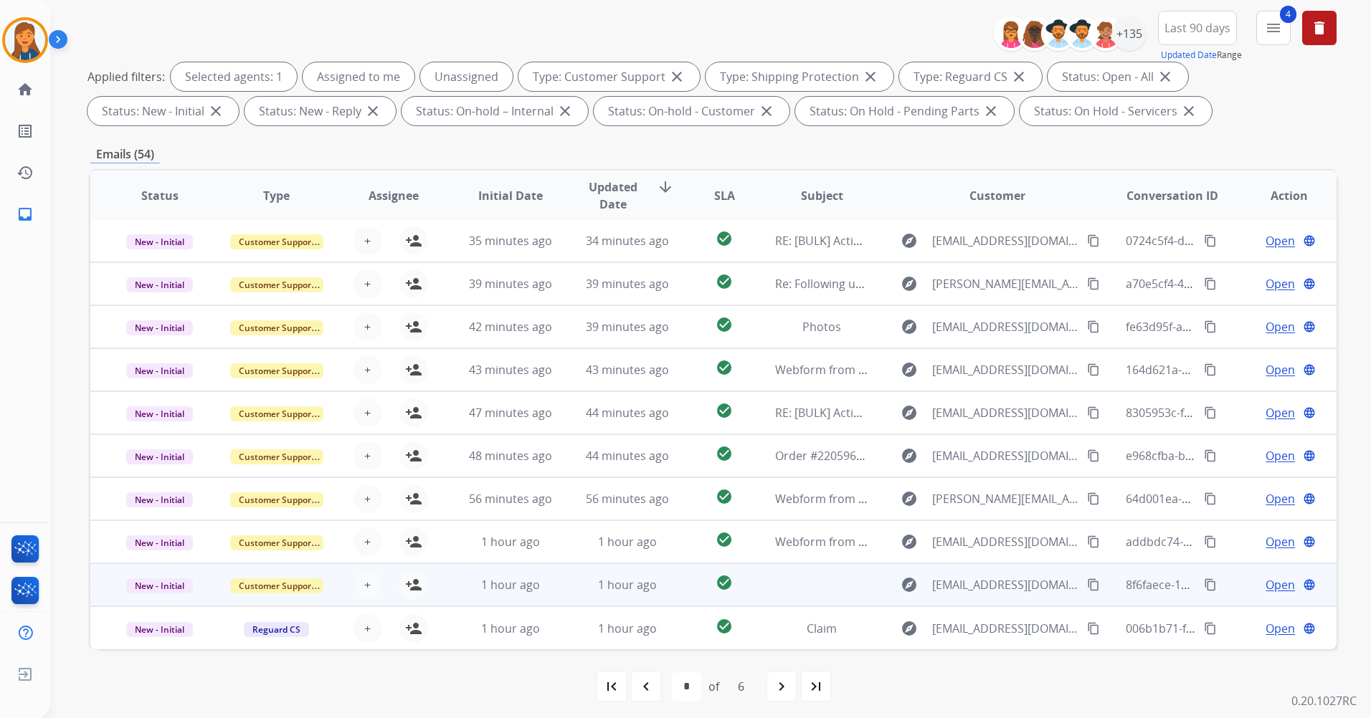
scroll to position [166, 0]
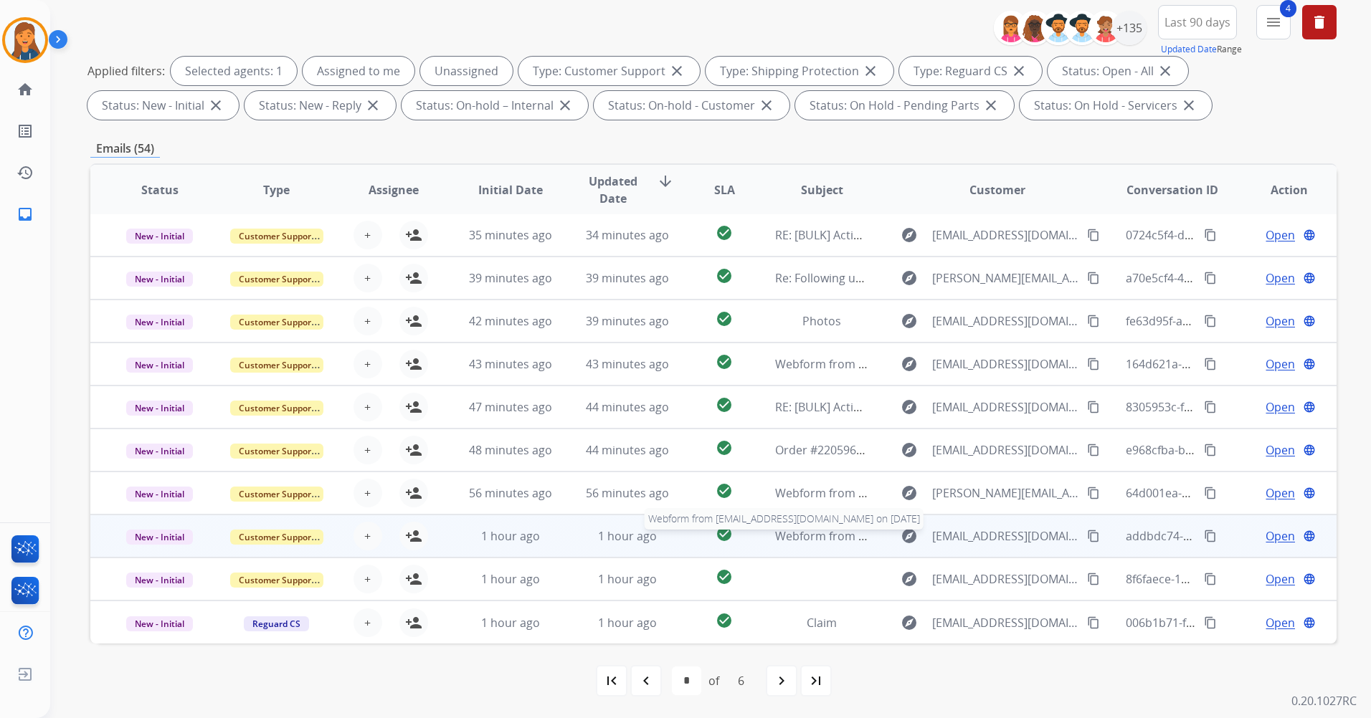
click at [810, 535] on span "Webform from [EMAIL_ADDRESS][DOMAIN_NAME] on [DATE]" at bounding box center [937, 536] width 325 height 16
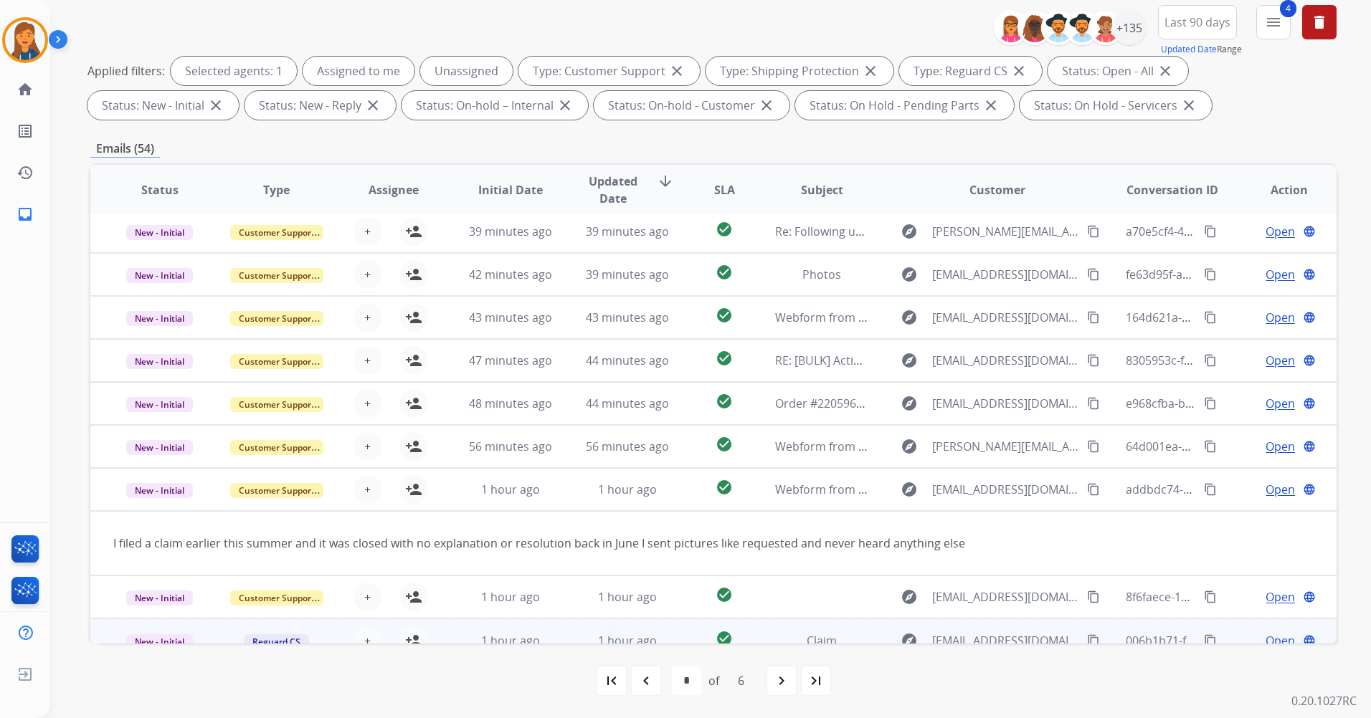
scroll to position [66, 0]
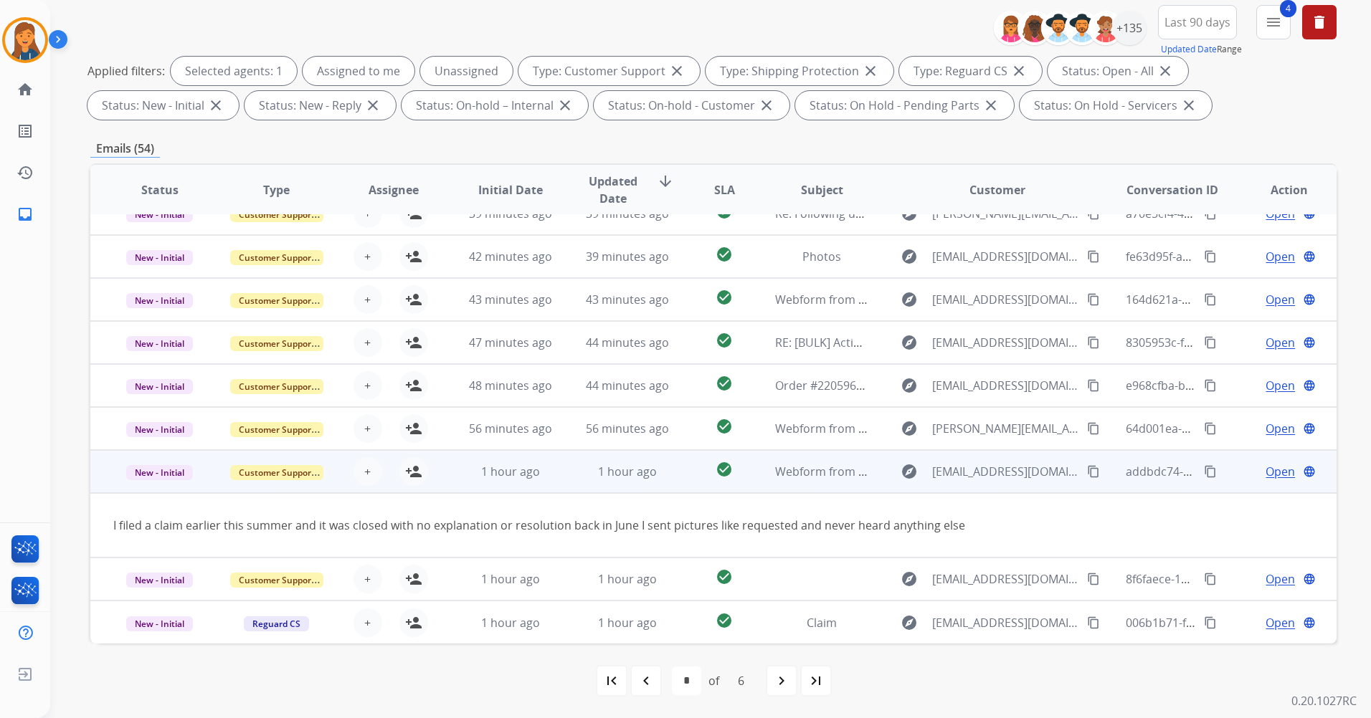
drag, startPoint x: 1087, startPoint y: 470, endPoint x: 1040, endPoint y: 426, distance: 64.4
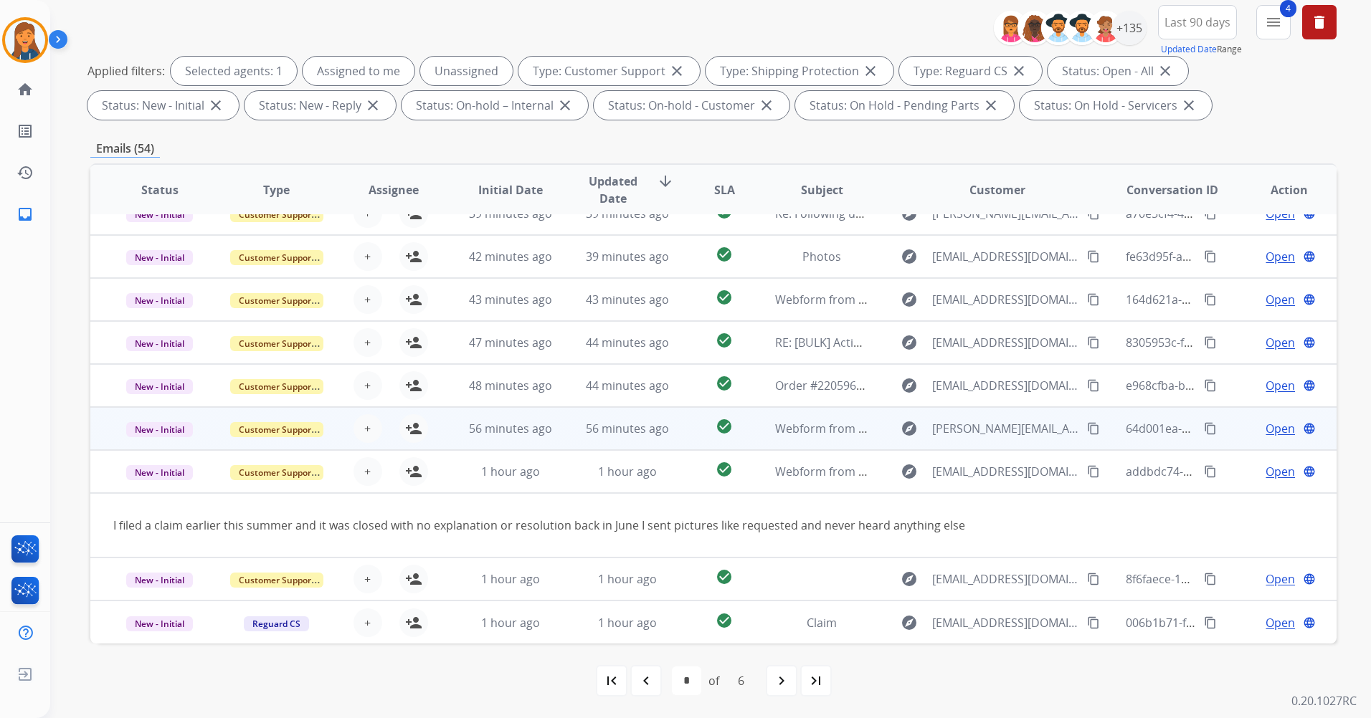
click at [1087, 470] on mat-icon "content_copy" at bounding box center [1093, 471] width 13 height 13
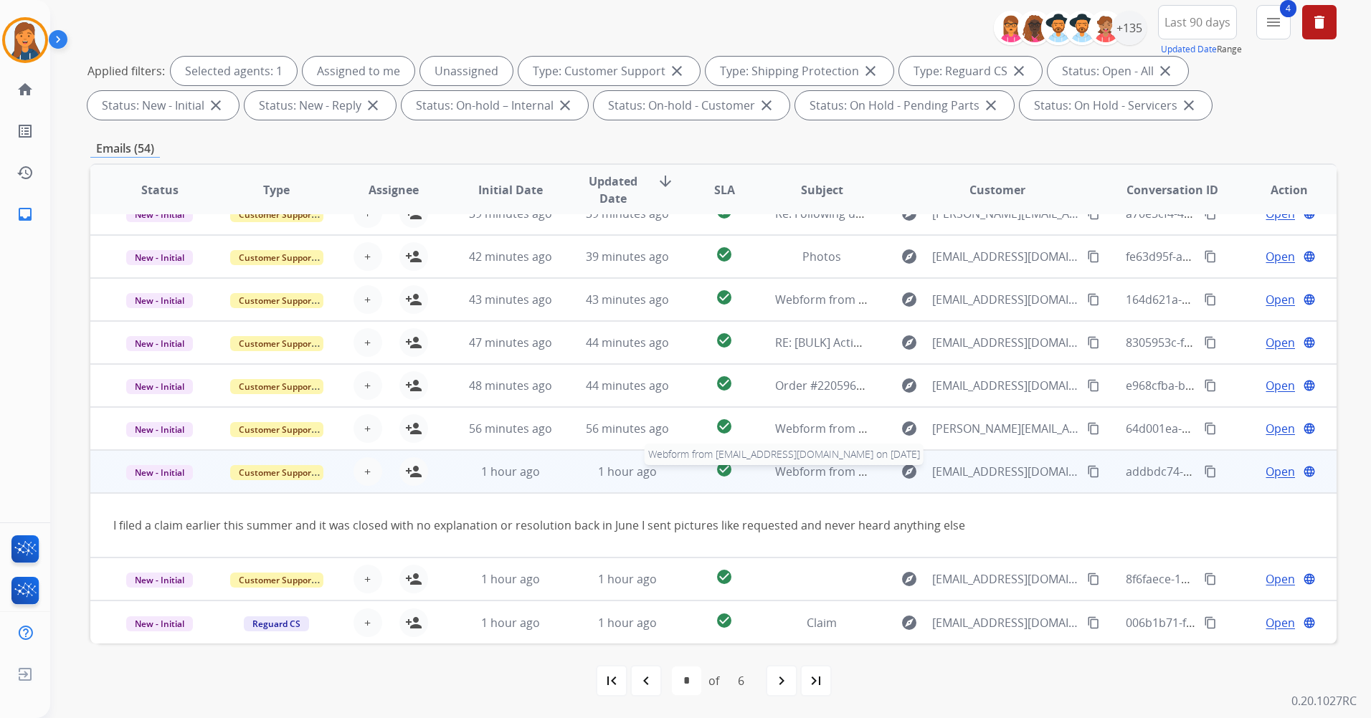
click at [807, 467] on span "Webform from [EMAIL_ADDRESS][DOMAIN_NAME] on [DATE]" at bounding box center [937, 472] width 325 height 16
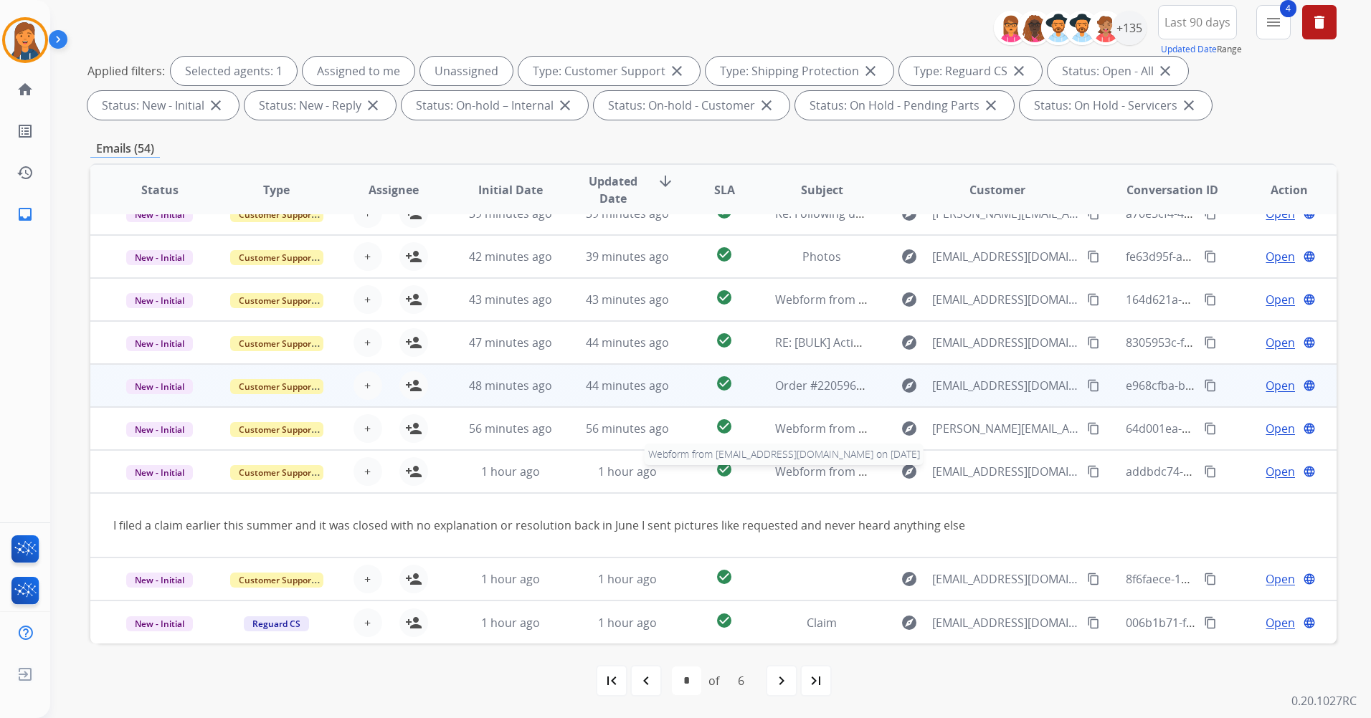
scroll to position [1, 0]
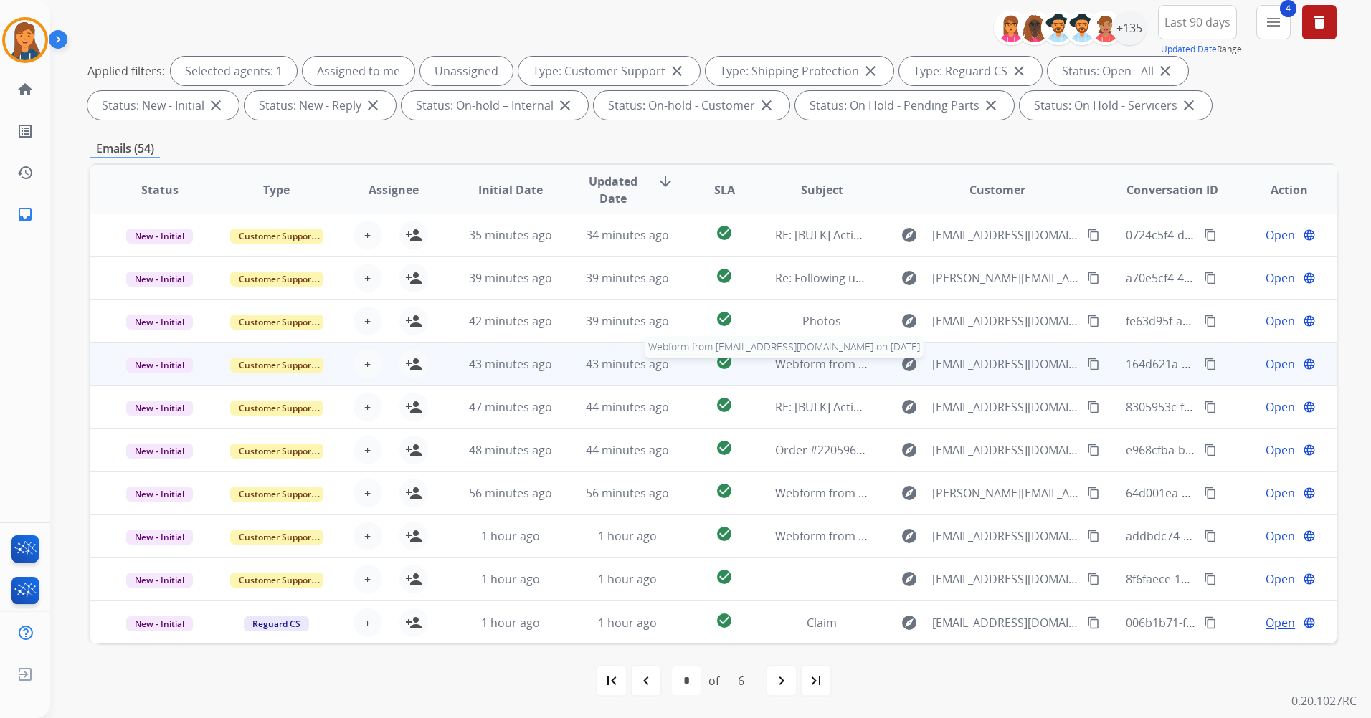
click at [802, 367] on span "Webform from [EMAIL_ADDRESS][DOMAIN_NAME] on [DATE]" at bounding box center [937, 364] width 325 height 16
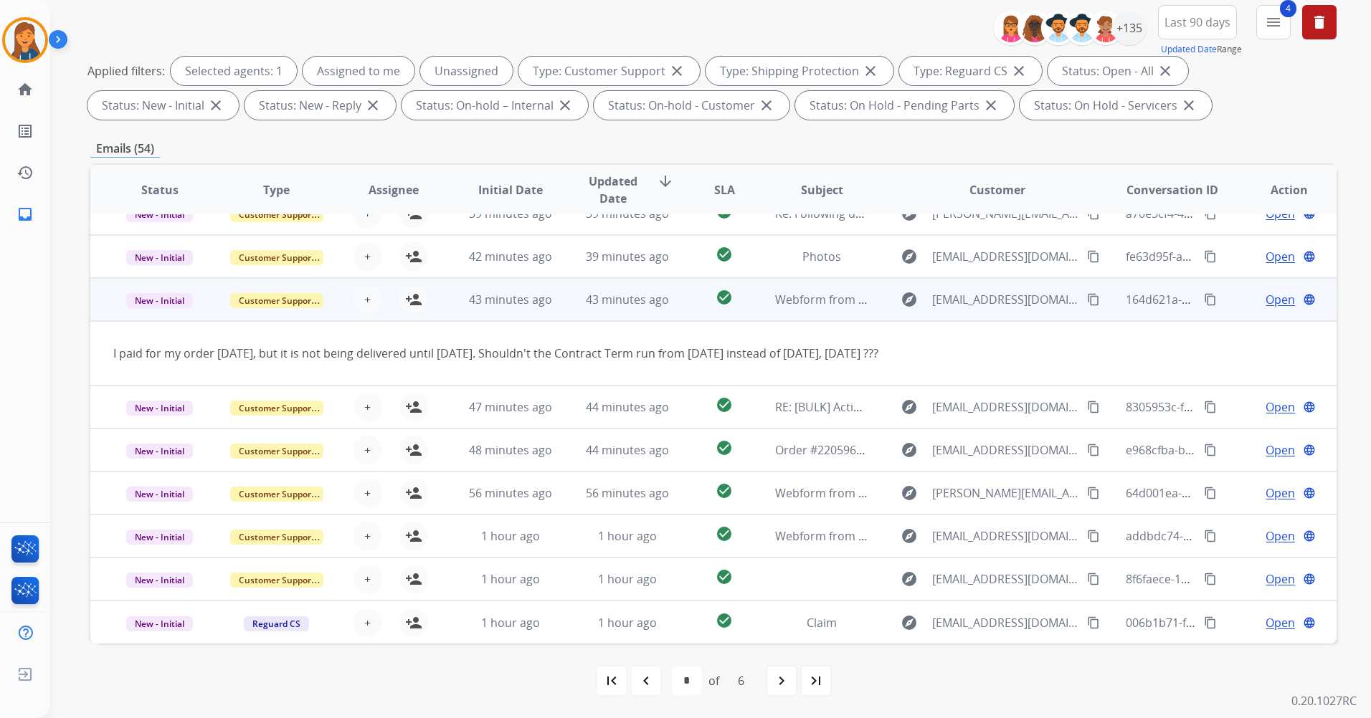
click at [1087, 299] on mat-icon "content_copy" at bounding box center [1093, 299] width 13 height 13
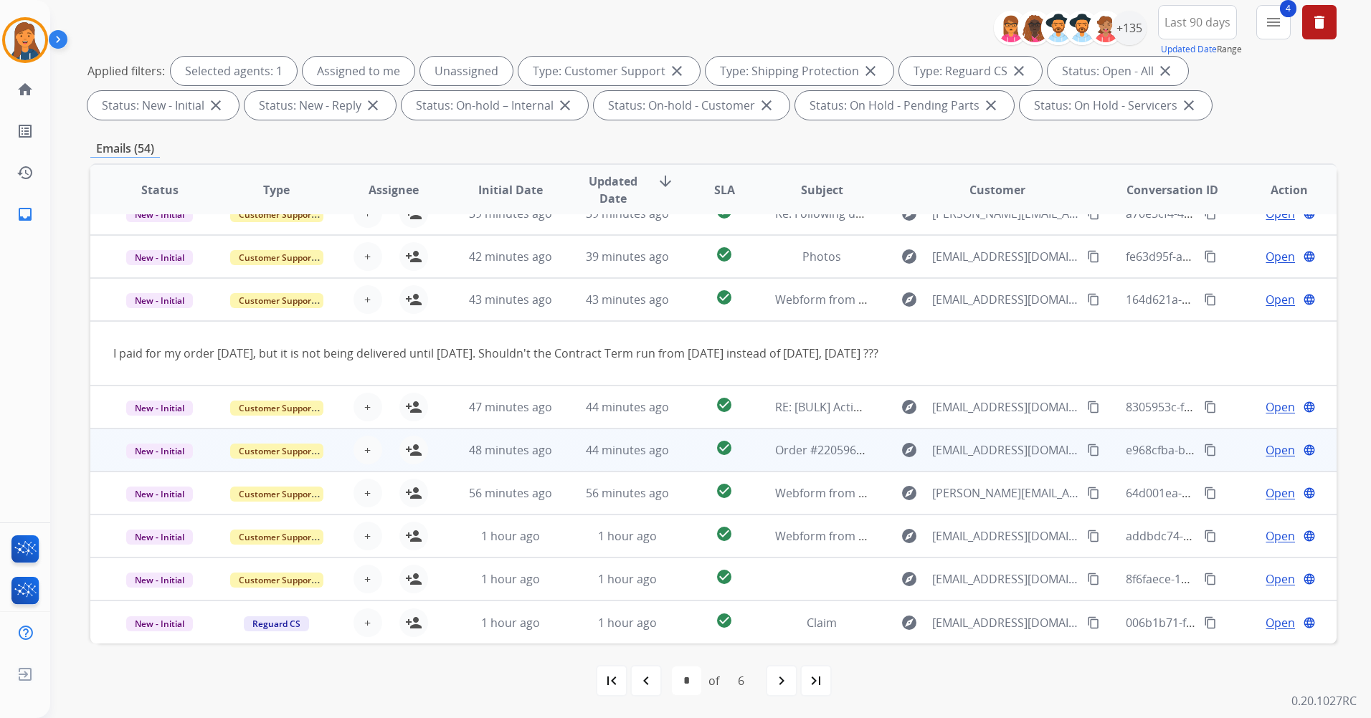
scroll to position [0, 0]
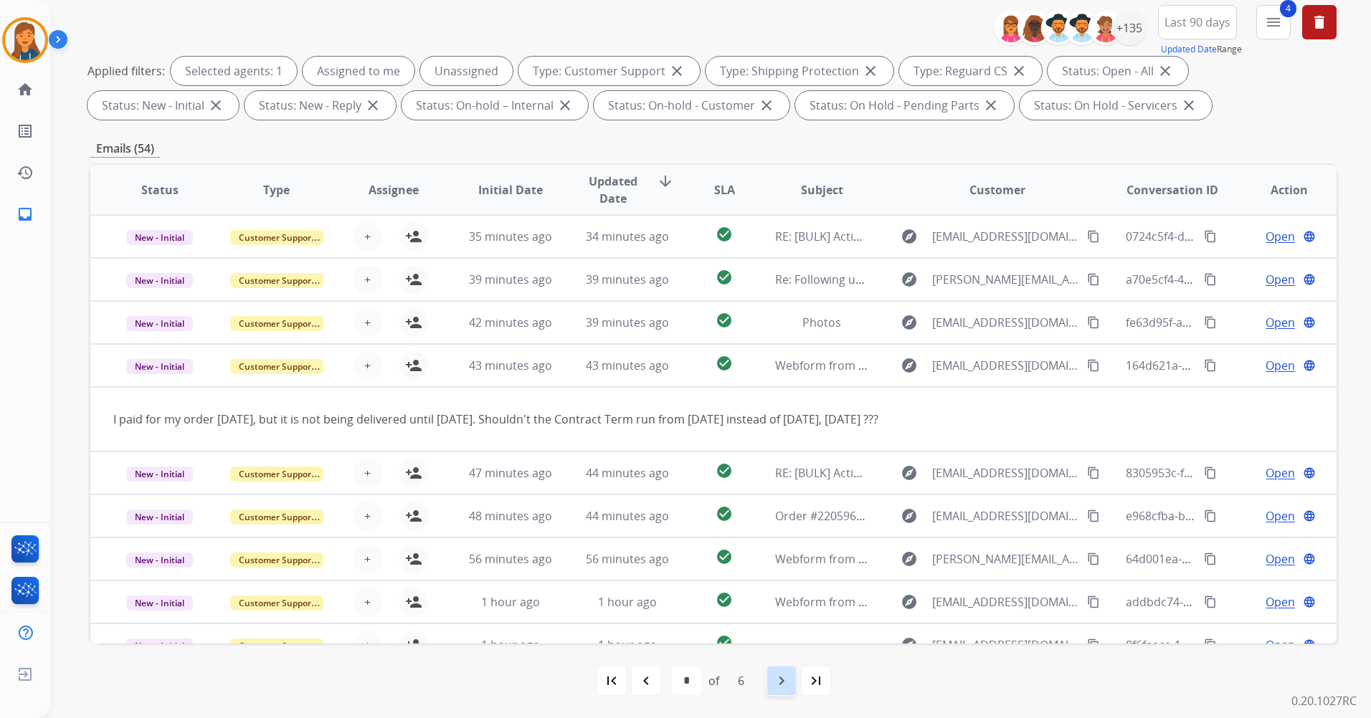
click at [778, 669] on div "navigate_next" at bounding box center [782, 681] width 32 height 32
select select "*"
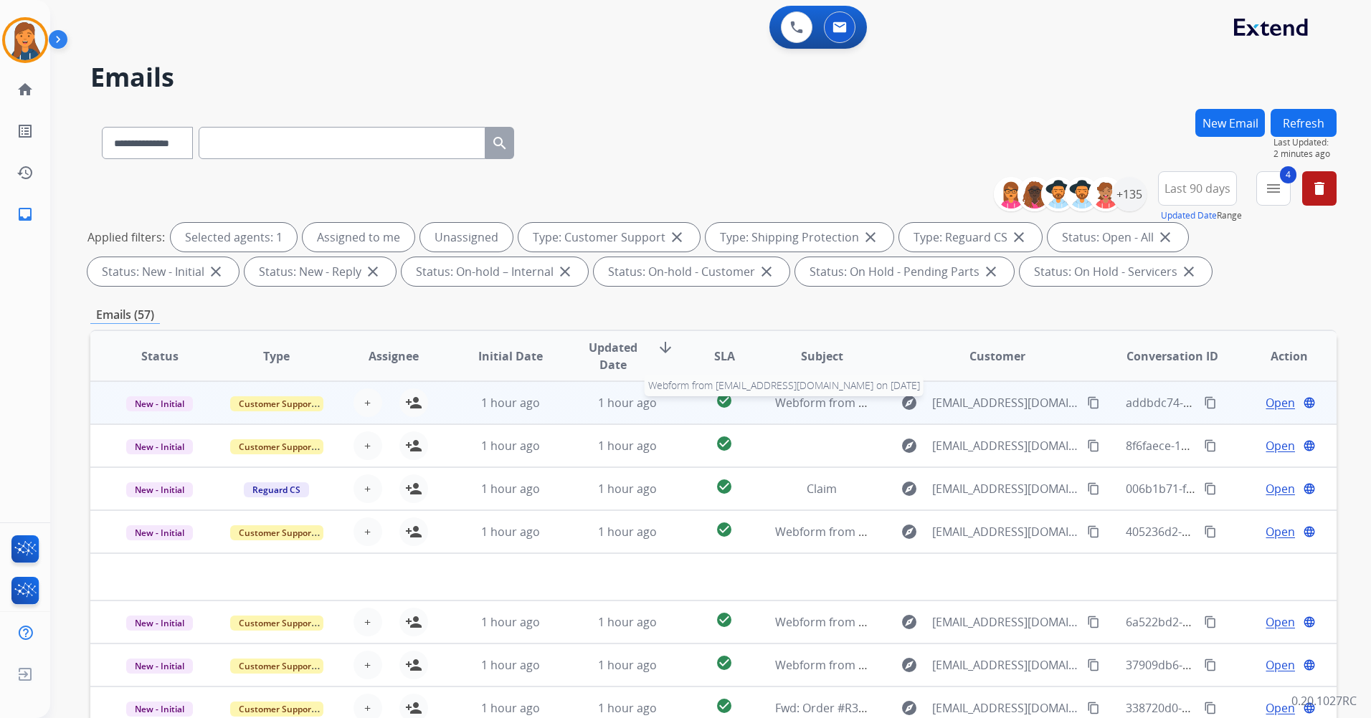
click at [816, 394] on td "Webform from [EMAIL_ADDRESS][DOMAIN_NAME] on [DATE] Webform from [EMAIL_ADDRESS…" at bounding box center [810, 402] width 117 height 43
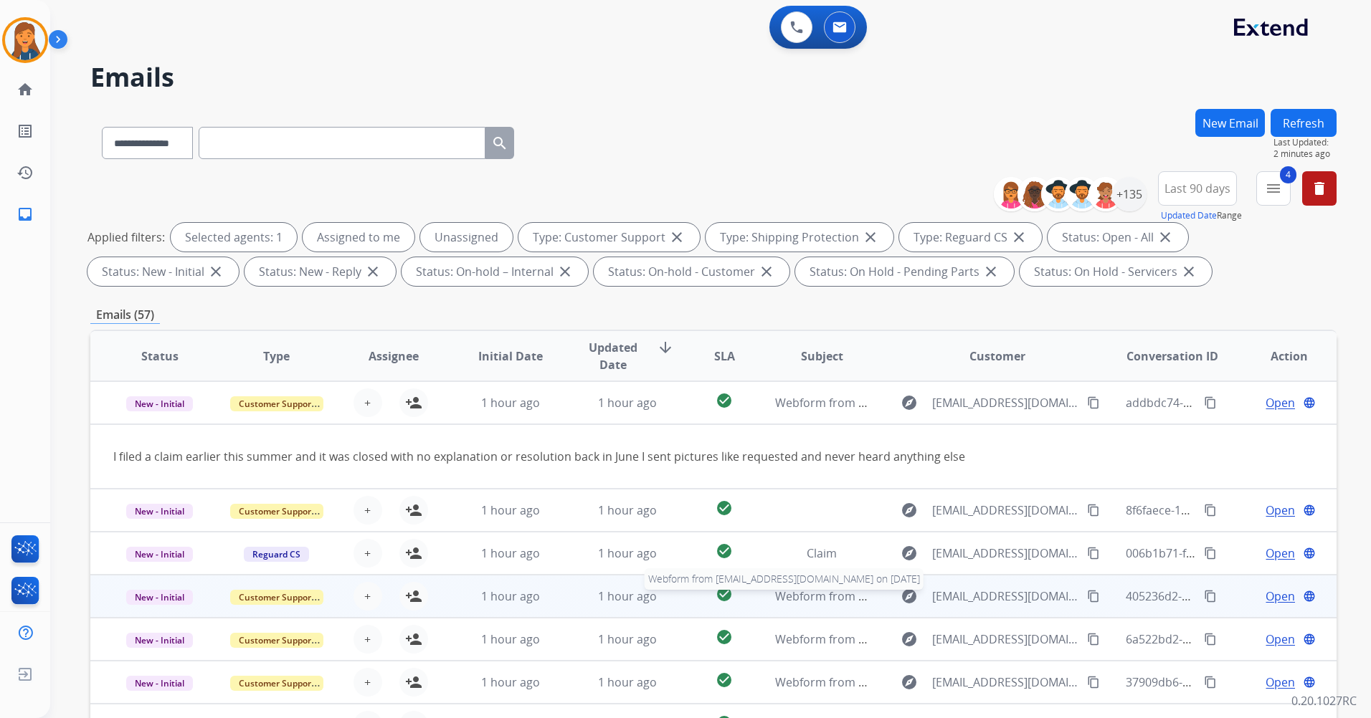
click at [804, 600] on span "Webform from [EMAIL_ADDRESS][DOMAIN_NAME] on [DATE]" at bounding box center [937, 596] width 325 height 16
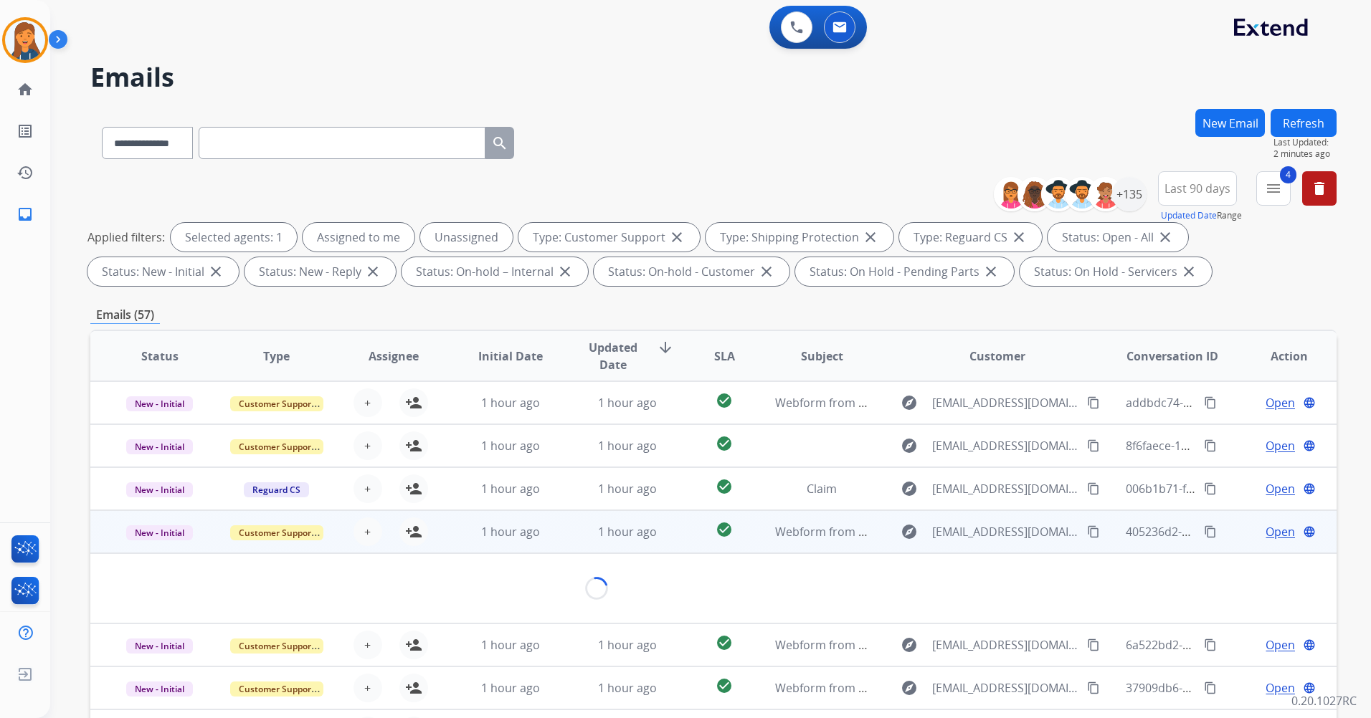
scroll to position [66, 0]
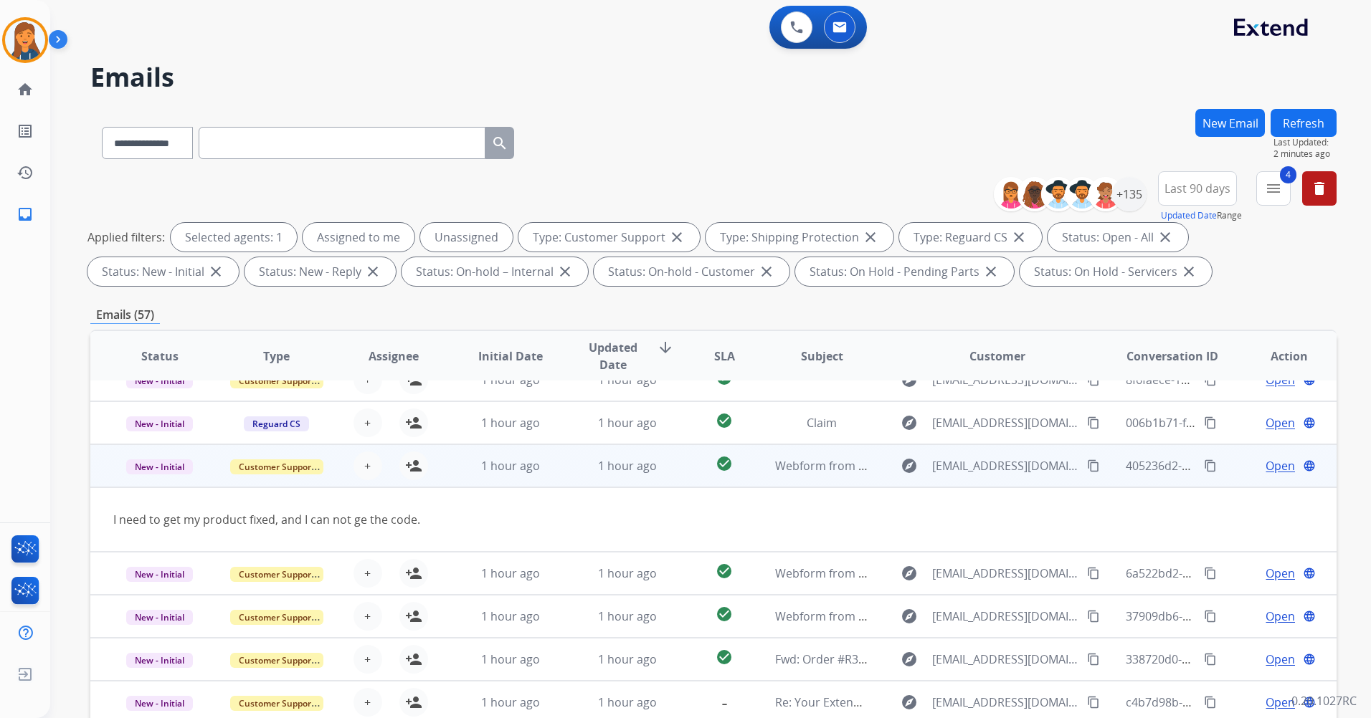
click at [812, 455] on td "Webform from [EMAIL_ADDRESS][DOMAIN_NAME] on [DATE]" at bounding box center [810, 465] width 117 height 43
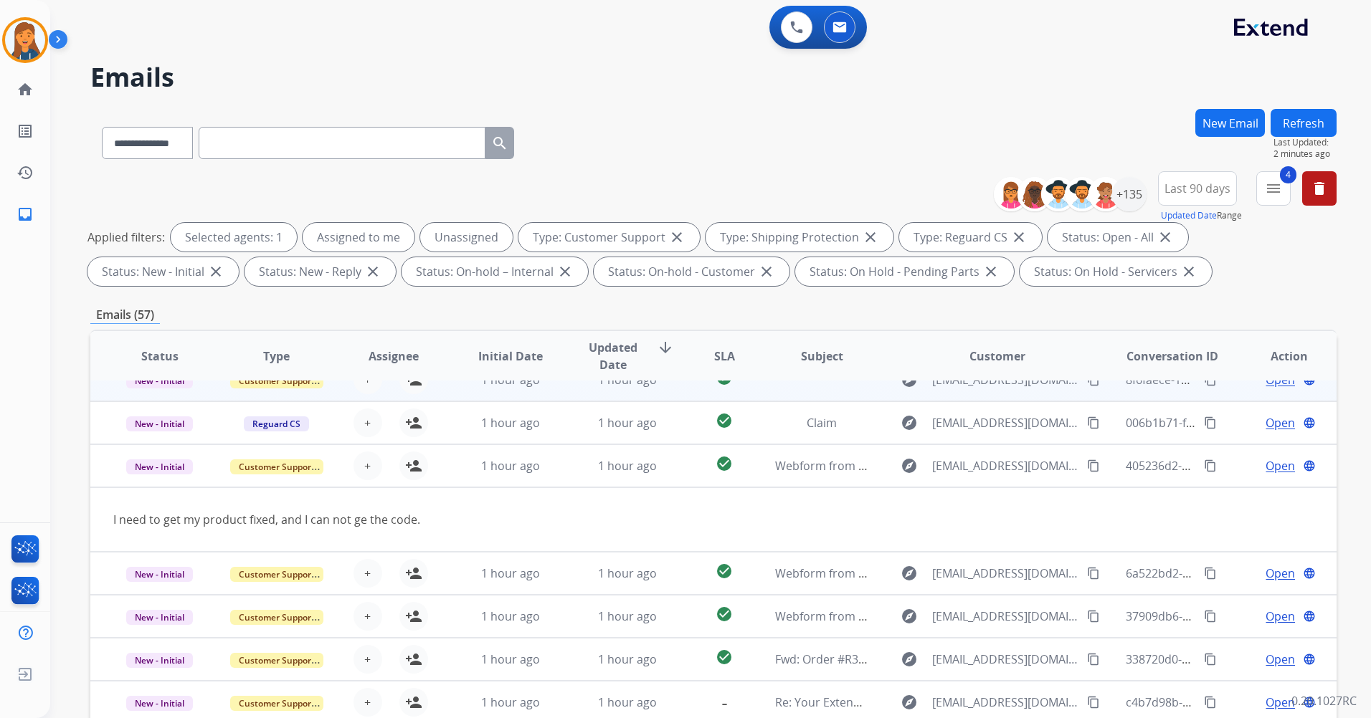
click at [812, 401] on td at bounding box center [810, 379] width 117 height 43
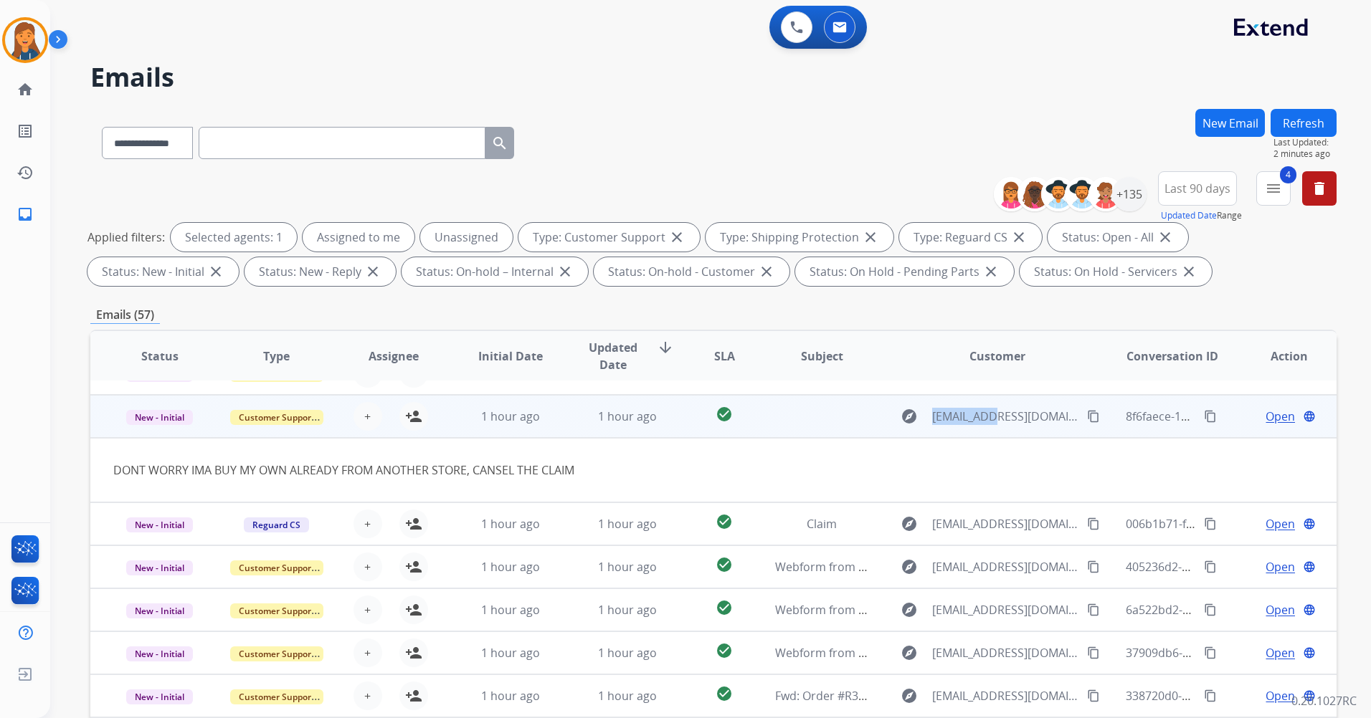
scroll to position [0, 0]
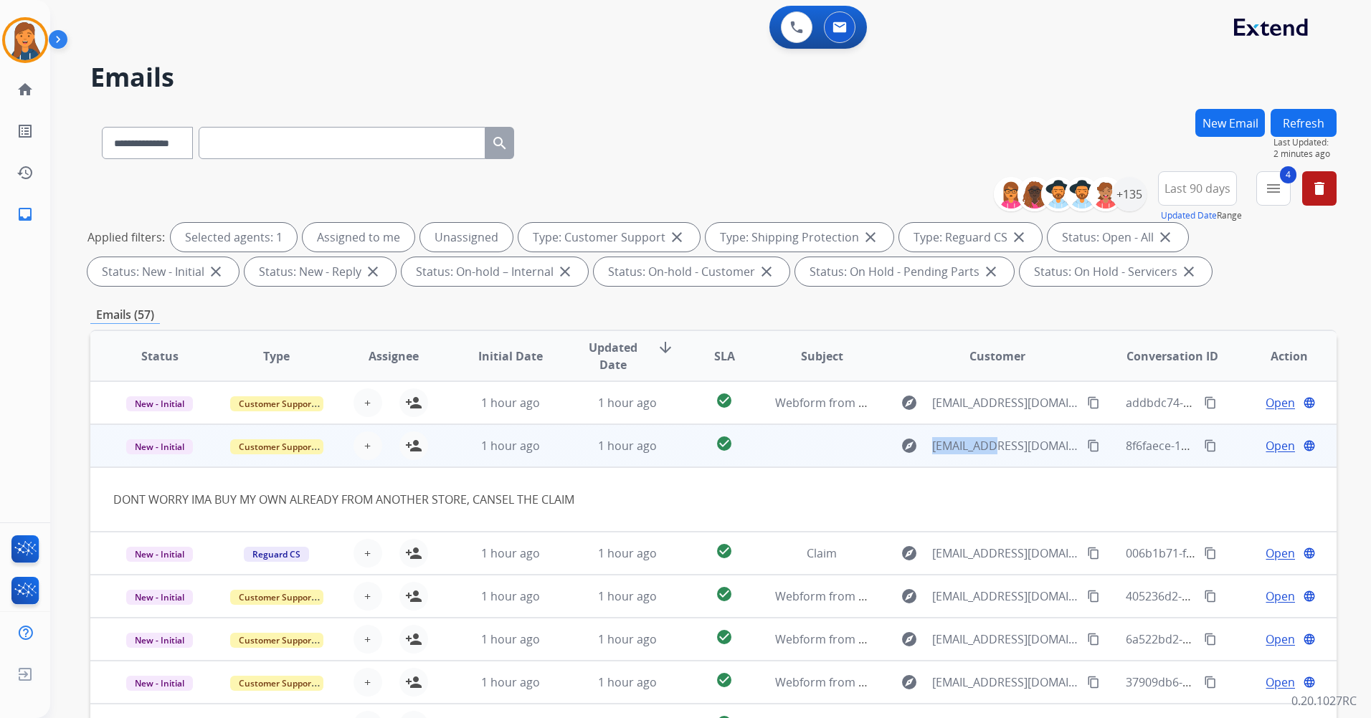
click at [1087, 448] on mat-icon "content_copy" at bounding box center [1093, 445] width 13 height 13
click at [806, 441] on td at bounding box center [810, 445] width 117 height 43
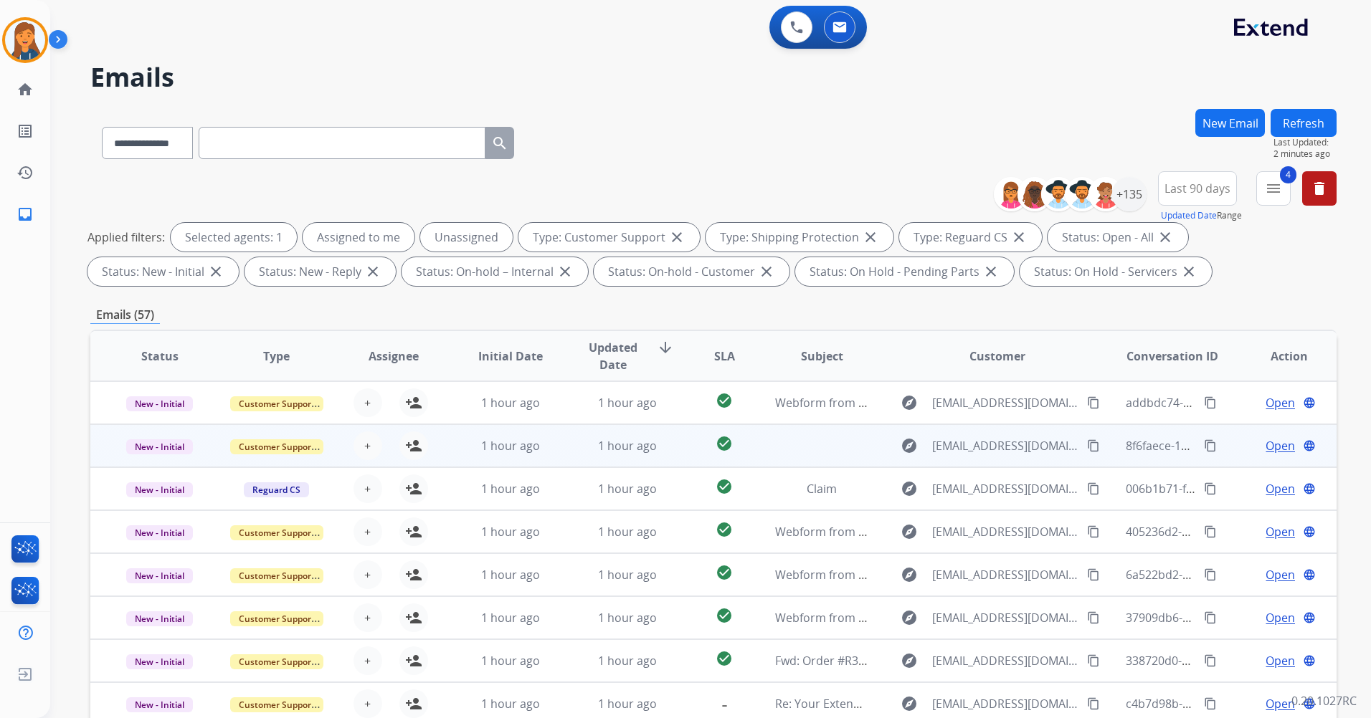
click at [806, 441] on td at bounding box center [810, 445] width 117 height 43
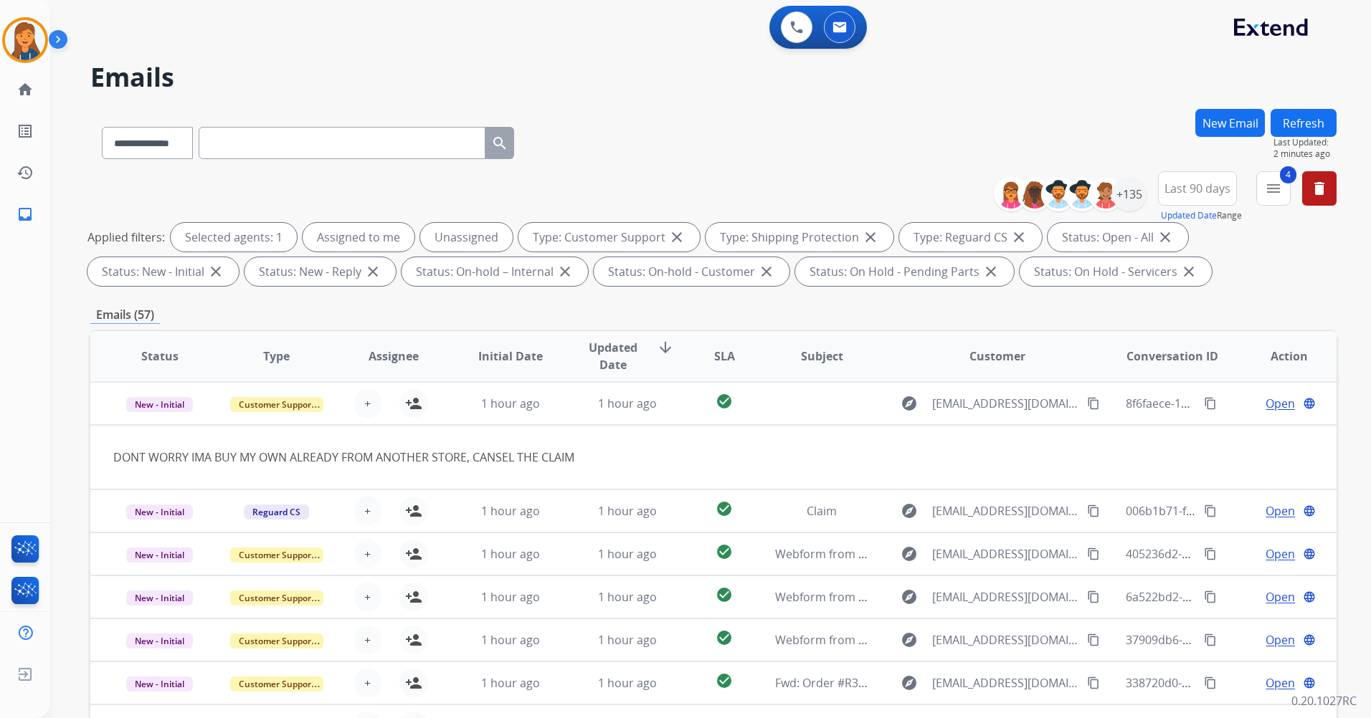
scroll to position [43, 0]
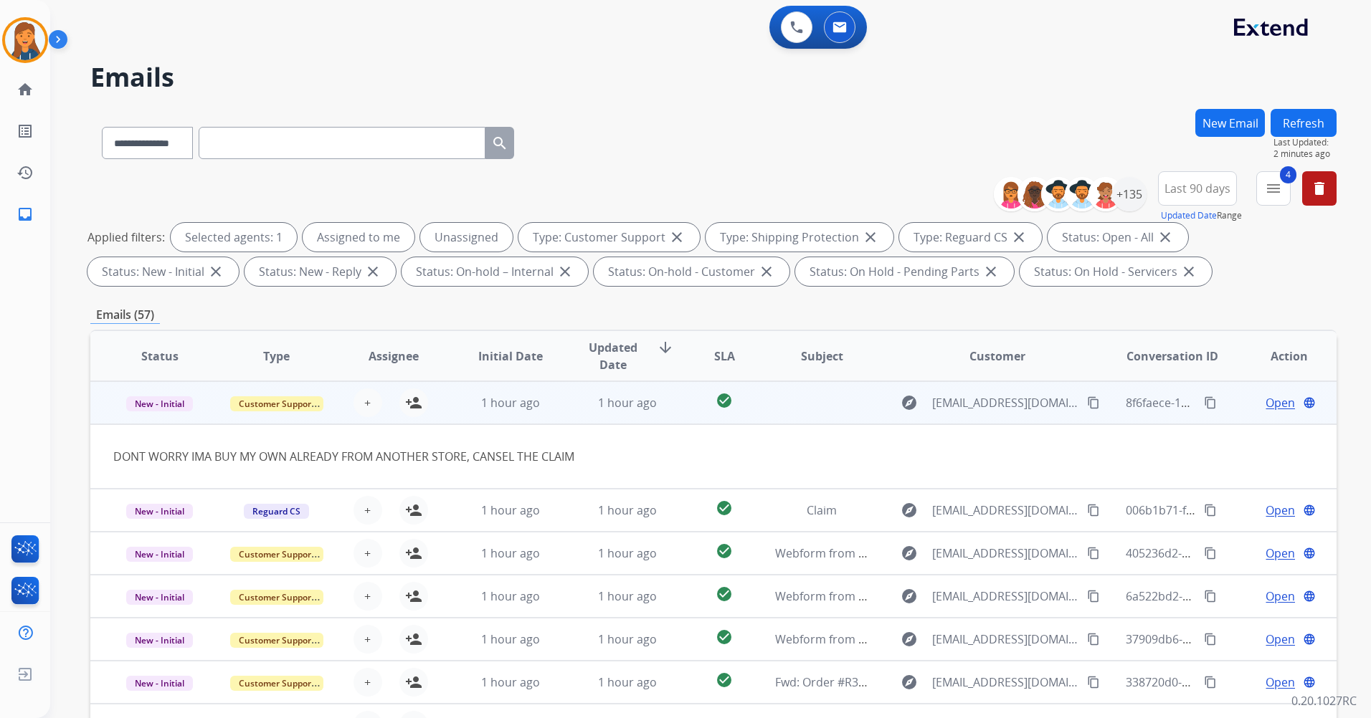
click at [1271, 406] on span "Open" at bounding box center [1279, 402] width 29 height 17
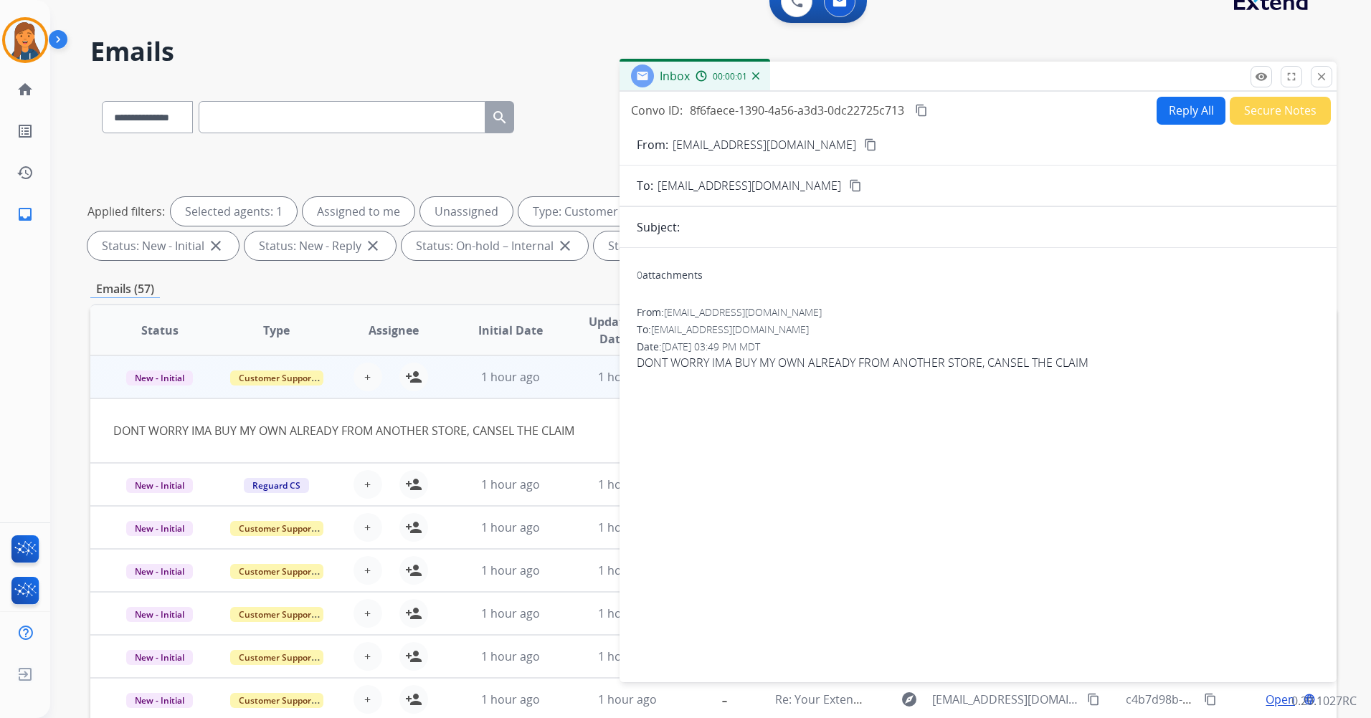
scroll to position [0, 0]
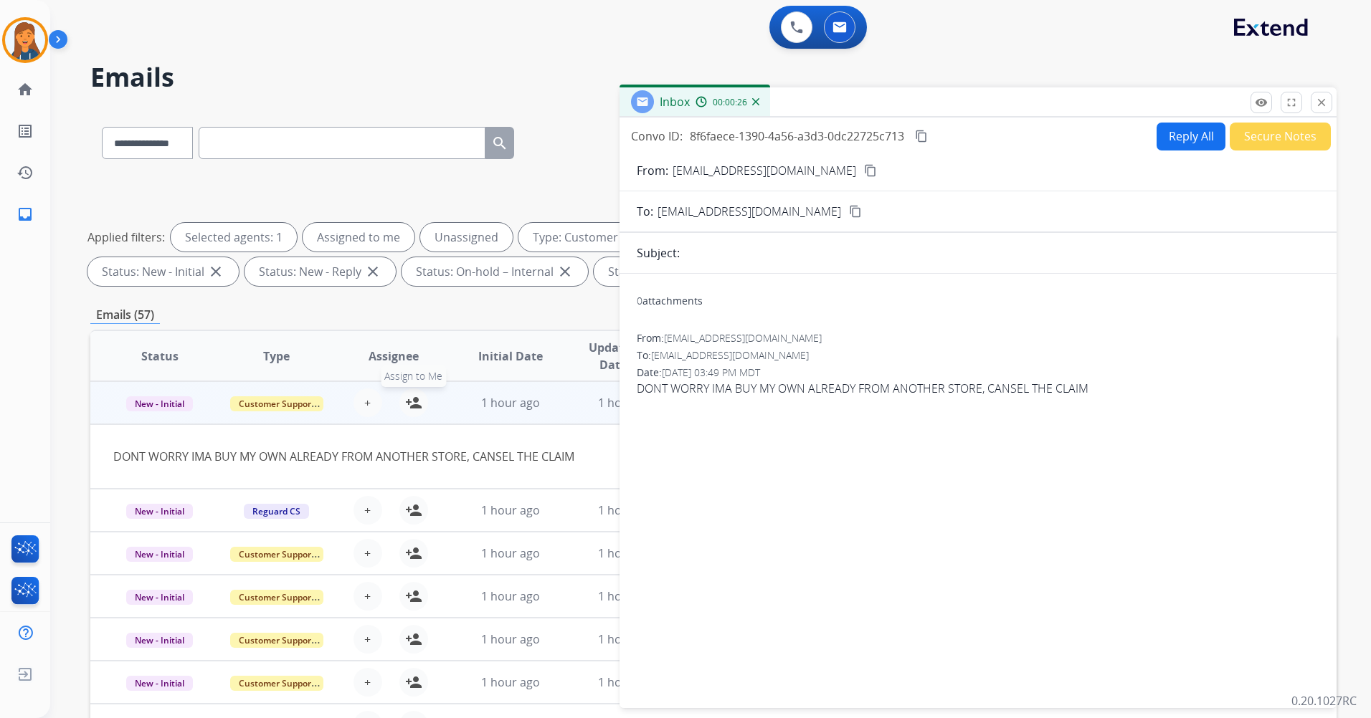
click at [409, 404] on mat-icon "person_add" at bounding box center [413, 402] width 17 height 17
click at [1263, 141] on button "Secure Notes" at bounding box center [1279, 137] width 101 height 28
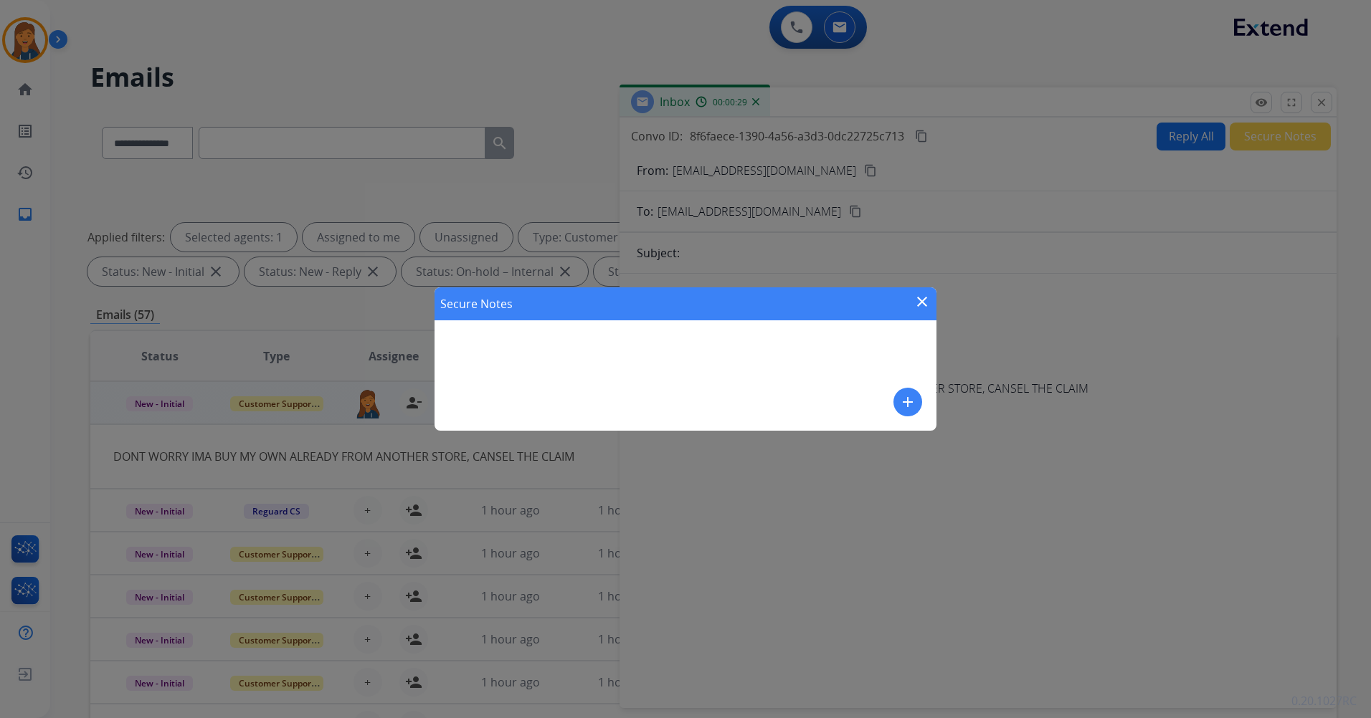
click at [913, 398] on mat-icon "add" at bounding box center [907, 402] width 17 height 17
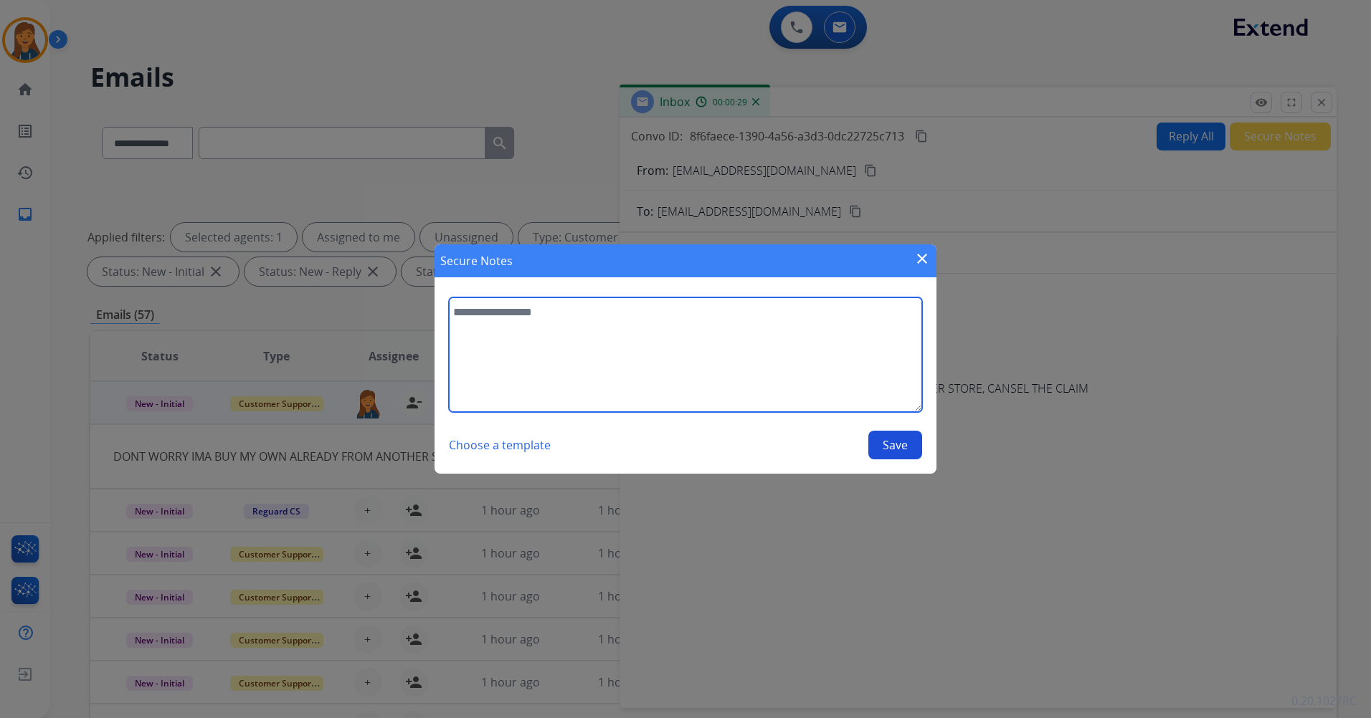
click at [764, 376] on textarea at bounding box center [685, 354] width 473 height 115
type textarea "**********"
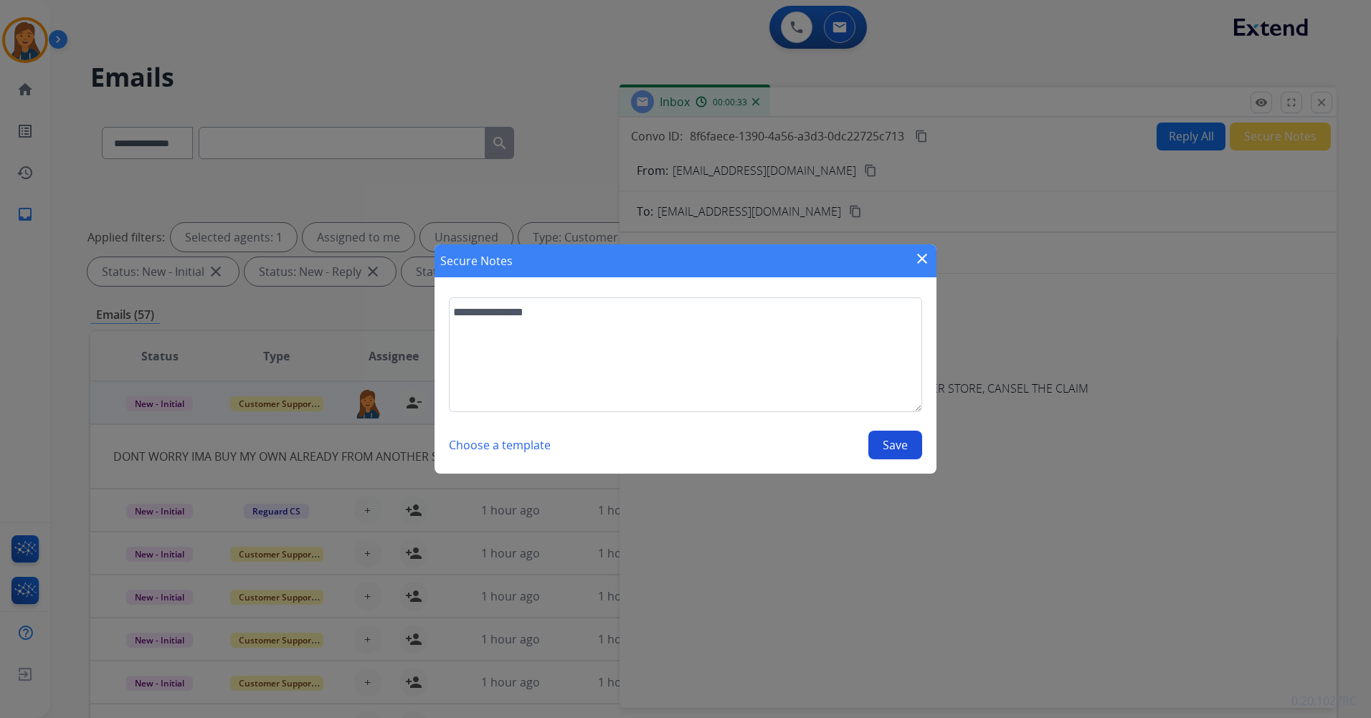
click at [899, 450] on button "Save" at bounding box center [895, 445] width 54 height 29
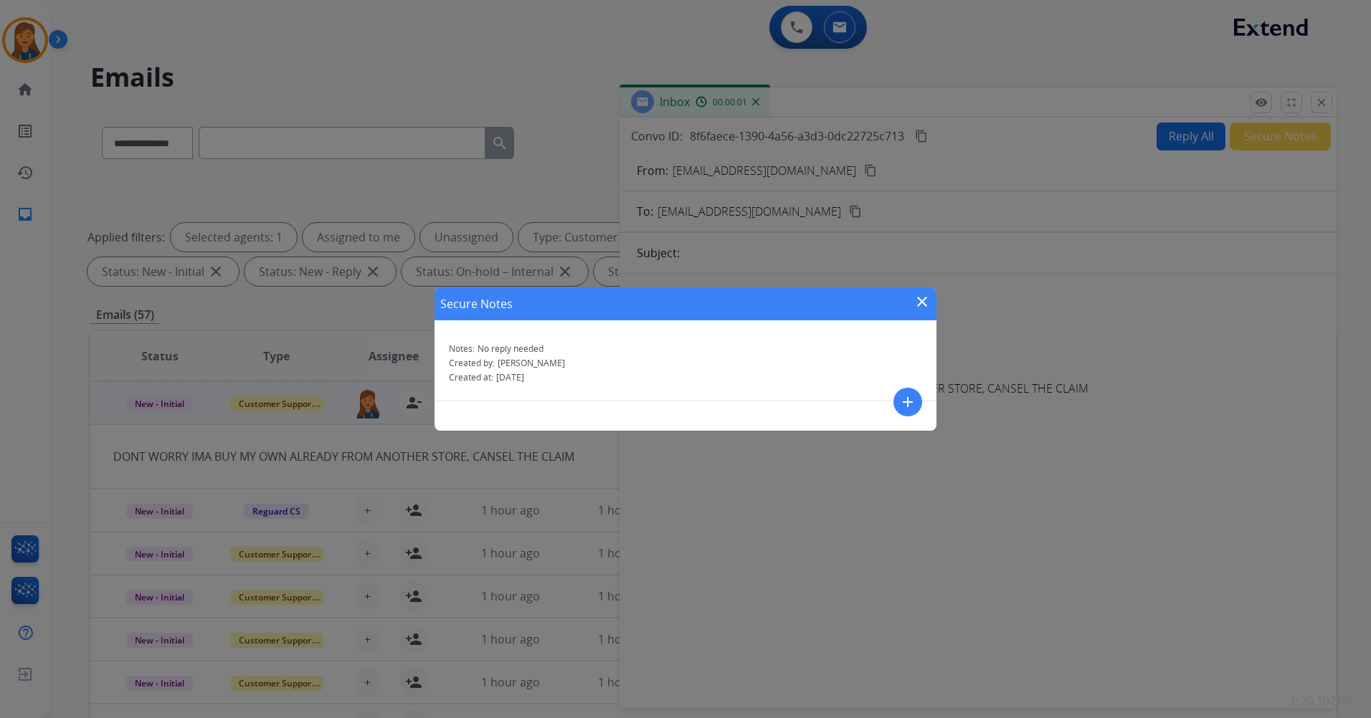
click at [928, 308] on mat-icon "close" at bounding box center [921, 301] width 17 height 17
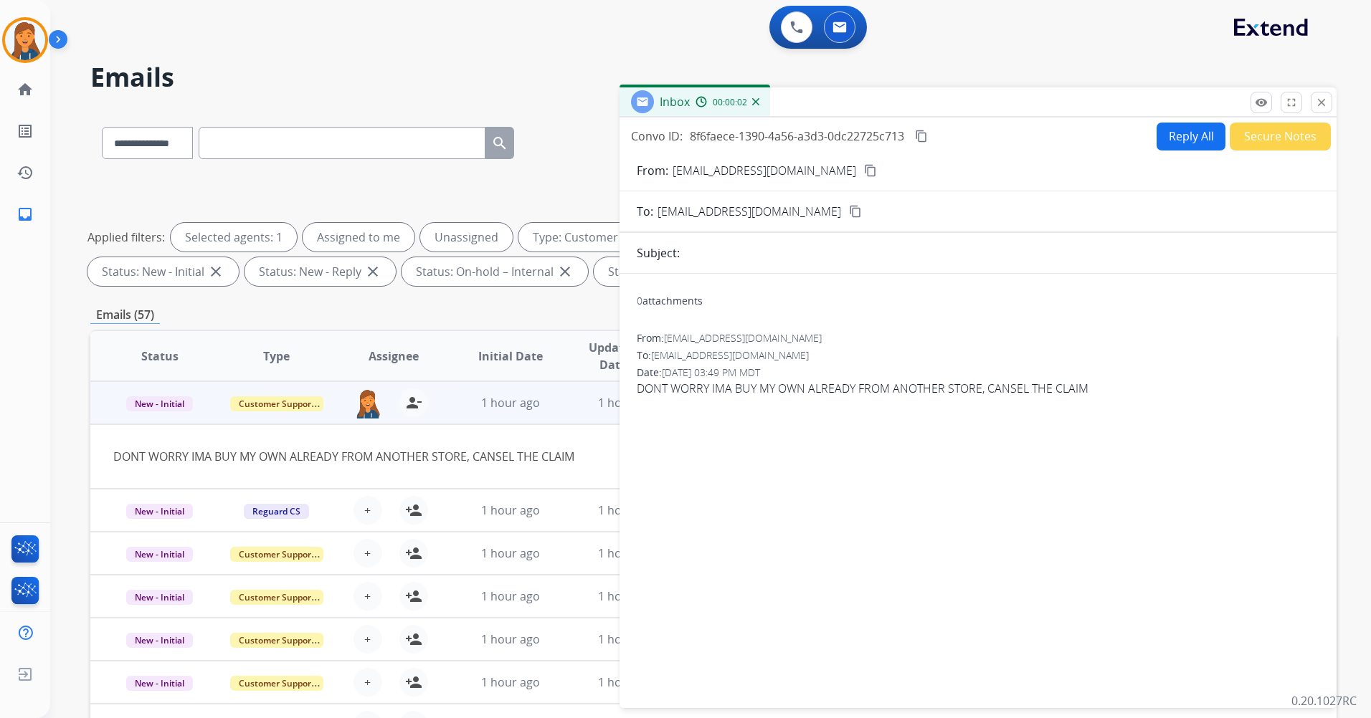
click at [927, 133] on mat-icon "content_copy" at bounding box center [921, 136] width 13 height 13
click at [163, 401] on span "New - Initial" at bounding box center [159, 403] width 67 height 15
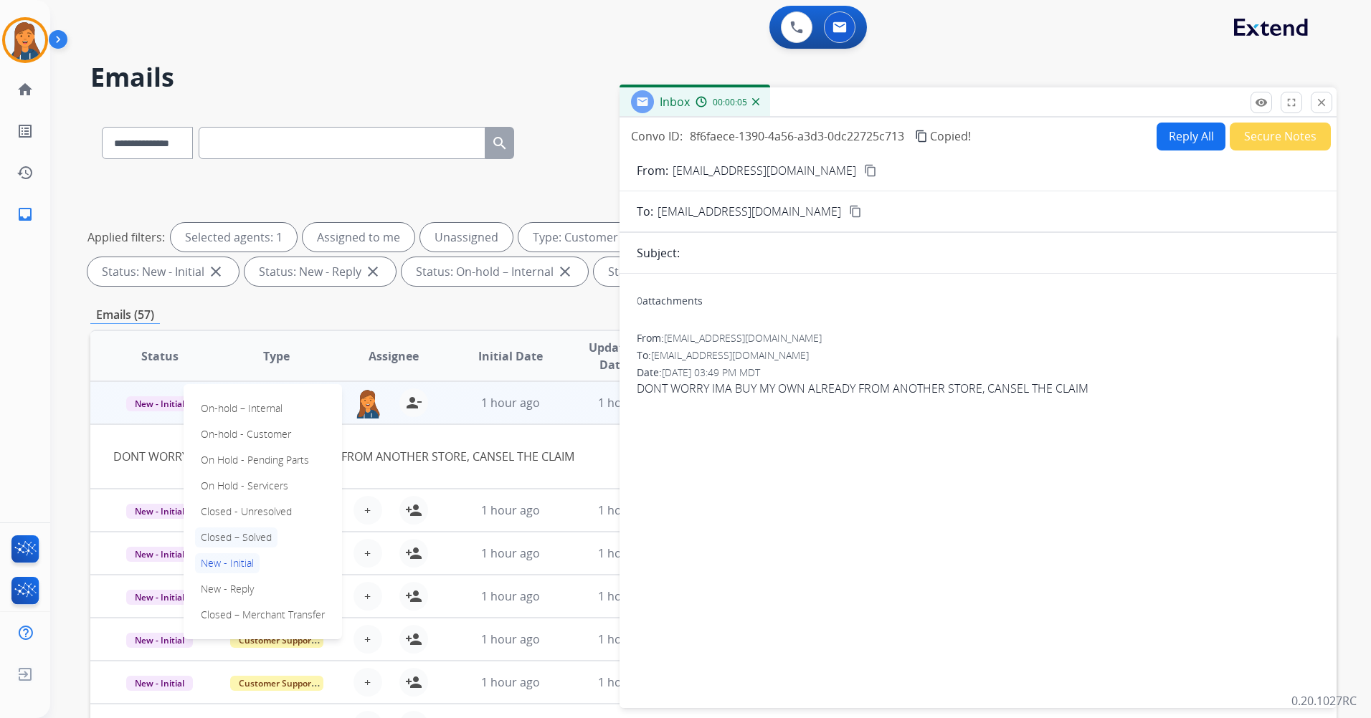
click at [216, 534] on p "Closed – Solved" at bounding box center [236, 538] width 82 height 20
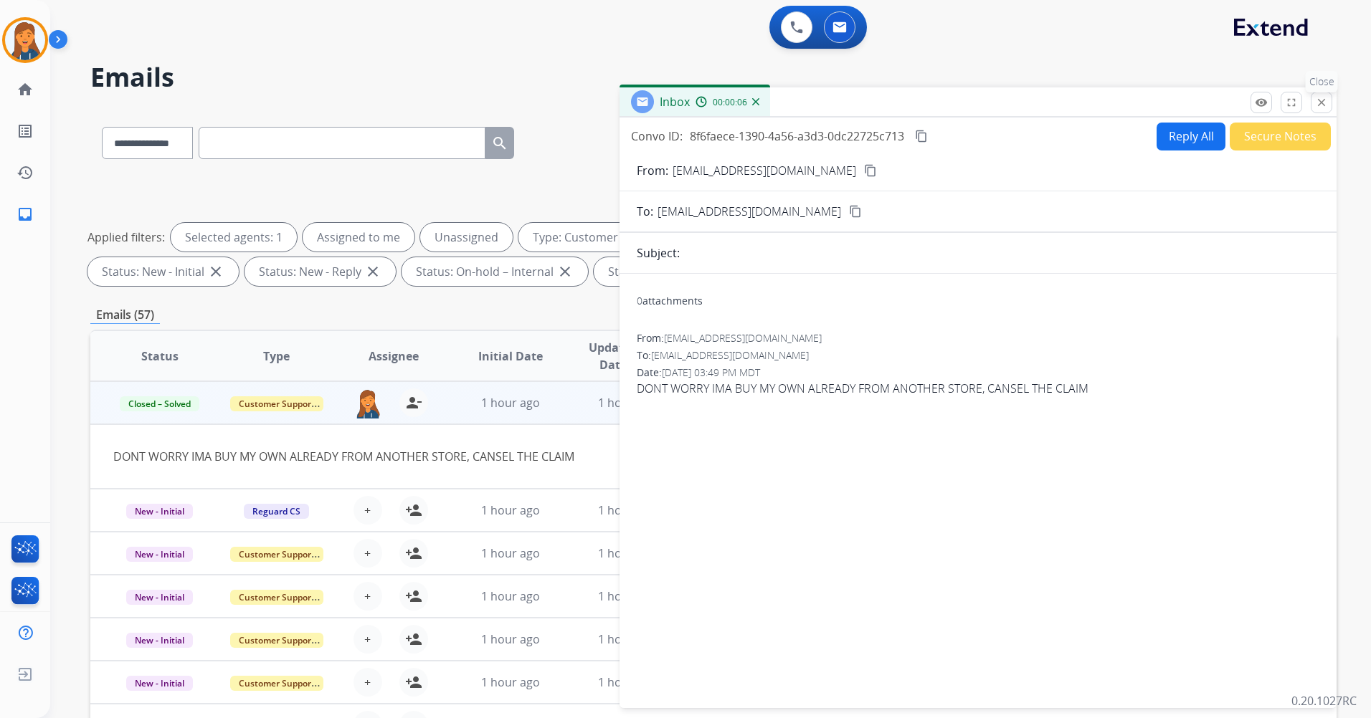
click at [1320, 108] on mat-icon "close" at bounding box center [1321, 102] width 13 height 13
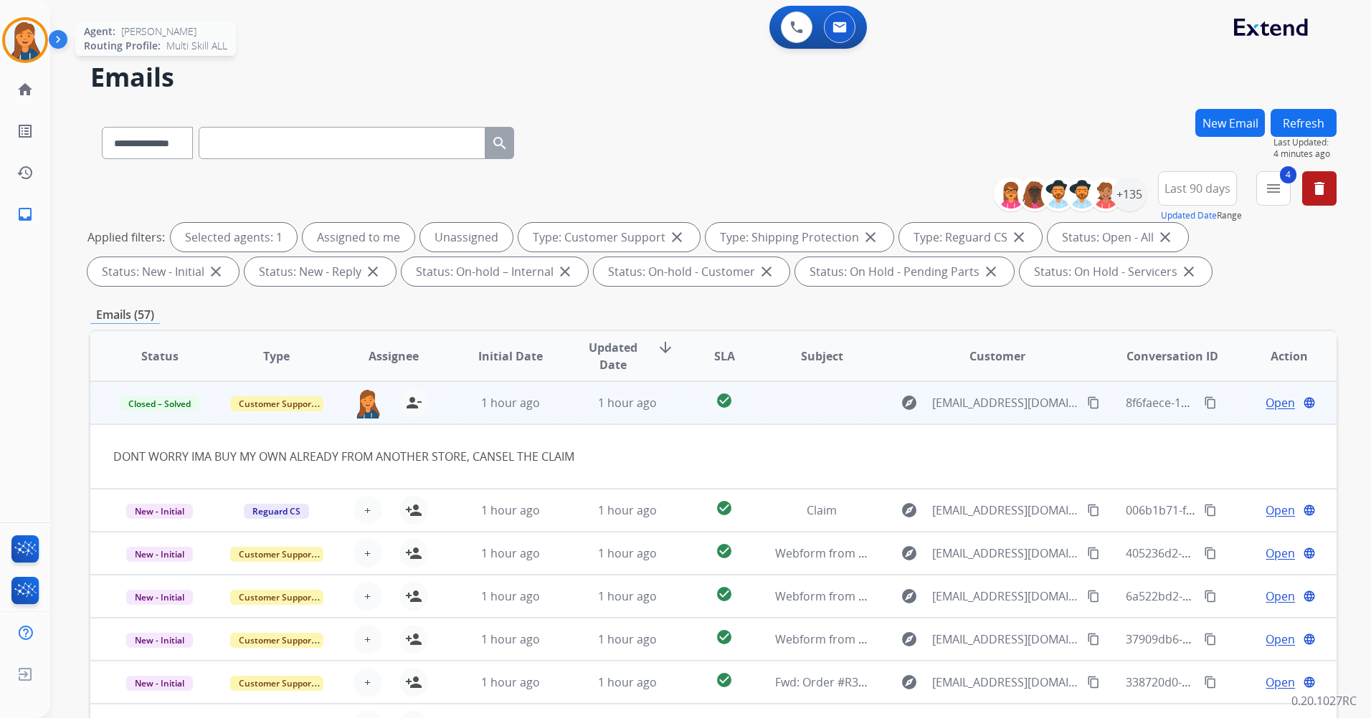
click at [29, 38] on img at bounding box center [25, 40] width 40 height 40
click at [16, 37] on img at bounding box center [25, 40] width 40 height 40
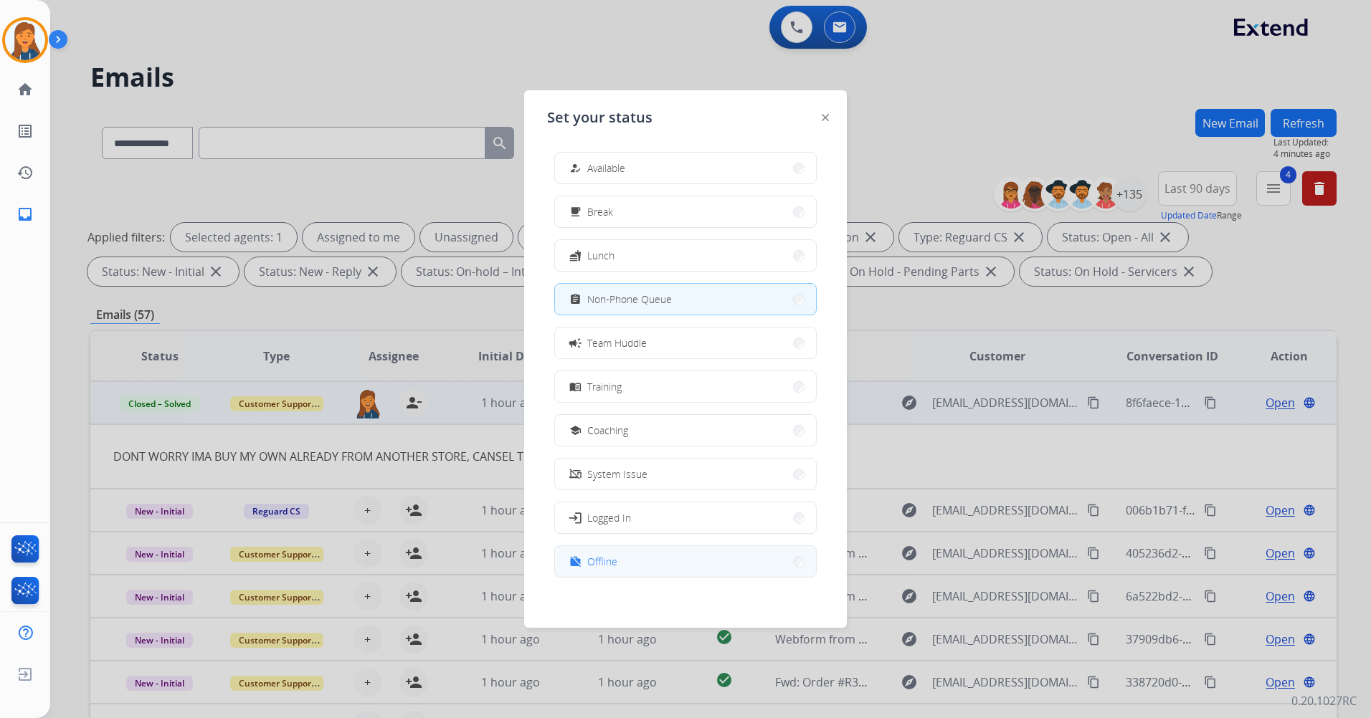
click at [654, 558] on button "work_off Offline" at bounding box center [685, 561] width 261 height 31
